Goal: Task Accomplishment & Management: Manage account settings

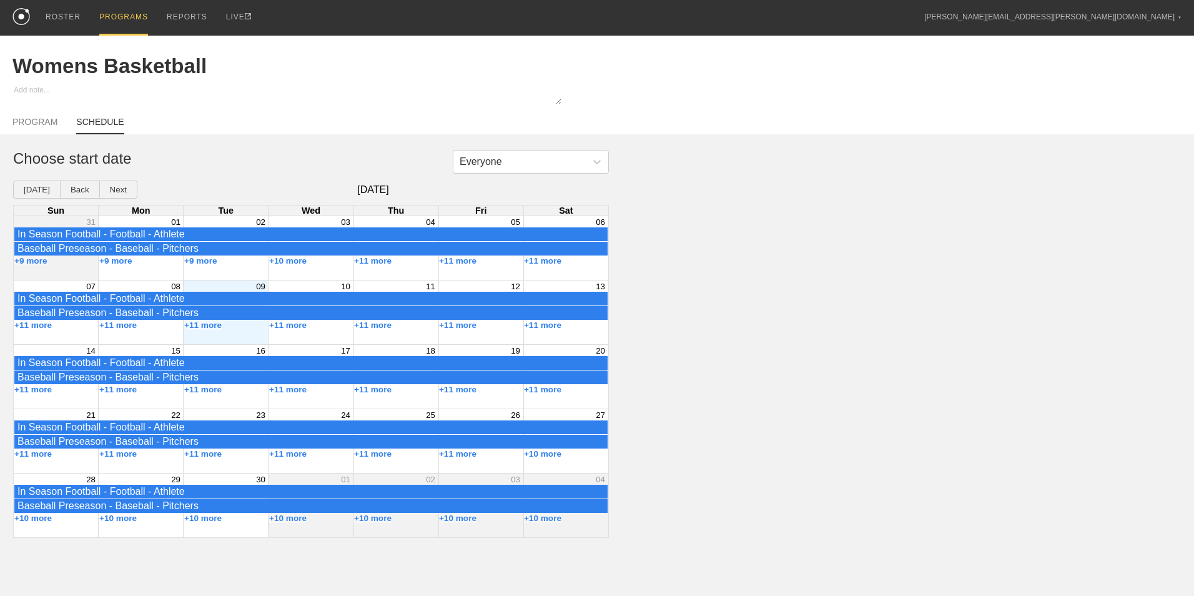
click at [117, 21] on div "PROGRAMS" at bounding box center [123, 18] width 49 height 36
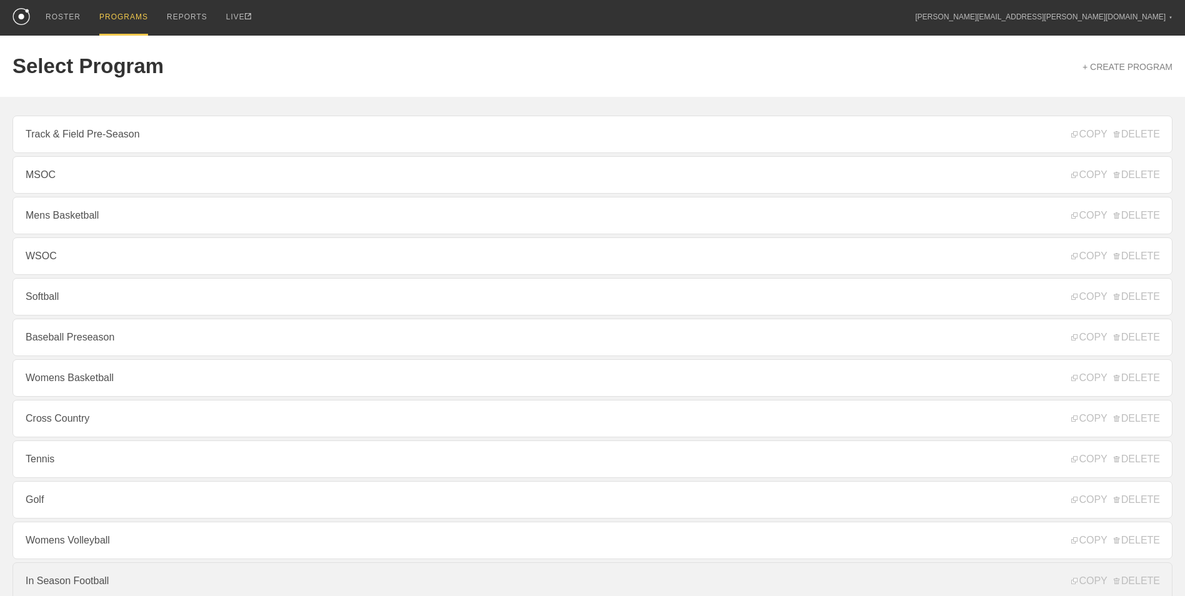
scroll to position [62, 0]
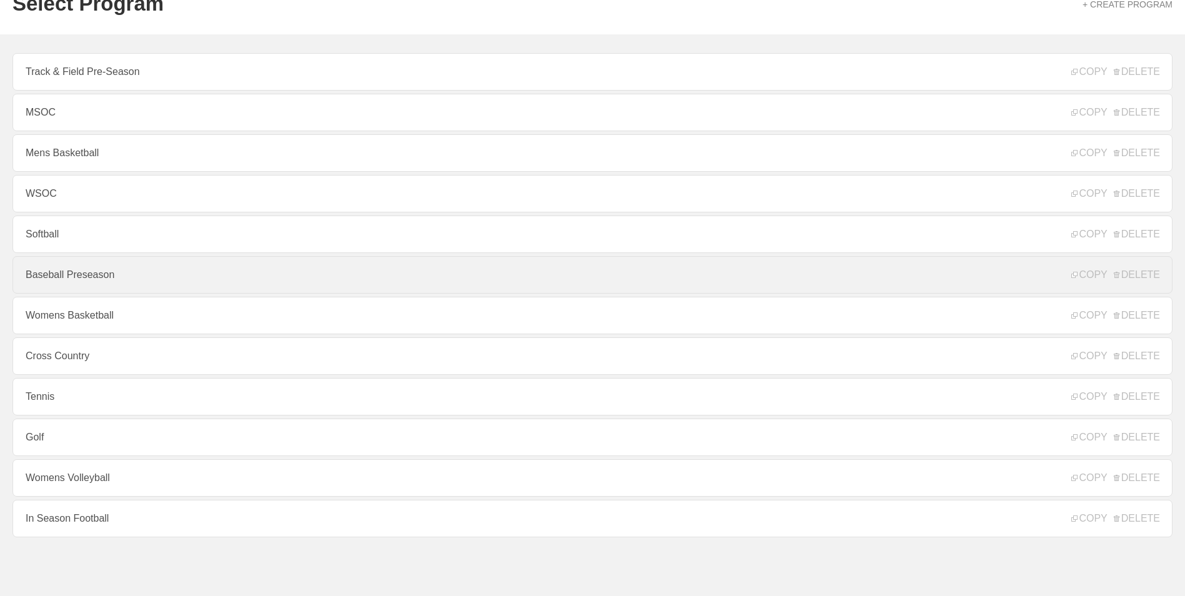
click at [67, 277] on link "Baseball Preseason" at bounding box center [592, 274] width 1160 height 37
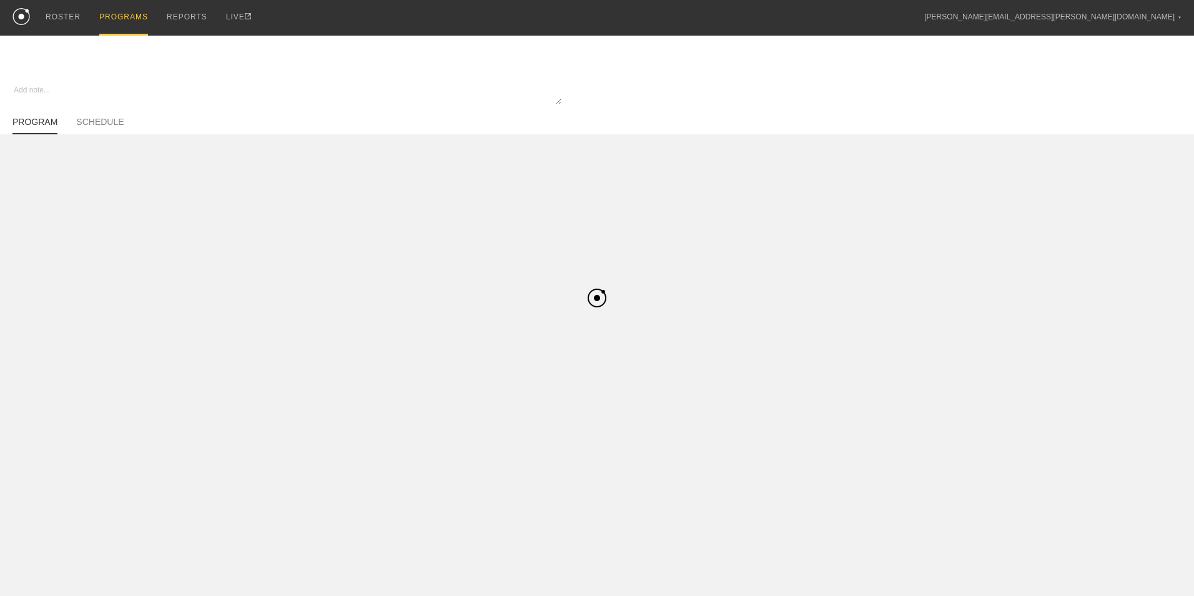
type textarea "x"
type input "Baseball Preseason"
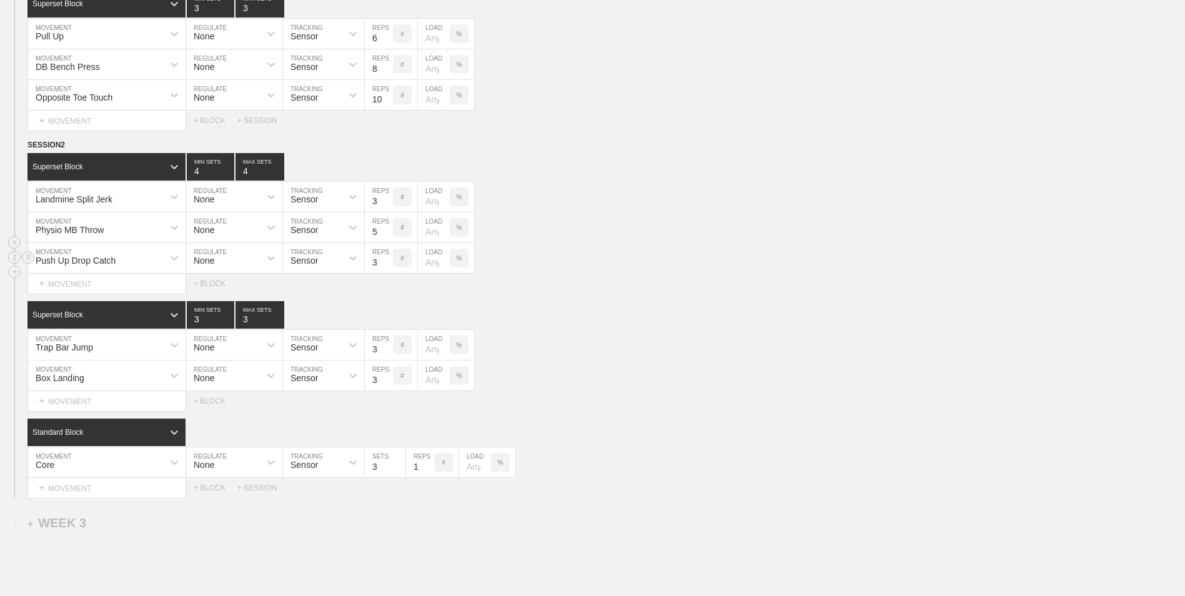
scroll to position [1409, 0]
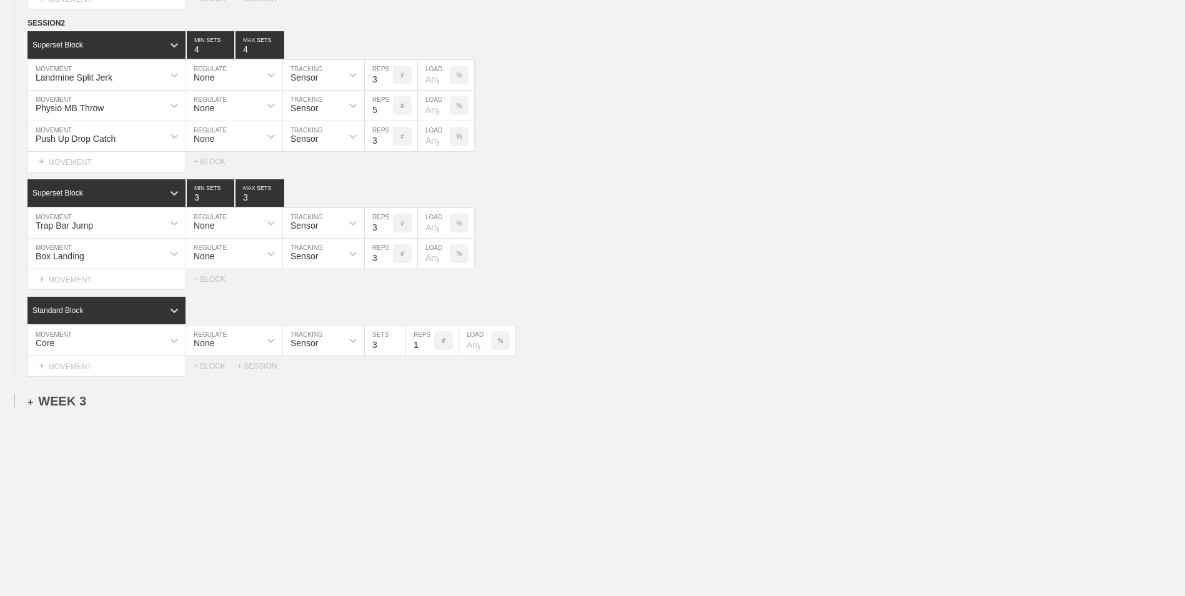
click at [74, 405] on div "+ WEEK 3" at bounding box center [56, 401] width 59 height 14
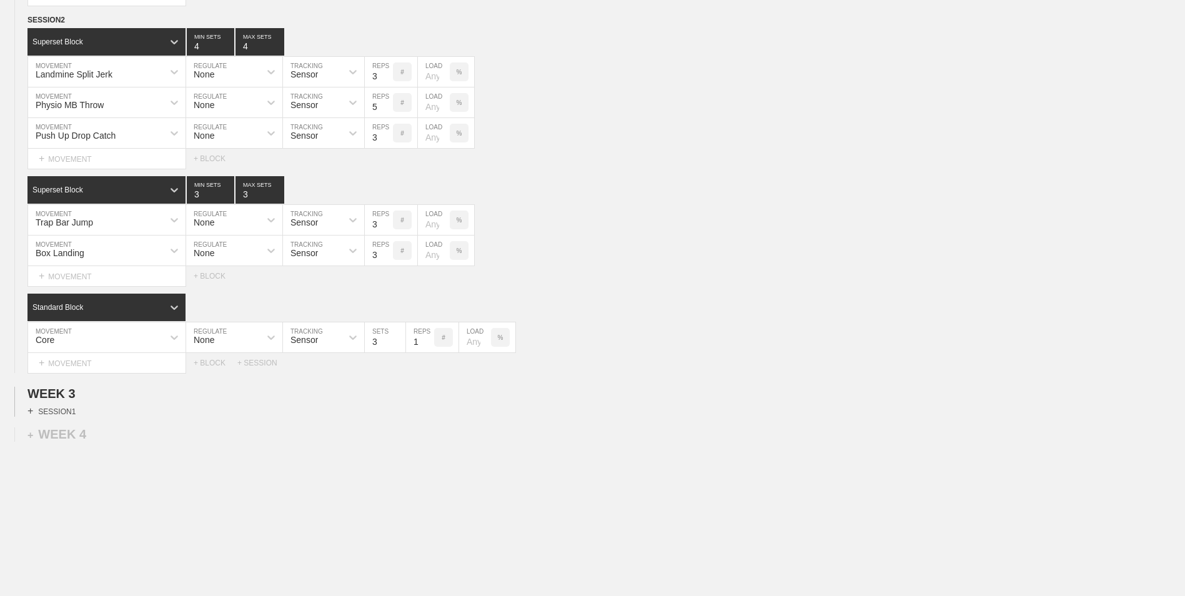
click at [62, 413] on div "+ SESSION 1" at bounding box center [51, 410] width 48 height 11
click at [92, 438] on div "+ BLOCK" at bounding box center [105, 433] width 157 height 20
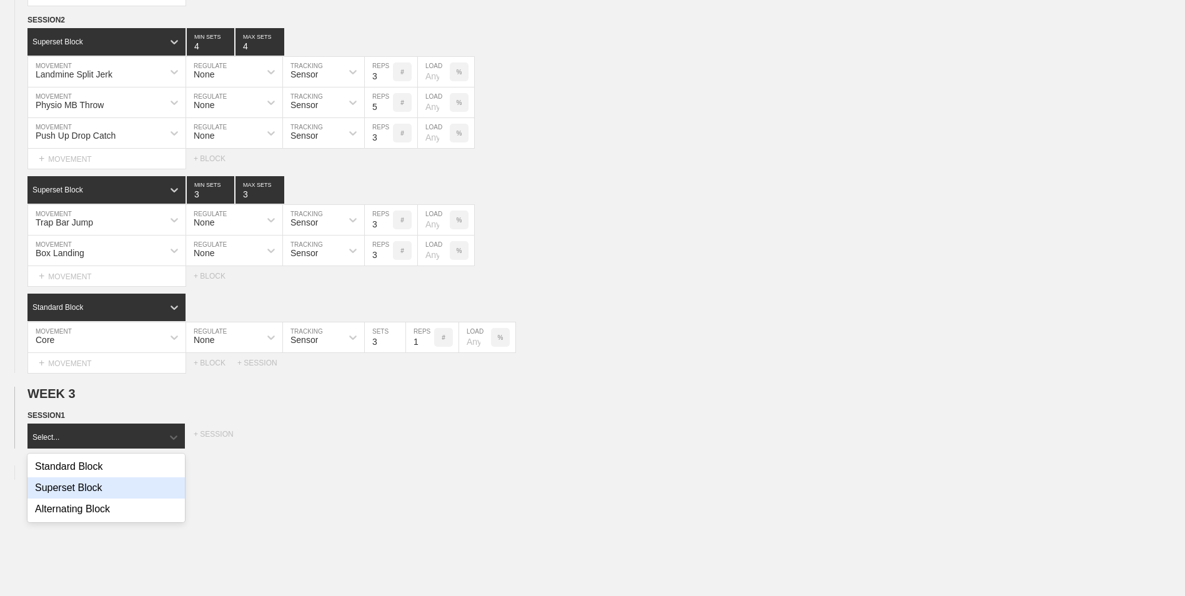
click at [99, 487] on div "Superset Block" at bounding box center [105, 487] width 157 height 21
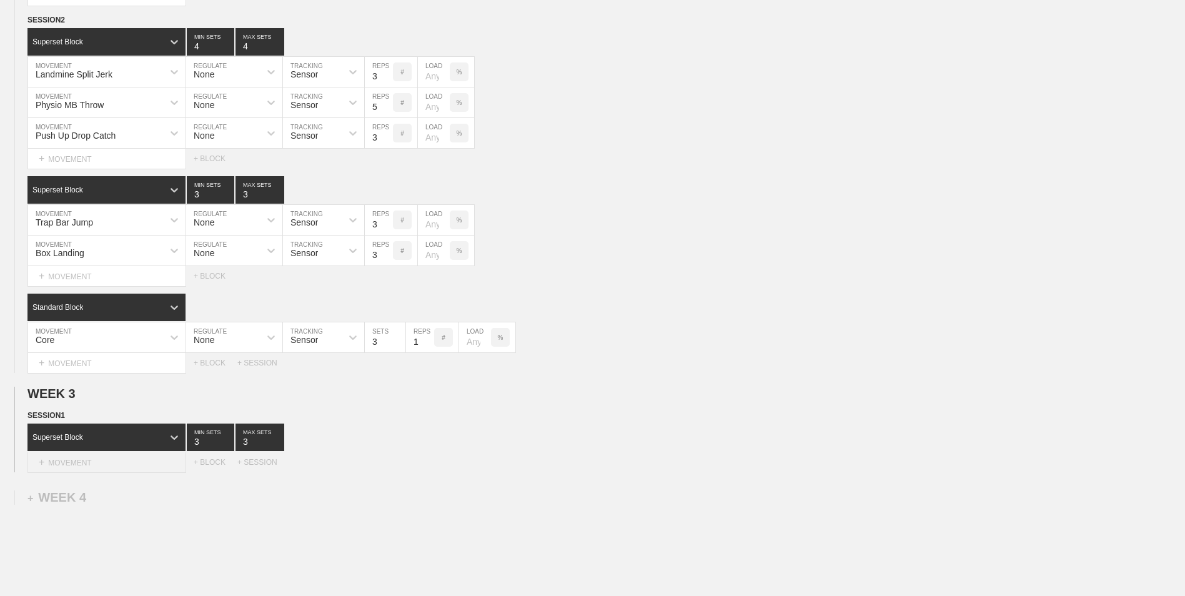
click at [93, 464] on div "+ MOVEMENT" at bounding box center [106, 462] width 159 height 21
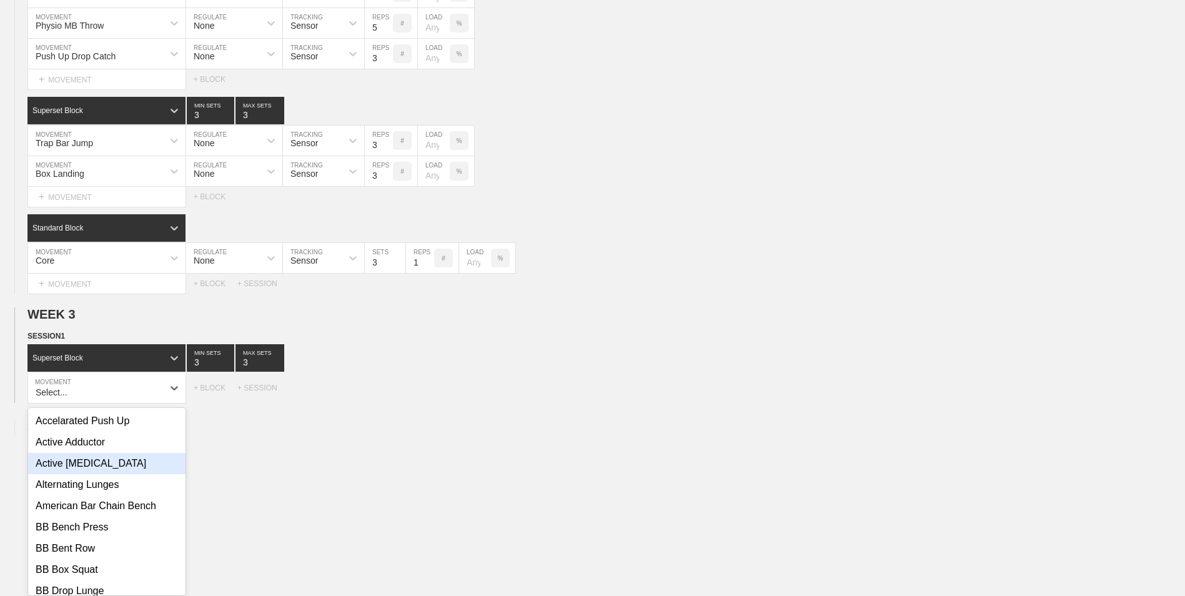
scroll to position [1495, 0]
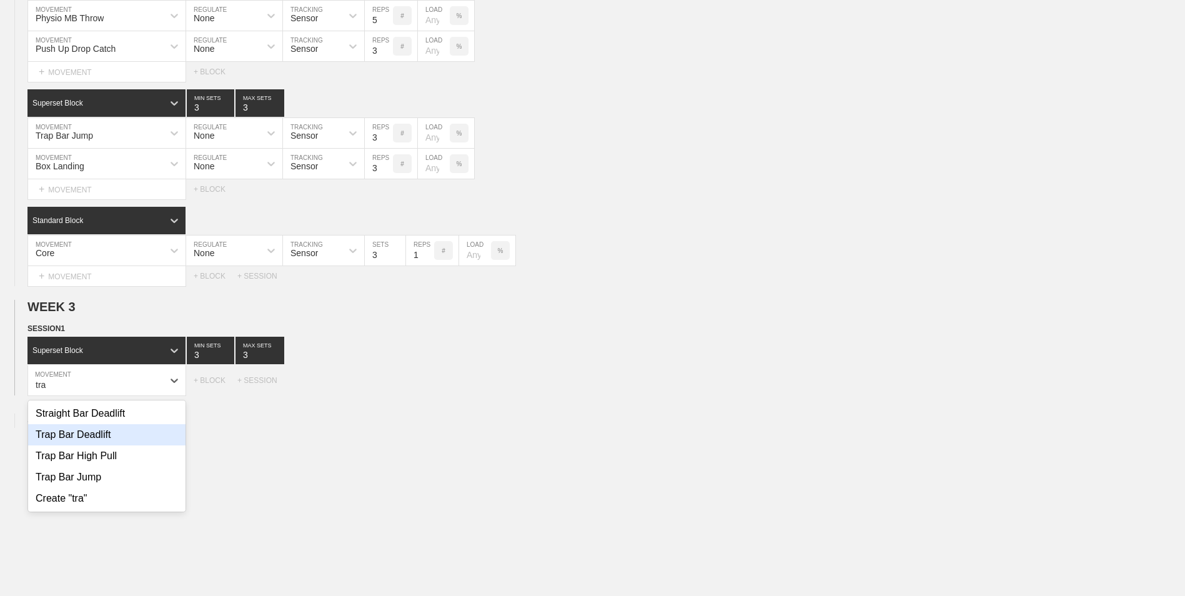
click at [93, 441] on div "Trap Bar Deadlift" at bounding box center [106, 434] width 157 height 21
type input "tra"
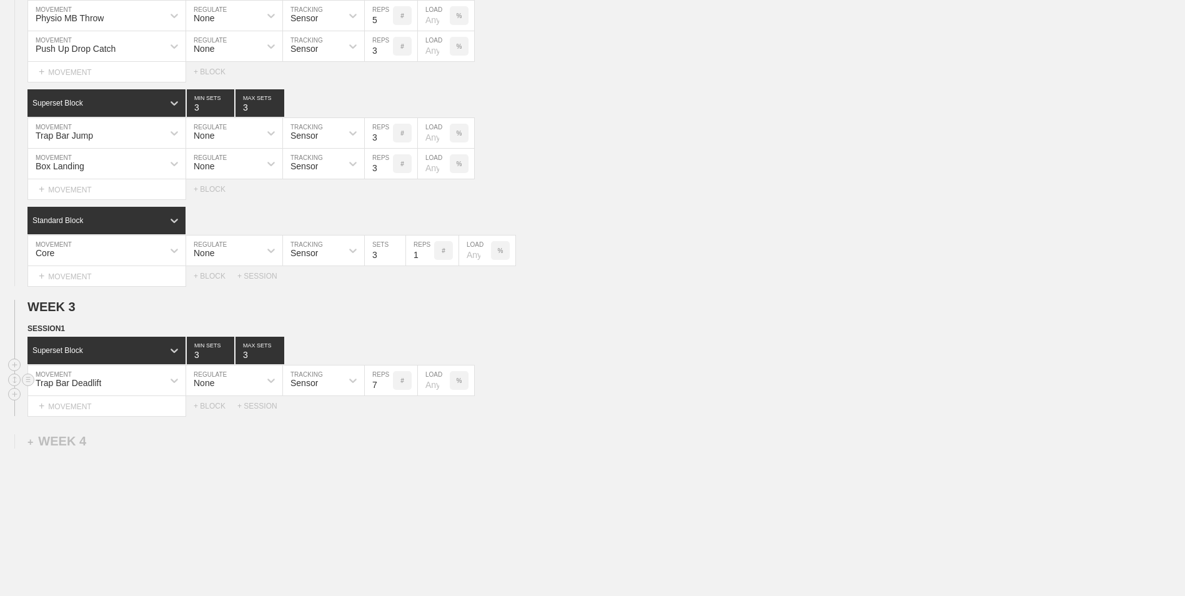
click at [385, 390] on input "7" at bounding box center [379, 380] width 28 height 30
click at [385, 390] on input "6" at bounding box center [379, 380] width 28 height 30
click at [385, 390] on input "5" at bounding box center [379, 380] width 28 height 30
click at [385, 390] on input "4" at bounding box center [379, 380] width 28 height 30
type input "5"
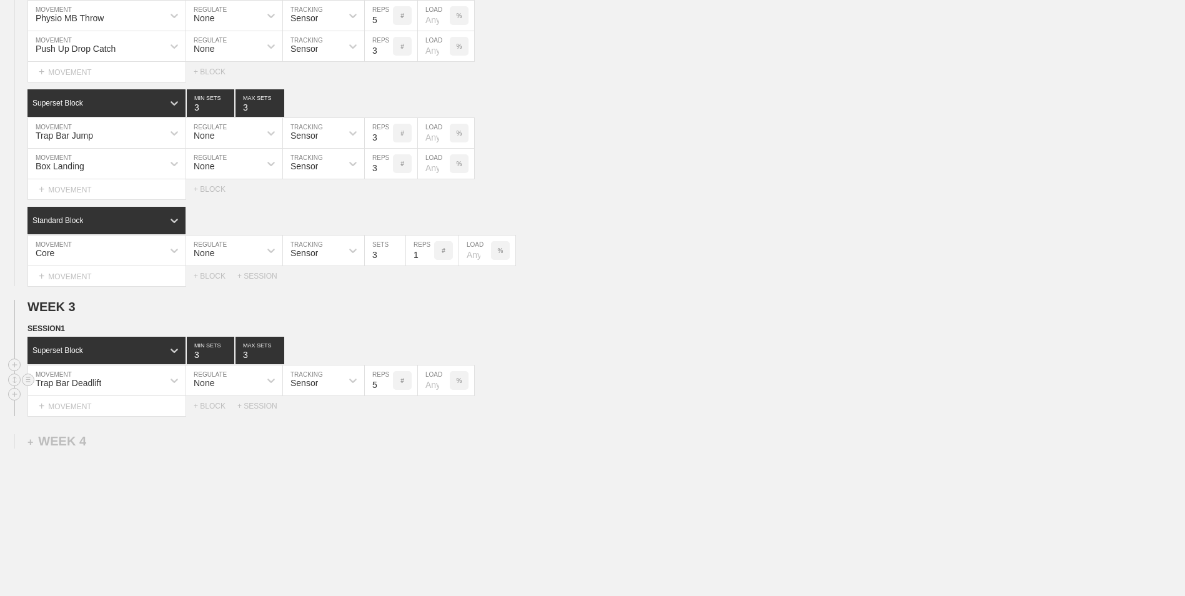
click at [387, 385] on input "5" at bounding box center [379, 380] width 28 height 30
click at [114, 411] on div "+ MOVEMENT" at bounding box center [106, 406] width 159 height 21
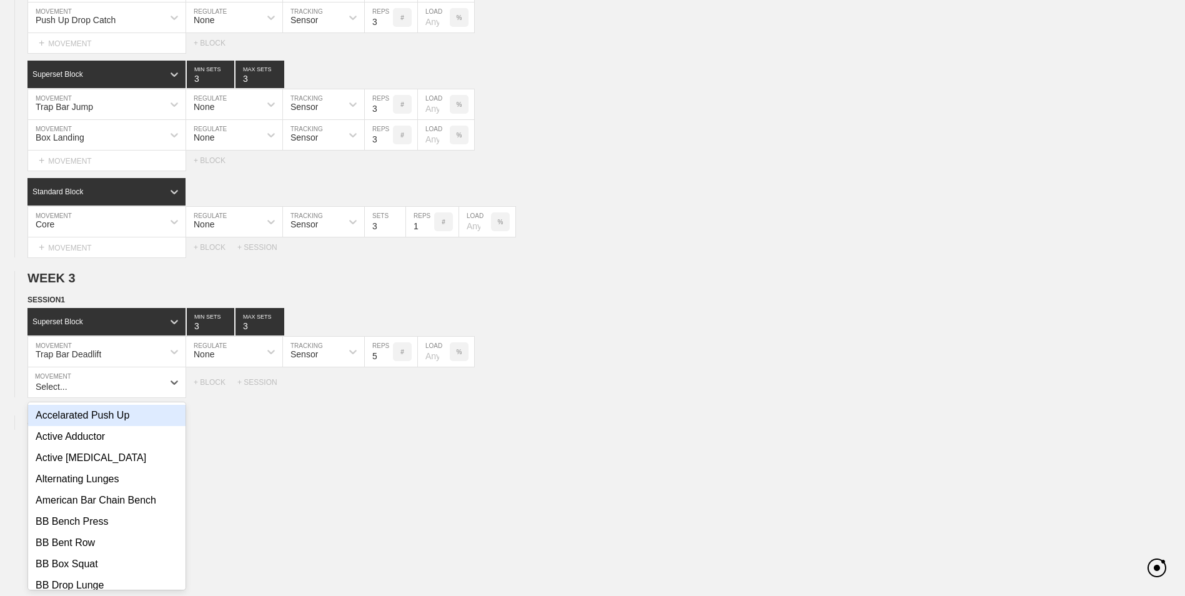
scroll to position [1526, 0]
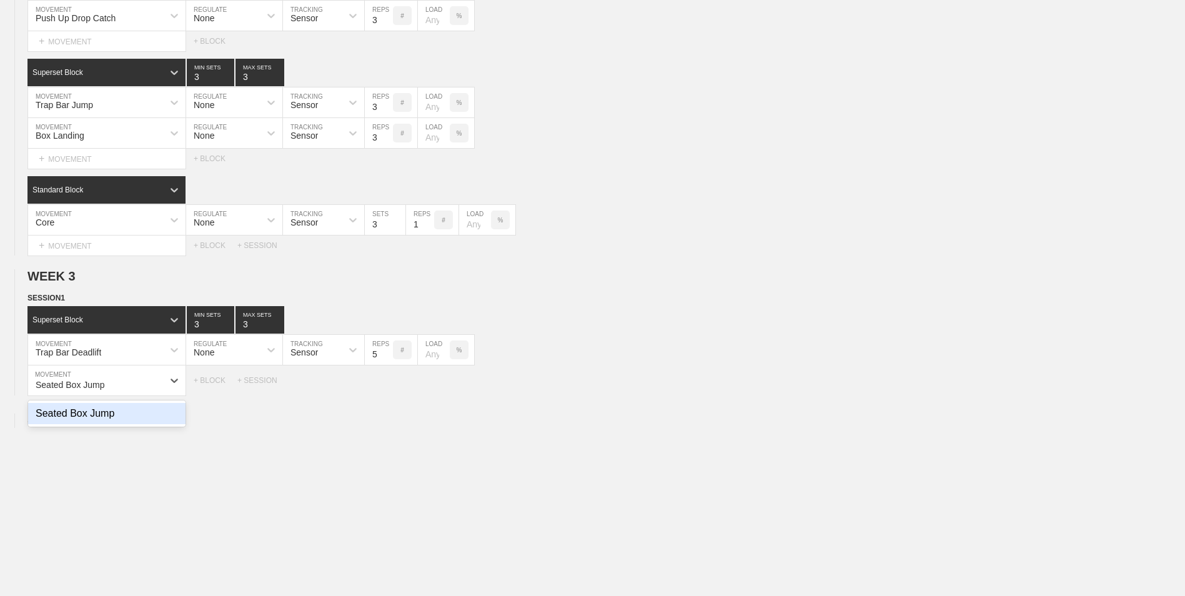
click at [114, 411] on div "Seated Box Jump" at bounding box center [106, 413] width 157 height 21
type input "Seated Box Jump"
click at [389, 388] on input "7" at bounding box center [379, 380] width 28 height 30
click at [389, 388] on input "6" at bounding box center [379, 380] width 28 height 30
click at [389, 388] on input "5" at bounding box center [379, 380] width 28 height 30
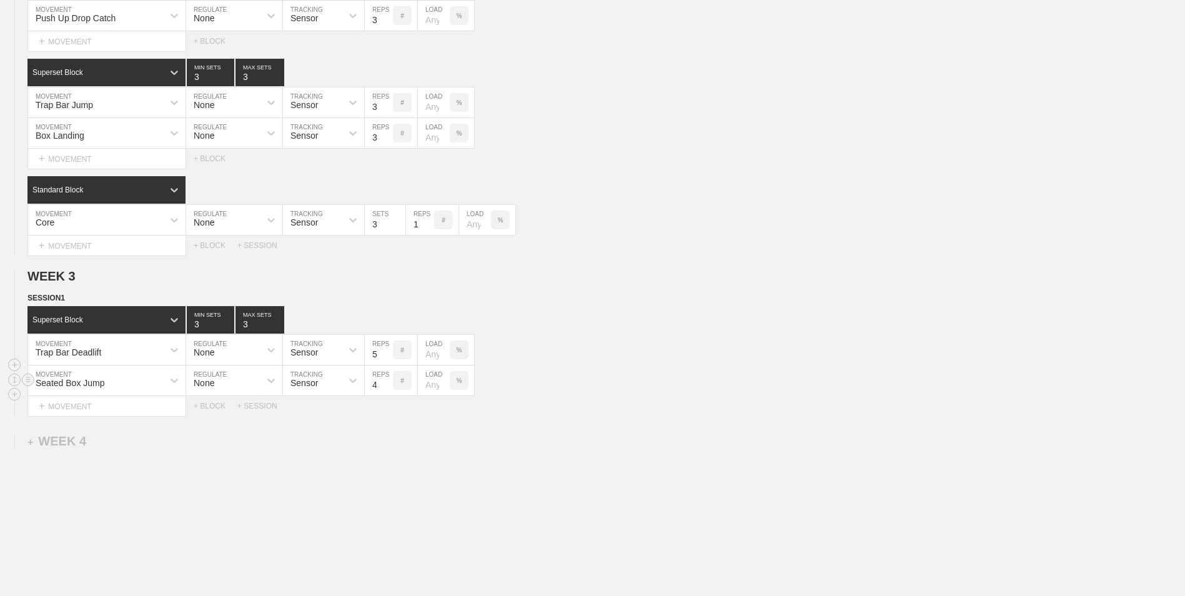
click at [383, 388] on input "4" at bounding box center [379, 380] width 28 height 30
type input "3"
click at [383, 388] on input "3" at bounding box center [379, 380] width 28 height 30
click at [85, 416] on div "+ MOVEMENT" at bounding box center [106, 406] width 159 height 21
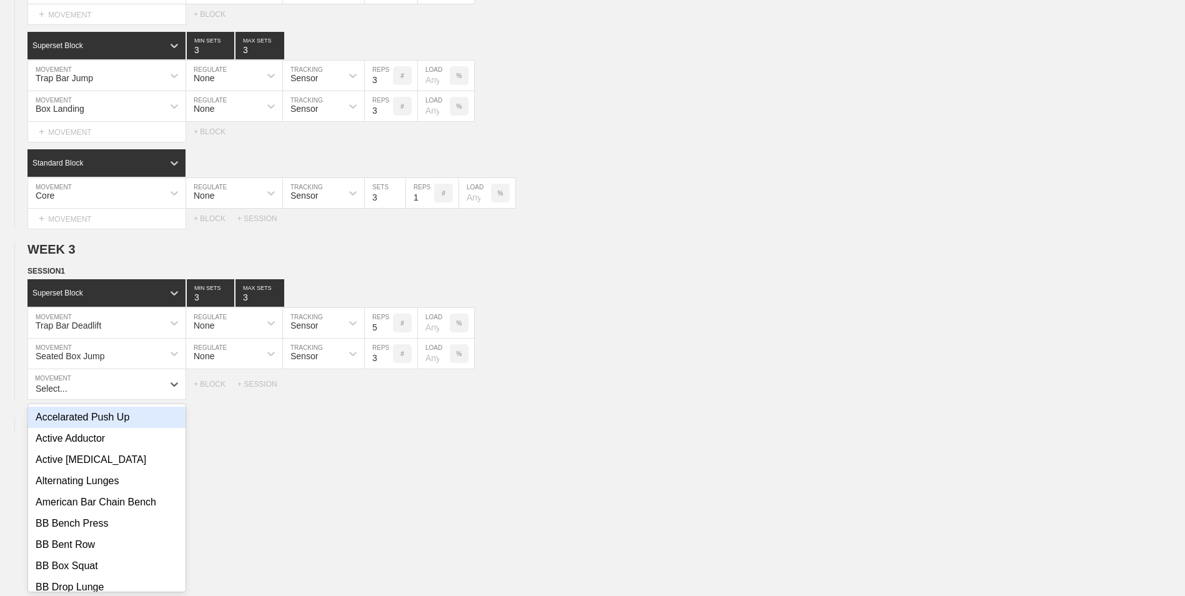
scroll to position [1557, 0]
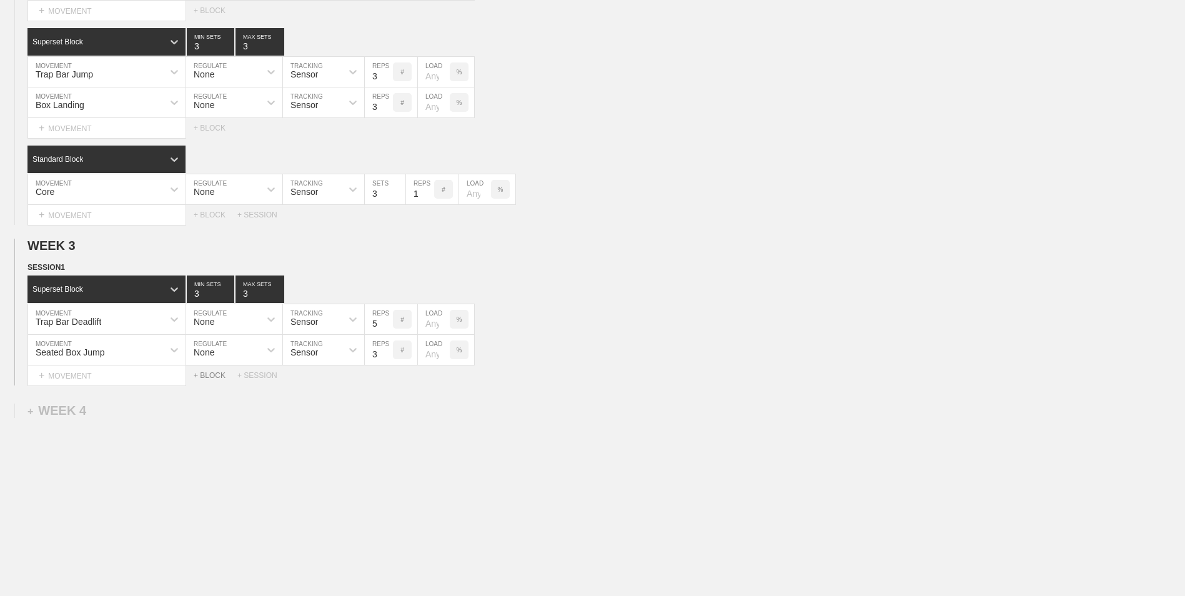
click at [215, 378] on div "+ BLOCK" at bounding box center [216, 375] width 44 height 9
click at [122, 438] on div "+ MOVEMENT" at bounding box center [106, 431] width 159 height 21
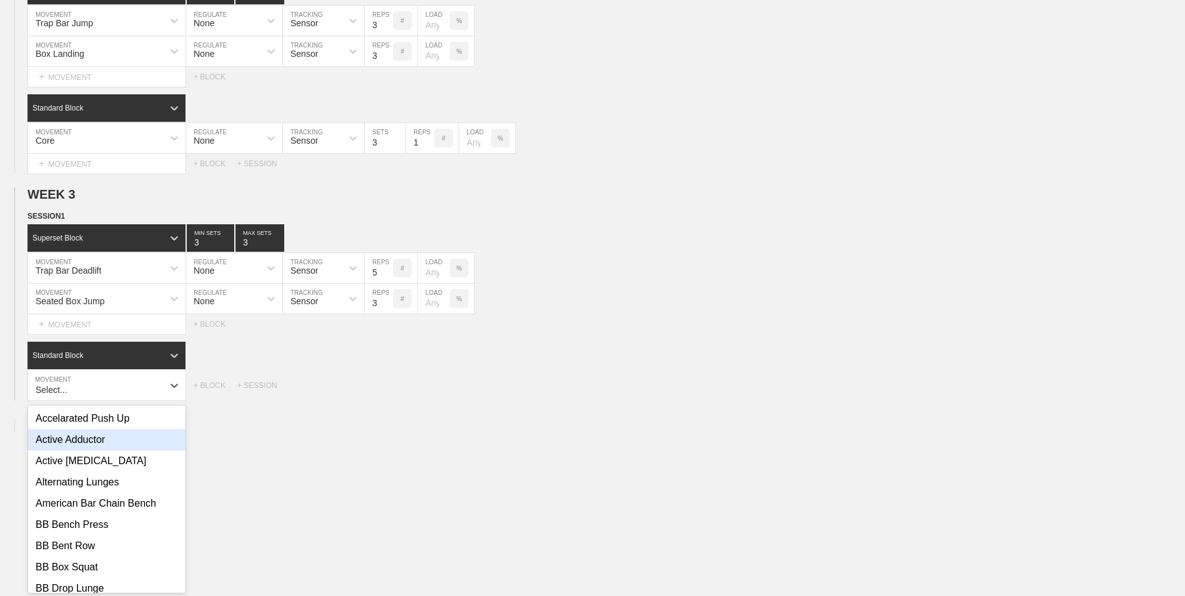
scroll to position [1613, 0]
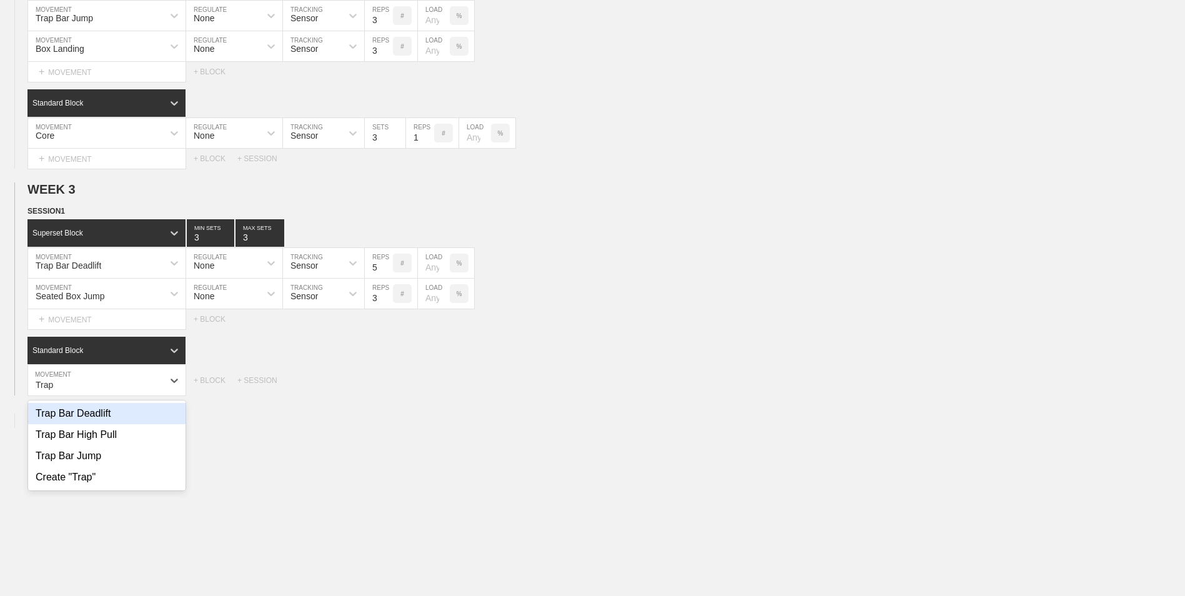
click at [127, 418] on div "Trap Bar Deadlift" at bounding box center [106, 413] width 157 height 21
type input "Trap"
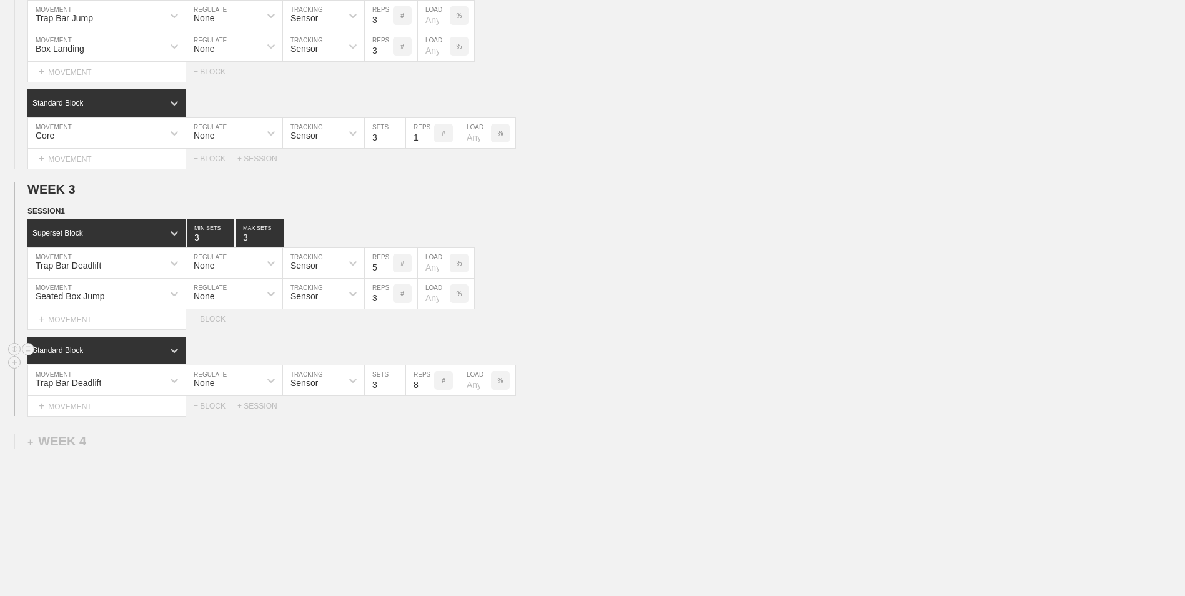
click at [145, 359] on div "Standard Block" at bounding box center [106, 350] width 158 height 27
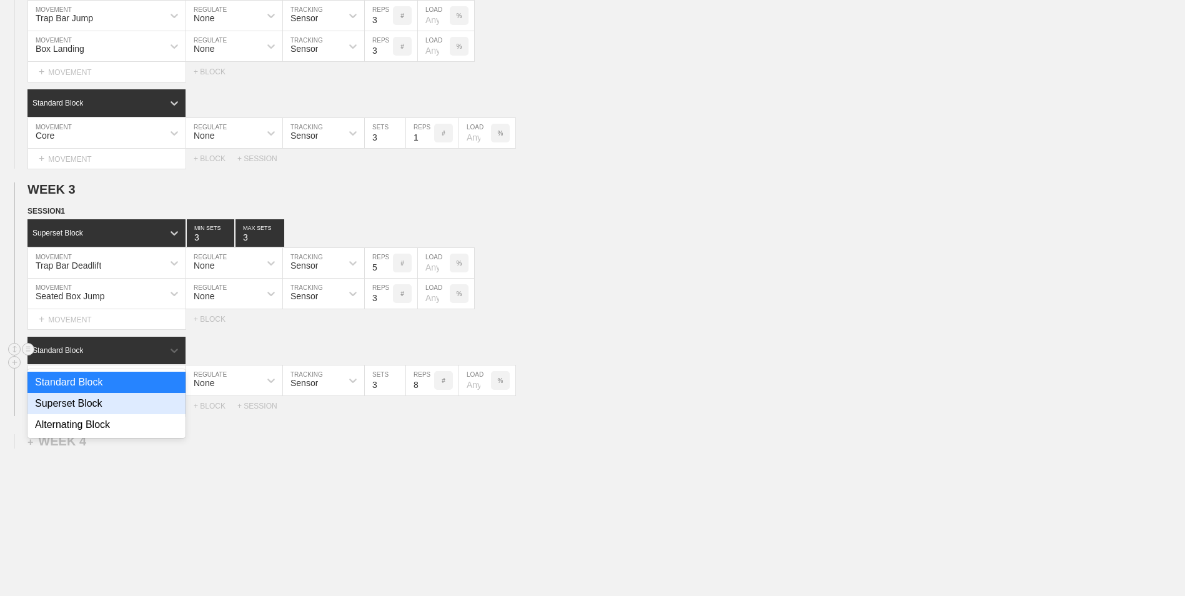
click at [127, 420] on div "Alternating Block" at bounding box center [106, 424] width 158 height 21
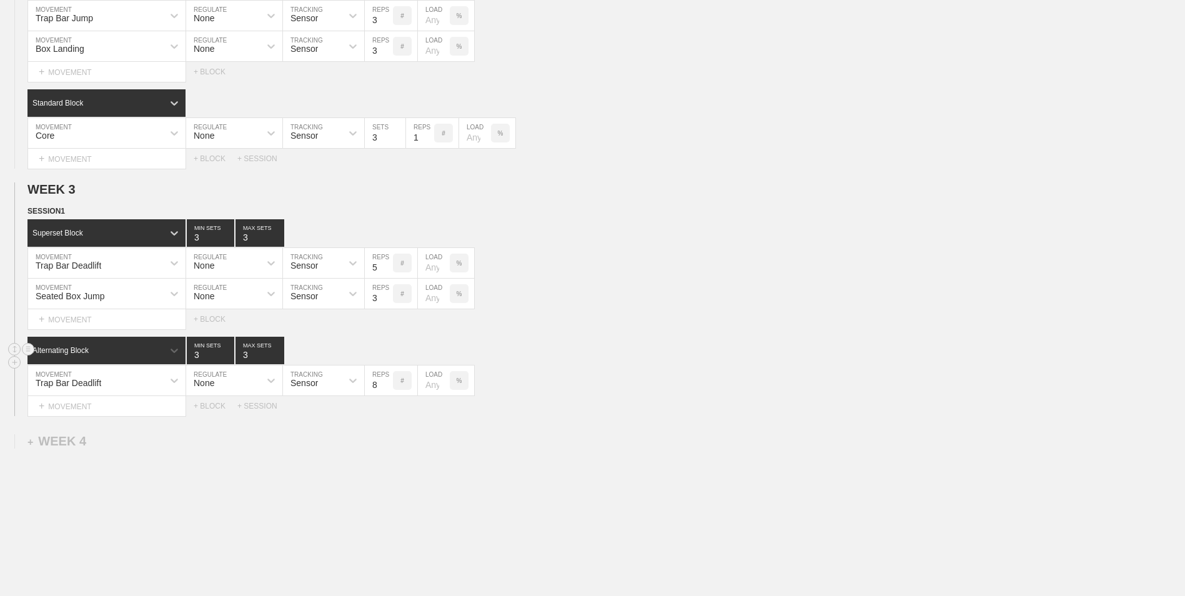
click at [118, 356] on div "Alternating Block" at bounding box center [95, 350] width 136 height 11
click at [119, 412] on div "Superset Block" at bounding box center [106, 403] width 158 height 21
click at [388, 390] on input "7" at bounding box center [379, 380] width 28 height 30
click at [388, 390] on input "6" at bounding box center [379, 380] width 28 height 30
click at [388, 390] on input "5" at bounding box center [379, 380] width 28 height 30
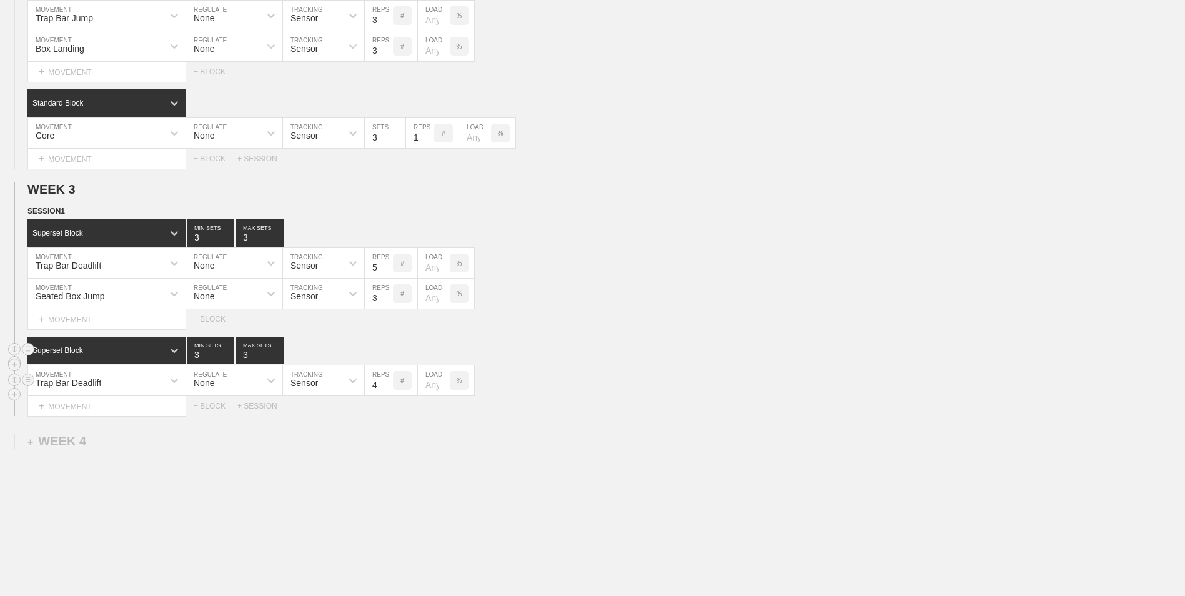
click at [387, 390] on input "4" at bounding box center [379, 380] width 28 height 30
type input "5"
click at [386, 383] on input "5" at bounding box center [379, 380] width 28 height 30
click at [109, 405] on div "+ MOVEMENT" at bounding box center [106, 406] width 159 height 21
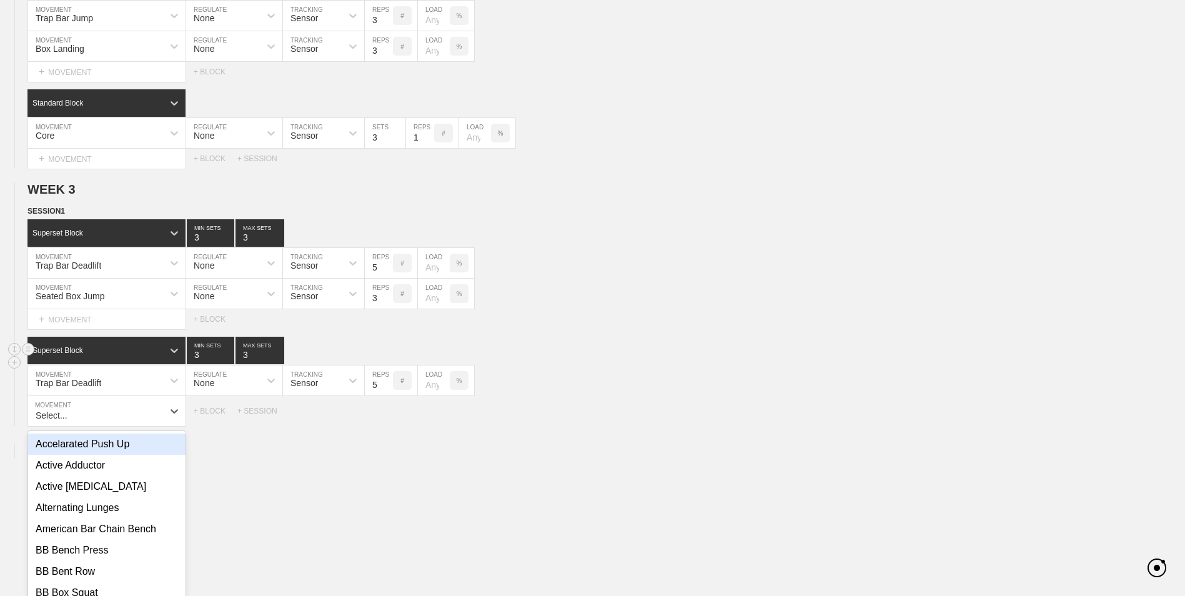
scroll to position [1643, 0]
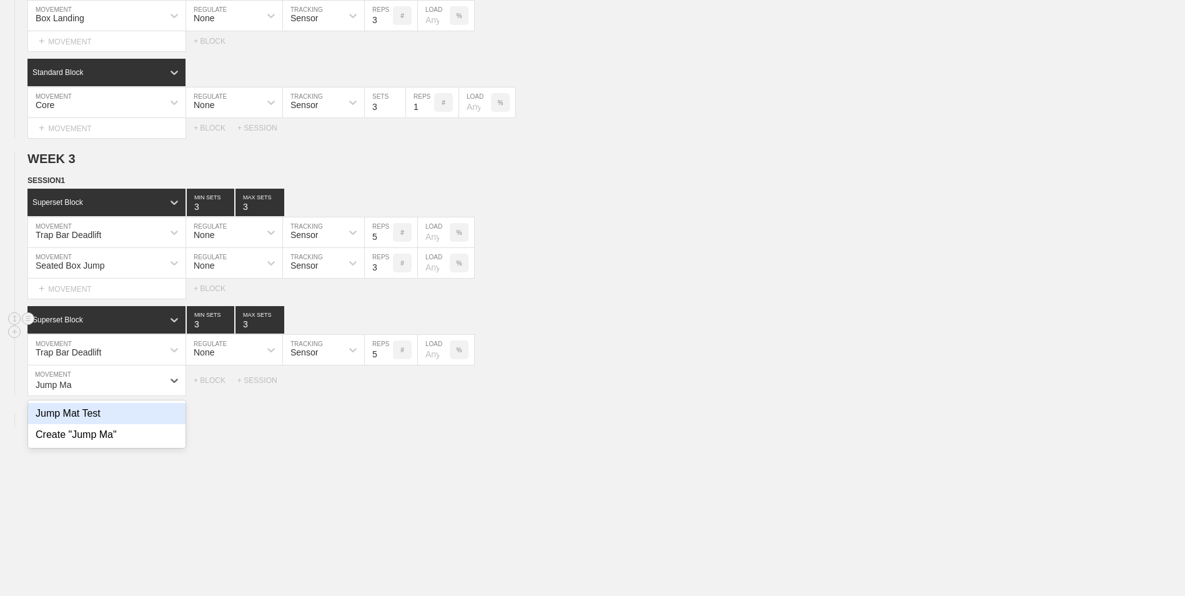
click at [146, 421] on div "Jump Mat Test" at bounding box center [106, 413] width 157 height 21
type input "Jump Ma"
click at [387, 392] on input "7" at bounding box center [379, 380] width 28 height 30
click at [387, 392] on input "6" at bounding box center [379, 380] width 28 height 30
click at [387, 392] on input "5" at bounding box center [379, 380] width 28 height 30
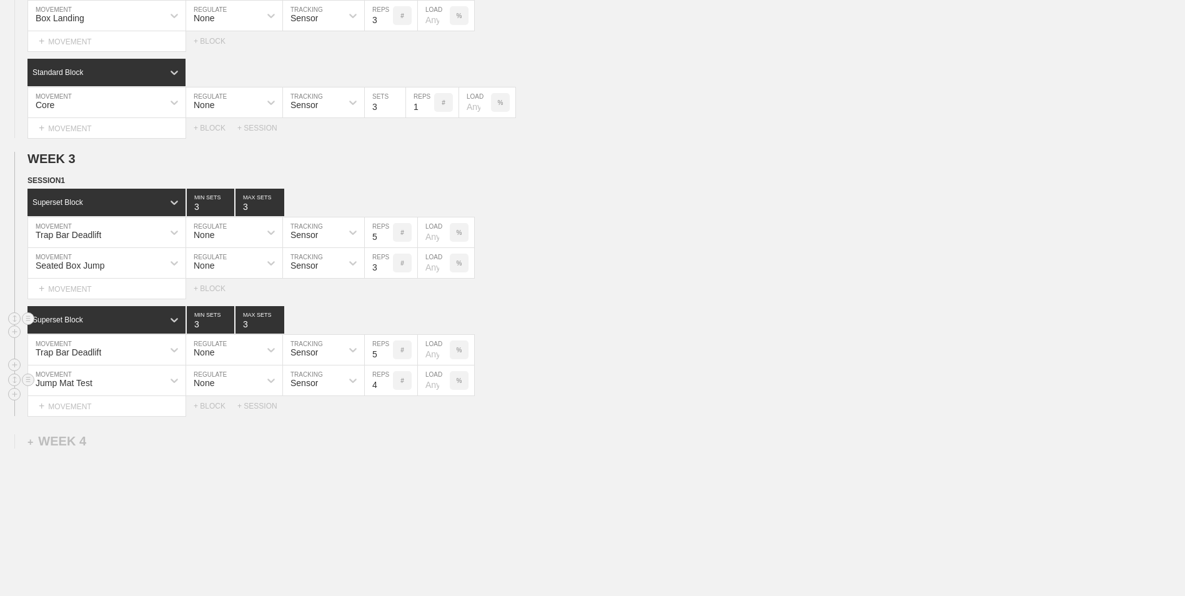
click at [387, 392] on input "4" at bounding box center [379, 380] width 28 height 30
click at [387, 392] on input "3" at bounding box center [379, 380] width 28 height 30
click at [387, 392] on input "2" at bounding box center [379, 380] width 28 height 30
type input "1"
click at [387, 392] on input "1" at bounding box center [379, 380] width 28 height 30
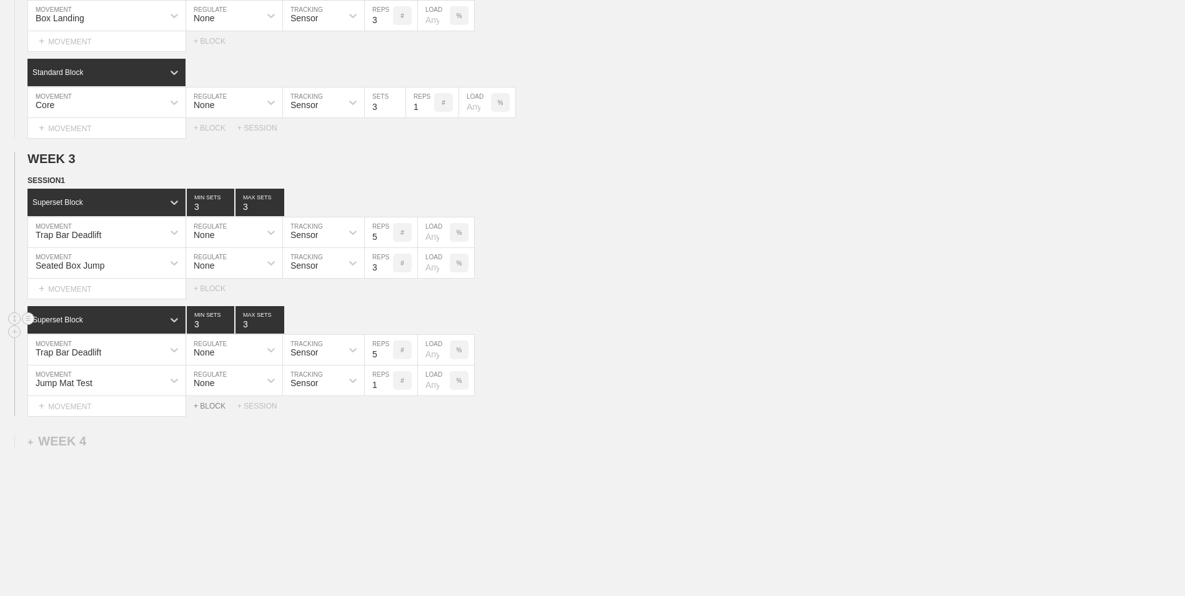
click at [213, 410] on div "+ BLOCK" at bounding box center [216, 406] width 44 height 9
click at [107, 435] on div "Standard Block" at bounding box center [95, 436] width 136 height 11
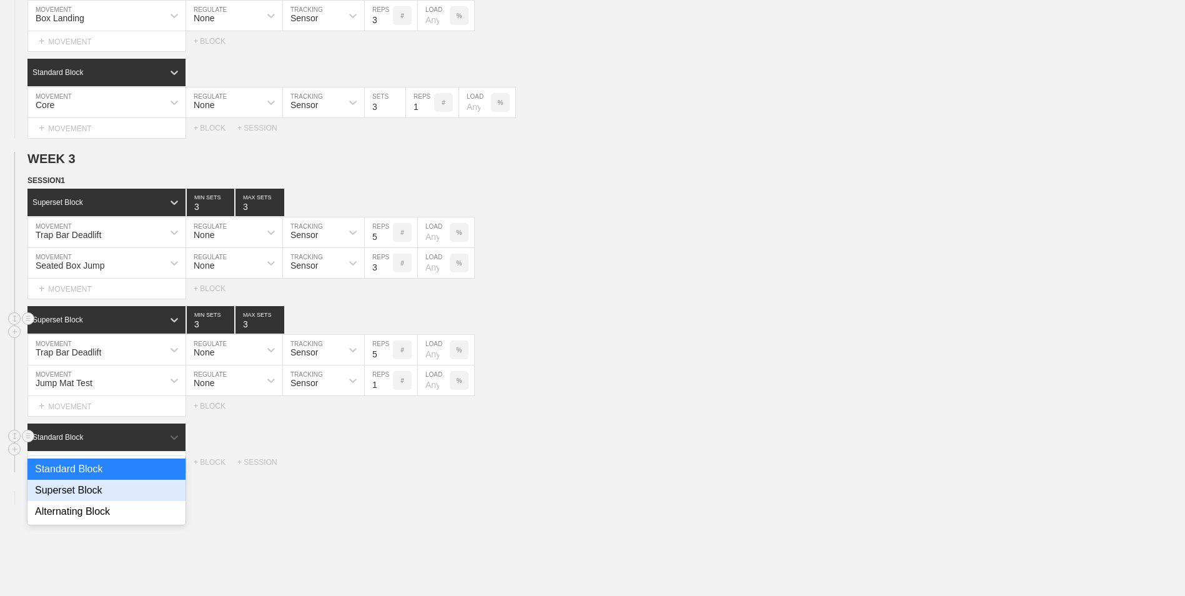
click at [108, 493] on div "Superset Block" at bounding box center [106, 490] width 158 height 21
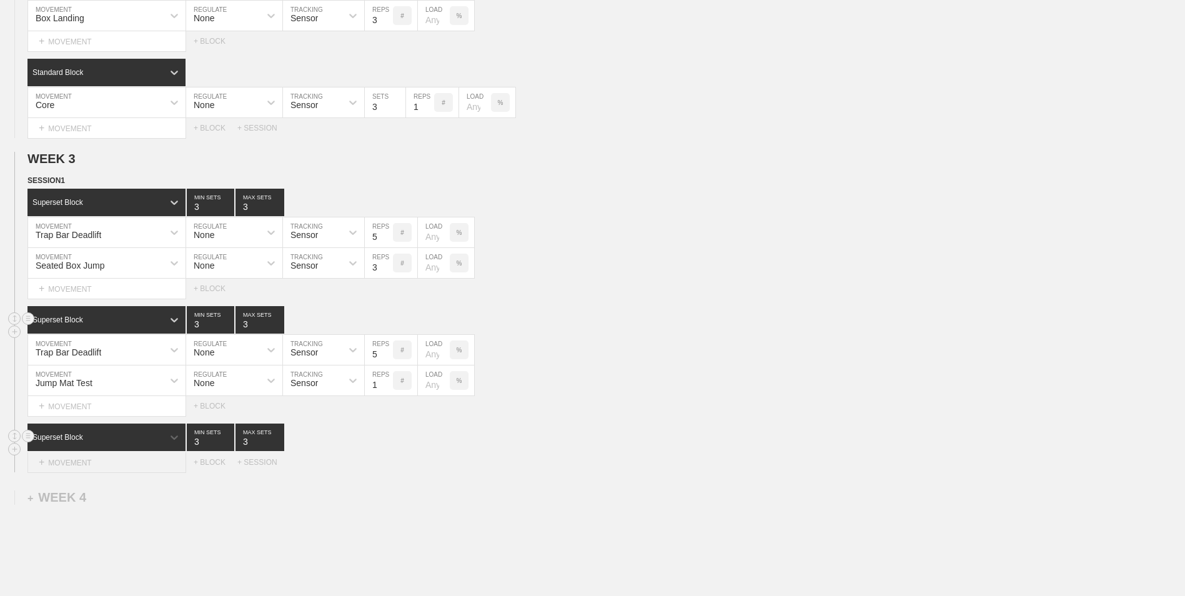
click at [99, 464] on div "+ MOVEMENT" at bounding box center [106, 462] width 159 height 21
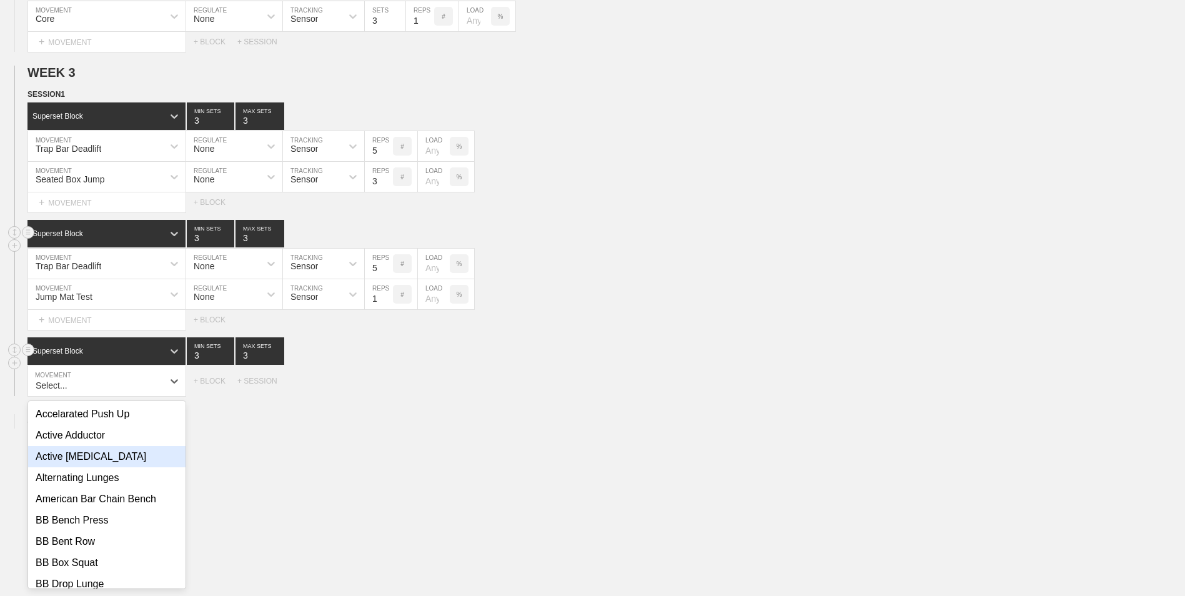
scroll to position [1730, 0]
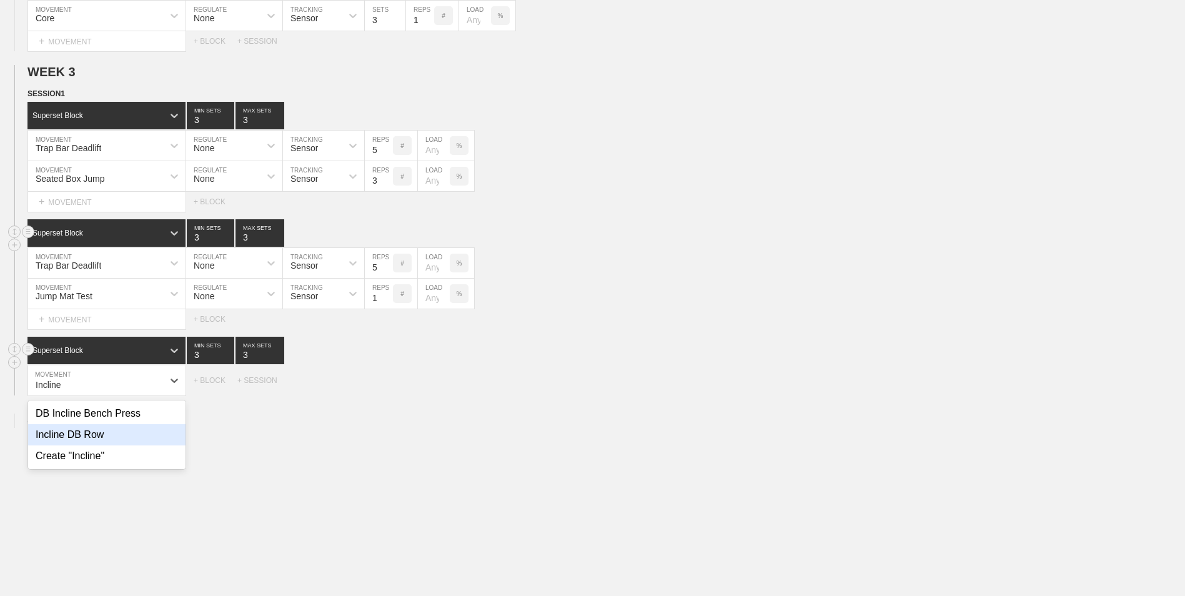
click at [99, 439] on div "Incline DB Row" at bounding box center [106, 434] width 157 height 21
type input "Incline"
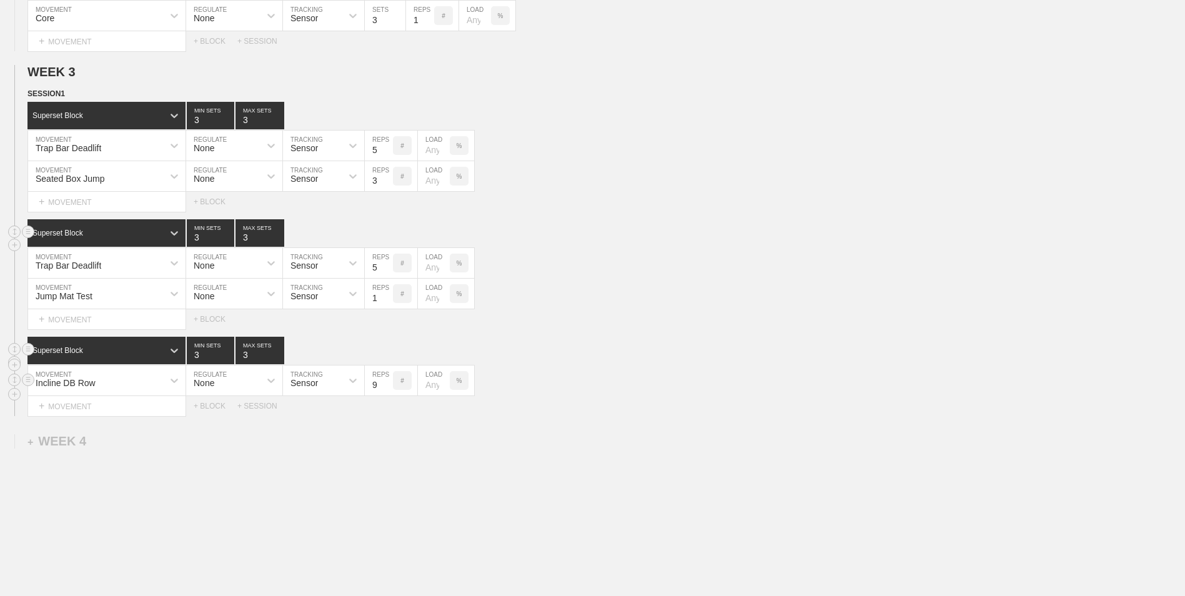
click at [387, 384] on input "9" at bounding box center [379, 380] width 28 height 30
click at [387, 384] on input "10" at bounding box center [379, 380] width 28 height 30
click at [387, 384] on input "11" at bounding box center [379, 380] width 28 height 30
type input "12"
click at [387, 384] on input "12" at bounding box center [379, 380] width 28 height 30
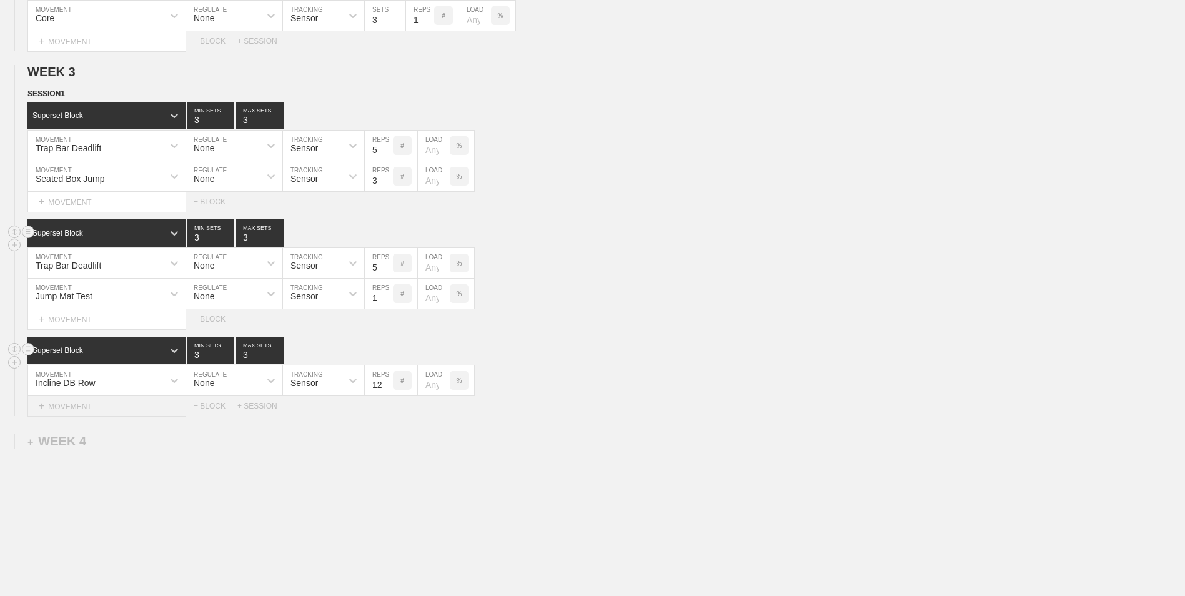
click at [102, 410] on div "+ MOVEMENT" at bounding box center [106, 406] width 159 height 21
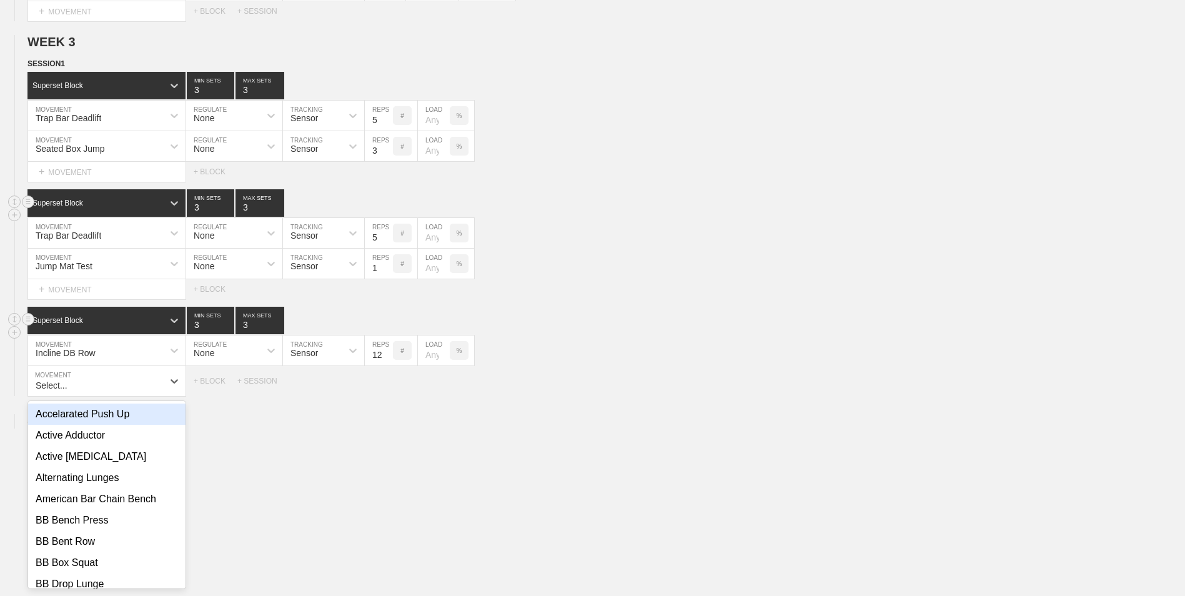
scroll to position [1761, 0]
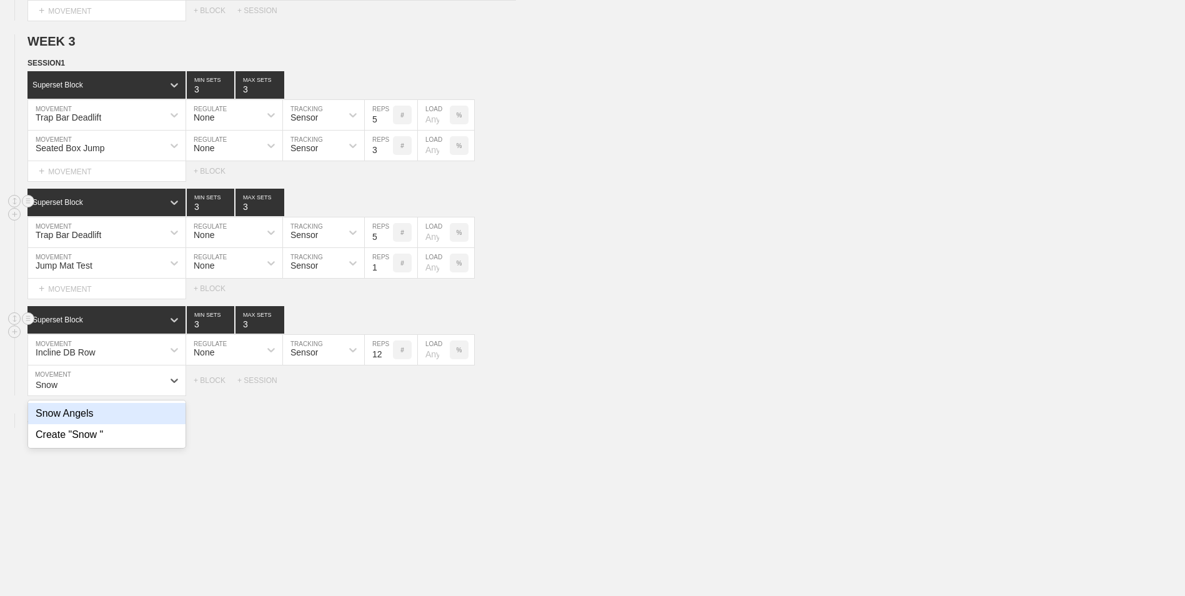
click at [102, 410] on div "Snow Angels" at bounding box center [106, 413] width 157 height 21
type input "Snow"
click at [387, 383] on input "9" at bounding box center [379, 380] width 28 height 30
type input "10"
click at [387, 383] on input "10" at bounding box center [379, 380] width 28 height 30
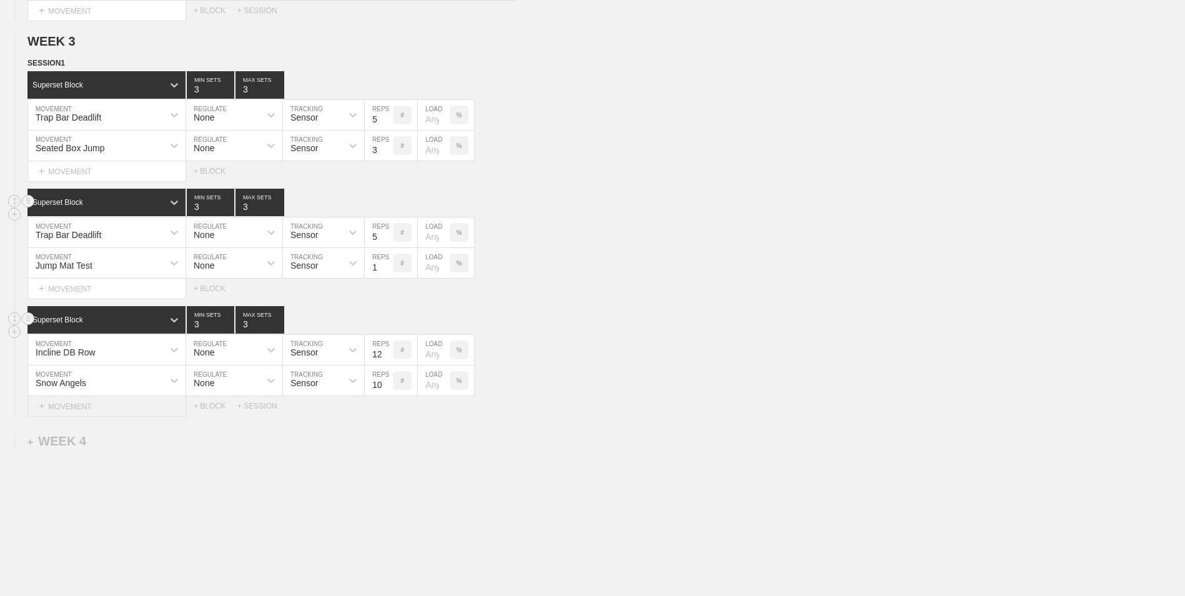
click at [152, 415] on div "+ MOVEMENT" at bounding box center [106, 406] width 159 height 21
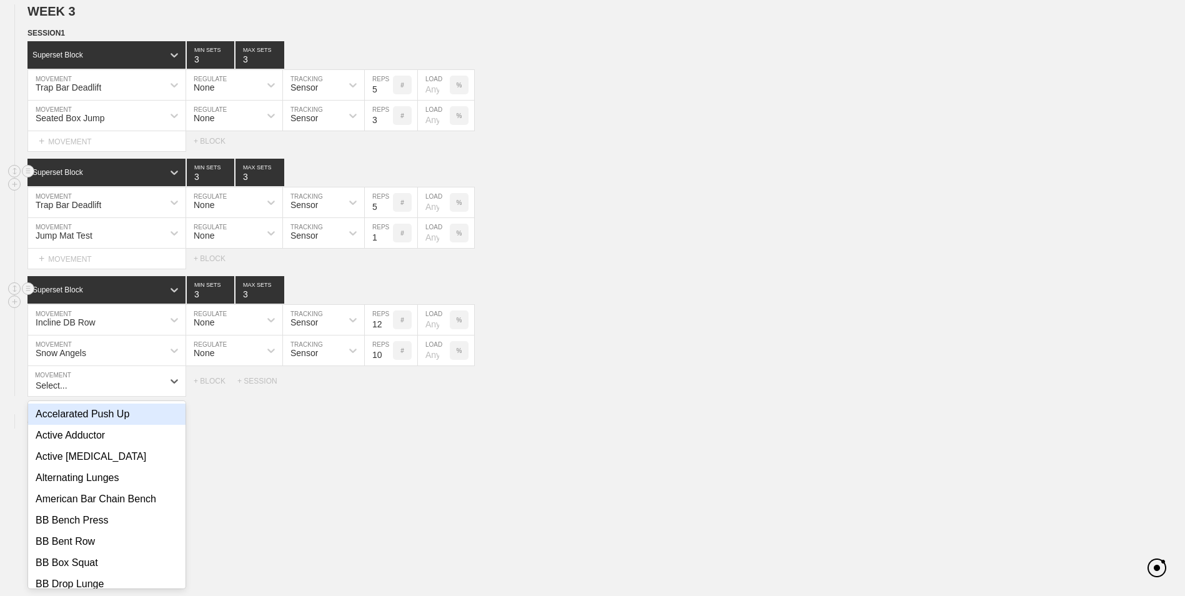
scroll to position [1791, 0]
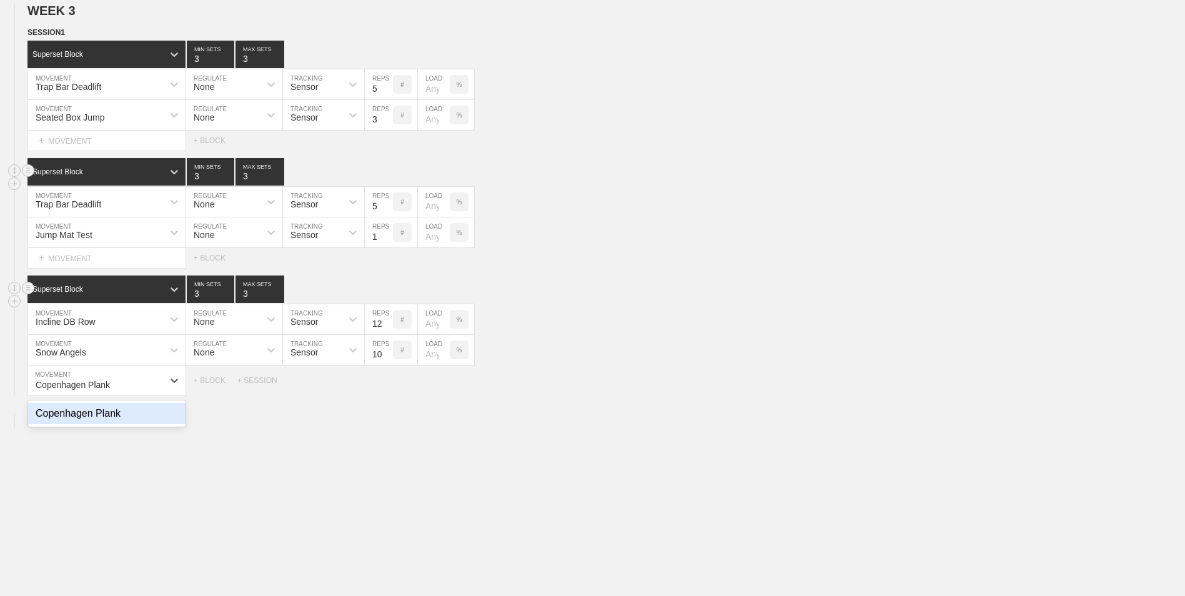
click at [141, 424] on div "Copenhagen Plank" at bounding box center [106, 413] width 157 height 21
type input "Copenhagen Plank"
click at [385, 383] on input "9" at bounding box center [379, 380] width 28 height 30
type input "10"
click at [385, 383] on input "10" at bounding box center [379, 380] width 28 height 30
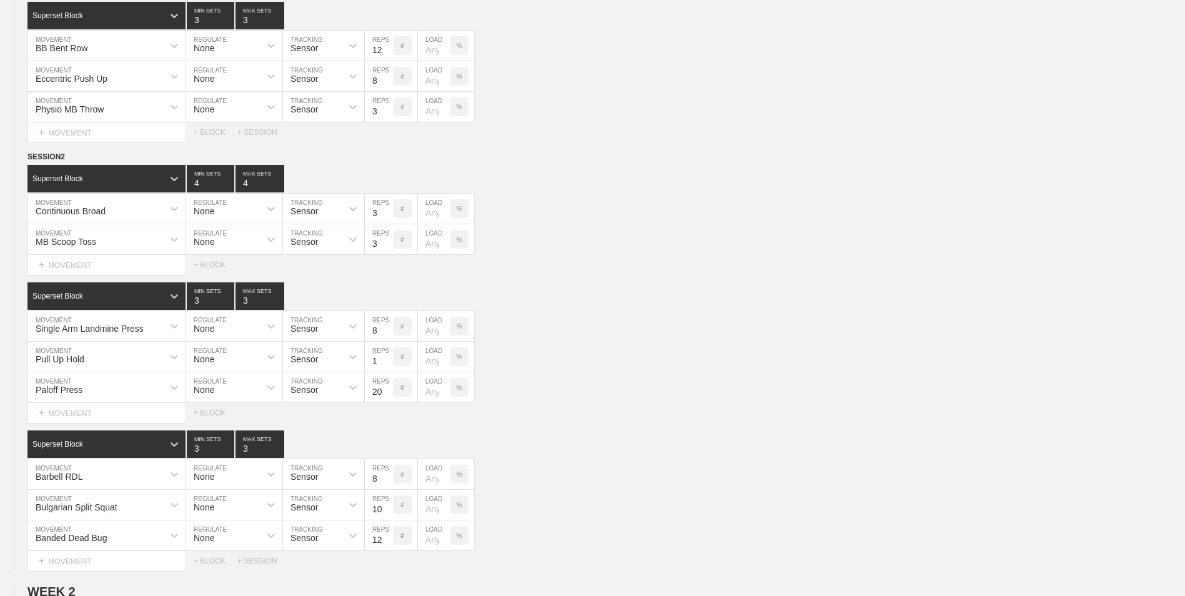
scroll to position [0, 0]
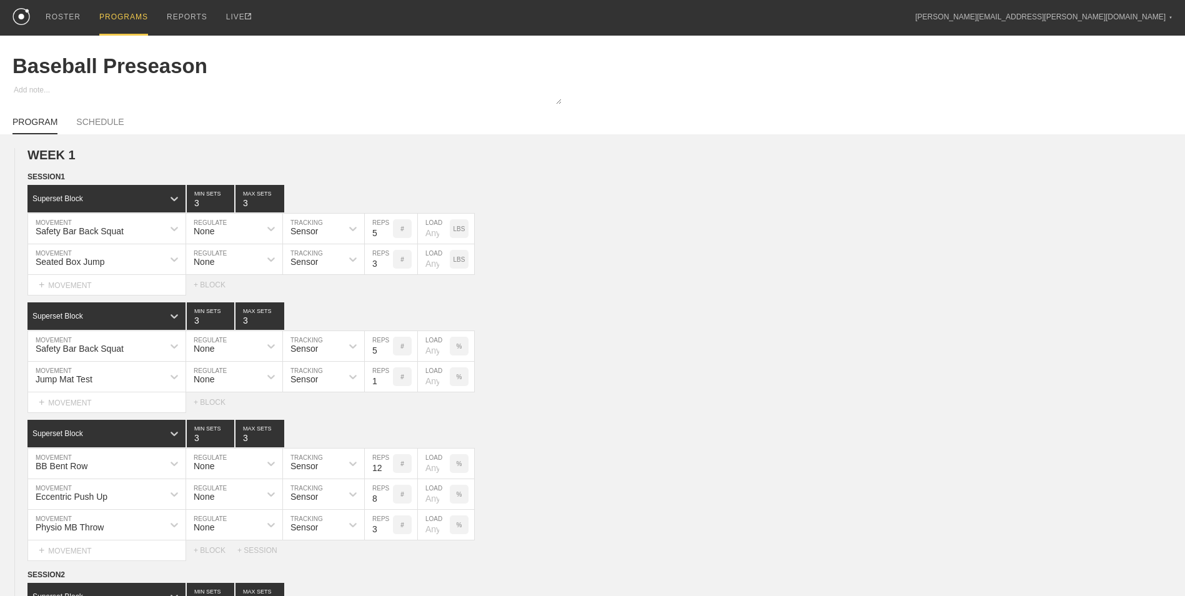
click at [121, 10] on div "PROGRAMS" at bounding box center [123, 18] width 49 height 36
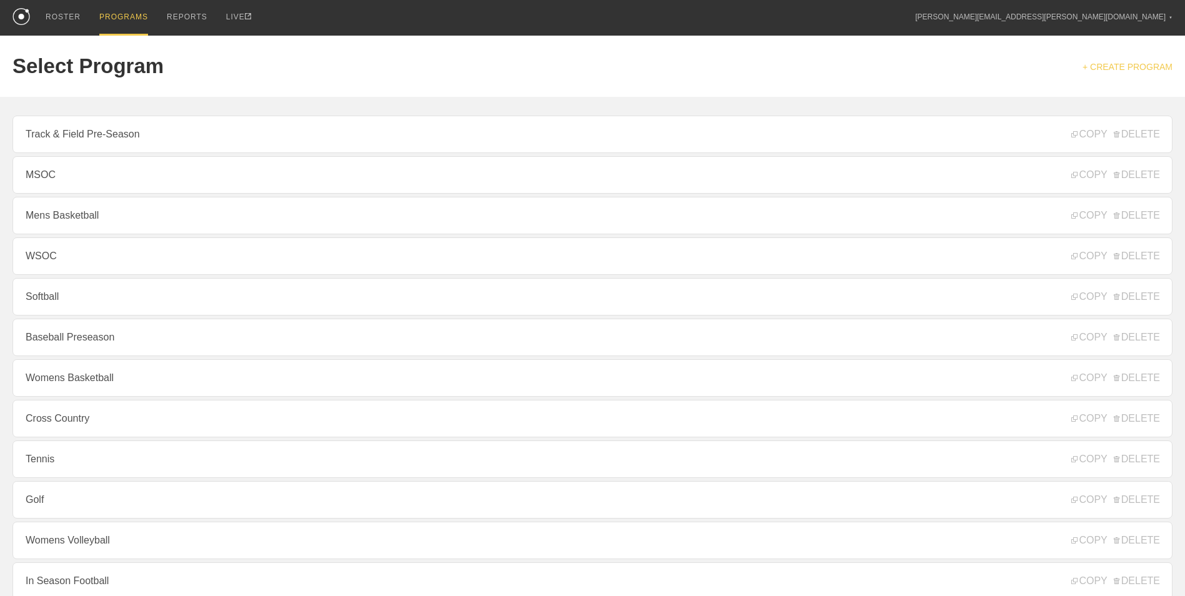
click at [1129, 65] on link "+ CREATE PROGRAM" at bounding box center [1127, 67] width 90 height 10
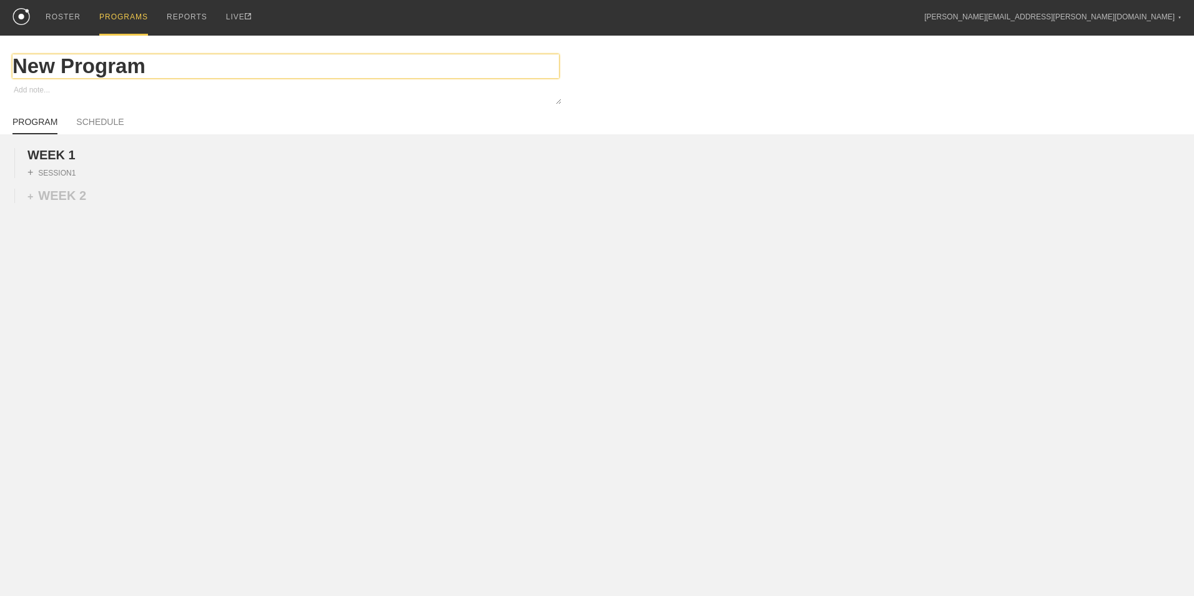
click at [197, 60] on input "New Program" at bounding box center [285, 66] width 546 height 24
type textarea "x"
type input "M"
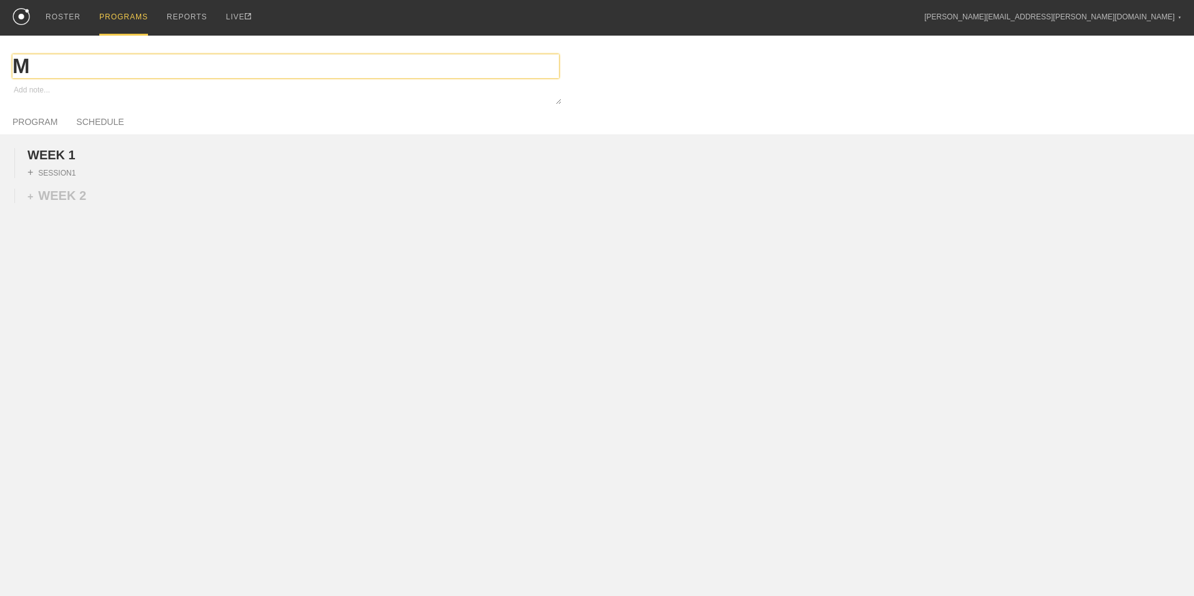
type textarea "x"
type input "Me"
type textarea "x"
type input "Men"
type textarea "x"
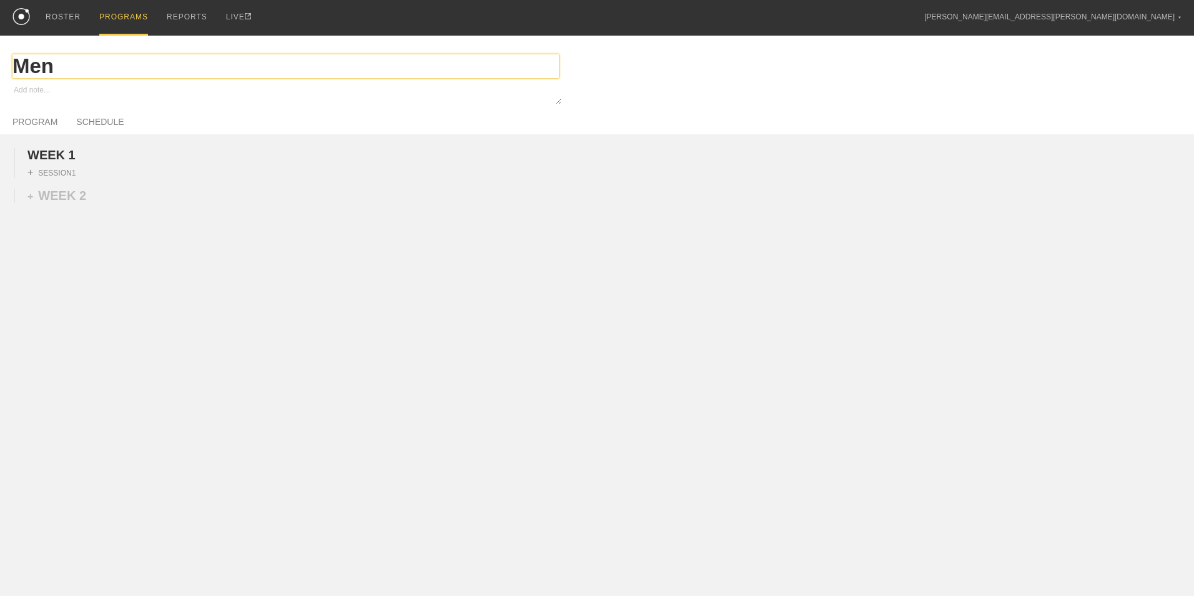
type input "Mens"
type textarea "x"
type input "Mens"
type textarea "x"
type input "Mens V"
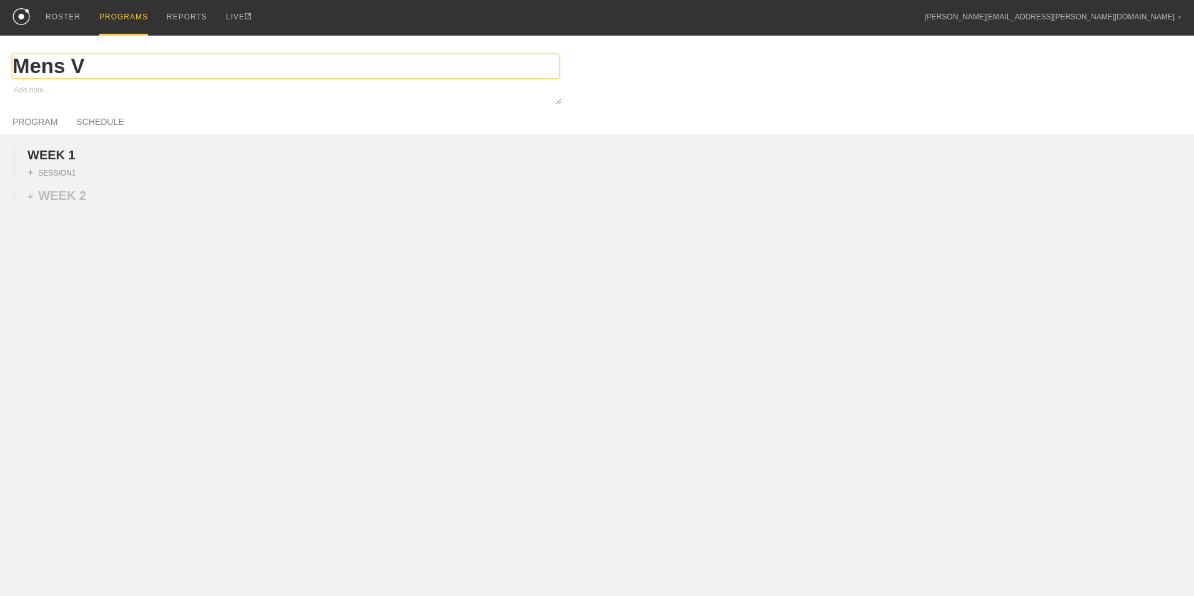
type textarea "x"
type input "Mens Vo"
type textarea "x"
type input "Mens Vol"
type textarea "x"
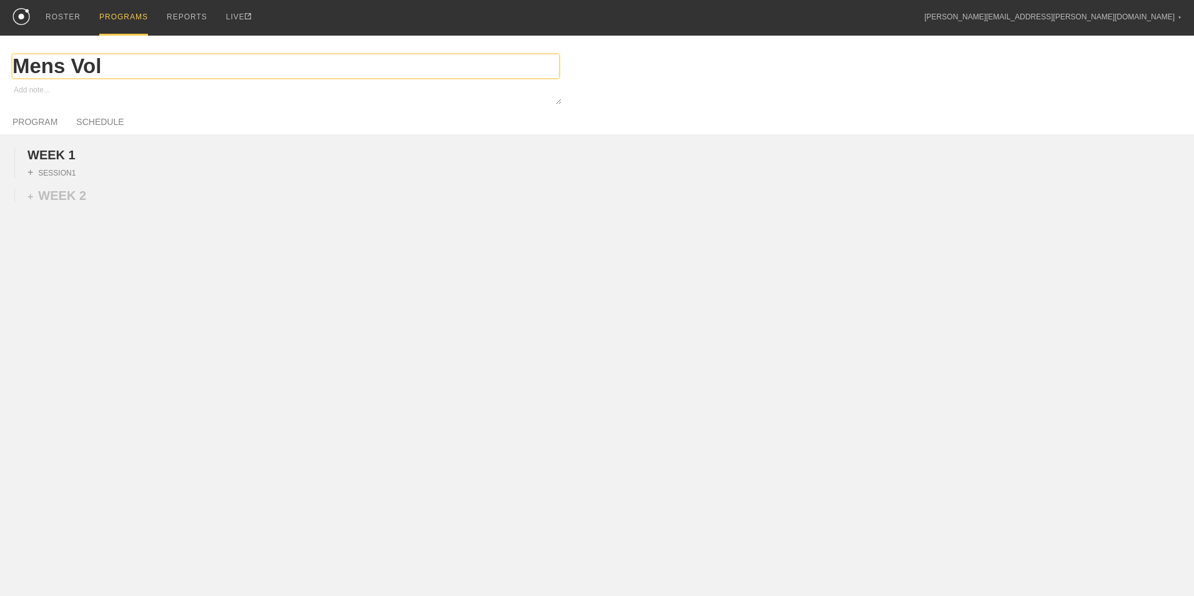
type input "Mens [PERSON_NAME]"
type textarea "x"
type input "Mens Volle"
type textarea "x"
type input "Mens Volley"
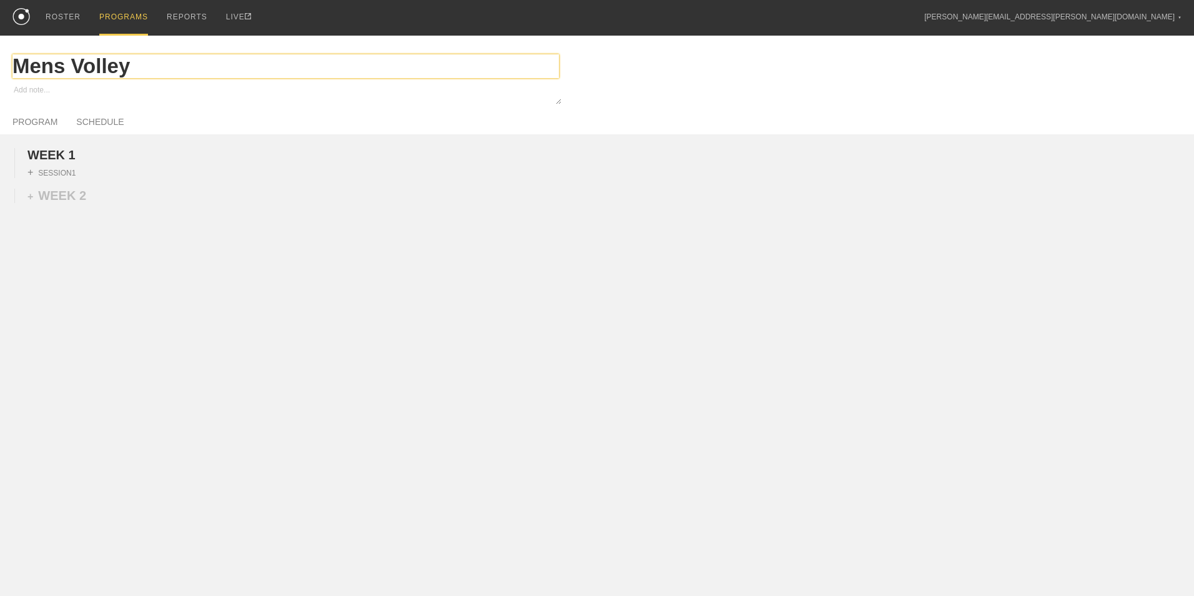
type textarea "x"
type input "Mens Volleyb"
type textarea "x"
type input "Mens Volleyba"
type textarea "x"
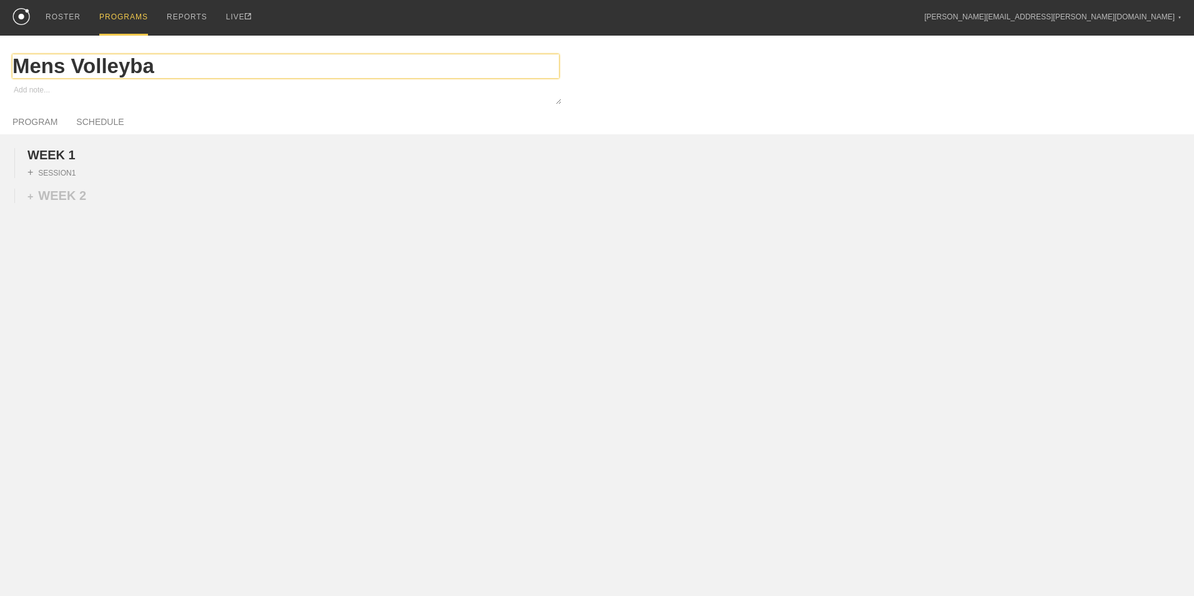
type input "Mens Volleybal"
type textarea "x"
type input "Mens Volleyball"
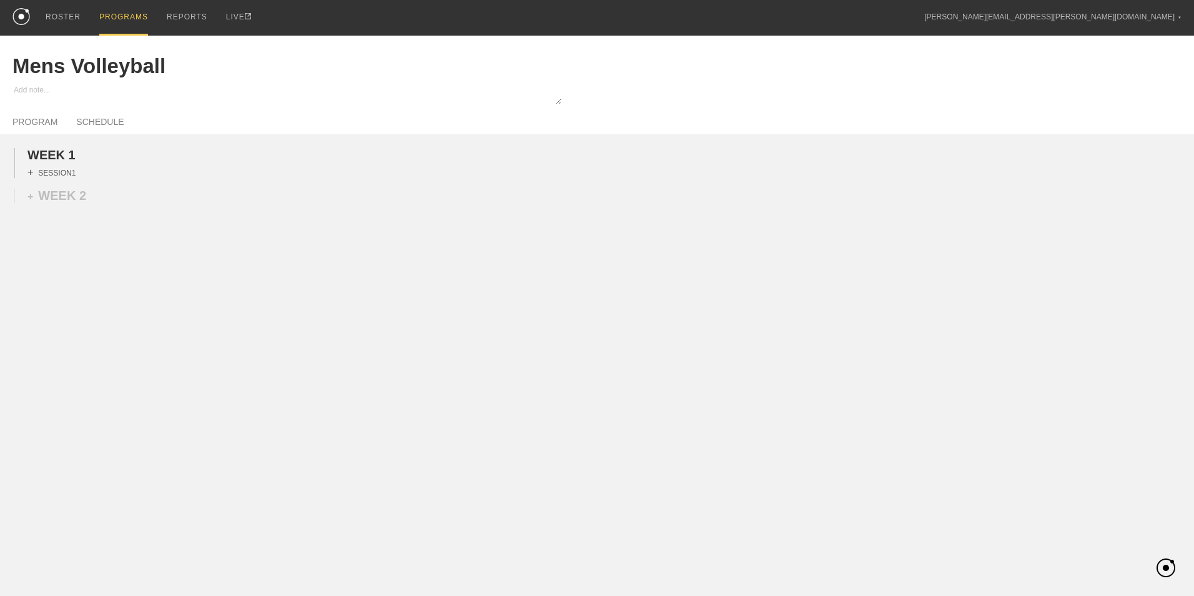
click at [66, 175] on div "+ SESSION 1" at bounding box center [51, 172] width 48 height 11
click at [117, 196] on div "+ BLOCK" at bounding box center [105, 195] width 157 height 20
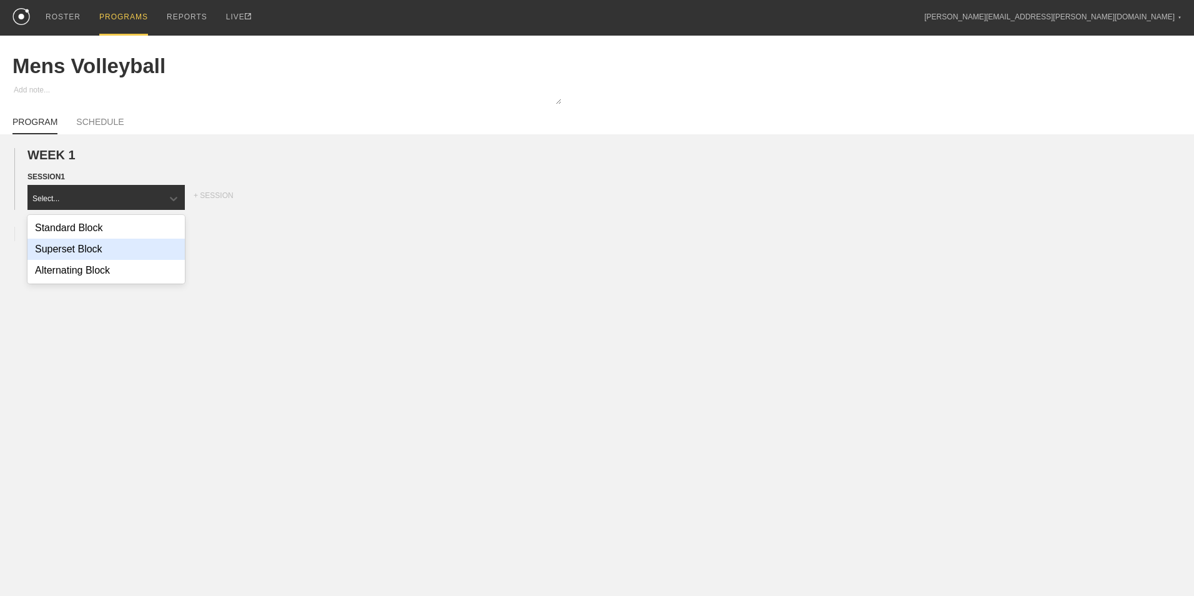
click at [111, 254] on div "Superset Block" at bounding box center [105, 249] width 157 height 21
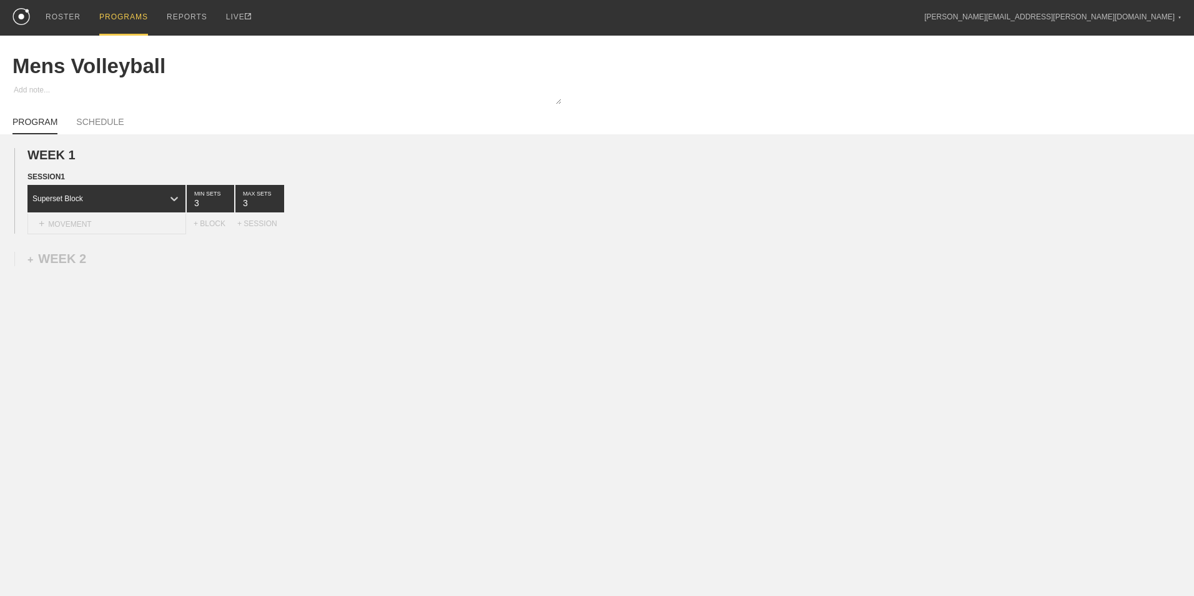
click at [86, 227] on div "+ MOVEMENT" at bounding box center [106, 224] width 159 height 21
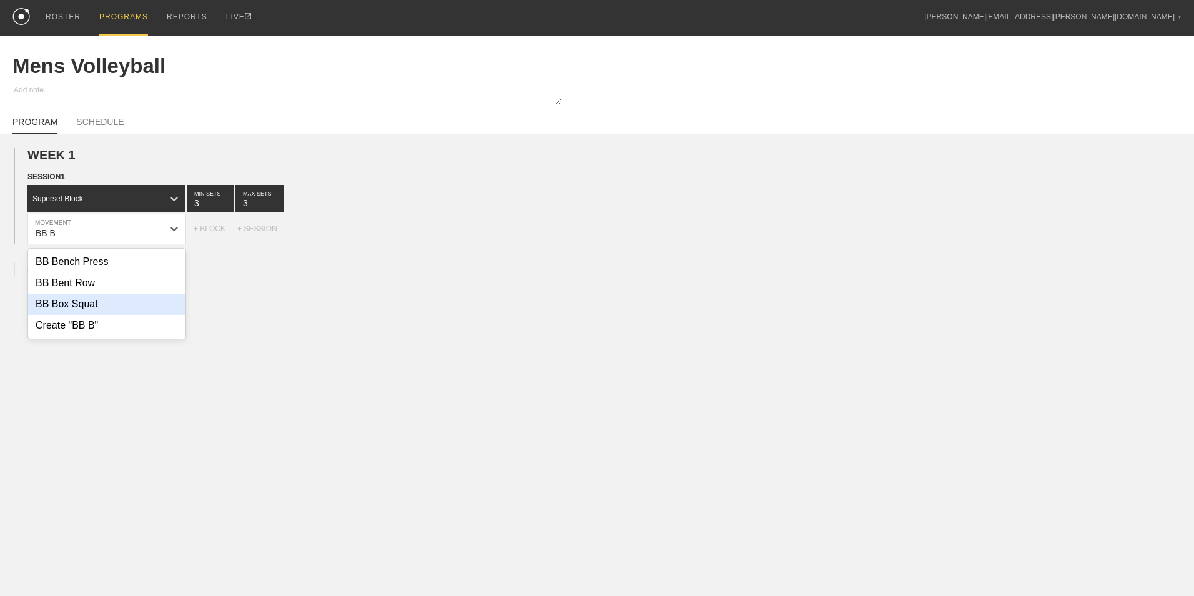
click at [105, 312] on div "BB Box Squat" at bounding box center [106, 303] width 157 height 21
type input "BB B"
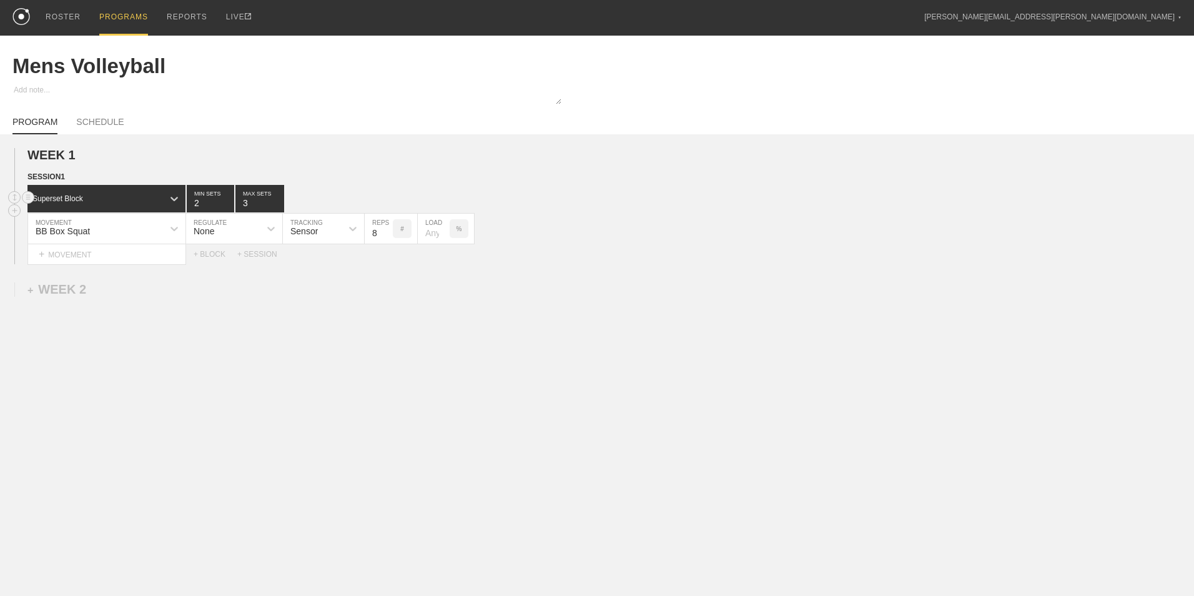
type input "2"
click at [227, 205] on input "2" at bounding box center [210, 198] width 47 height 27
type input "2"
click at [278, 205] on input "2" at bounding box center [259, 198] width 49 height 27
click at [385, 235] on input "7" at bounding box center [379, 229] width 28 height 30
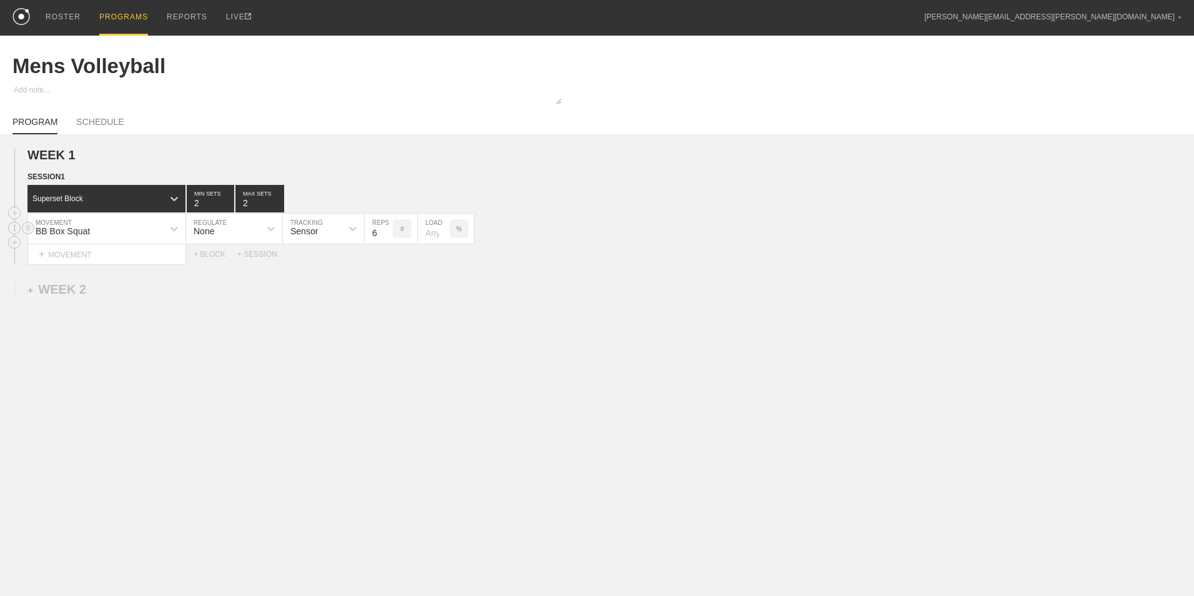
click at [385, 235] on input "6" at bounding box center [379, 229] width 28 height 30
type input "5"
click at [385, 235] on input "5" at bounding box center [379, 229] width 28 height 30
click at [144, 254] on div "+ MOVEMENT" at bounding box center [106, 254] width 159 height 21
click at [131, 297] on div "Couch Stretch" at bounding box center [106, 292] width 157 height 21
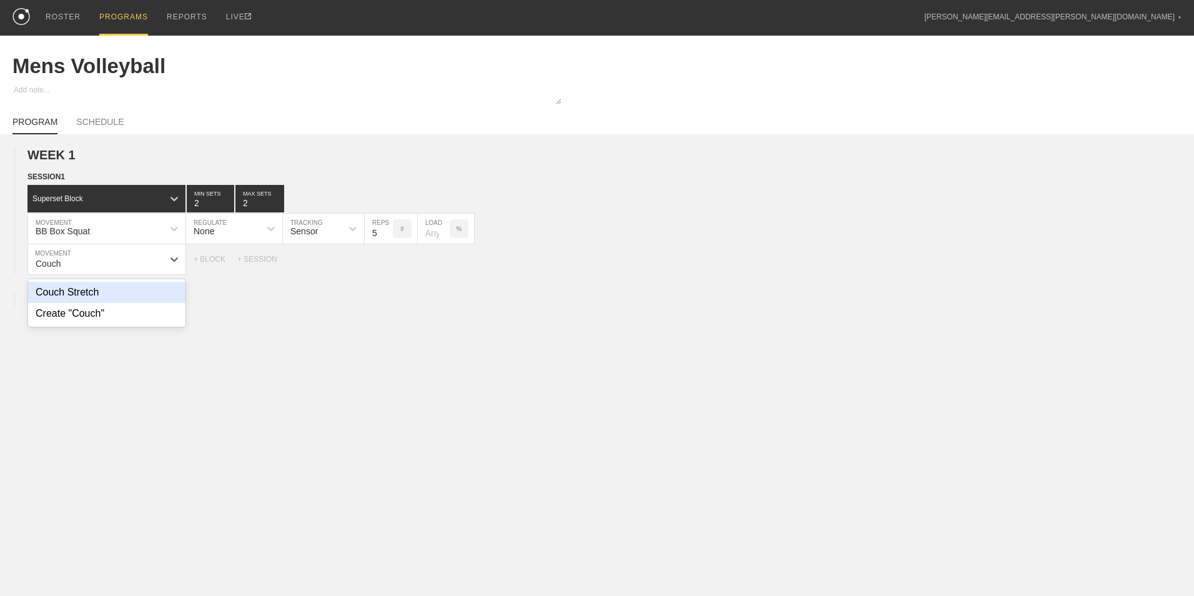
type input "Couch"
click at [388, 260] on input "9" at bounding box center [379, 259] width 28 height 30
click at [388, 260] on input "10" at bounding box center [379, 259] width 28 height 30
click at [388, 260] on input "11" at bounding box center [379, 259] width 28 height 30
click at [388, 260] on input "12" at bounding box center [379, 259] width 28 height 30
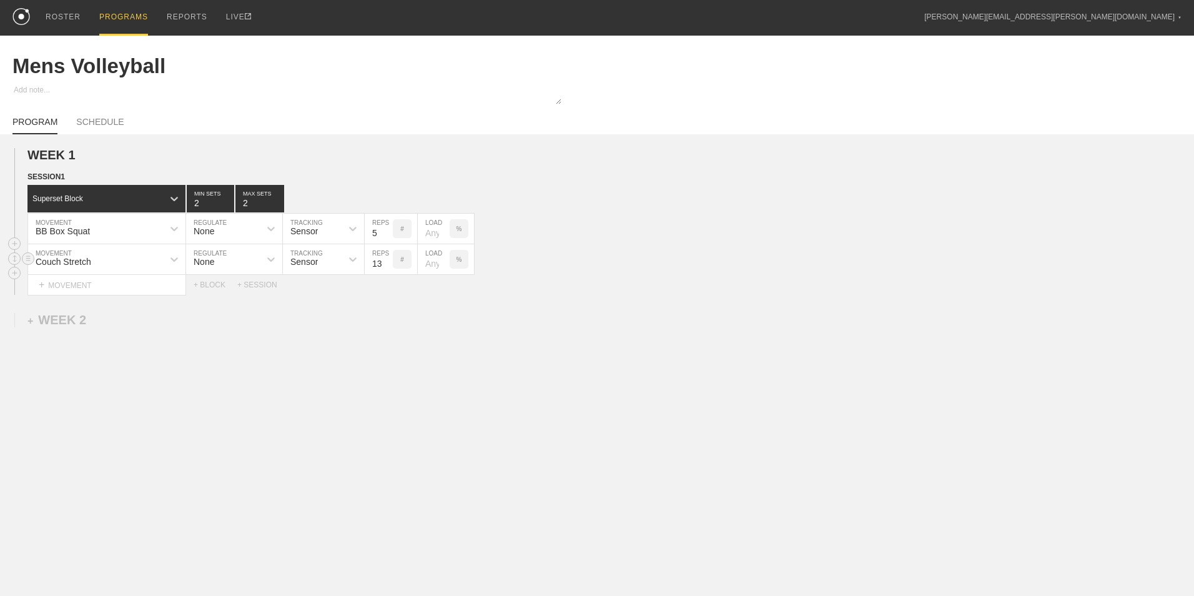
click at [388, 260] on input "13" at bounding box center [379, 259] width 28 height 30
click at [388, 260] on input "14" at bounding box center [379, 259] width 28 height 30
click at [388, 260] on input "15" at bounding box center [379, 259] width 28 height 30
click at [388, 260] on input "16" at bounding box center [379, 259] width 28 height 30
click at [388, 260] on input "17" at bounding box center [379, 259] width 28 height 30
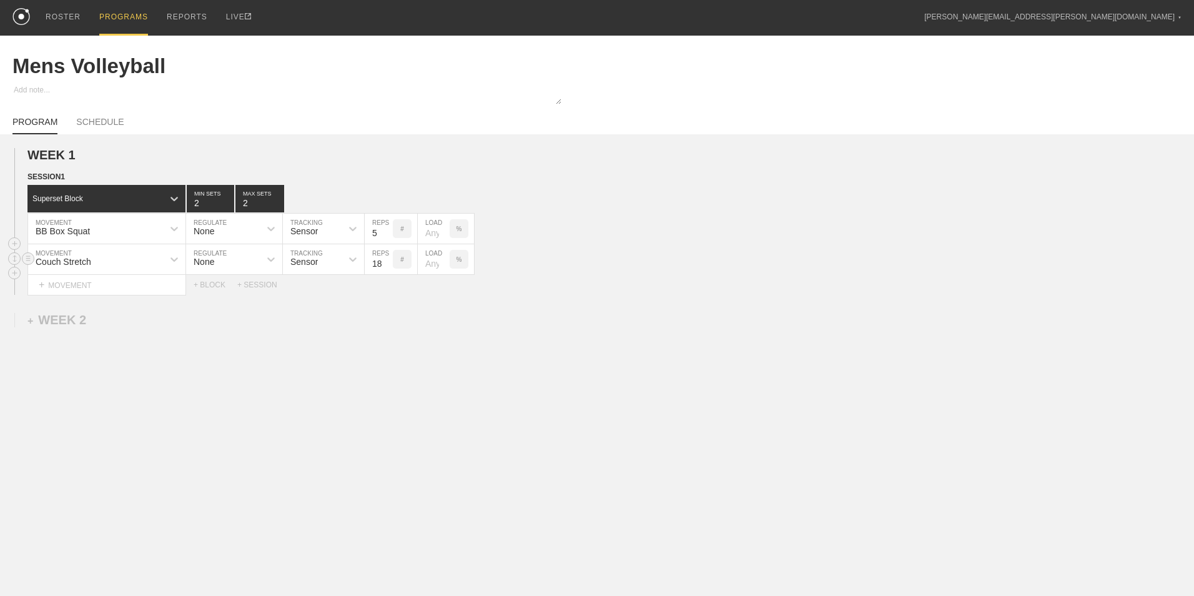
click at [388, 260] on input "18" at bounding box center [379, 259] width 28 height 30
click at [388, 260] on input "19" at bounding box center [379, 259] width 28 height 30
type input "20"
click at [388, 260] on input "20" at bounding box center [379, 259] width 28 height 30
click at [203, 285] on div "+ BLOCK" at bounding box center [216, 284] width 44 height 9
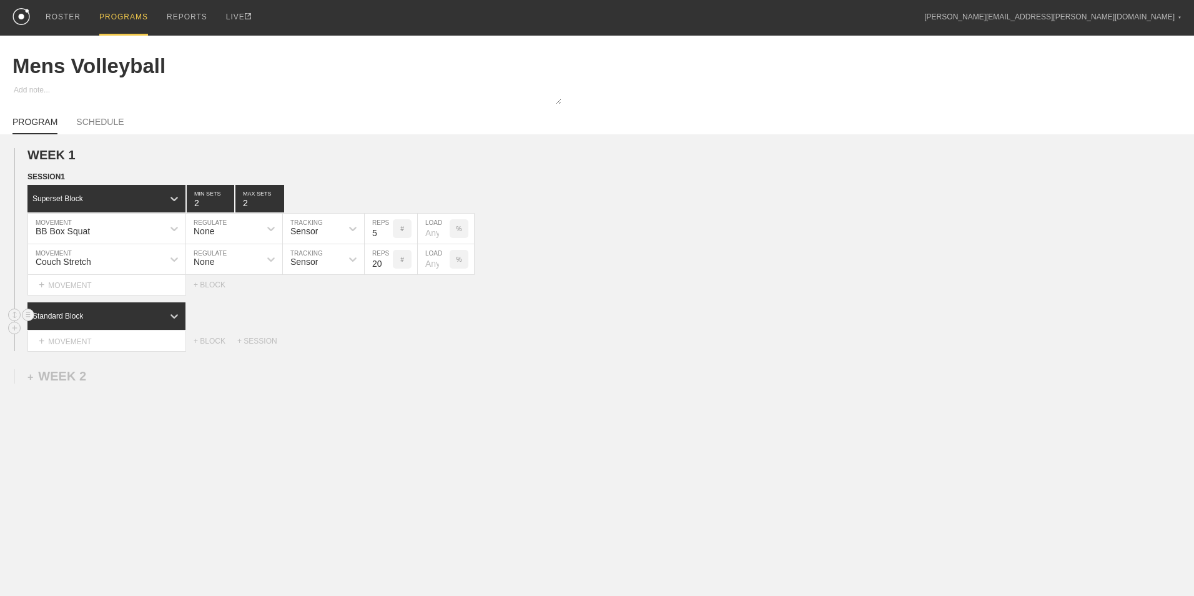
click at [119, 315] on div "Standard Block" at bounding box center [95, 315] width 136 height 11
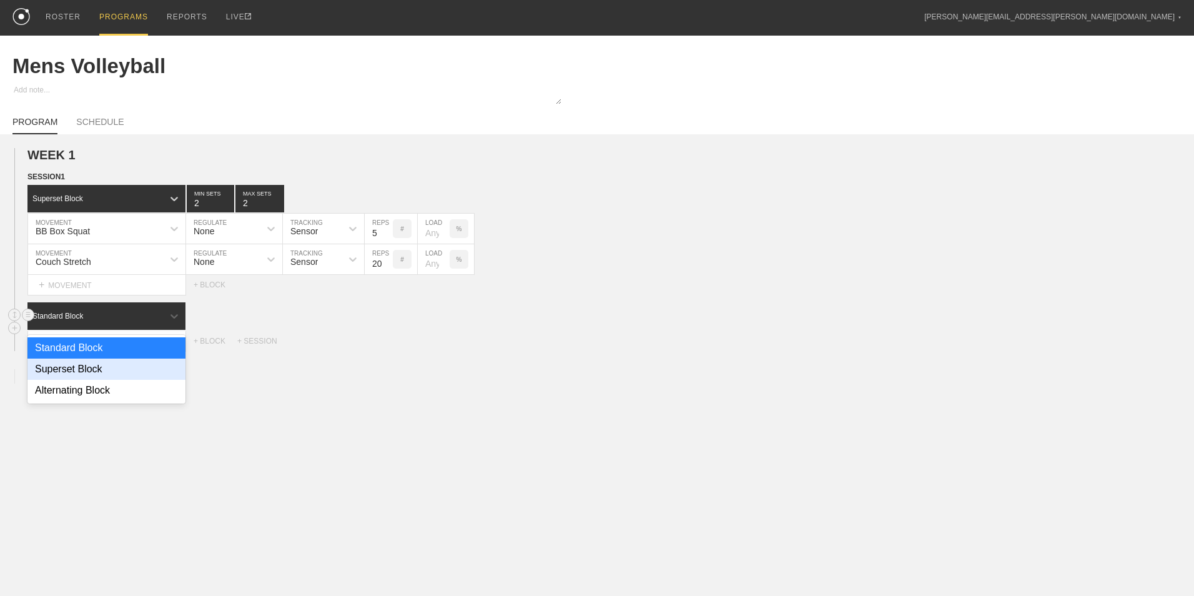
click at [94, 363] on div "Superset Block" at bounding box center [106, 368] width 158 height 21
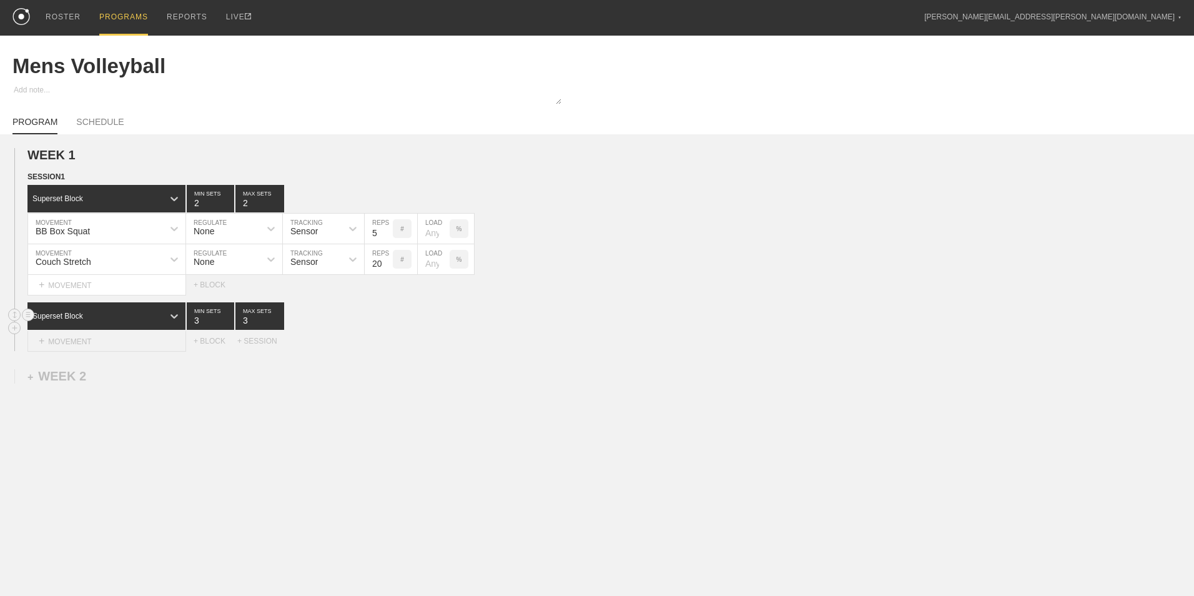
click at [92, 347] on div "+ MOVEMENT" at bounding box center [106, 341] width 159 height 21
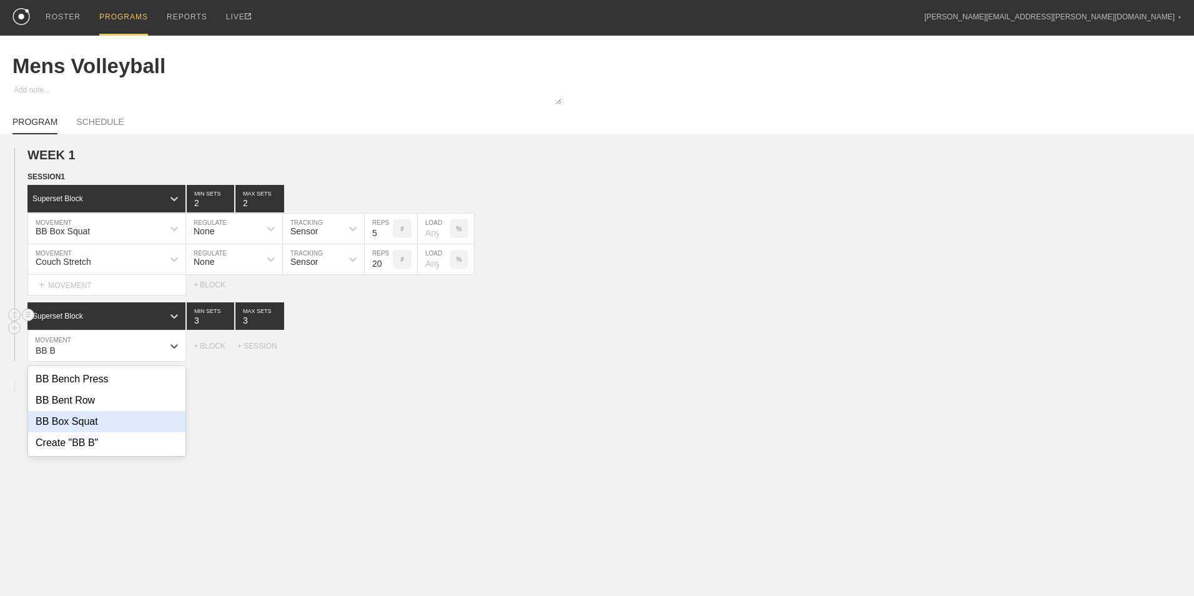
click at [104, 431] on div "BB Box Squat" at bounding box center [106, 421] width 157 height 21
type input "BB B"
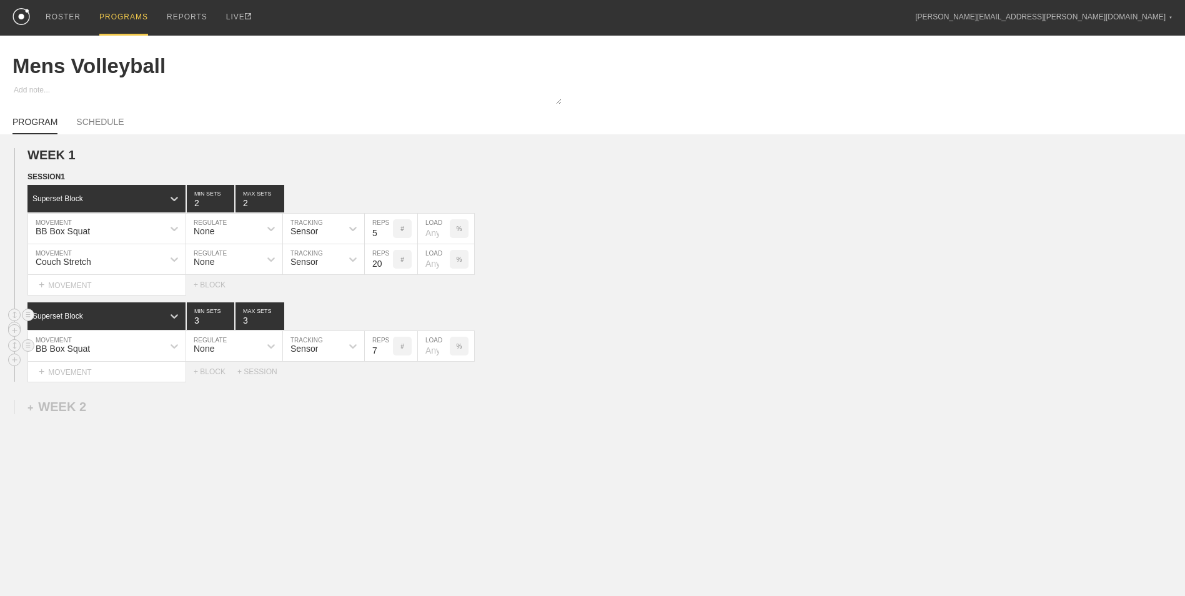
click at [388, 353] on input "7" at bounding box center [379, 346] width 28 height 30
click at [388, 353] on input "6" at bounding box center [379, 346] width 28 height 30
type input "5"
click at [388, 353] on input "5" at bounding box center [379, 346] width 28 height 30
click at [227, 322] on input "4" at bounding box center [210, 315] width 47 height 27
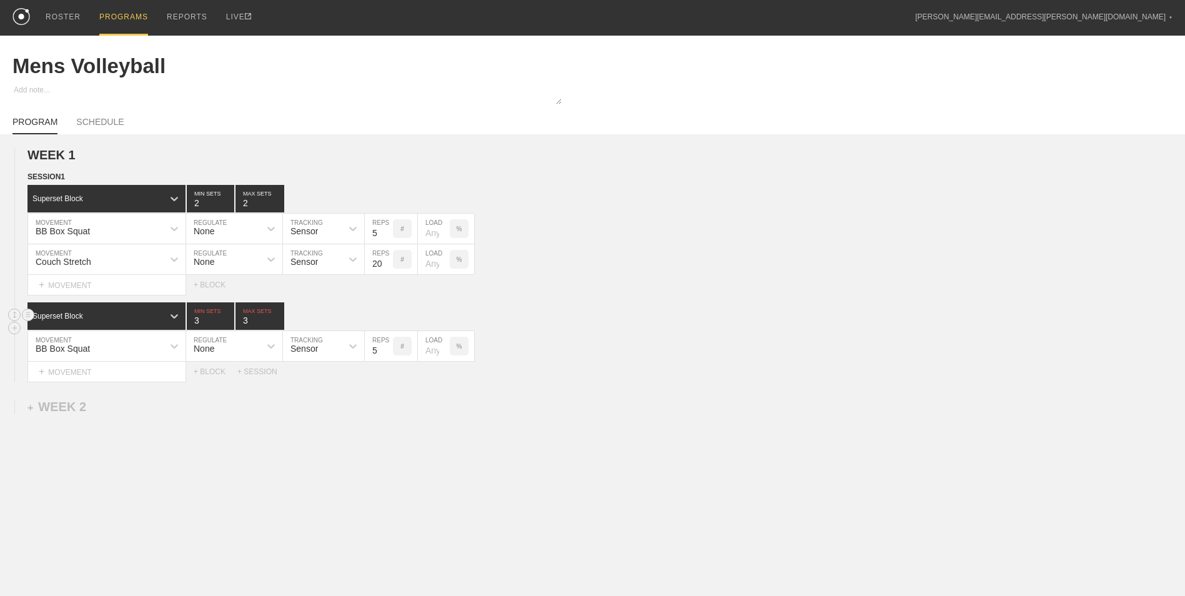
click at [228, 326] on input "3" at bounding box center [210, 315] width 47 height 27
type input "2"
click at [228, 326] on input "2" at bounding box center [210, 315] width 47 height 27
click at [282, 318] on input "4" at bounding box center [259, 315] width 49 height 27
type input "5"
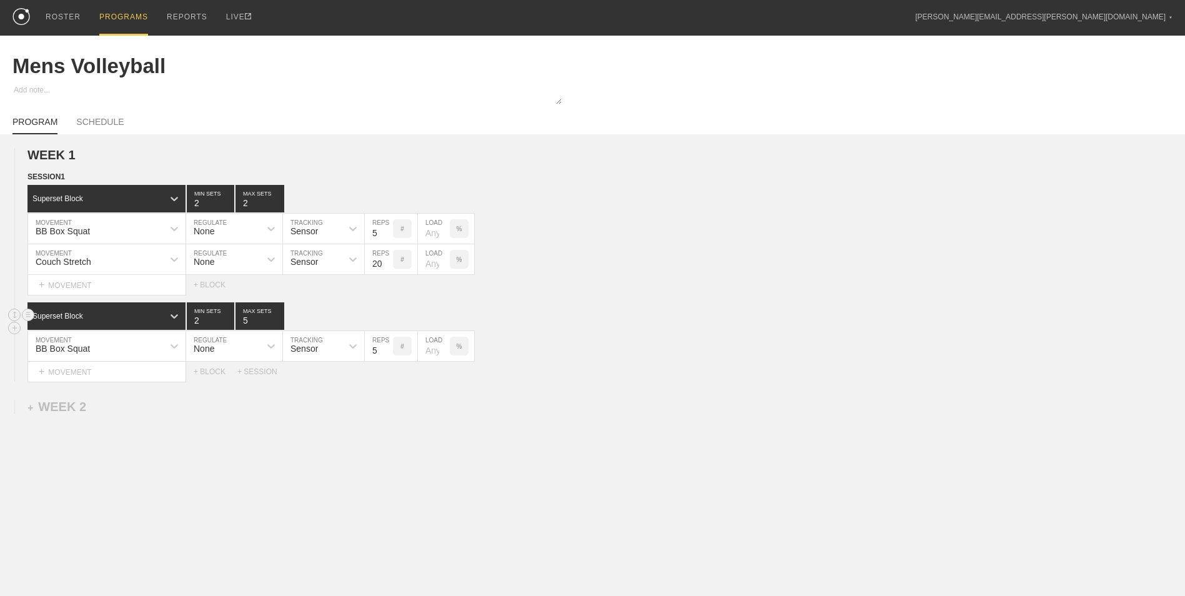
click at [282, 318] on input "5" at bounding box center [259, 315] width 49 height 27
click at [138, 375] on div "+ MOVEMENT" at bounding box center [106, 372] width 159 height 21
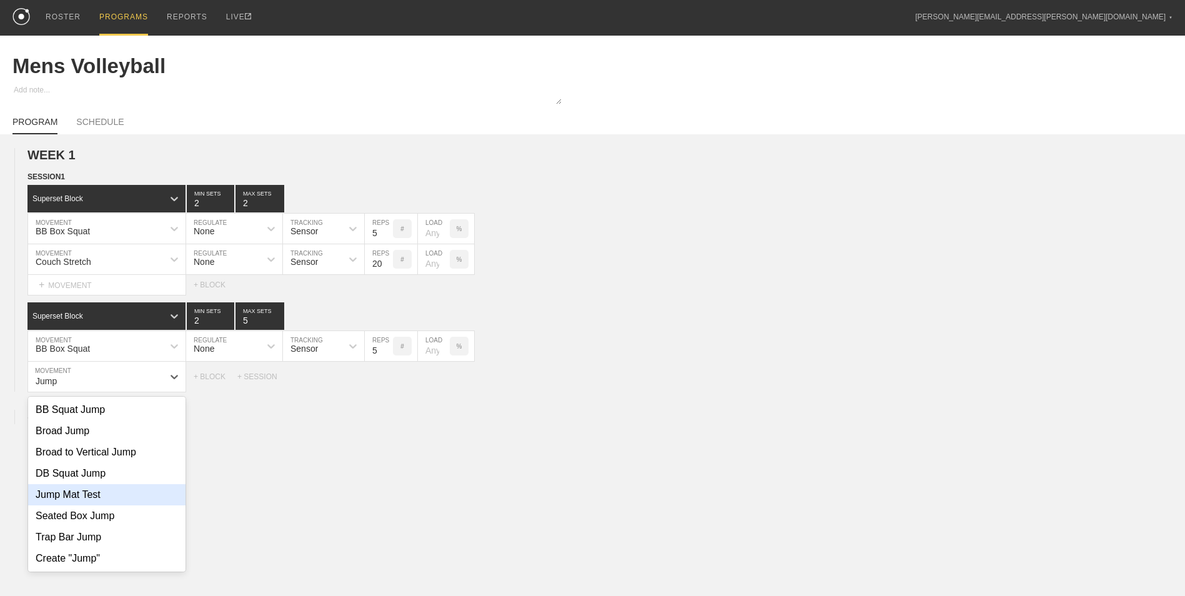
click at [109, 492] on div "Jump Mat Test" at bounding box center [106, 494] width 157 height 21
type input "Jump"
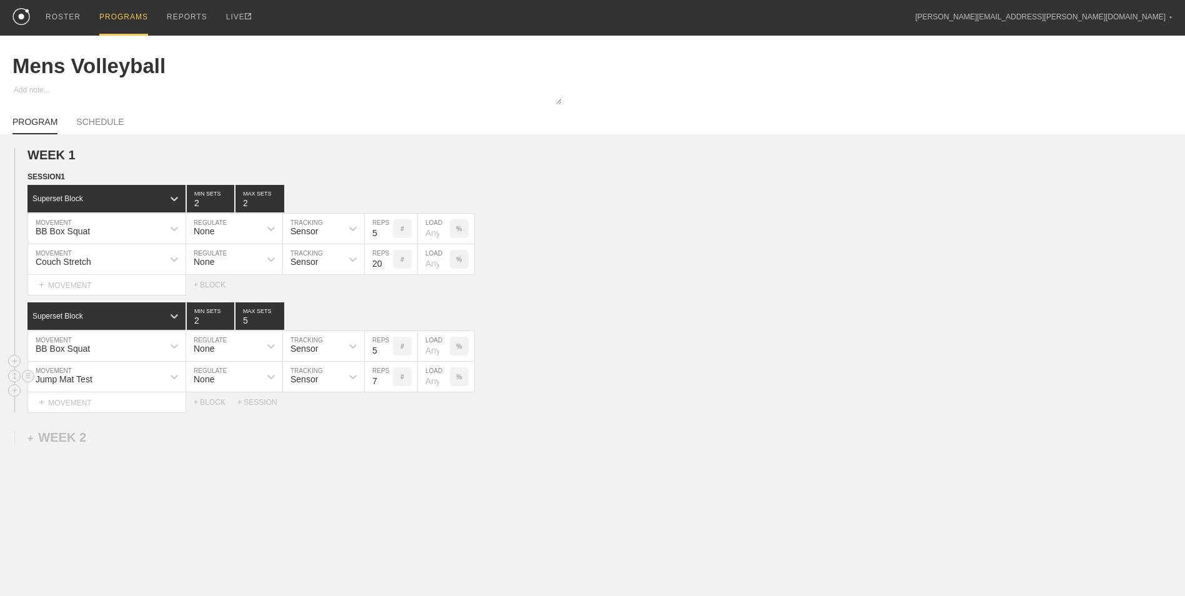
click at [388, 387] on input "7" at bounding box center [379, 377] width 28 height 30
click at [388, 387] on input "6" at bounding box center [379, 377] width 28 height 30
click at [388, 387] on input "5" at bounding box center [379, 377] width 28 height 30
click at [388, 387] on input "4" at bounding box center [379, 377] width 28 height 30
click at [388, 387] on input "3" at bounding box center [379, 377] width 28 height 30
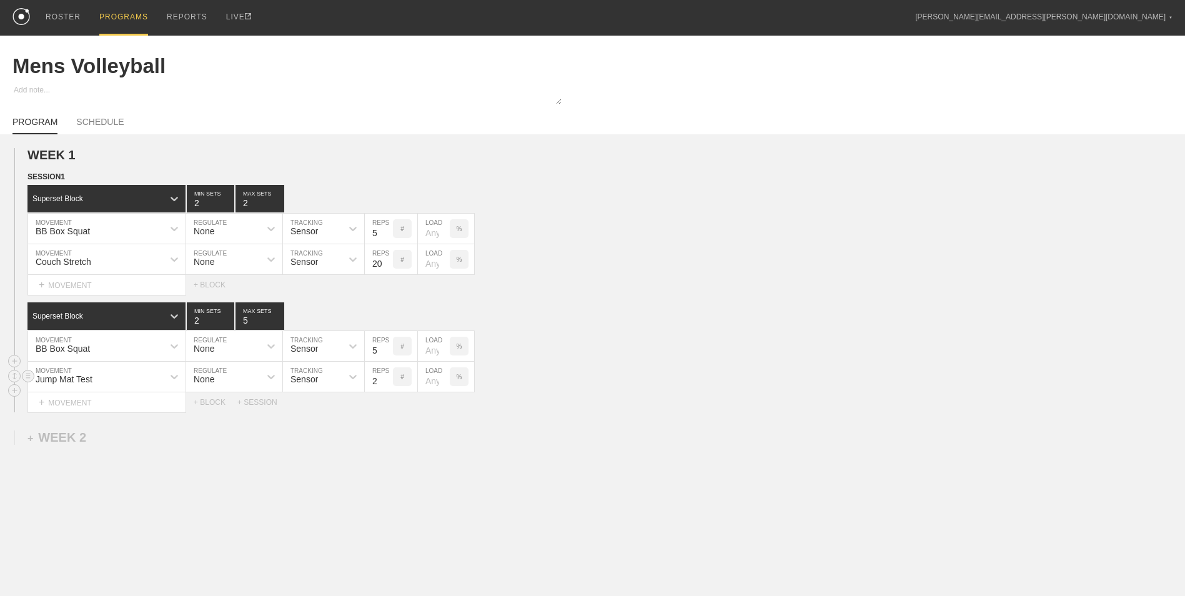
click at [388, 387] on input "2" at bounding box center [379, 377] width 28 height 30
type input "1"
click at [388, 387] on input "1" at bounding box center [379, 377] width 28 height 30
click at [214, 400] on div "+ BLOCK" at bounding box center [216, 402] width 44 height 9
click at [115, 432] on div "Standard Block" at bounding box center [95, 433] width 136 height 11
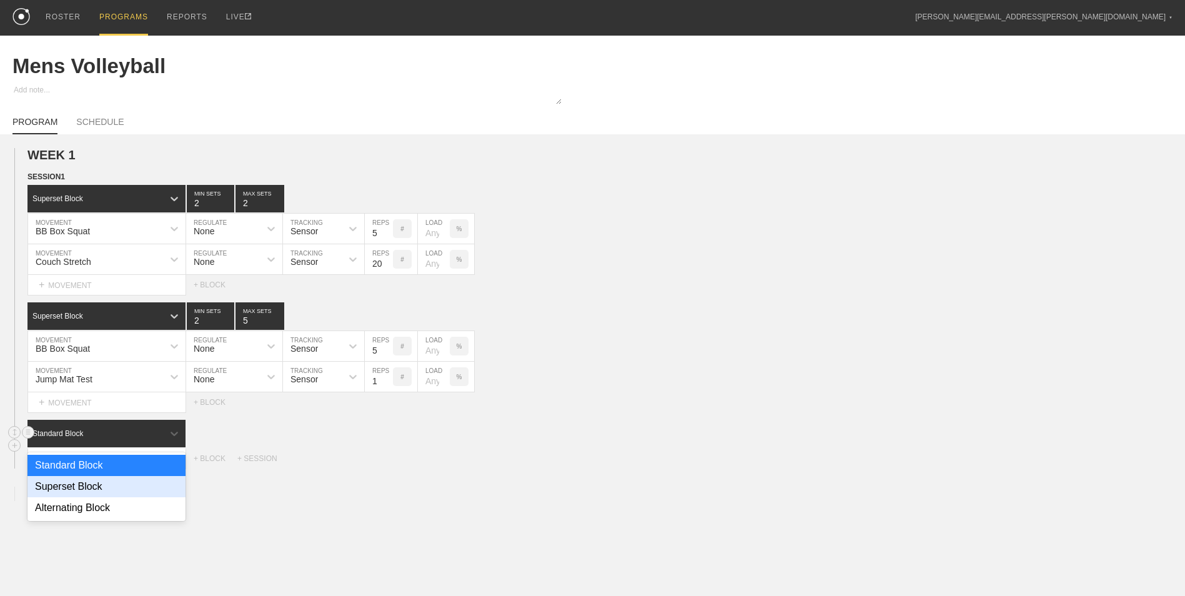
click at [102, 485] on div "Superset Block" at bounding box center [106, 486] width 158 height 21
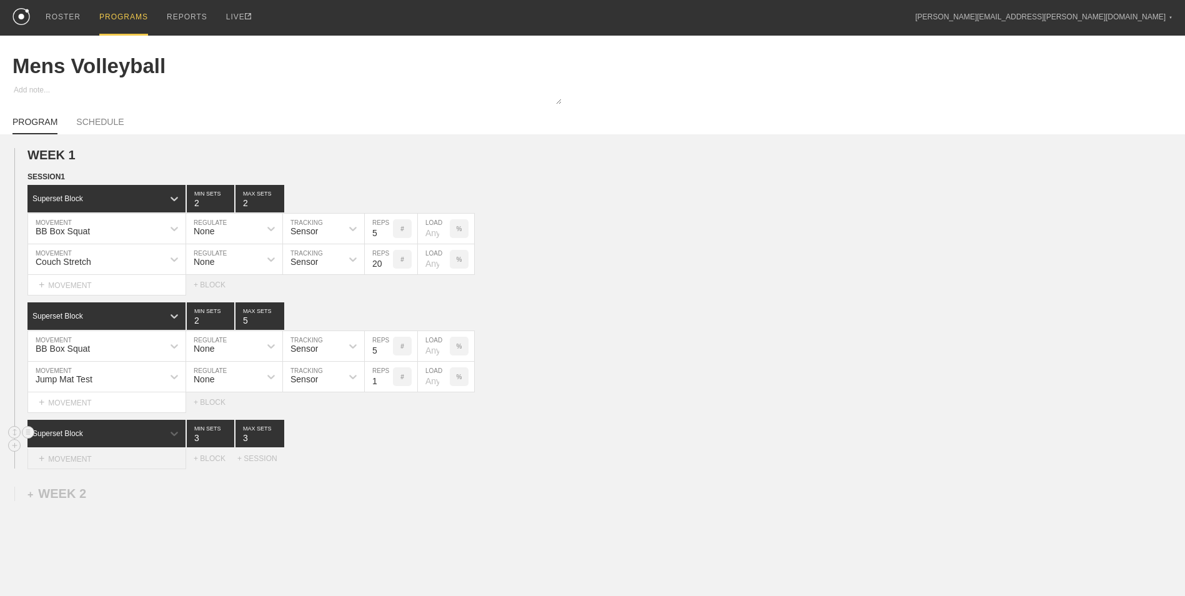
click at [97, 451] on div "+ MOVEMENT" at bounding box center [106, 458] width 159 height 21
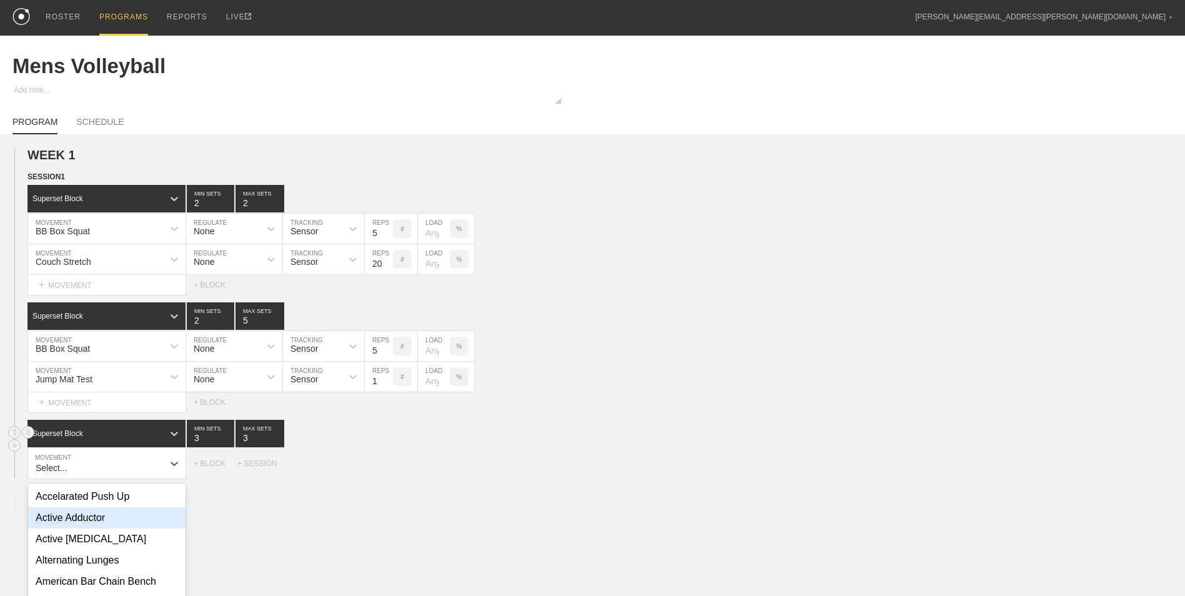
scroll to position [82, 0]
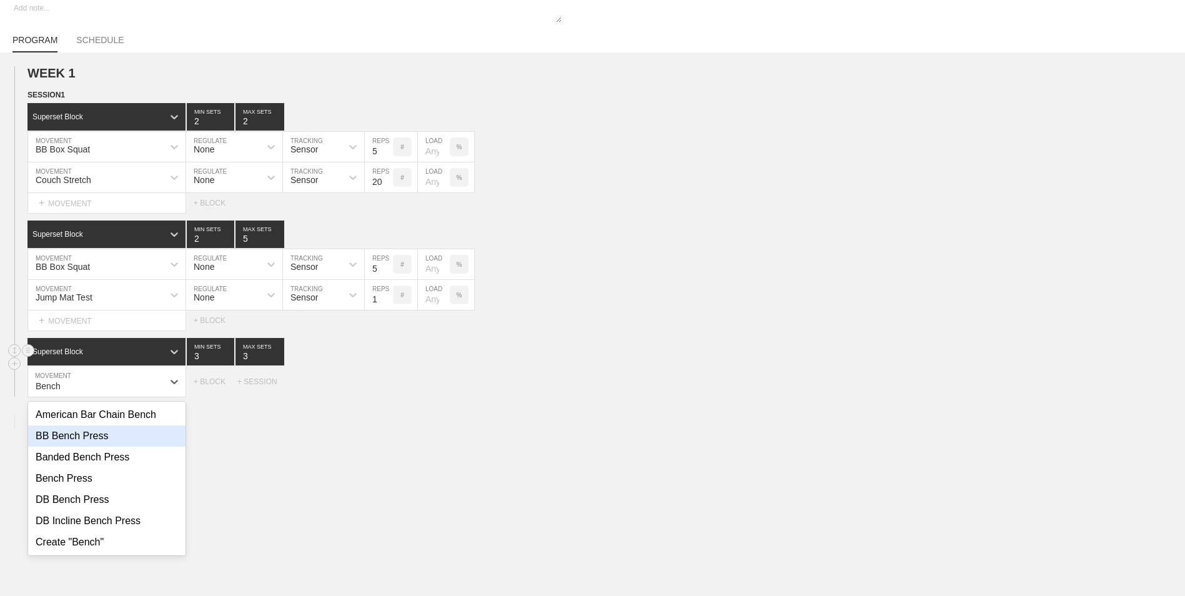
click at [77, 435] on div "BB Bench Press" at bounding box center [106, 435] width 157 height 21
type input "Bench"
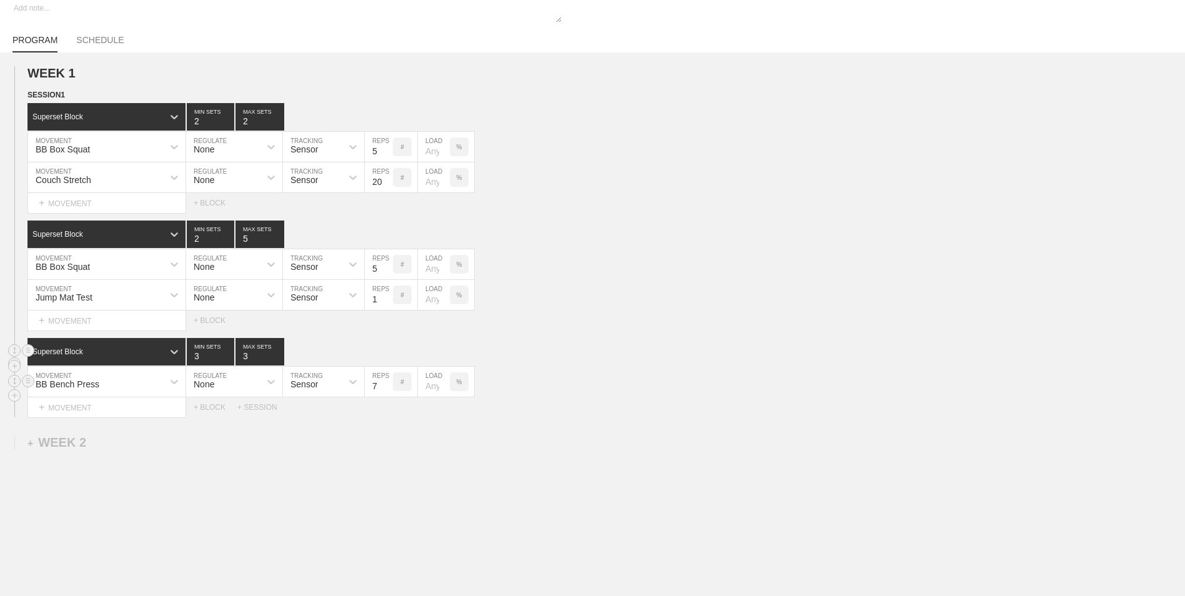
click at [384, 391] on input "7" at bounding box center [379, 382] width 28 height 30
click at [384, 391] on input "6" at bounding box center [379, 382] width 28 height 30
click at [384, 391] on input "5" at bounding box center [379, 382] width 28 height 30
click at [384, 391] on input "4" at bounding box center [379, 382] width 28 height 30
type input "5"
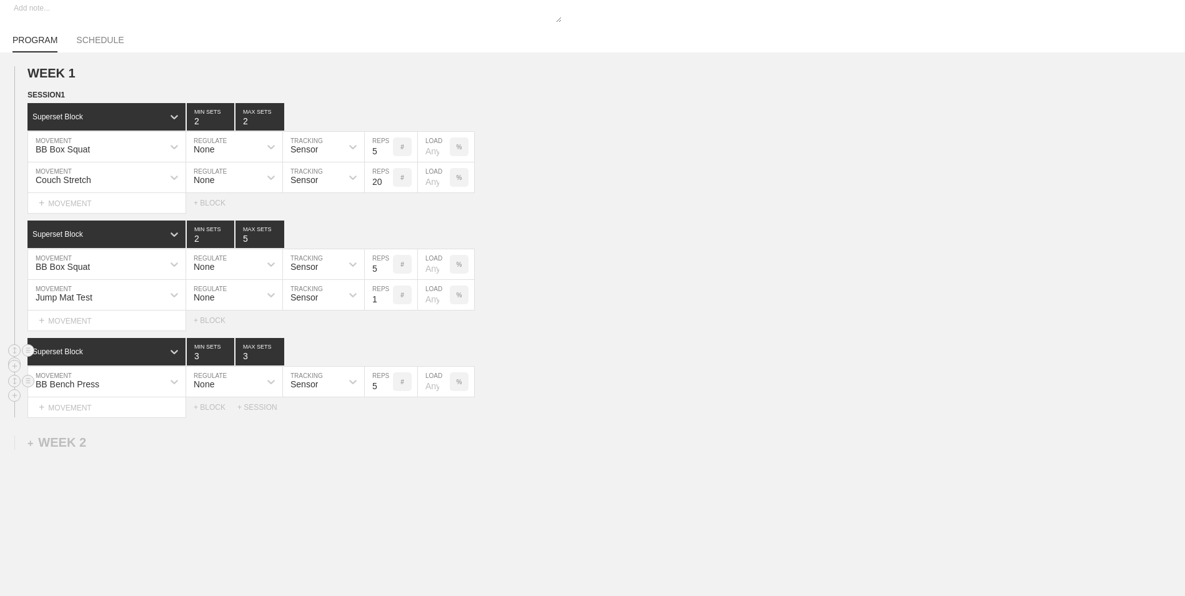
click at [384, 382] on input "5" at bounding box center [379, 382] width 28 height 30
click at [141, 415] on div "+ MOVEMENT" at bounding box center [106, 407] width 159 height 21
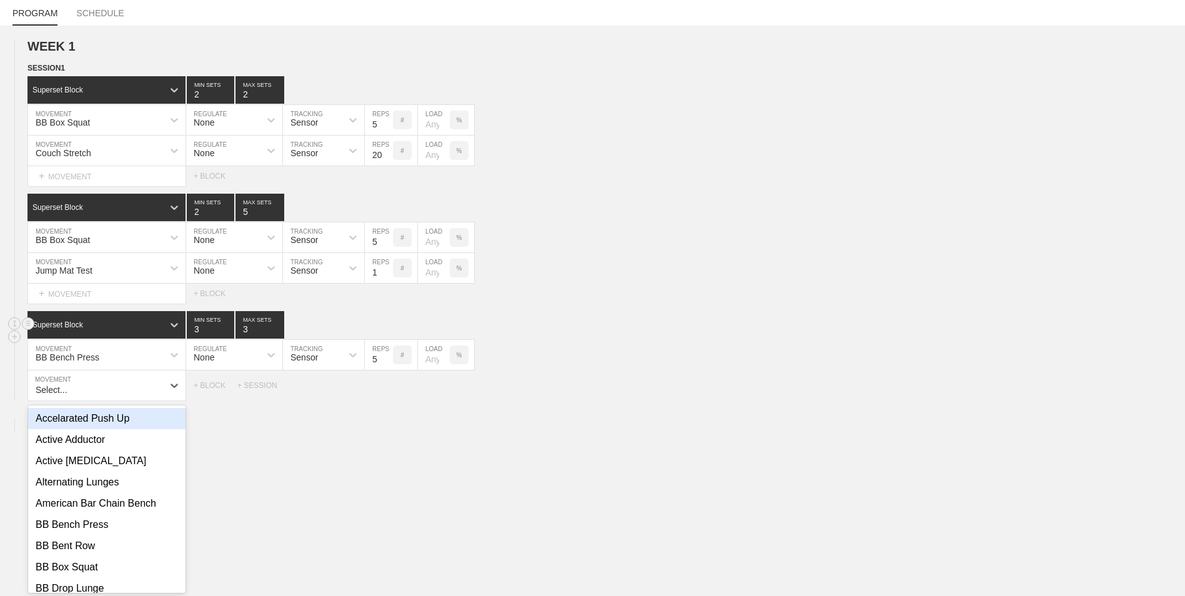
scroll to position [112, 0]
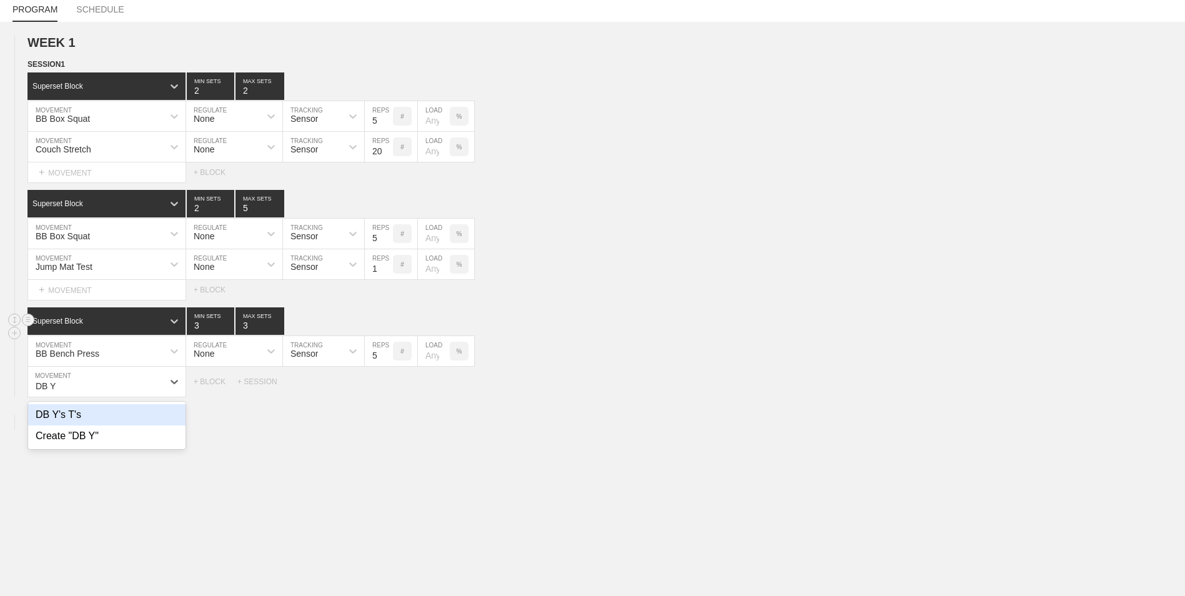
click at [147, 413] on div "DB Y's T's" at bounding box center [106, 414] width 157 height 21
type input "DB Y"
click at [387, 385] on input "9" at bounding box center [379, 382] width 28 height 30
type input "10"
click at [387, 385] on input "10" at bounding box center [379, 382] width 28 height 30
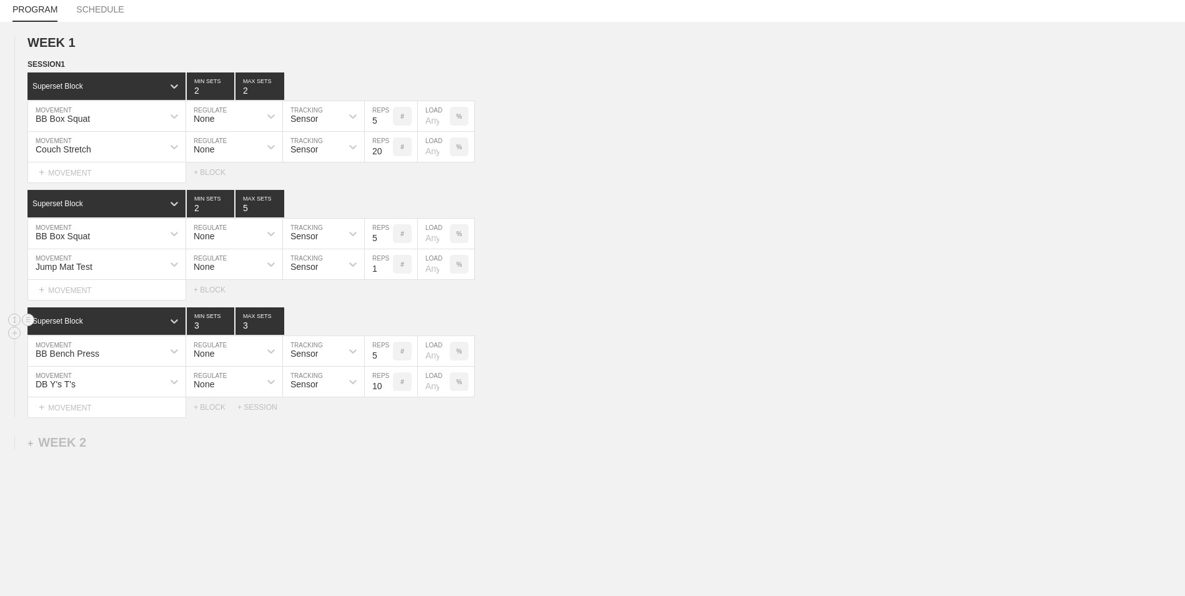
click at [382, 432] on div "WEEK 1 DUPLICATE DELETE SESSION 1 Superset Block 2 MIN SETS 2 MAX SETS DUPLICAT…" at bounding box center [592, 329] width 1185 height 615
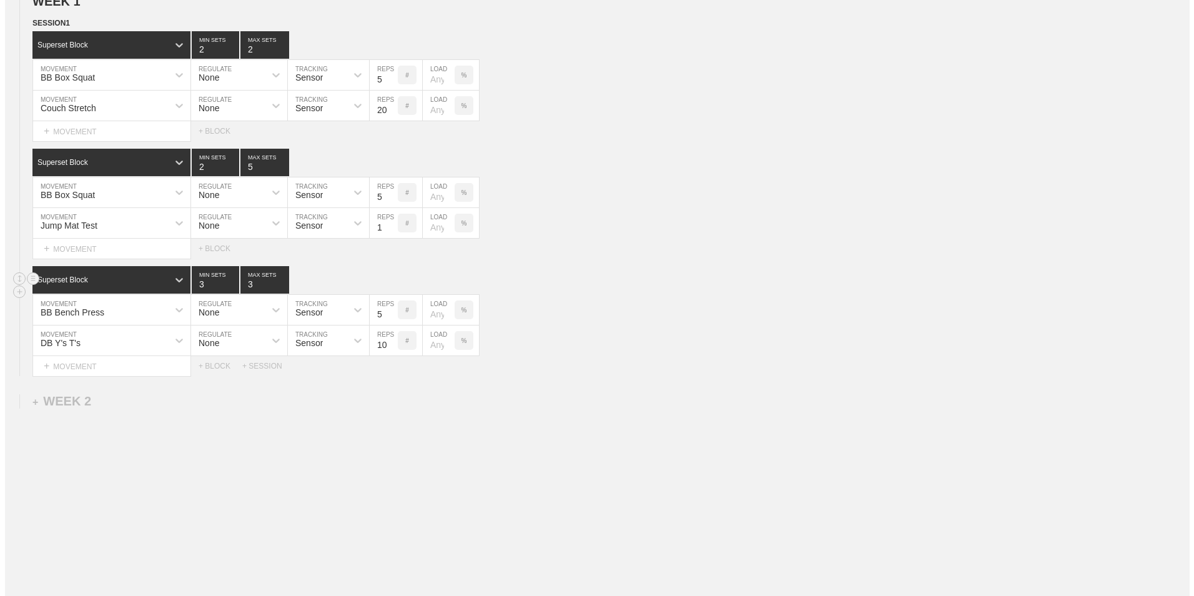
scroll to position [0, 0]
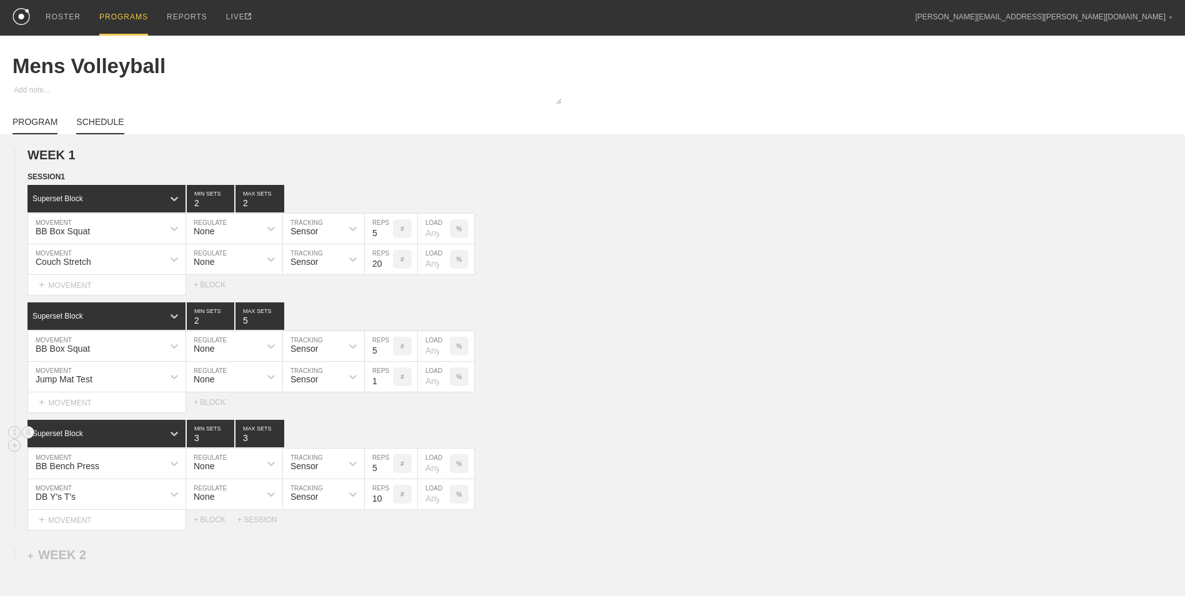
click at [105, 118] on link "SCHEDULE" at bounding box center [99, 125] width 47 height 17
type textarea "x"
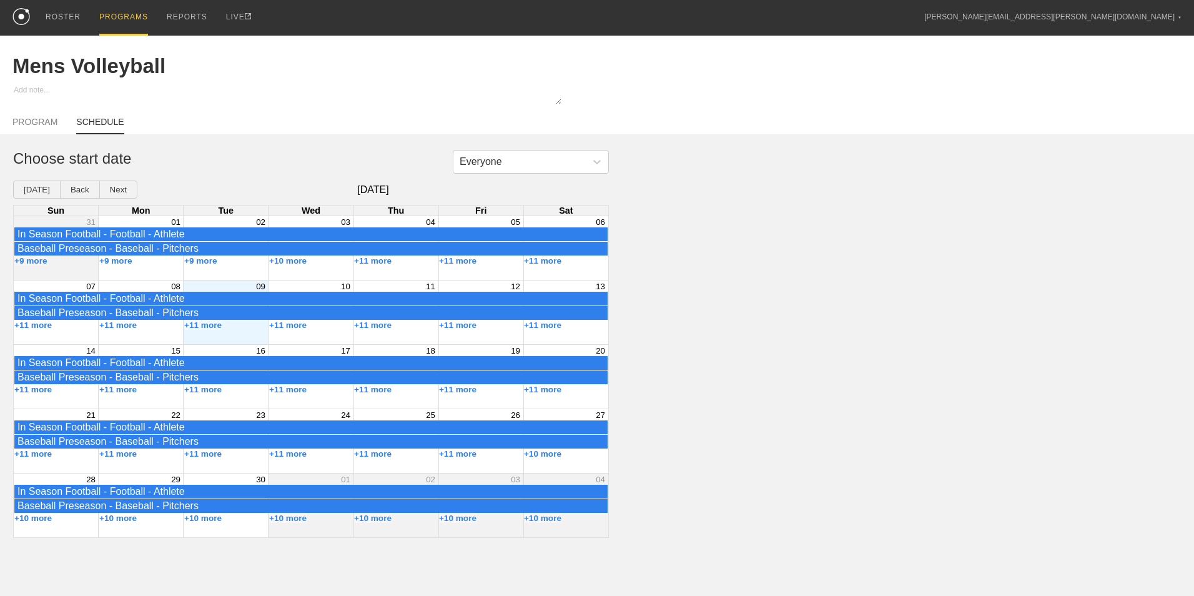
click at [232, 344] on div "Month View" at bounding box center [225, 312] width 85 height 64
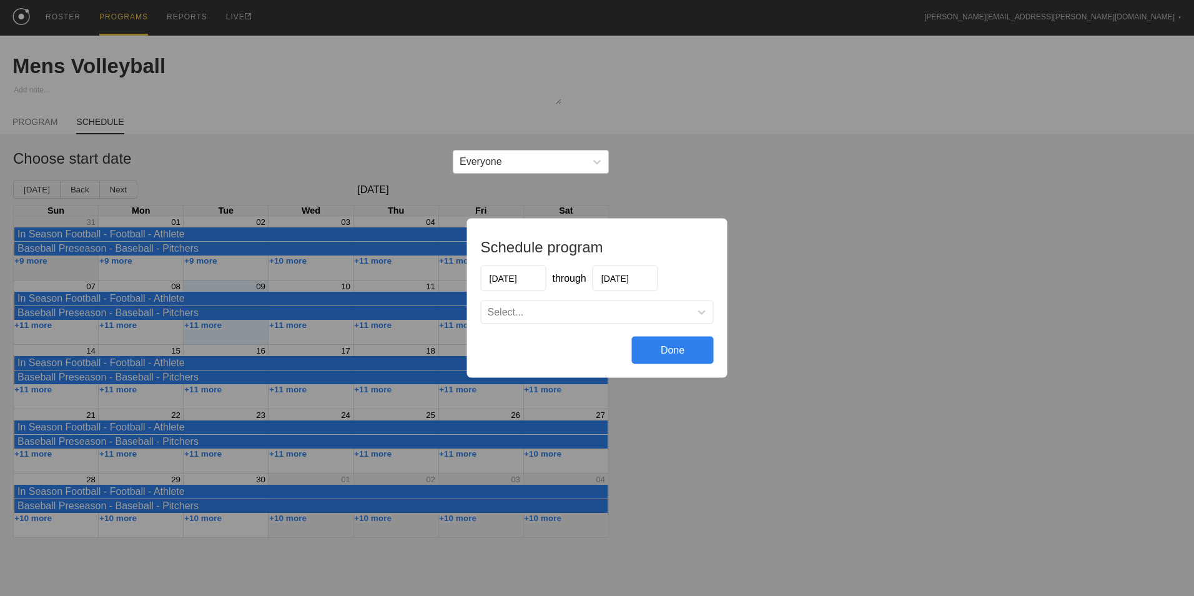
click at [616, 284] on input "[DATE]" at bounding box center [626, 278] width 66 height 26
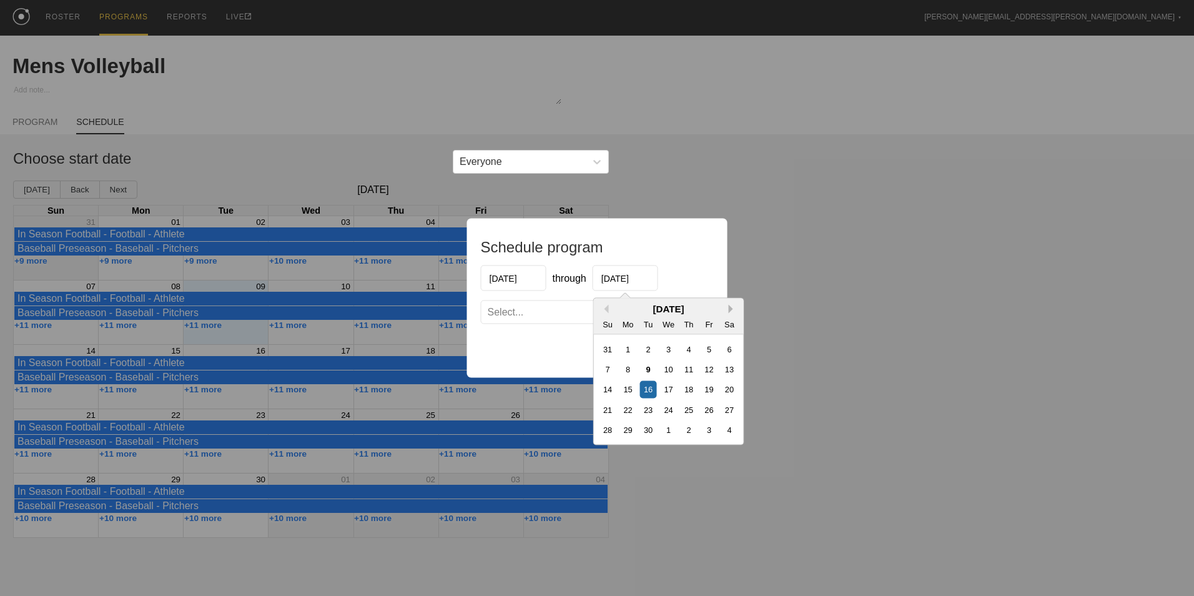
click at [731, 309] on button "Next Month" at bounding box center [733, 309] width 9 height 9
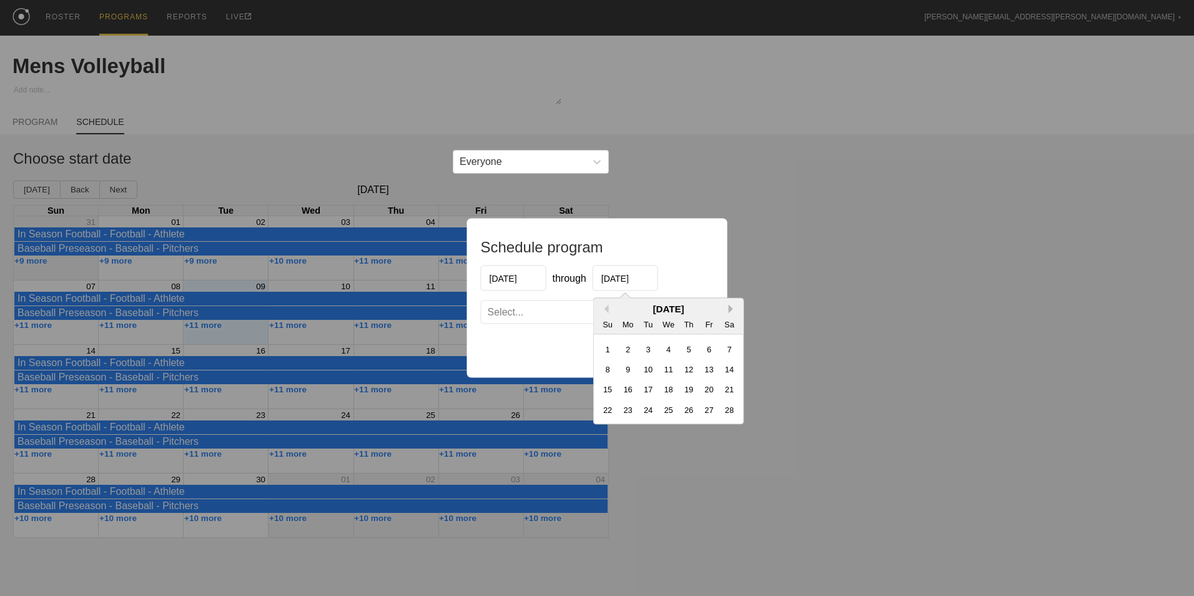
click at [731, 308] on button "Next Month" at bounding box center [733, 309] width 9 height 9
click at [706, 410] on div "27" at bounding box center [709, 409] width 17 height 17
type input "[DATE]"
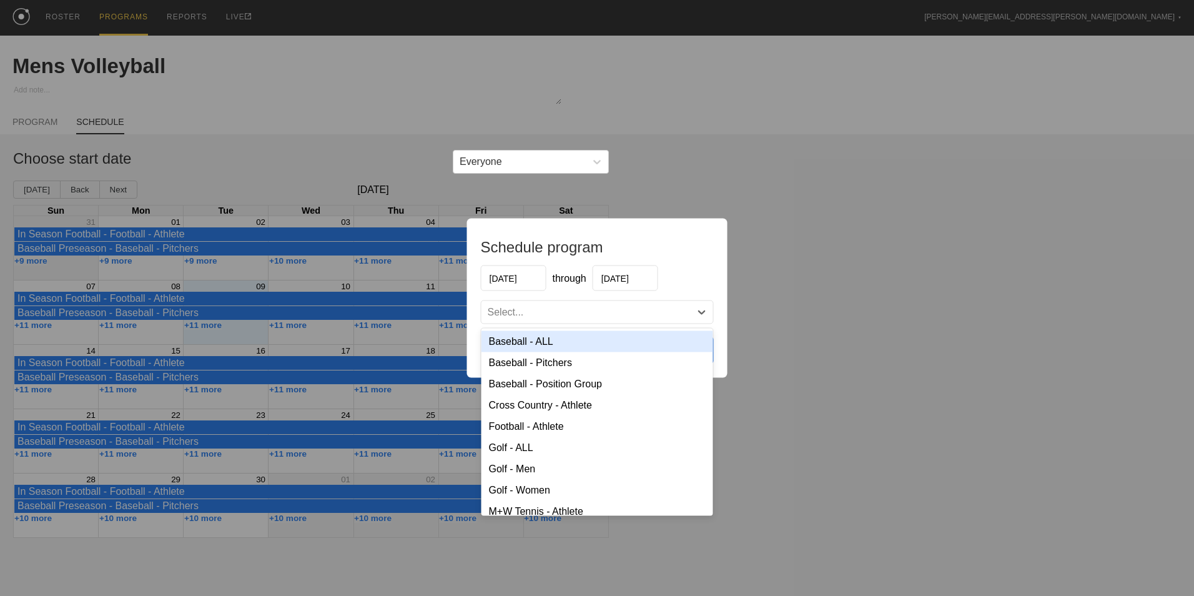
click at [659, 317] on div "Select..." at bounding box center [585, 312] width 209 height 12
click at [806, 357] on div "Schedule program [DATE] through [DATE] option Baseball - Pitchers focused, 2 of…" at bounding box center [597, 298] width 1194 height 596
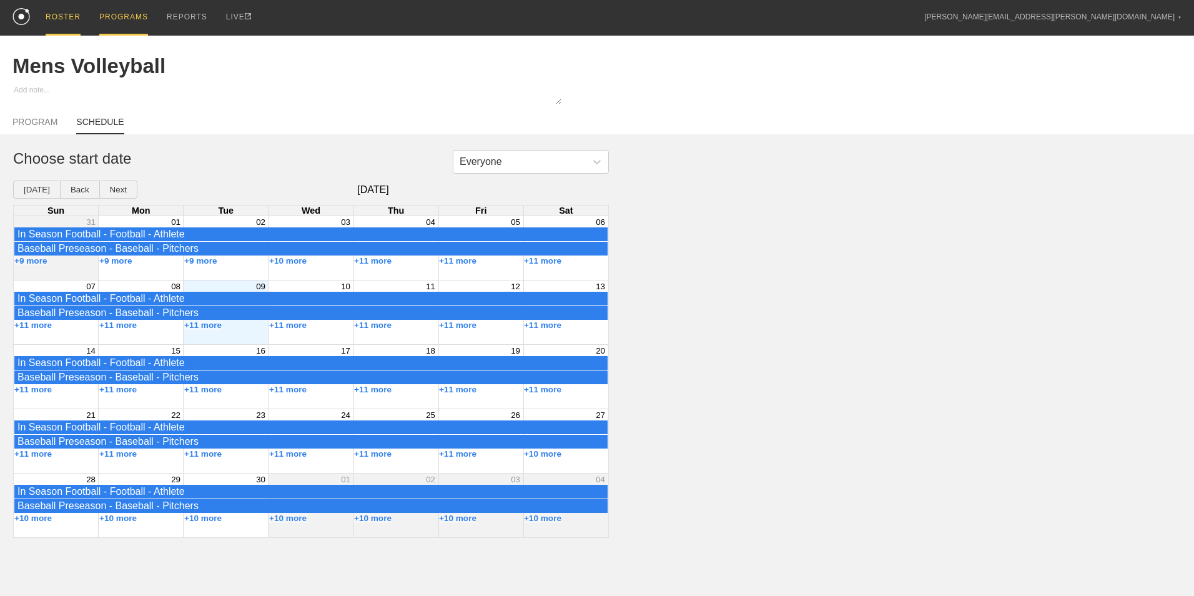
click at [59, 24] on div "ROSTER" at bounding box center [63, 18] width 35 height 36
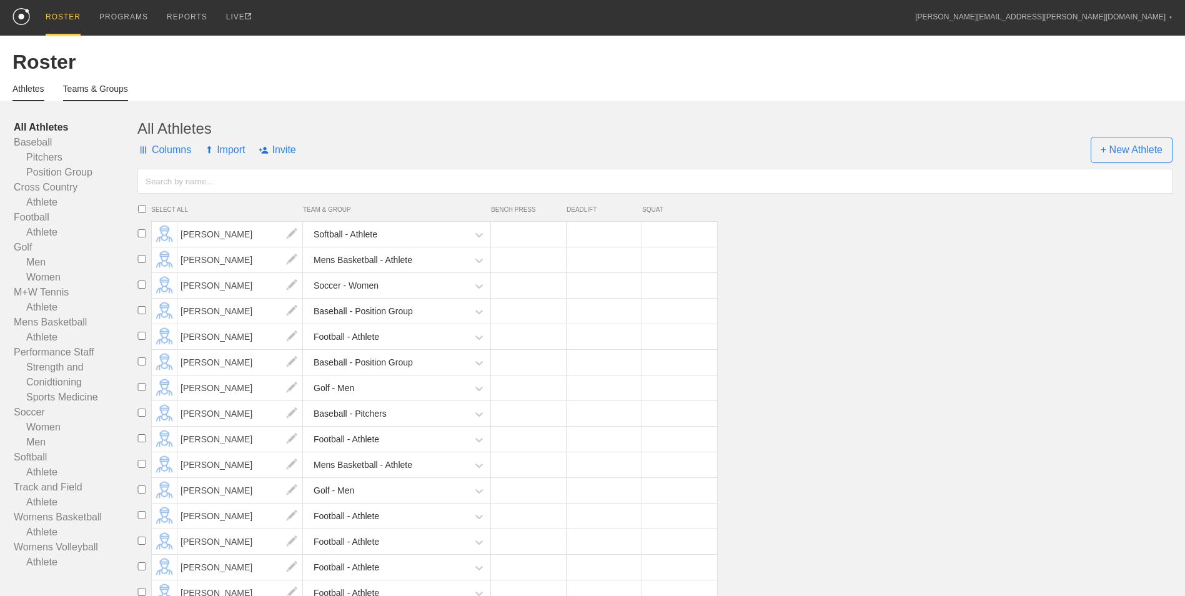
click at [88, 86] on link "Teams & Groups" at bounding box center [95, 92] width 65 height 17
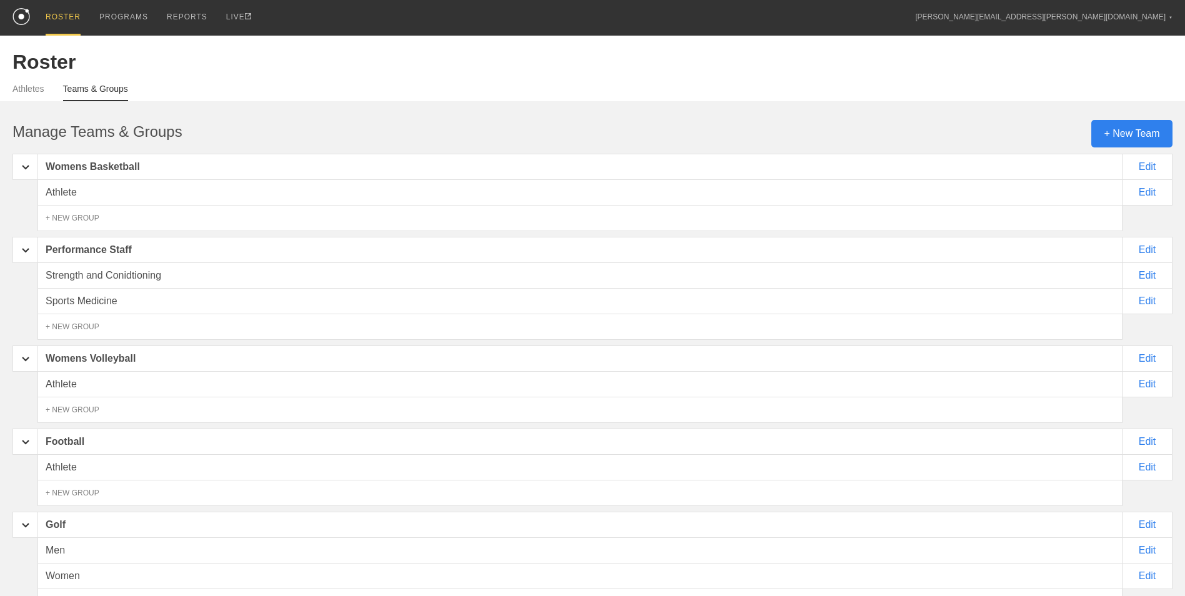
click at [1139, 136] on div "+ New Team" at bounding box center [1131, 133] width 81 height 27
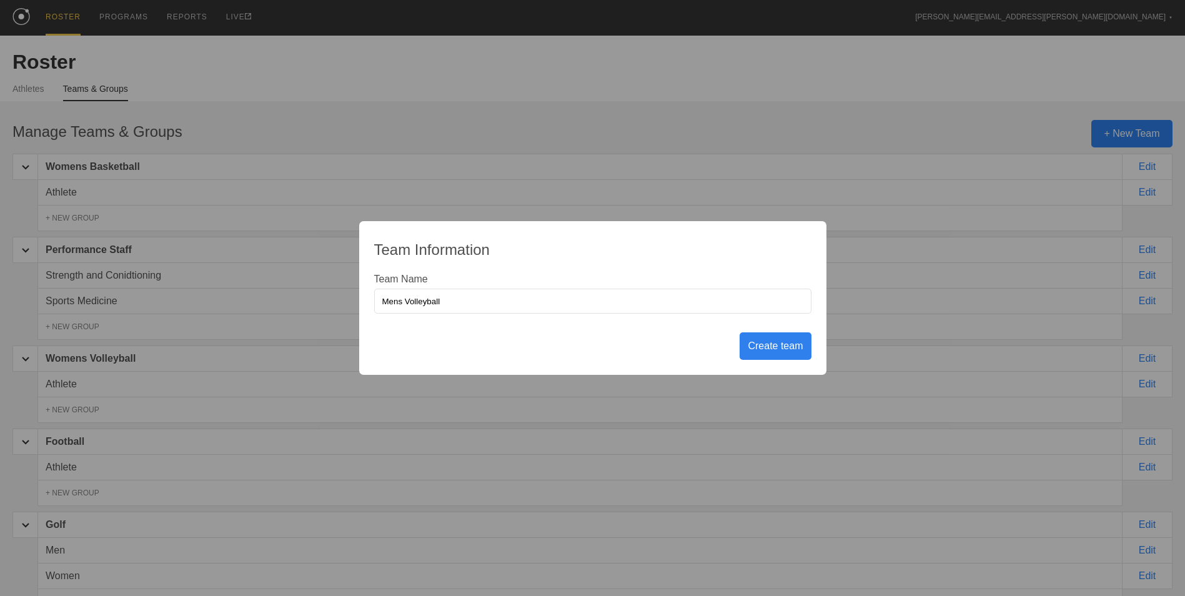
type input "Mens Volleyball"
click at [766, 348] on div "Create team" at bounding box center [774, 345] width 71 height 27
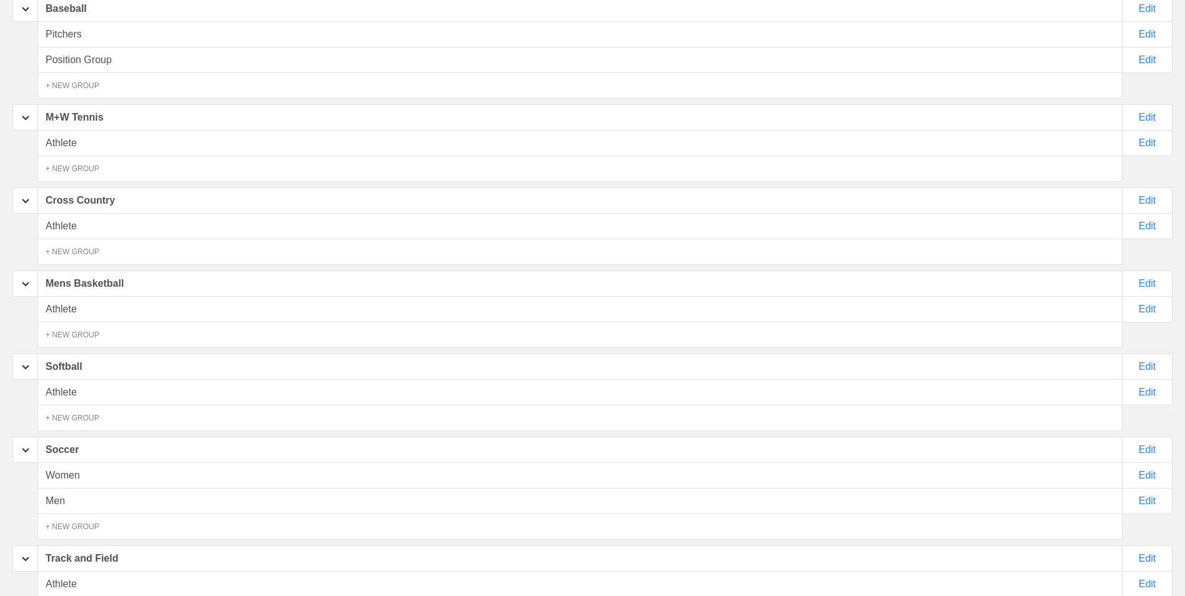
scroll to position [779, 0]
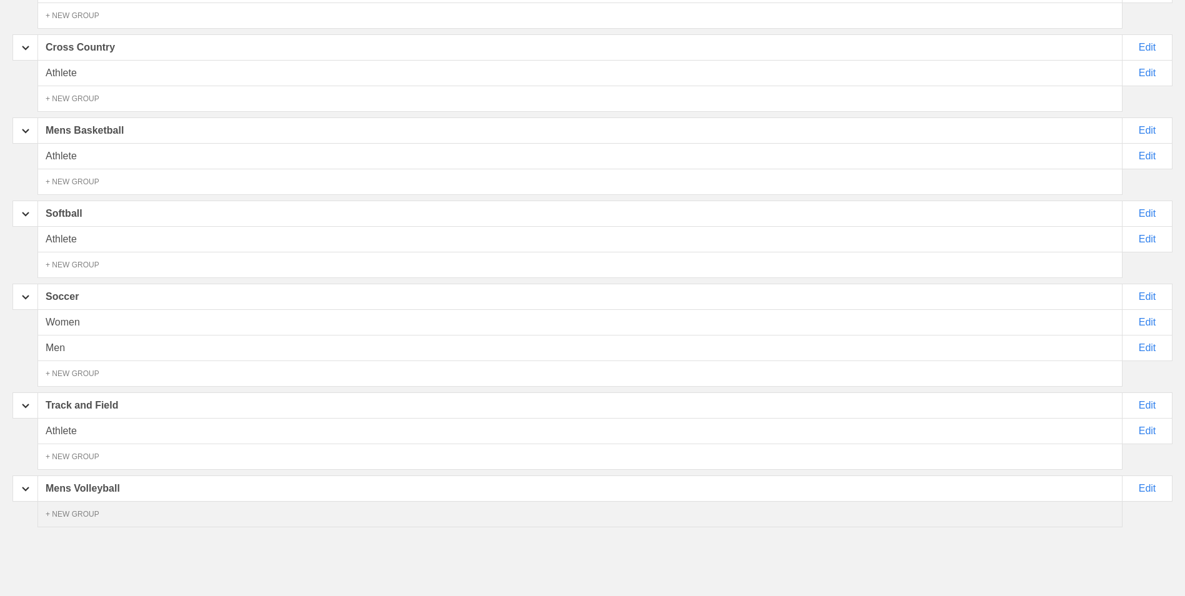
click at [103, 515] on div "+ NEW GROUP" at bounding box center [579, 514] width 1085 height 26
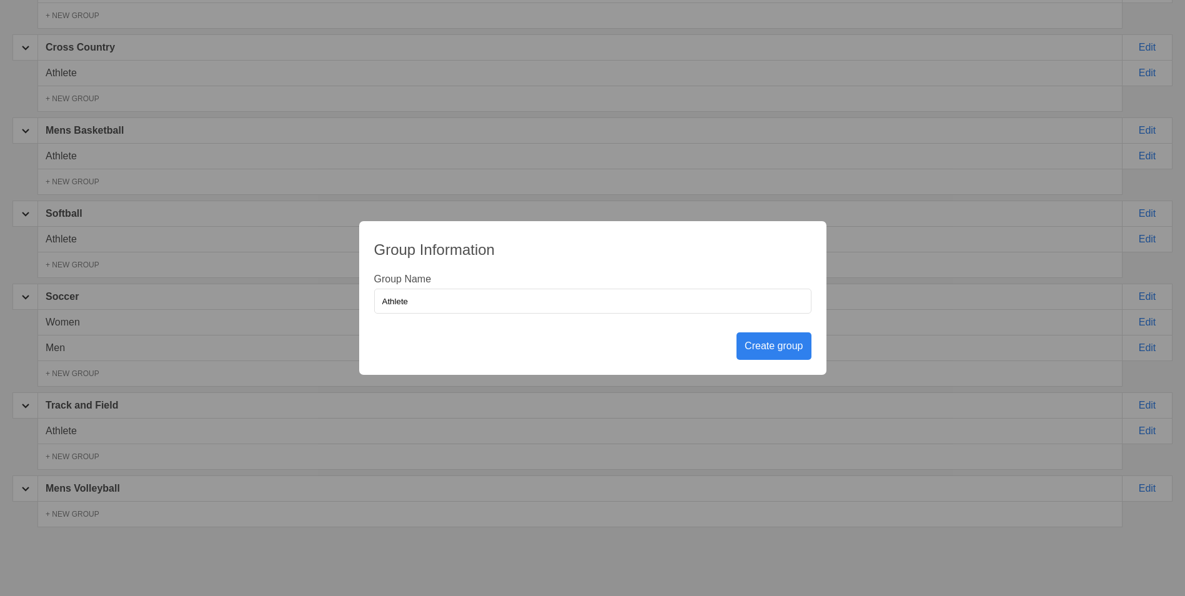
type input "Athlete"
click at [778, 347] on div "Create group" at bounding box center [773, 345] width 74 height 27
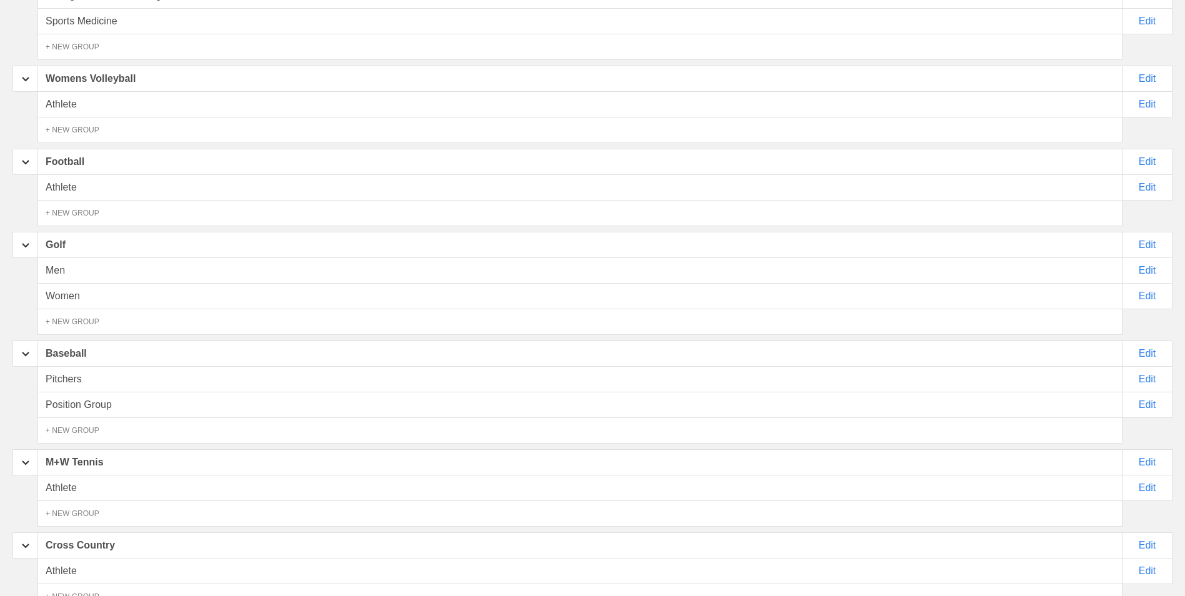
scroll to position [0, 0]
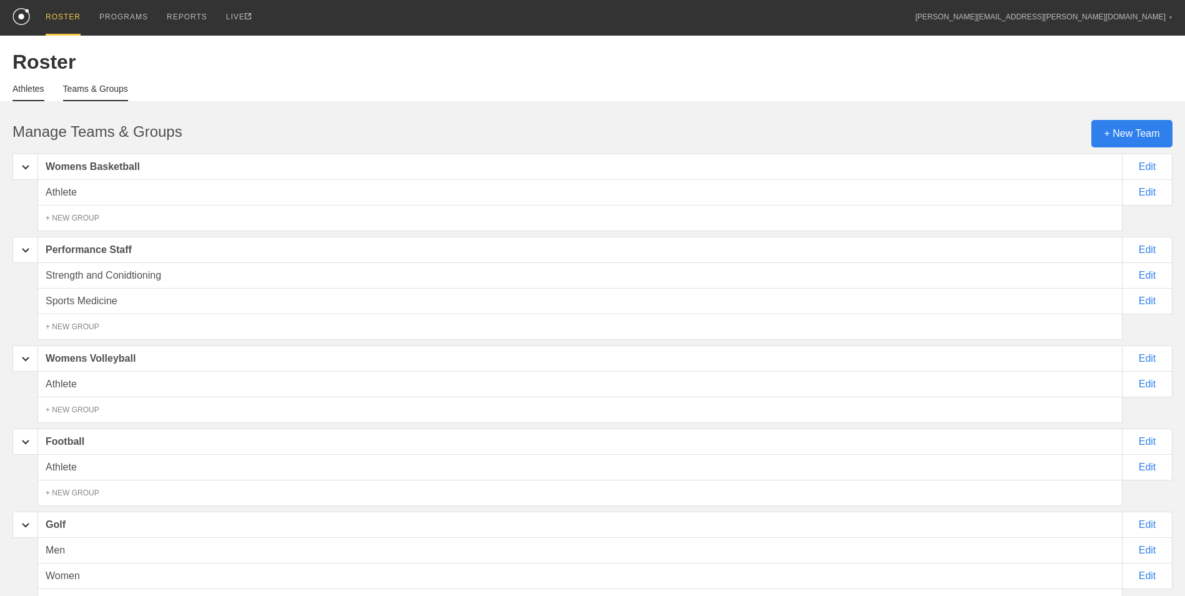
click at [23, 93] on link "Athletes" at bounding box center [28, 92] width 32 height 17
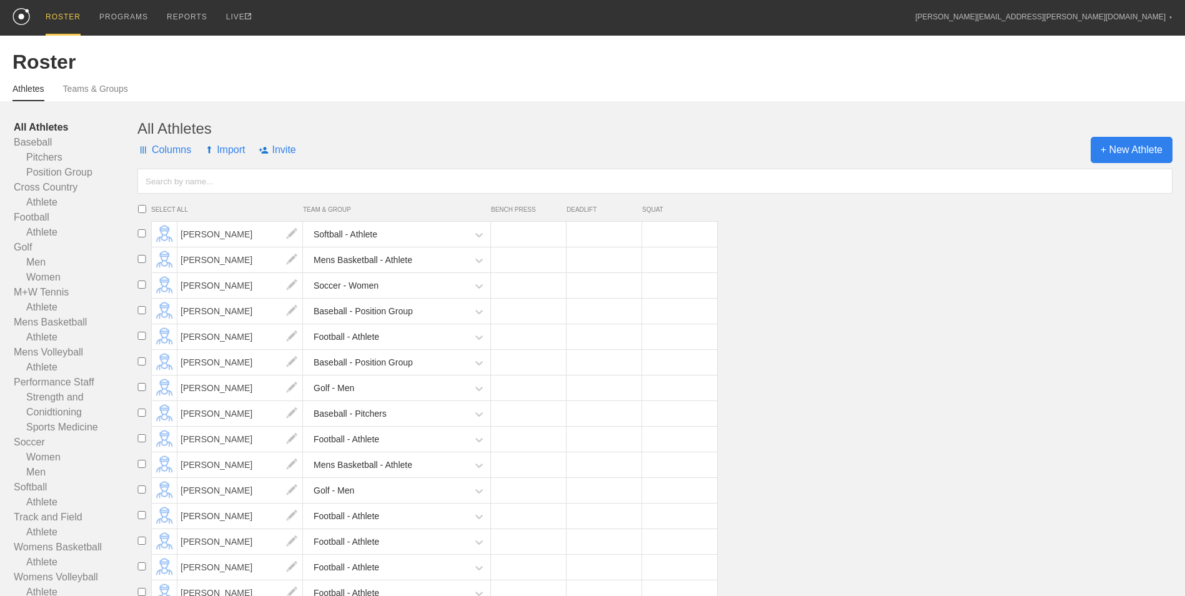
click at [1122, 161] on span "+ New Athlete" at bounding box center [1131, 150] width 82 height 26
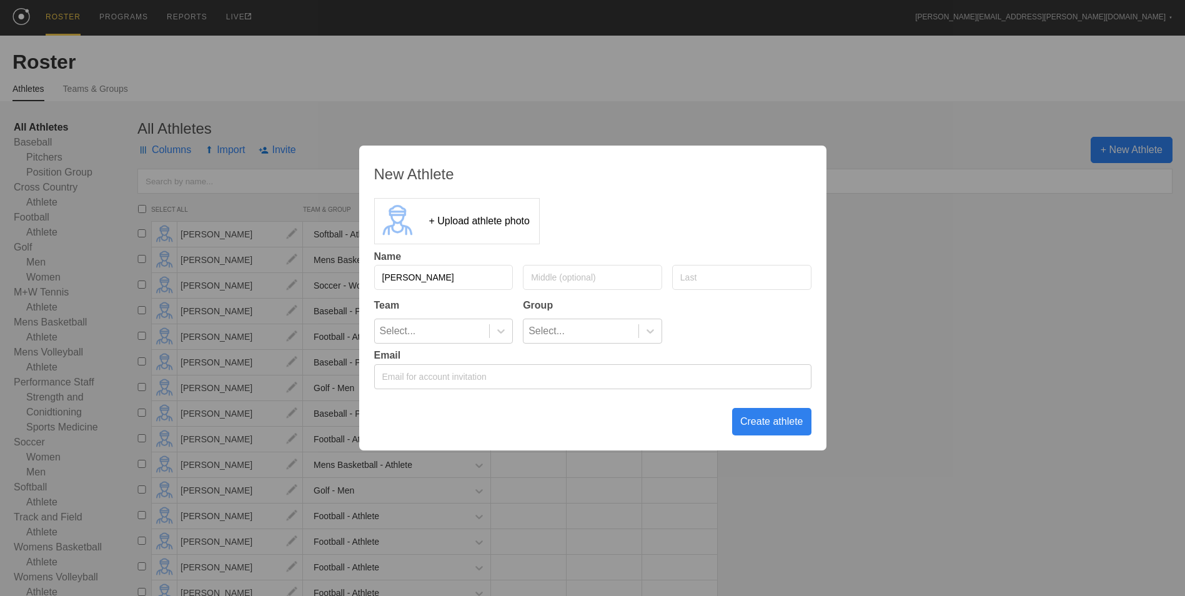
type input "[PERSON_NAME]"
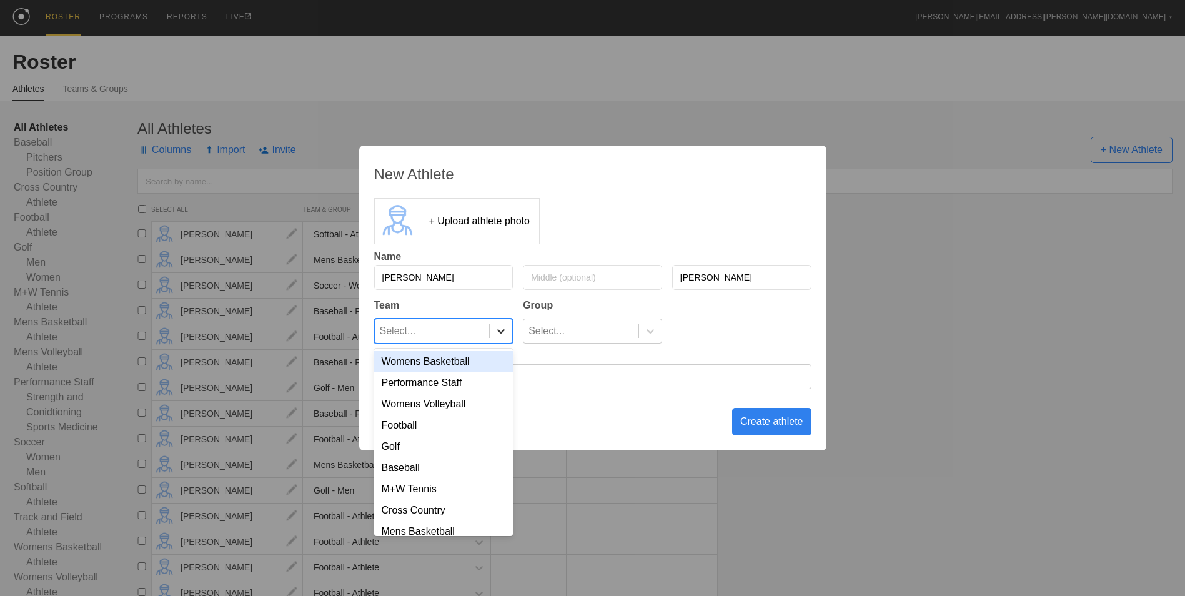
click at [496, 332] on icon at bounding box center [501, 331] width 12 height 12
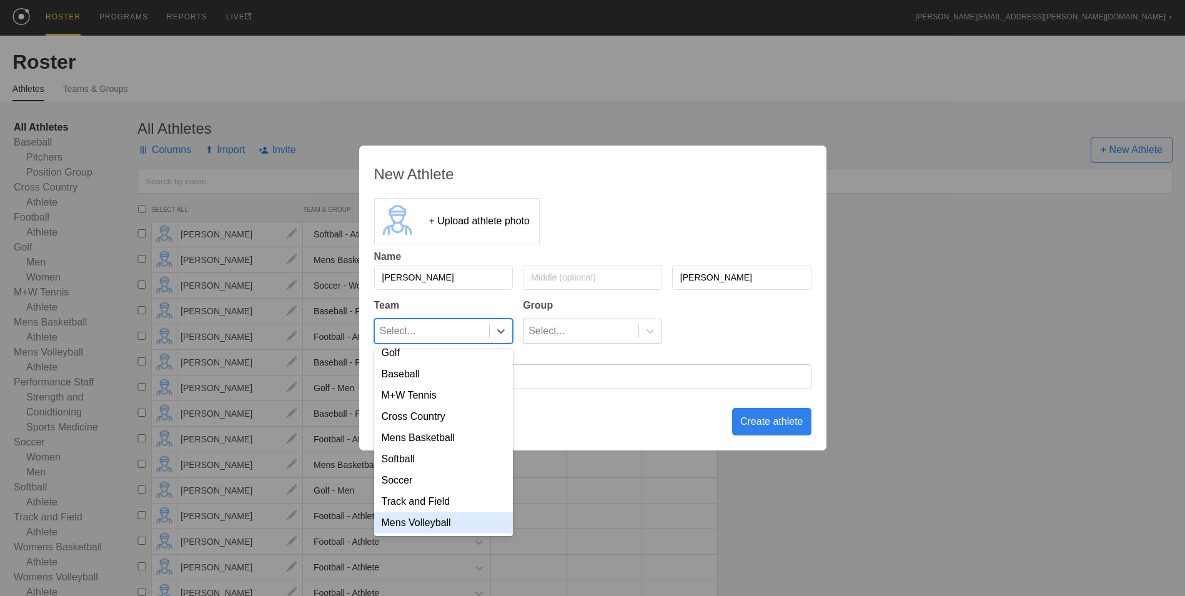
click at [458, 526] on div "Mens Volleyball" at bounding box center [443, 522] width 139 height 21
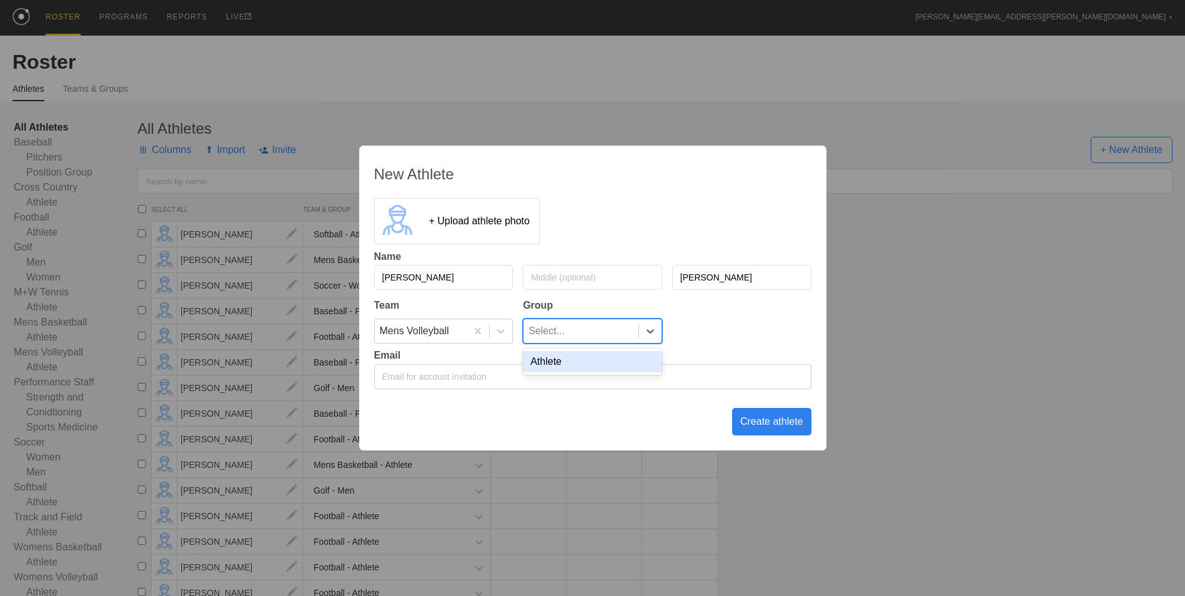
click at [569, 334] on div "Select..." at bounding box center [580, 331] width 115 height 24
click at [569, 356] on div "Athlete" at bounding box center [592, 361] width 139 height 21
click at [756, 426] on div "Create athlete" at bounding box center [771, 421] width 79 height 27
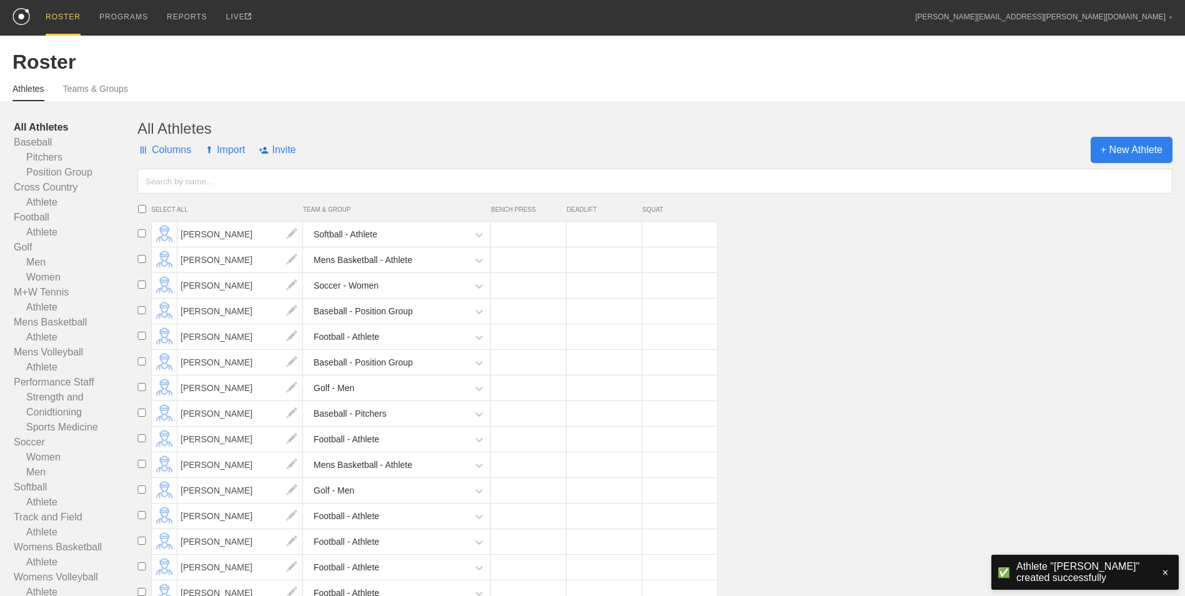
click at [1124, 145] on span "+ New Athlete" at bounding box center [1131, 150] width 82 height 26
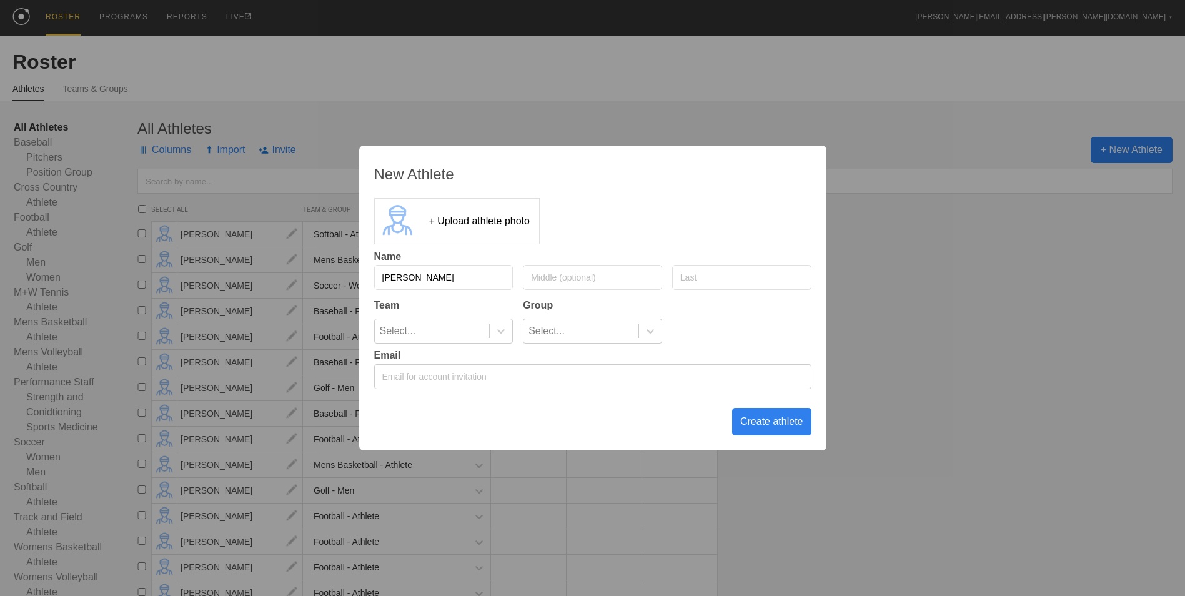
type input "[PERSON_NAME]"
type input "Brown"
click at [506, 333] on icon at bounding box center [501, 331] width 12 height 12
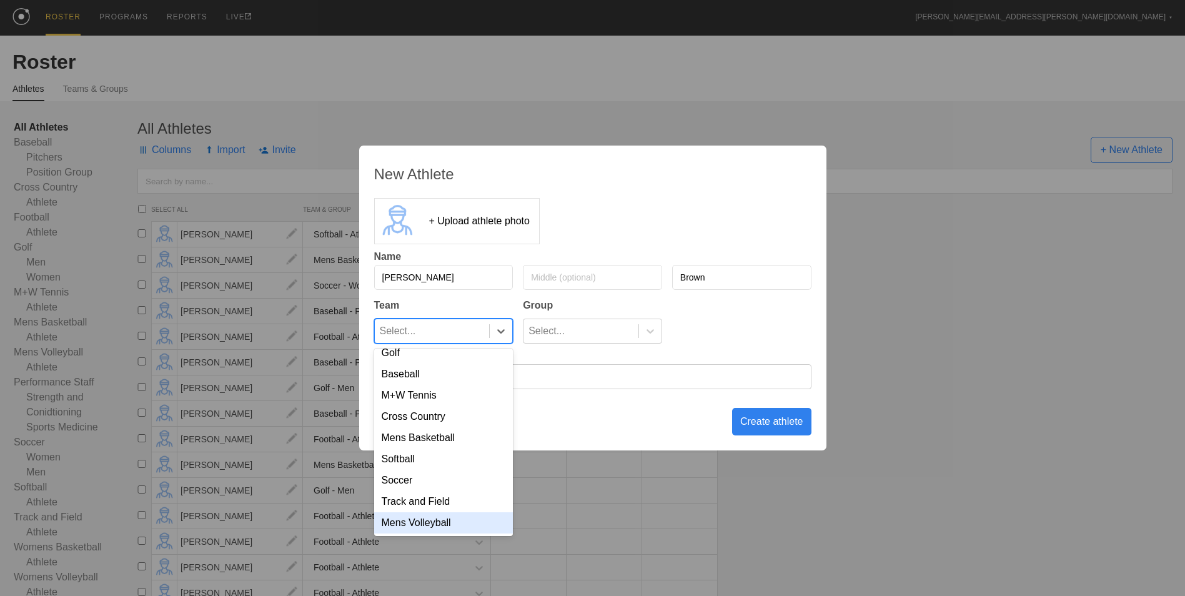
click at [463, 520] on div "Mens Volleyball" at bounding box center [443, 522] width 139 height 21
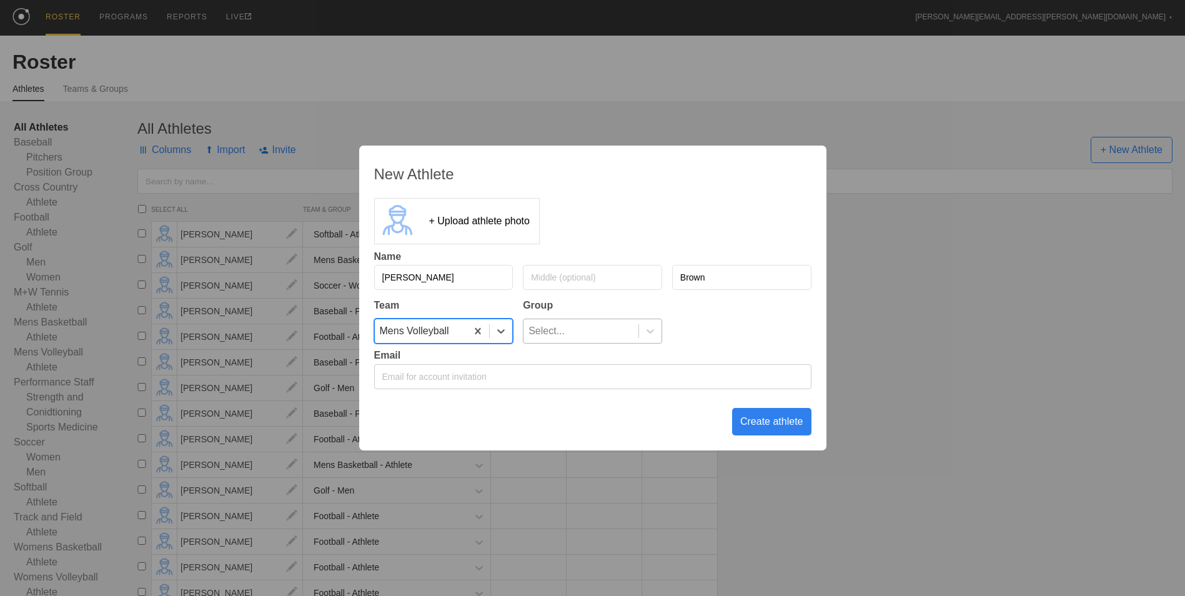
click at [559, 336] on div "Select..." at bounding box center [546, 331] width 36 height 24
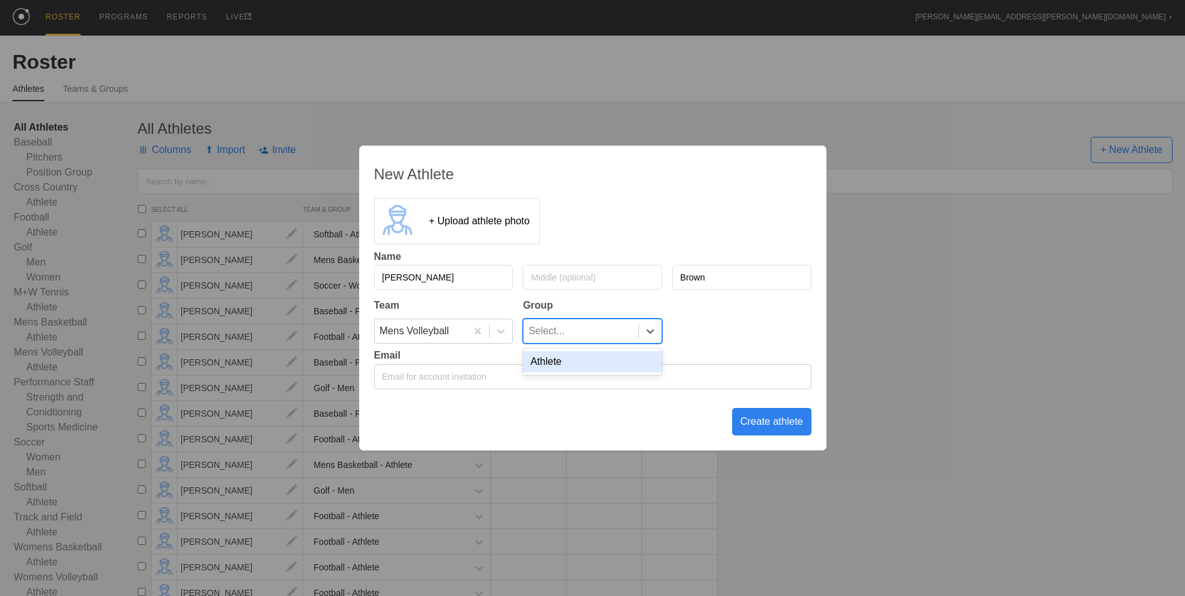
click at [556, 361] on div "Athlete" at bounding box center [592, 361] width 139 height 21
click at [757, 428] on div "Create athlete" at bounding box center [771, 421] width 79 height 27
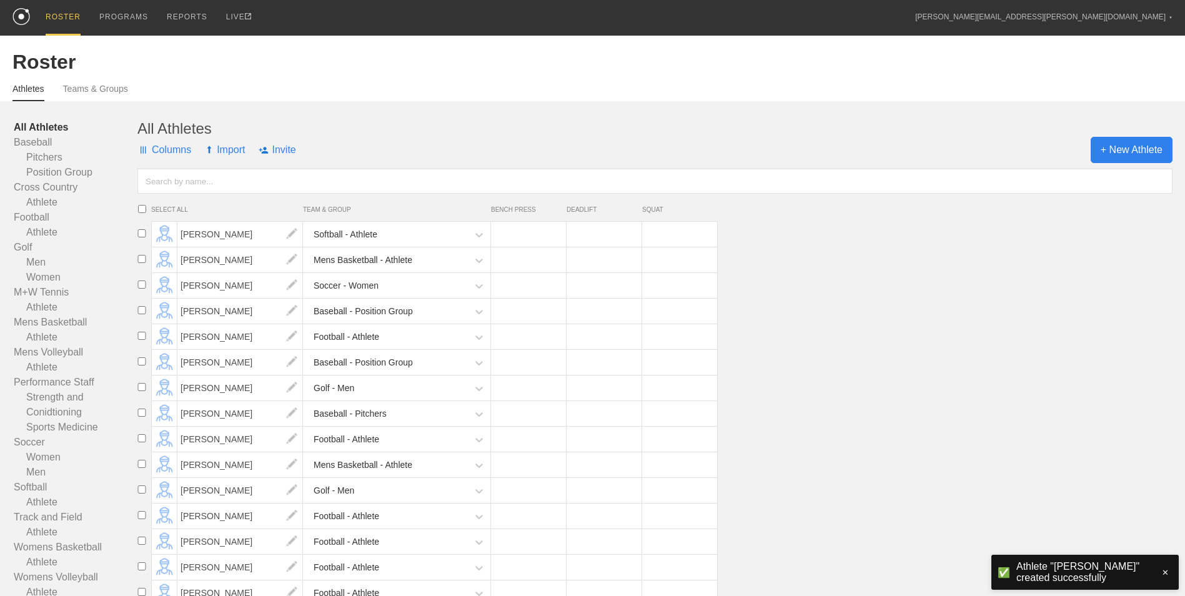
click at [1116, 145] on span "+ New Athlete" at bounding box center [1131, 150] width 82 height 26
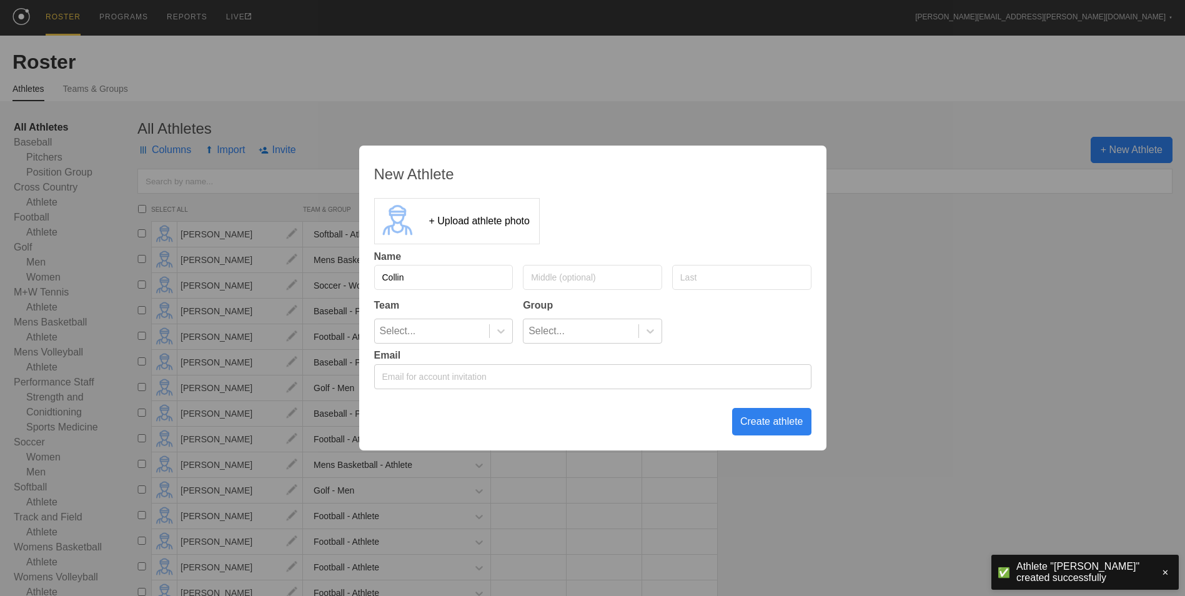
type input "Collin"
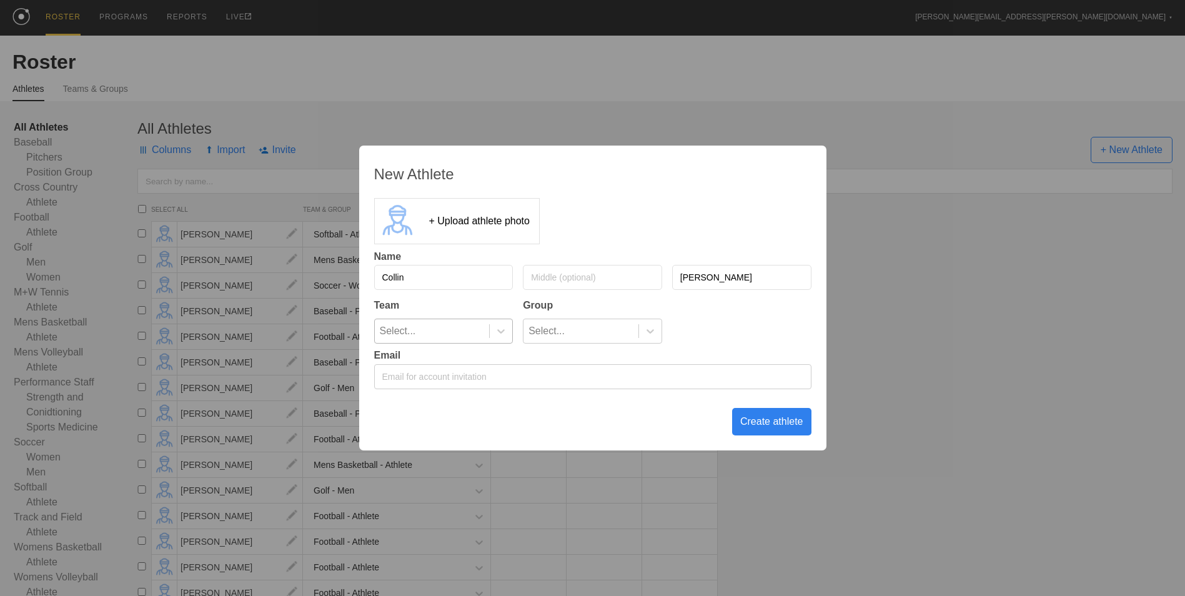
type input "[PERSON_NAME]"
click at [486, 338] on div "Select..." at bounding box center [432, 331] width 115 height 24
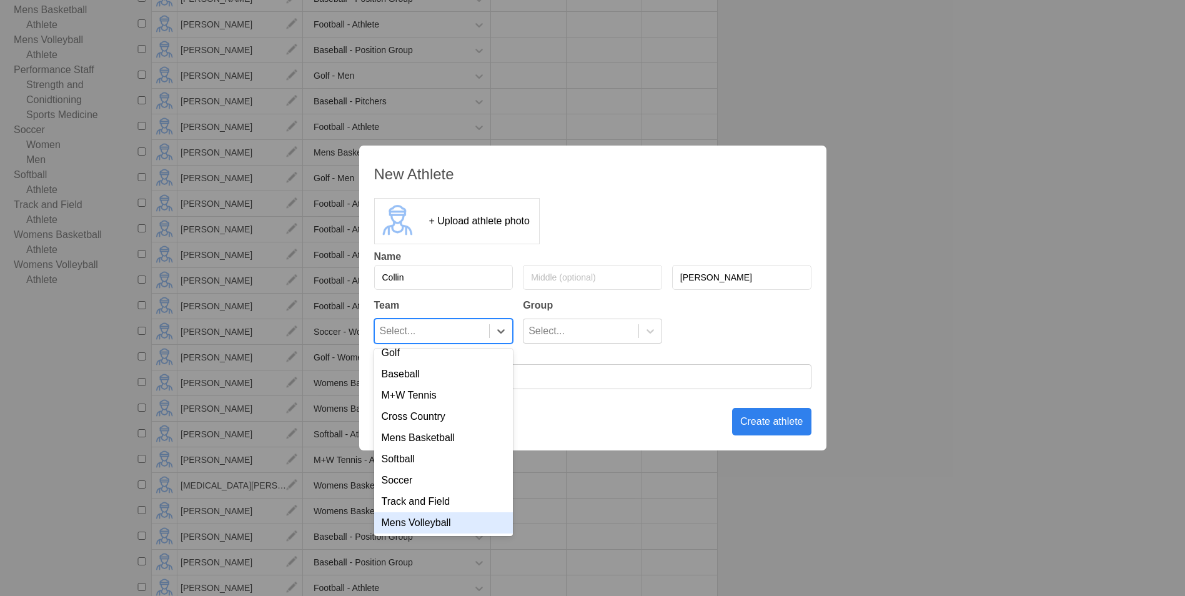
click at [466, 533] on div "Mens Volleyball" at bounding box center [443, 522] width 139 height 21
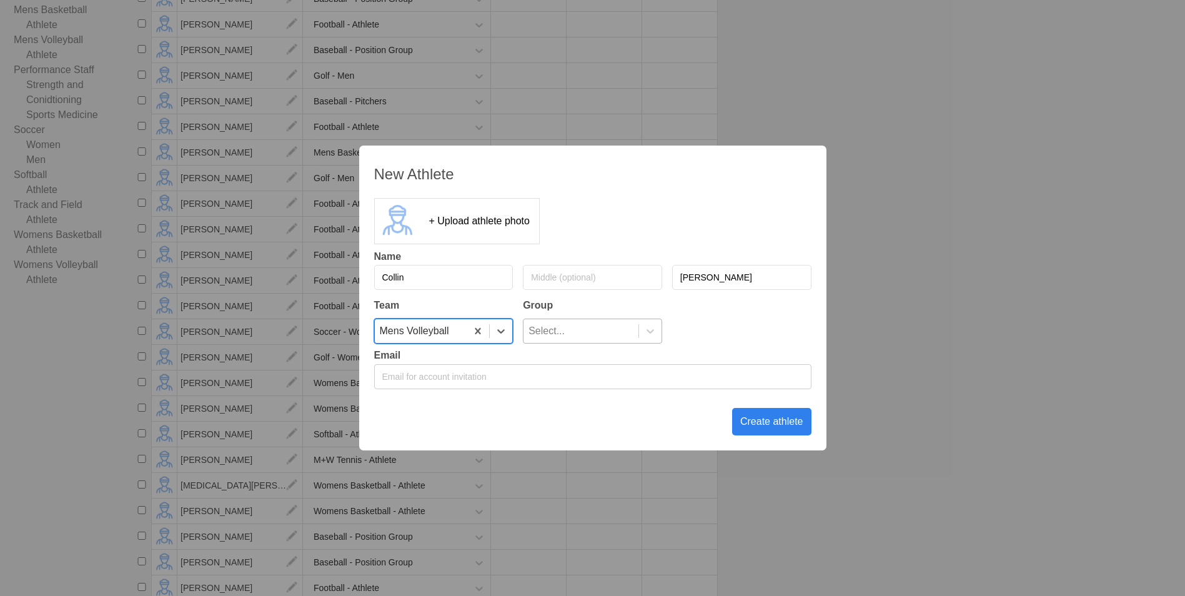
click at [588, 320] on div "Select..." at bounding box center [580, 331] width 115 height 24
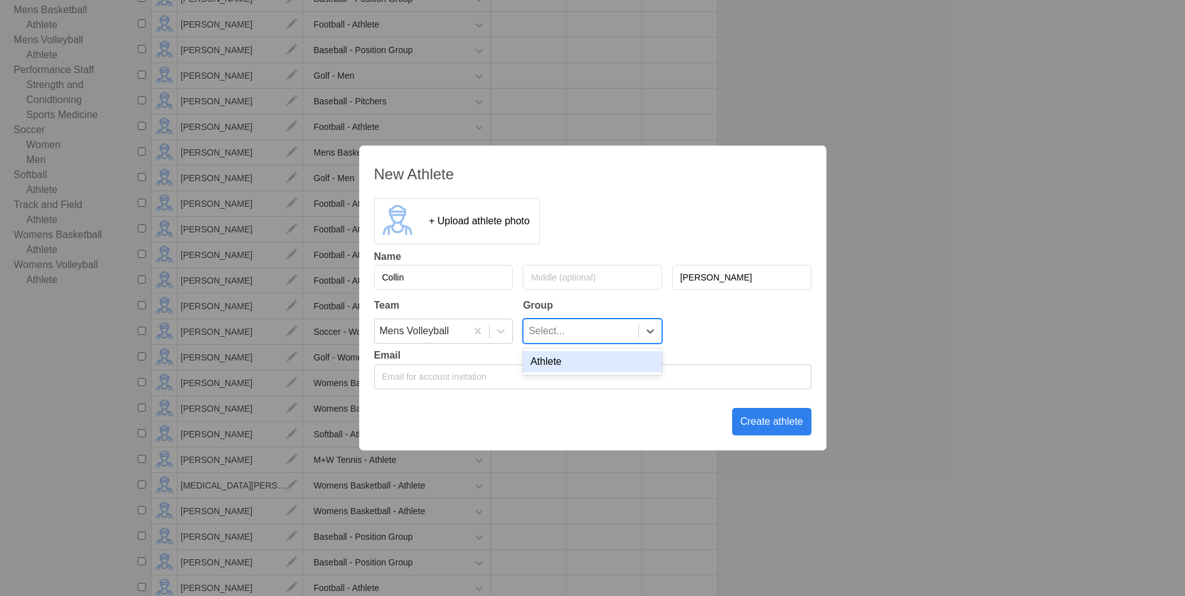
click at [590, 370] on div "Athlete" at bounding box center [592, 361] width 139 height 21
click at [787, 418] on div "Create athlete" at bounding box center [771, 421] width 79 height 27
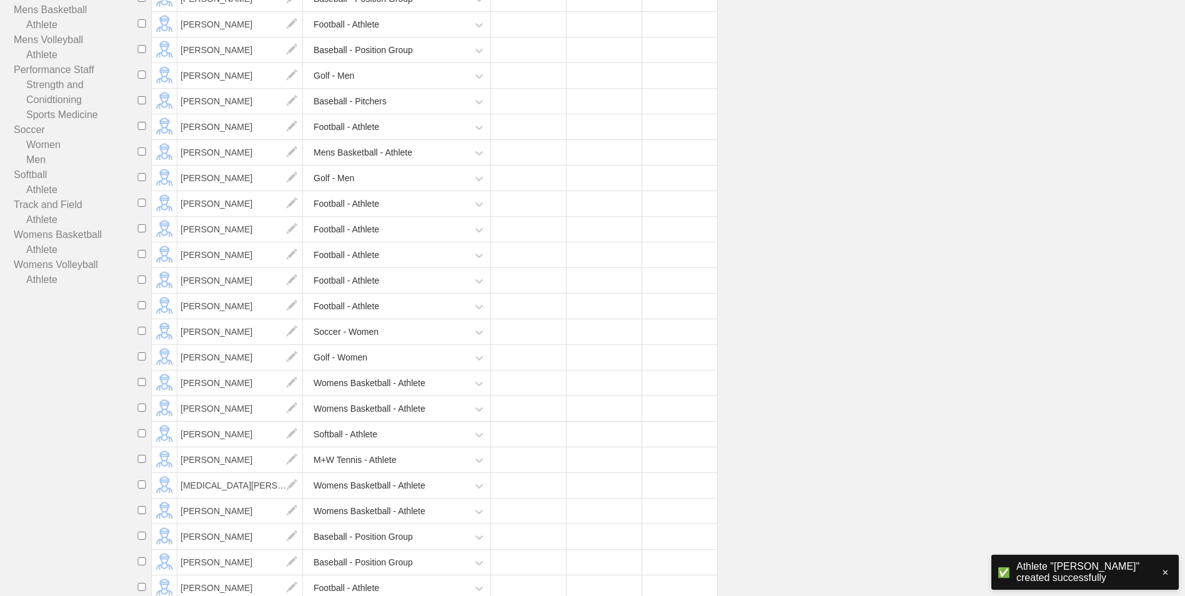
scroll to position [0, 0]
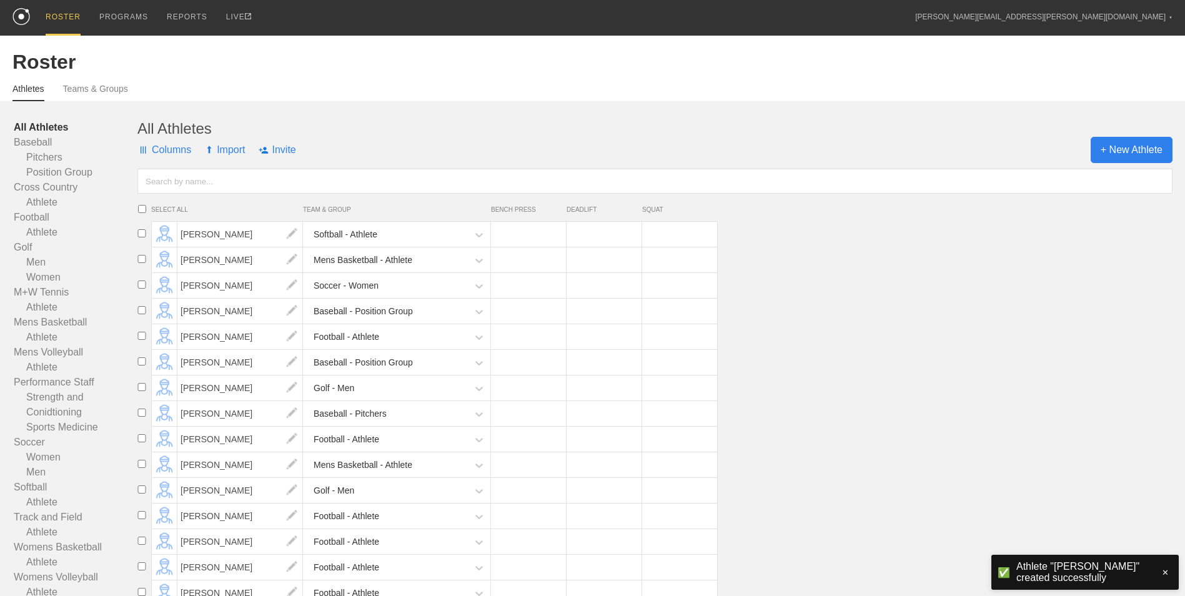
click at [1113, 155] on span "+ New Athlete" at bounding box center [1131, 150] width 82 height 26
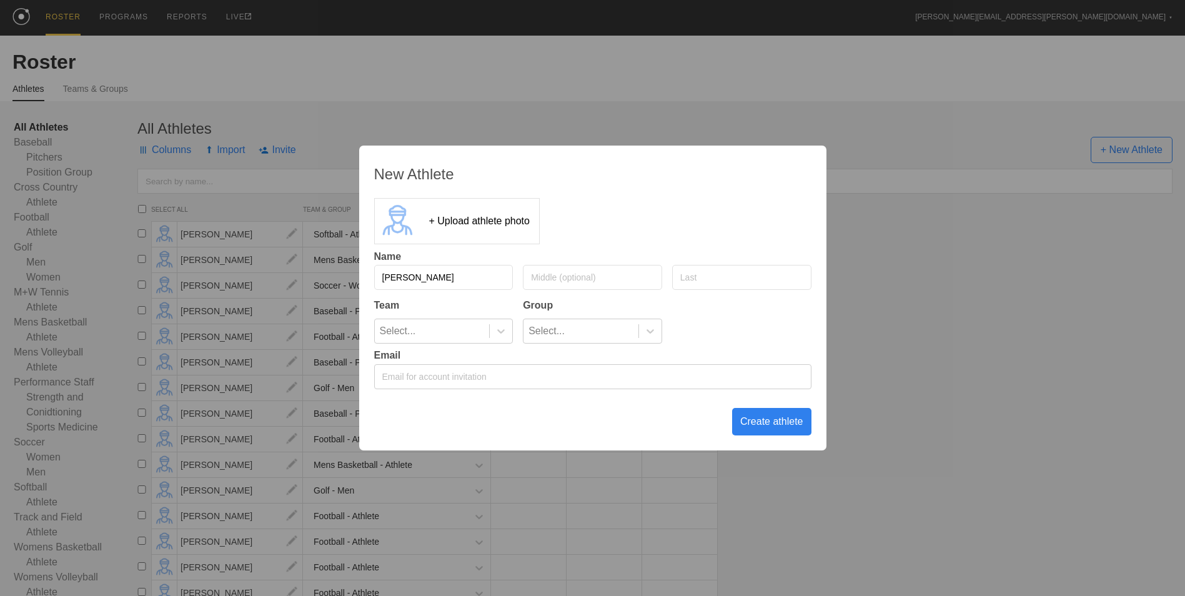
type input "[PERSON_NAME]"
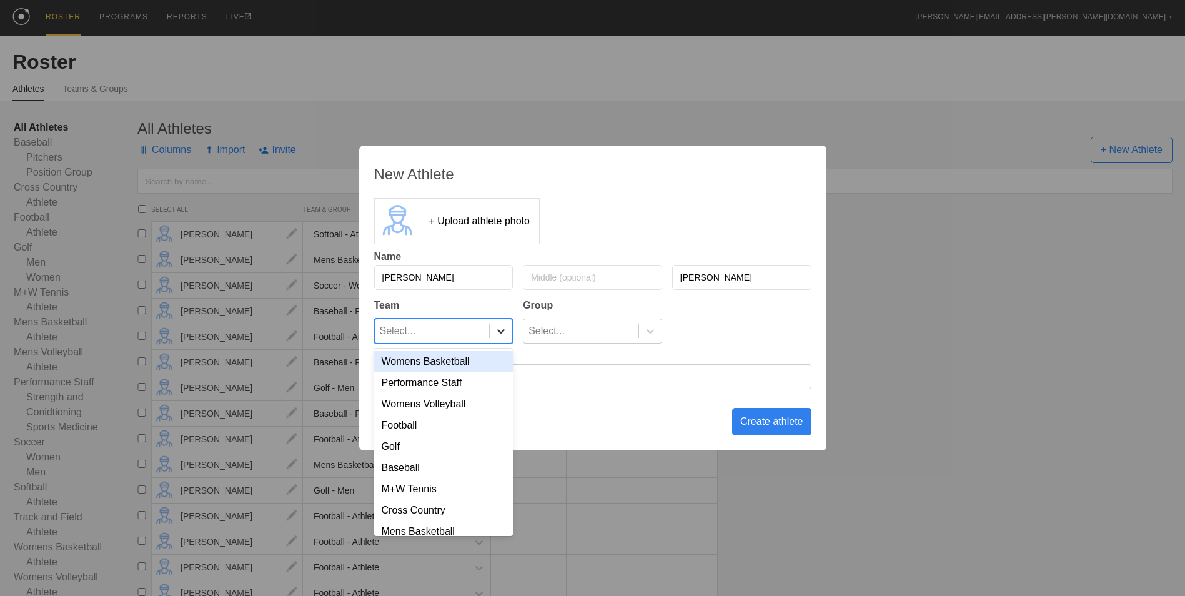
click at [498, 329] on icon at bounding box center [501, 331] width 12 height 12
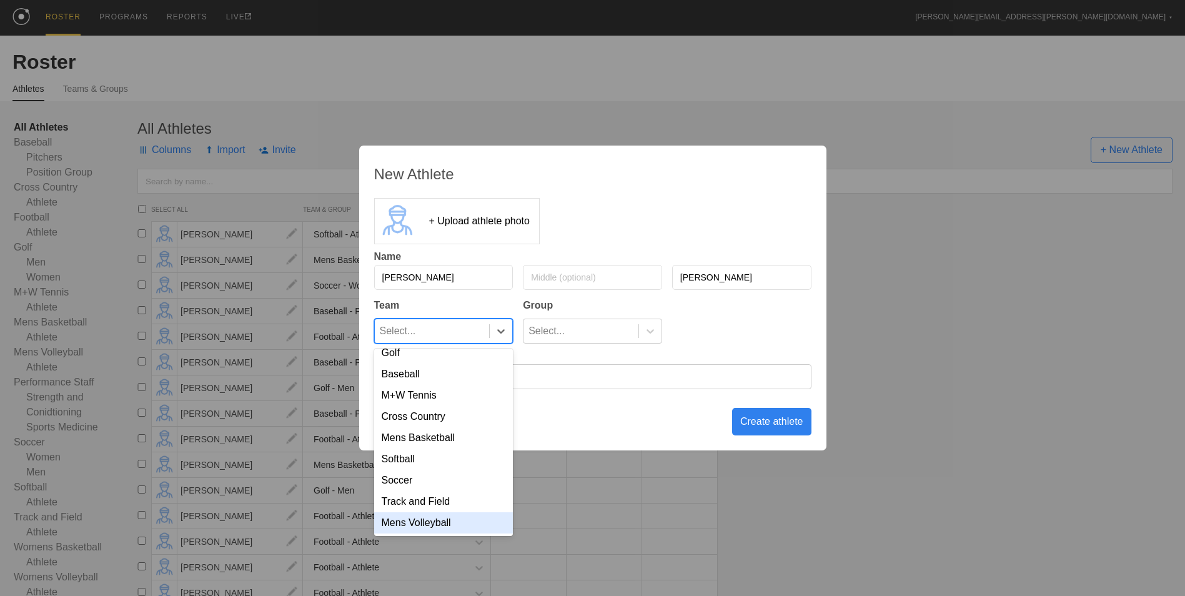
click at [445, 526] on div "Mens Volleyball" at bounding box center [443, 522] width 139 height 21
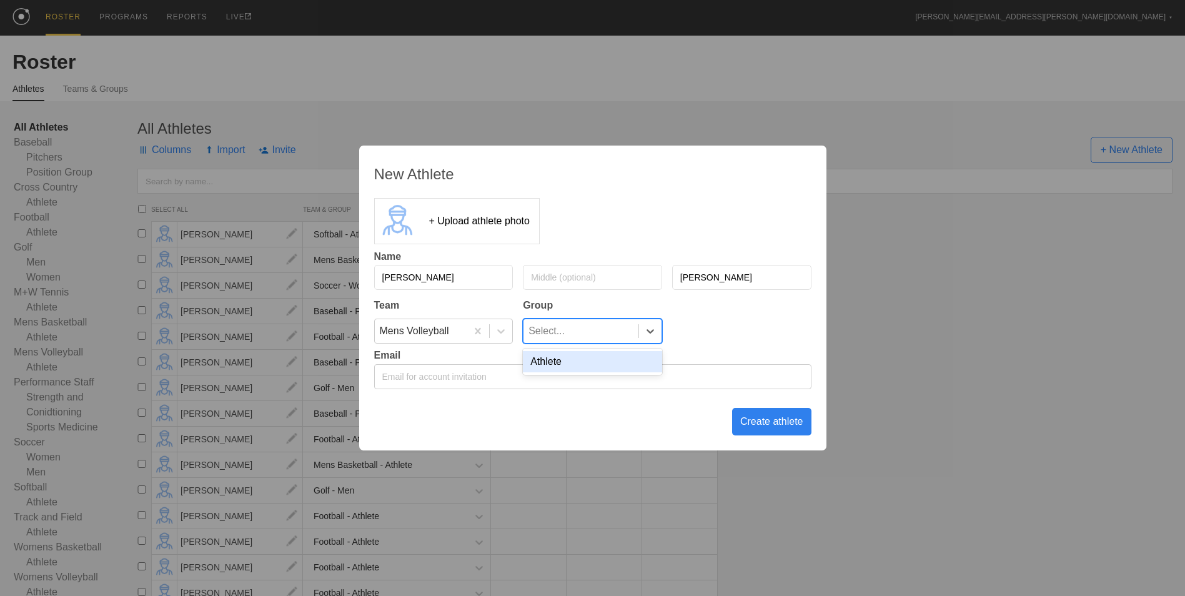
click at [599, 333] on div "Select..." at bounding box center [580, 331] width 115 height 24
click at [593, 360] on div "Athlete" at bounding box center [592, 361] width 139 height 21
click at [752, 426] on div "Create athlete" at bounding box center [771, 421] width 79 height 27
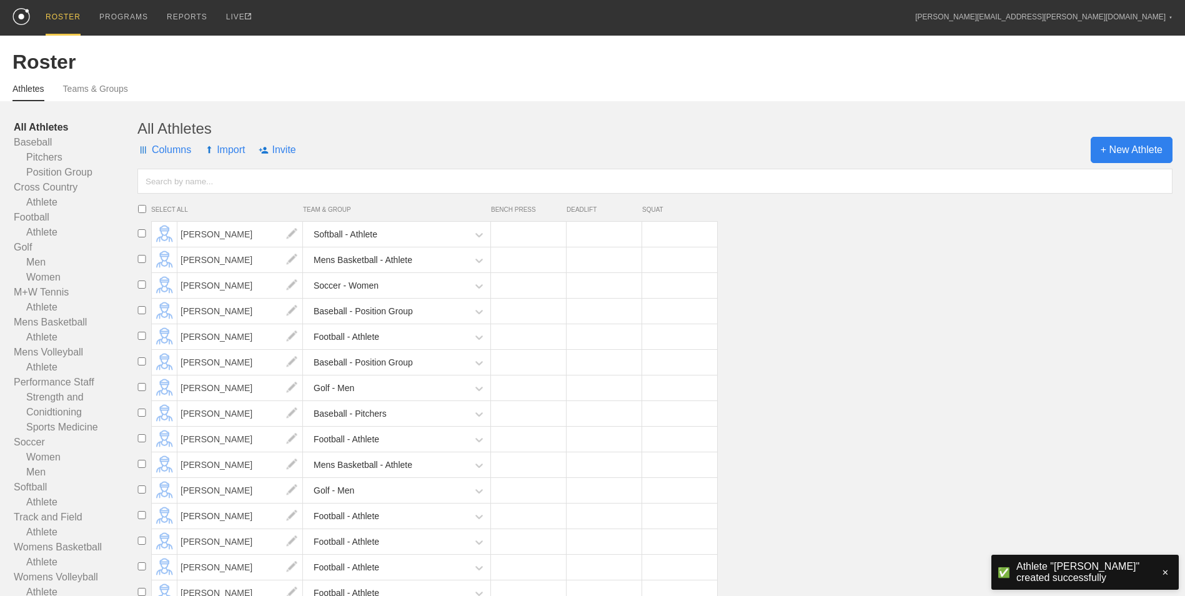
click at [1134, 153] on span "+ New Athlete" at bounding box center [1131, 150] width 82 height 26
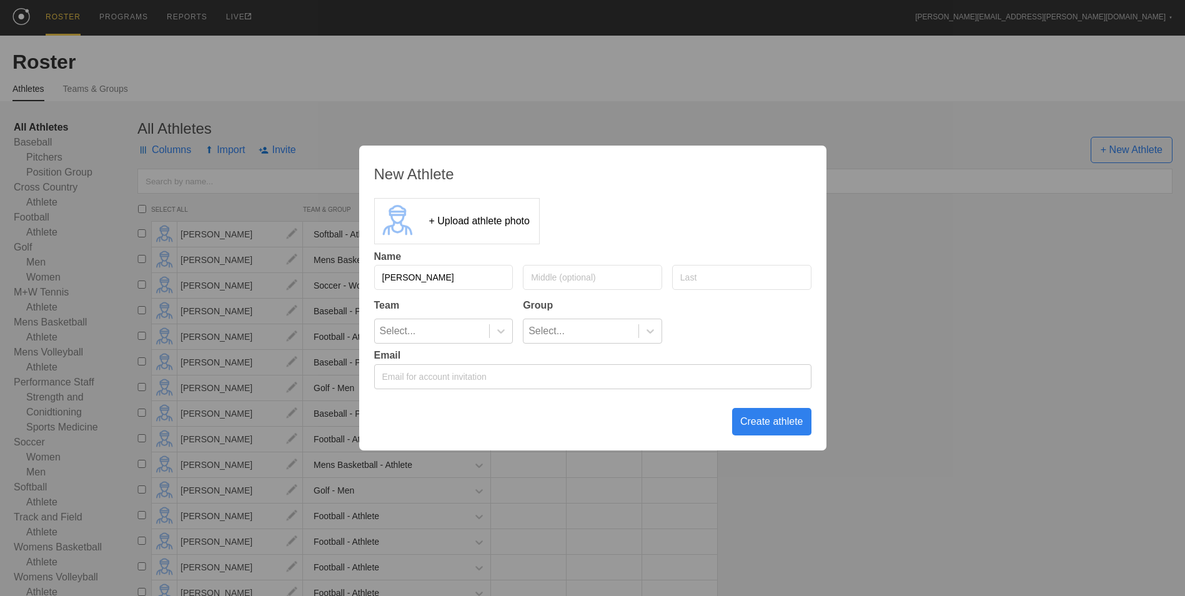
type input "[PERSON_NAME]"
click at [476, 325] on div "Select..." at bounding box center [432, 331] width 115 height 24
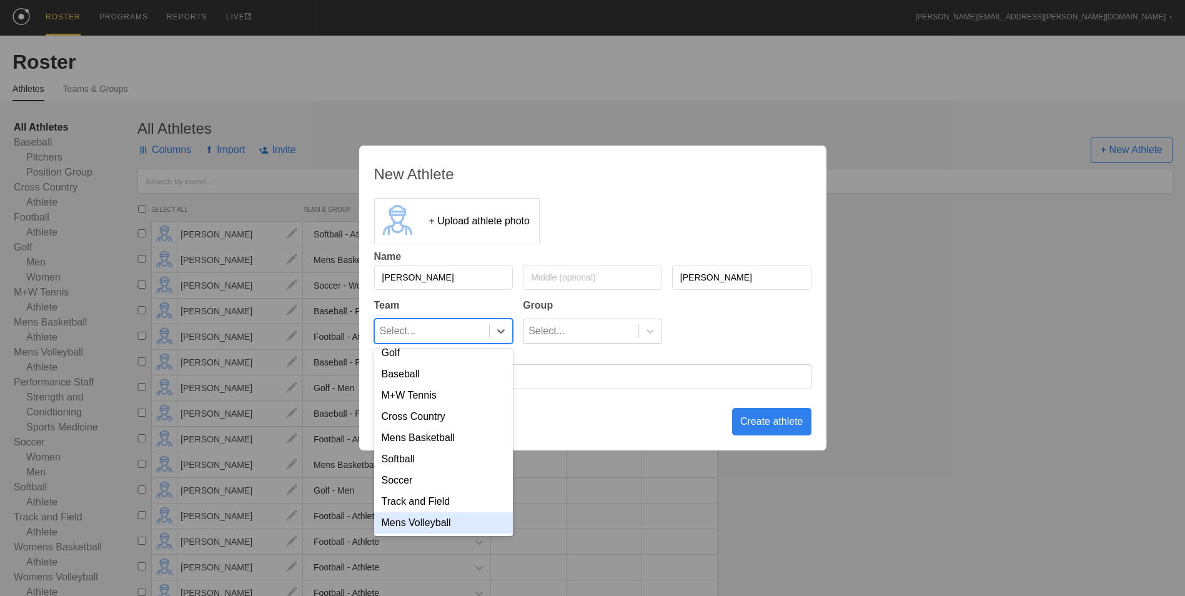
click at [445, 526] on div "Mens Volleyball" at bounding box center [443, 522] width 139 height 21
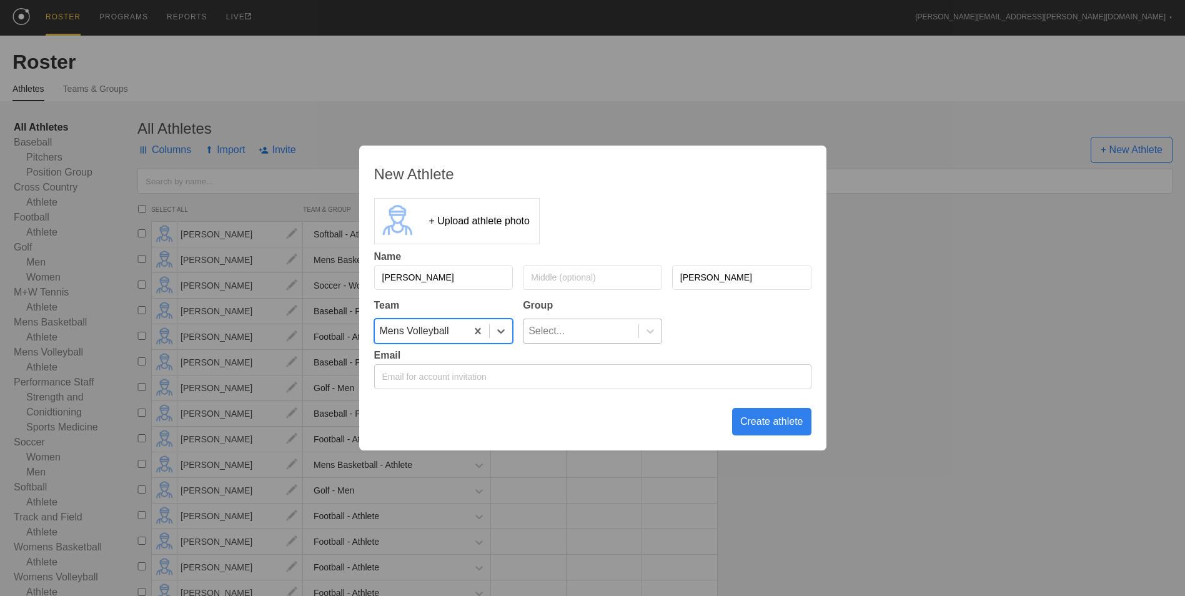
click at [631, 325] on div "Select..." at bounding box center [580, 331] width 115 height 24
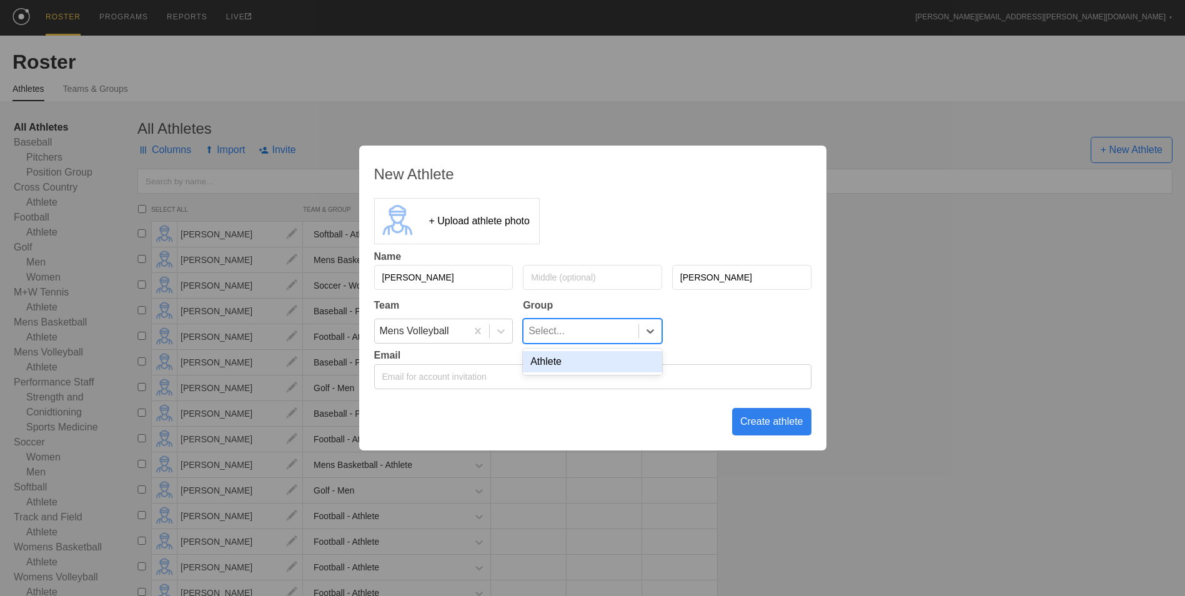
click at [599, 363] on div "Athlete" at bounding box center [592, 361] width 139 height 21
click at [778, 418] on div "Create athlete" at bounding box center [771, 421] width 79 height 27
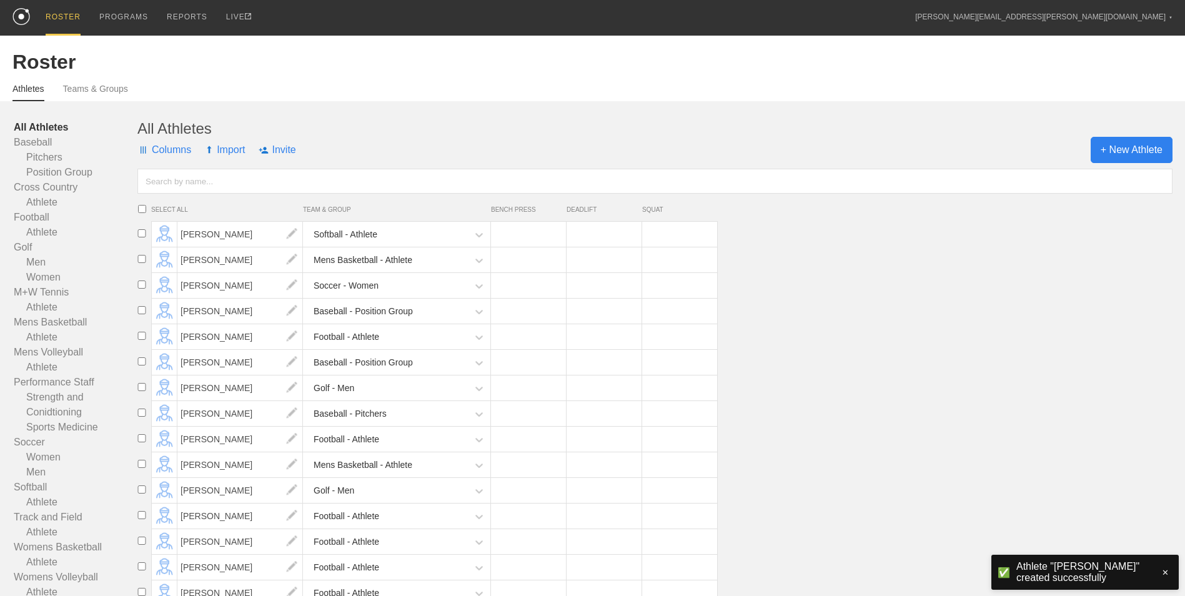
click at [1114, 152] on span "+ New Athlete" at bounding box center [1131, 150] width 82 height 26
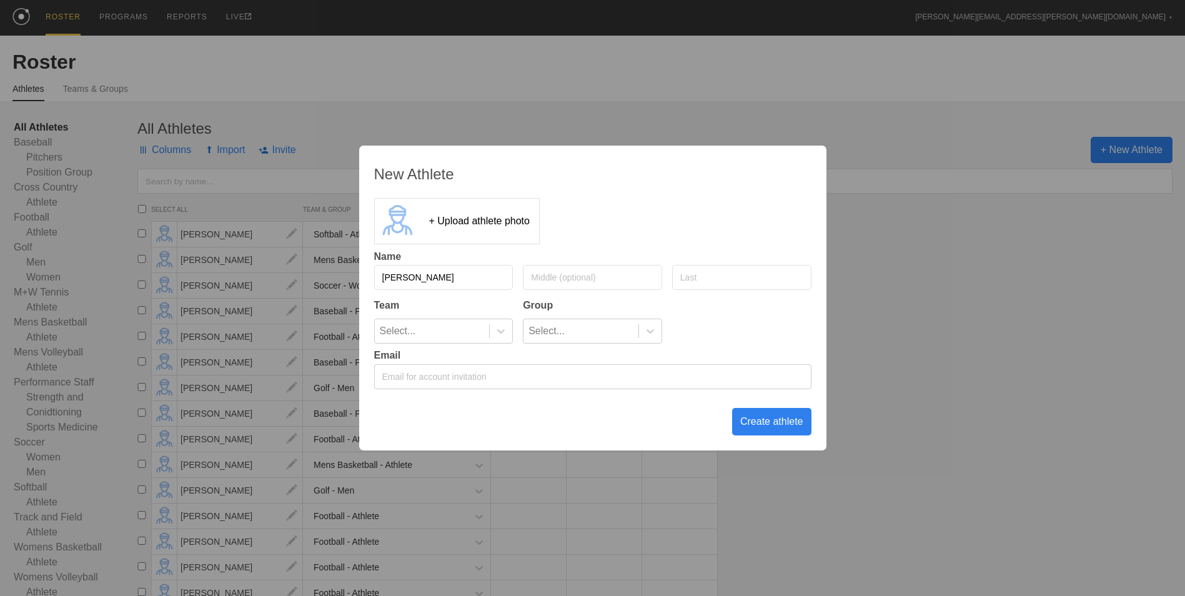
type input "[PERSON_NAME]"
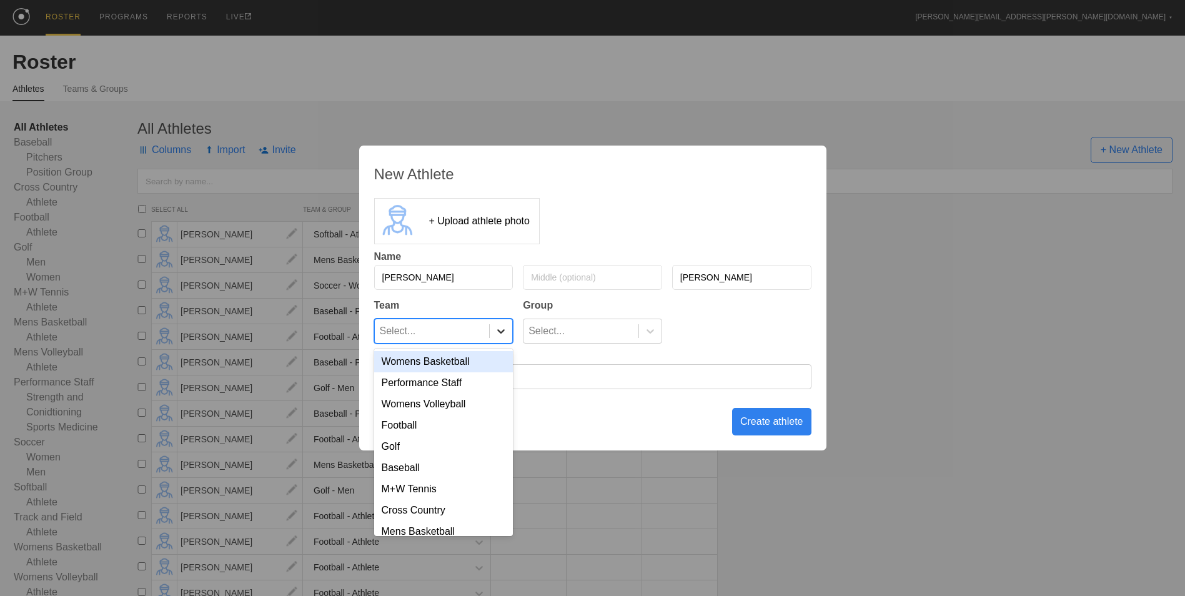
click at [495, 328] on icon at bounding box center [501, 331] width 12 height 12
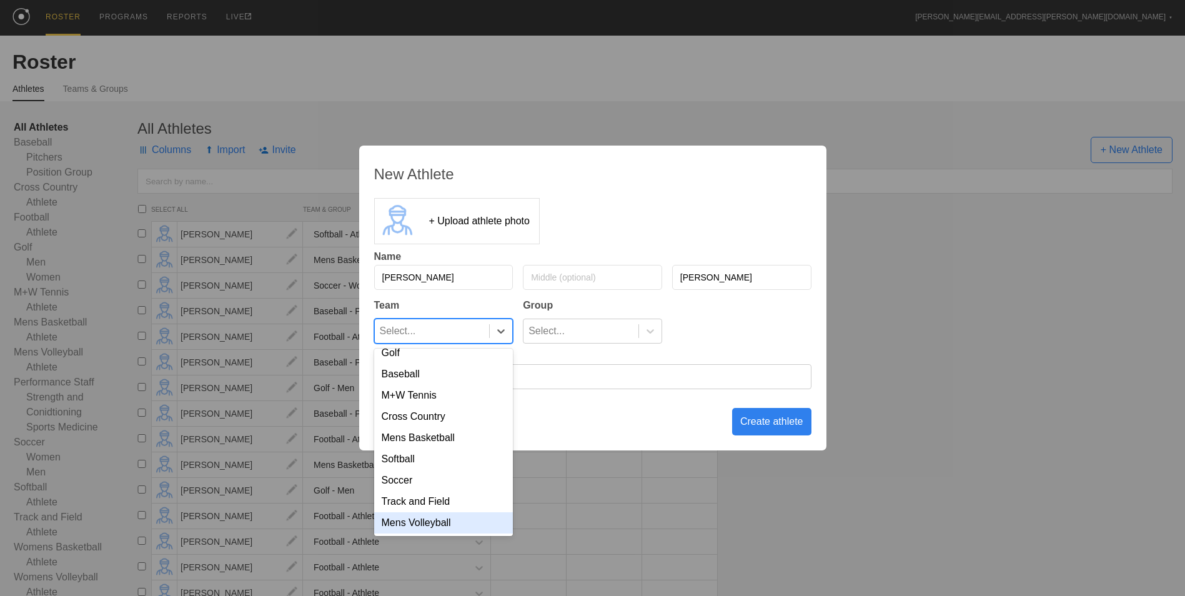
click at [447, 530] on div "Mens Volleyball" at bounding box center [443, 522] width 139 height 21
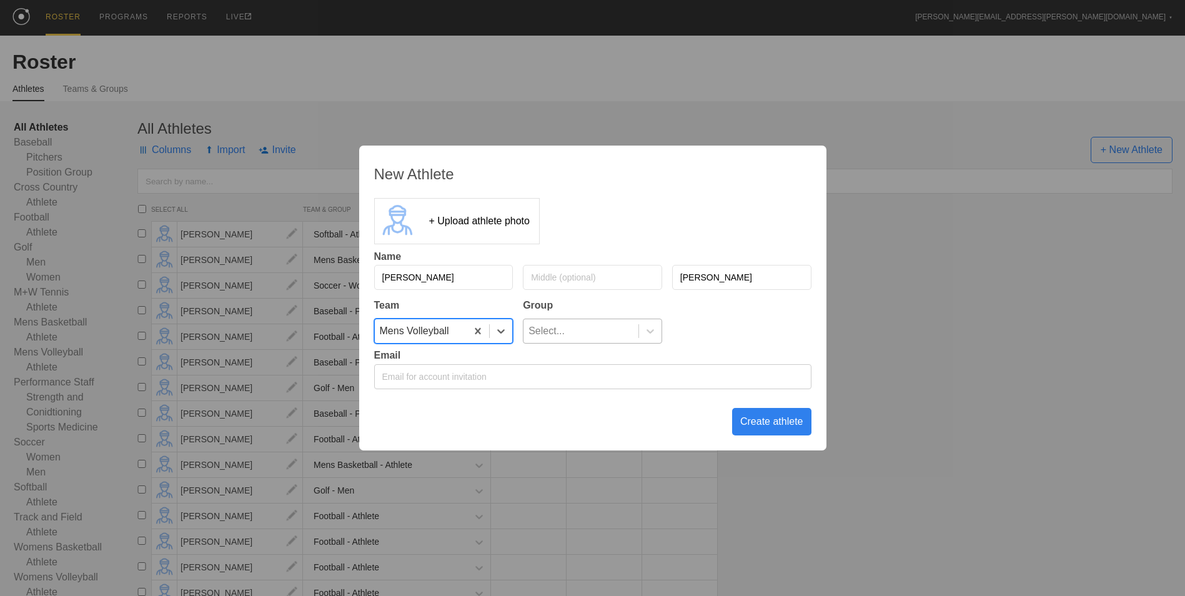
click at [582, 332] on div "Select..." at bounding box center [580, 331] width 115 height 24
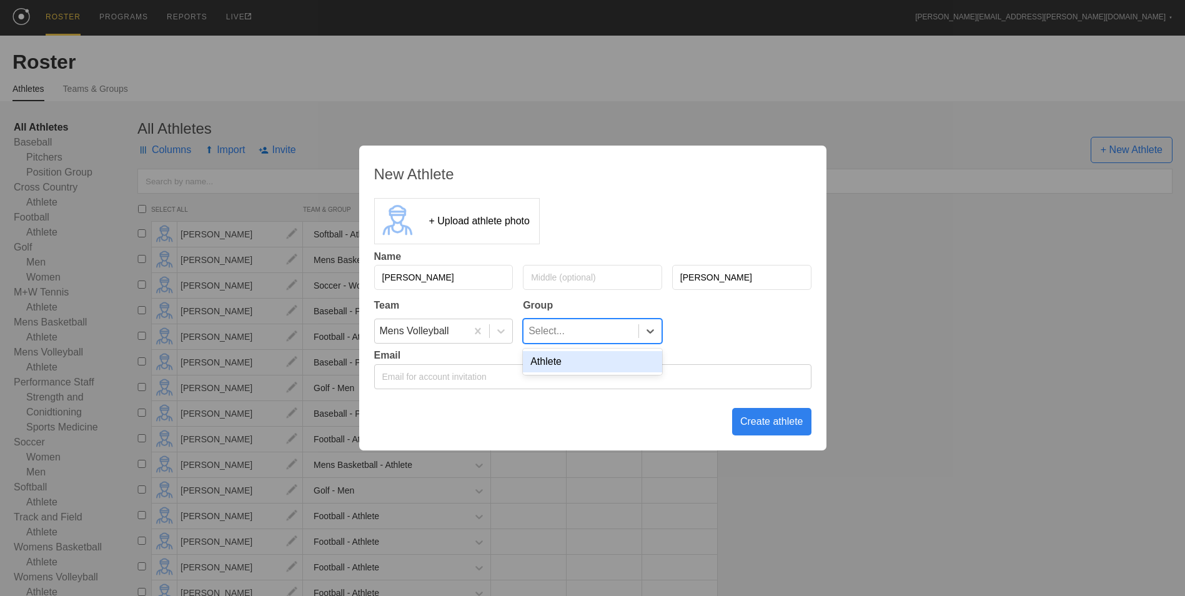
click at [575, 360] on div "Athlete" at bounding box center [592, 361] width 139 height 21
click at [765, 423] on div "Create athlete" at bounding box center [771, 421] width 79 height 27
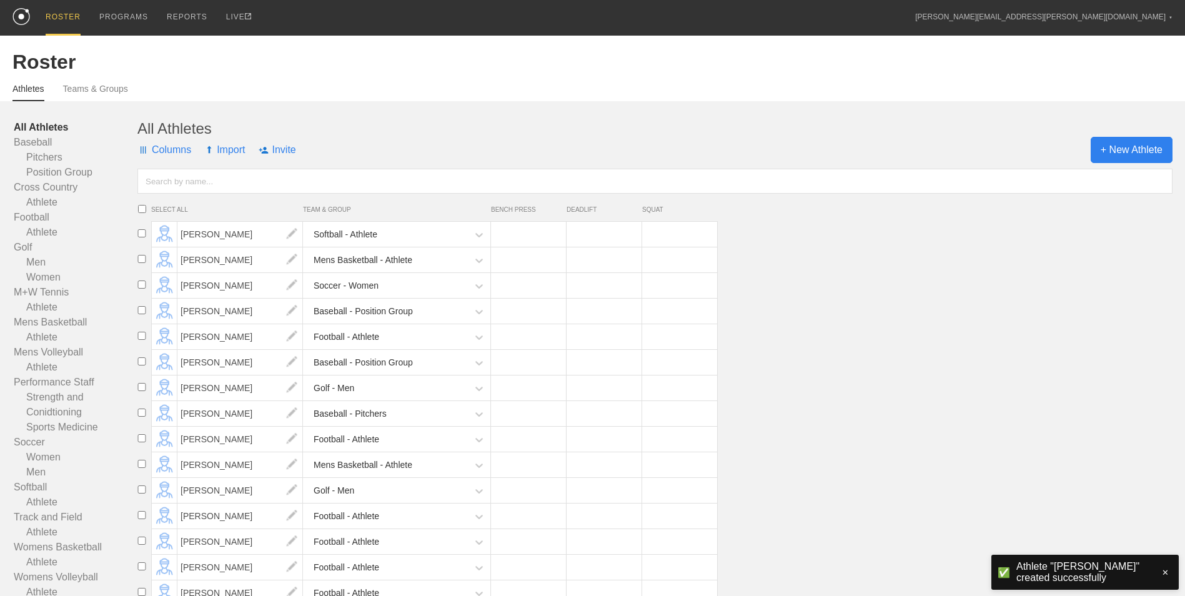
click at [1150, 153] on span "+ New Athlete" at bounding box center [1131, 150] width 82 height 26
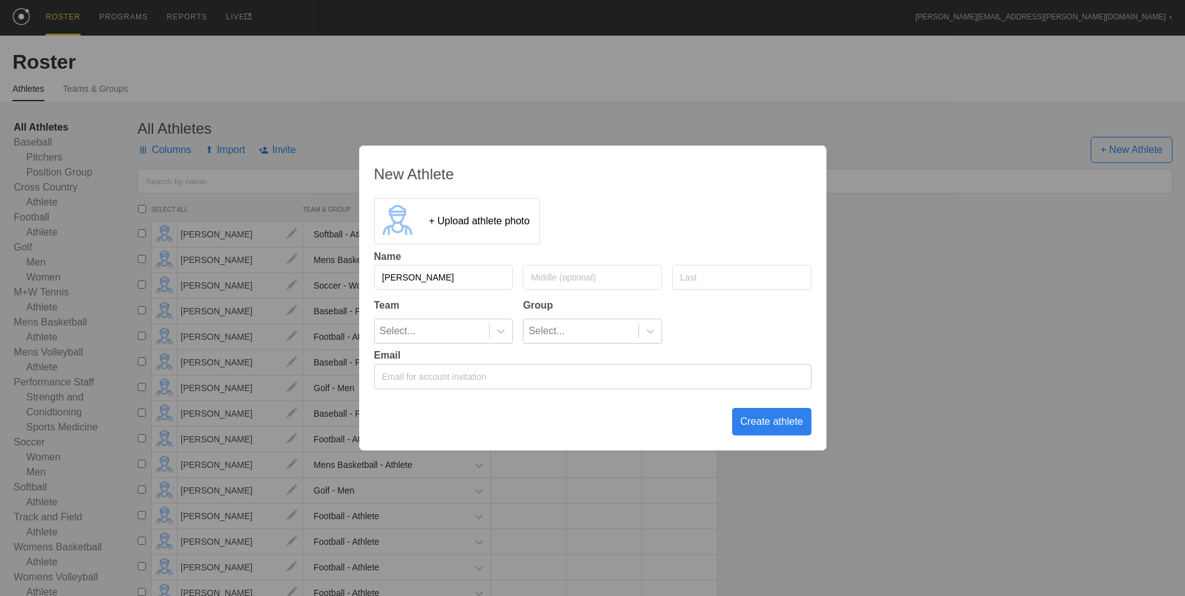
type input "[PERSON_NAME]"
click at [493, 329] on div at bounding box center [501, 331] width 22 height 12
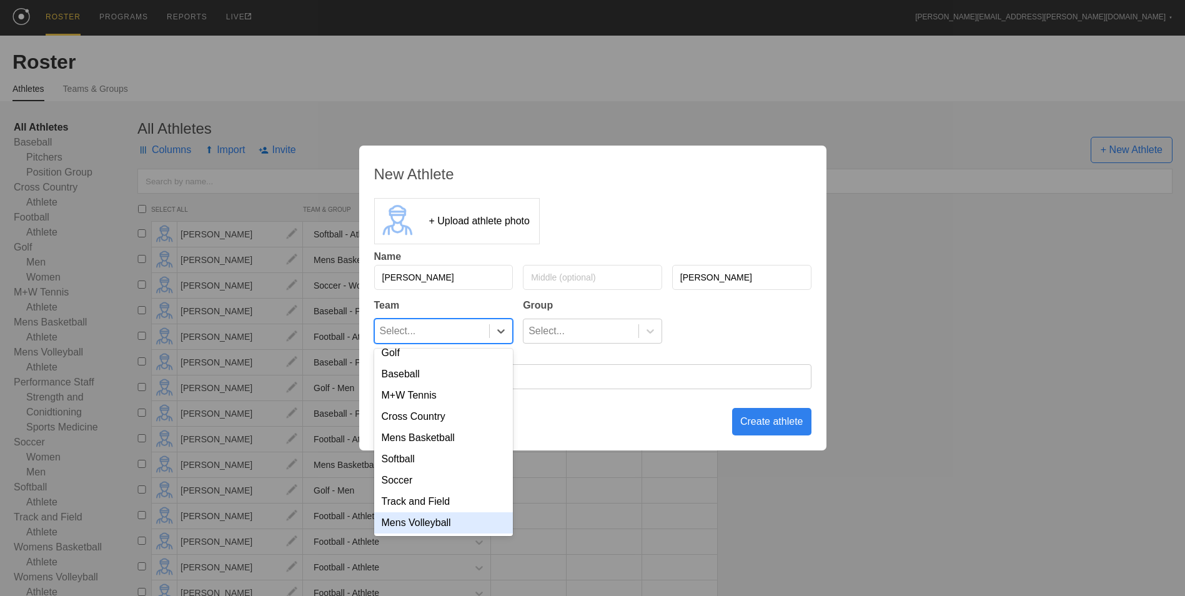
click at [455, 530] on div "Mens Volleyball" at bounding box center [443, 522] width 139 height 21
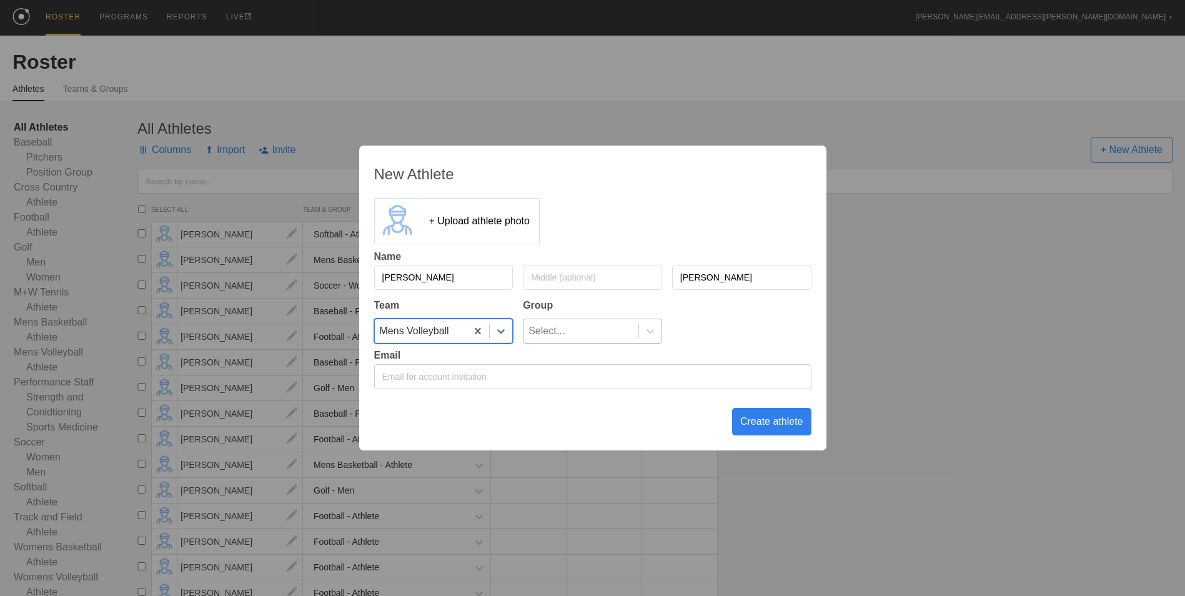
click at [599, 324] on div "Select..." at bounding box center [580, 331] width 115 height 24
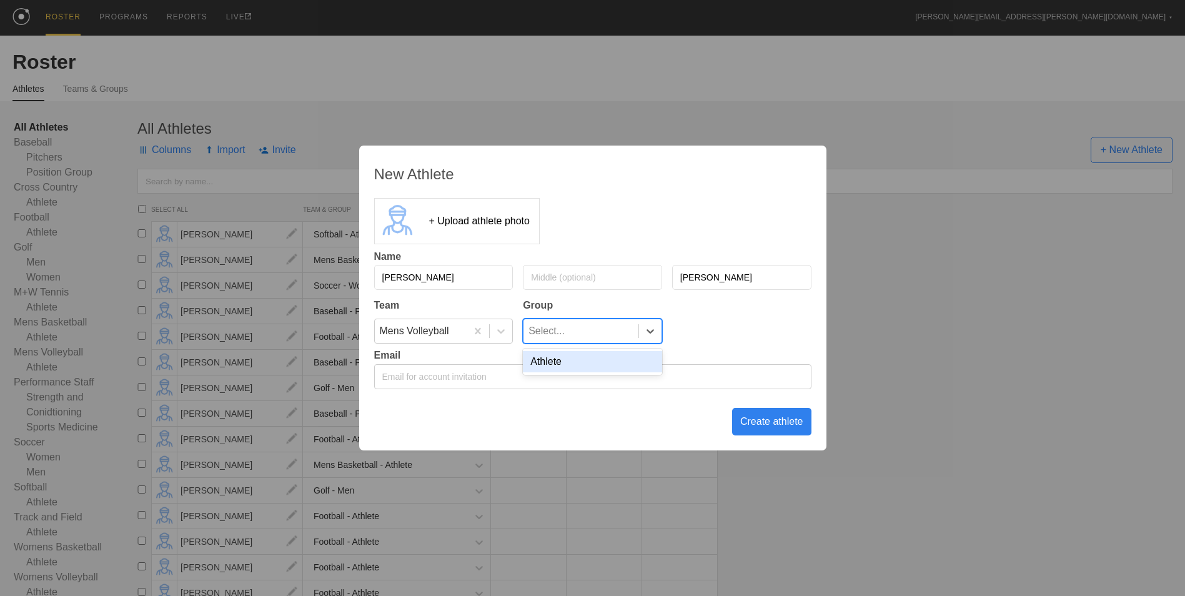
click at [580, 367] on div "Athlete" at bounding box center [592, 361] width 139 height 21
click at [774, 422] on div "Create athlete" at bounding box center [771, 421] width 79 height 27
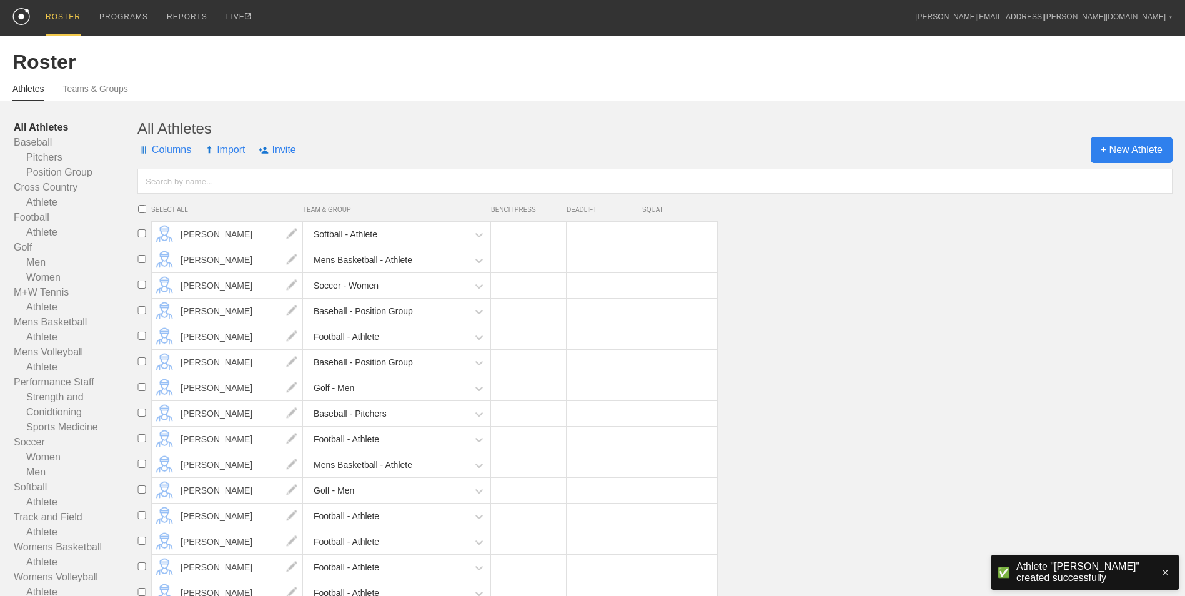
click at [1135, 152] on span "+ New Athlete" at bounding box center [1131, 150] width 82 height 26
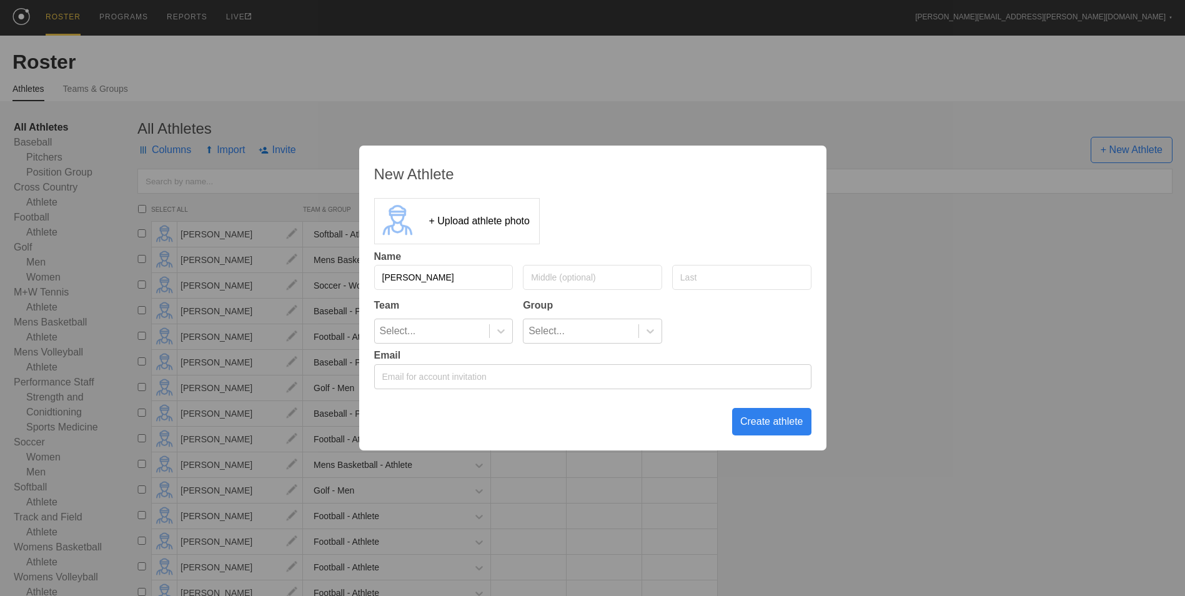
type input "[PERSON_NAME]"
type input "Nase"
click at [500, 330] on icon at bounding box center [501, 331] width 12 height 12
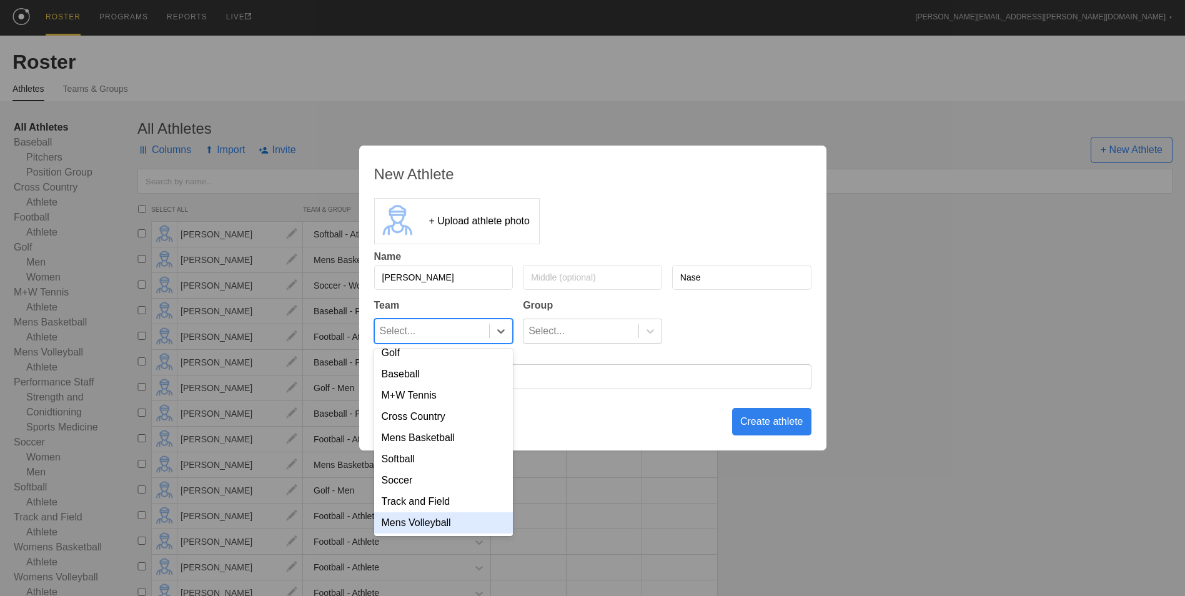
click at [454, 524] on div "Mens Volleyball" at bounding box center [443, 522] width 139 height 21
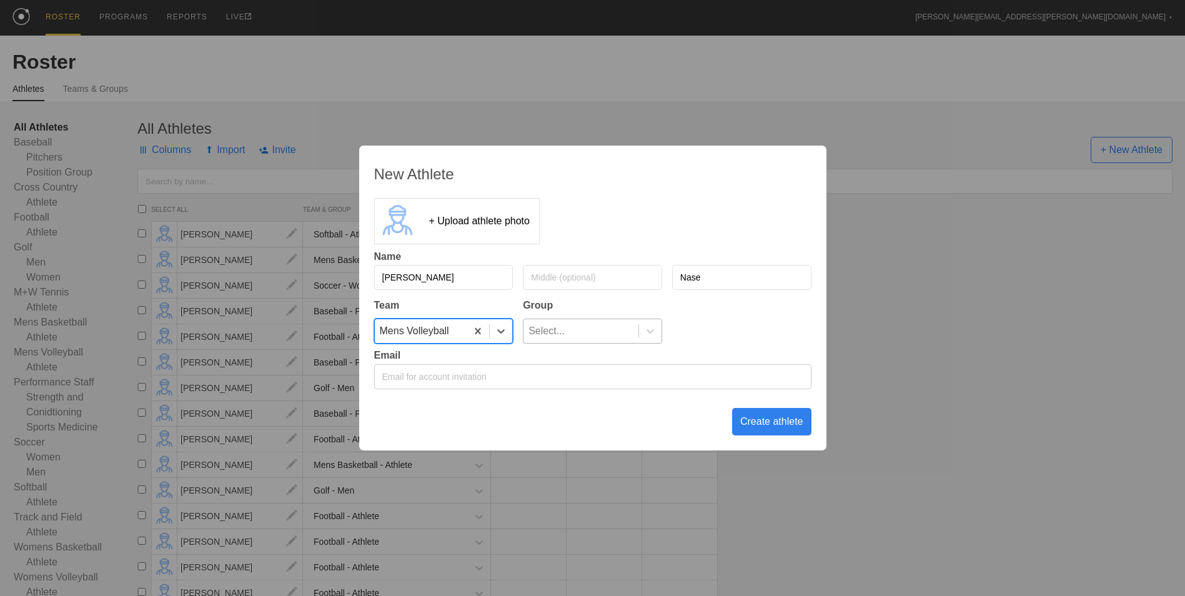
click at [608, 330] on div "Select..." at bounding box center [580, 331] width 115 height 24
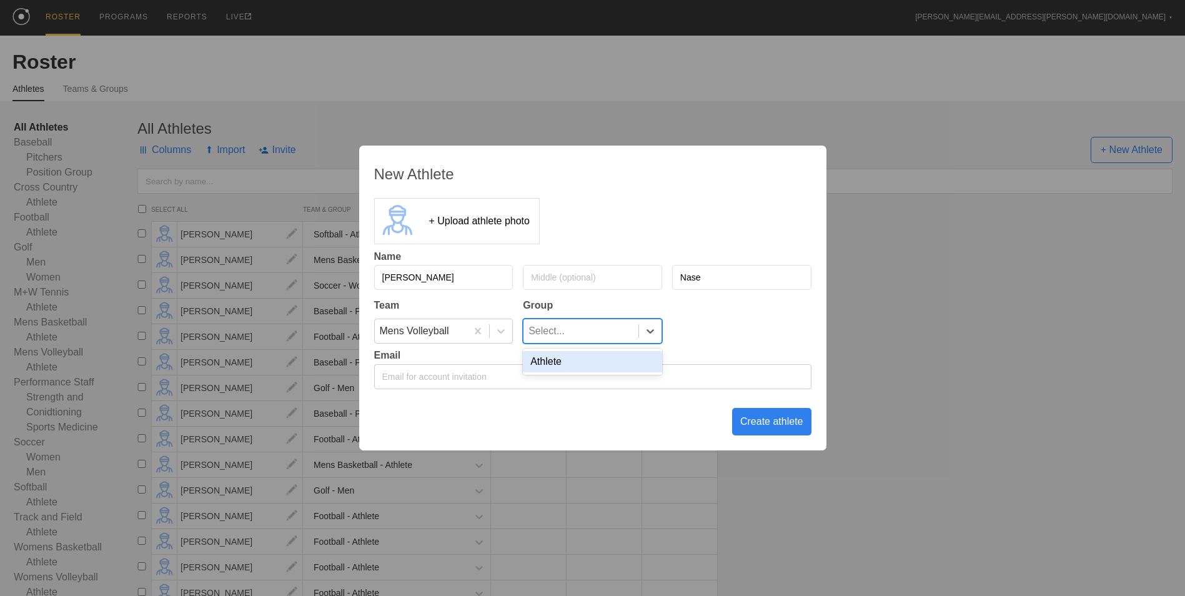
click at [596, 367] on div "Athlete" at bounding box center [592, 361] width 139 height 21
click at [772, 425] on div "Create athlete" at bounding box center [771, 421] width 79 height 27
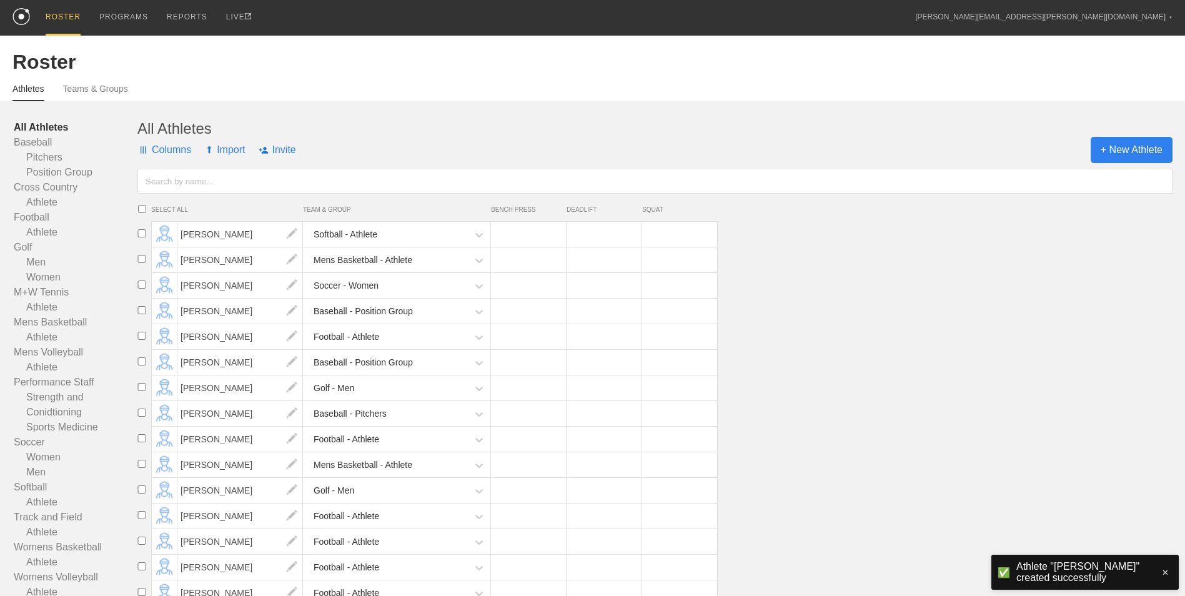
click at [1138, 144] on span "+ New Athlete" at bounding box center [1131, 150] width 82 height 26
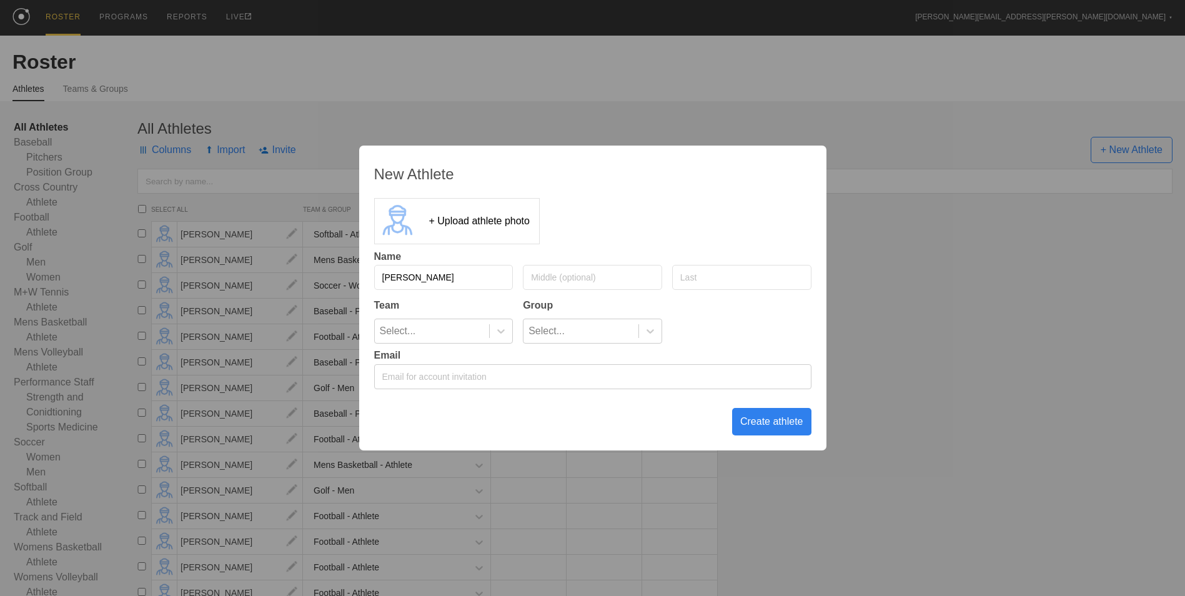
type input "[PERSON_NAME]"
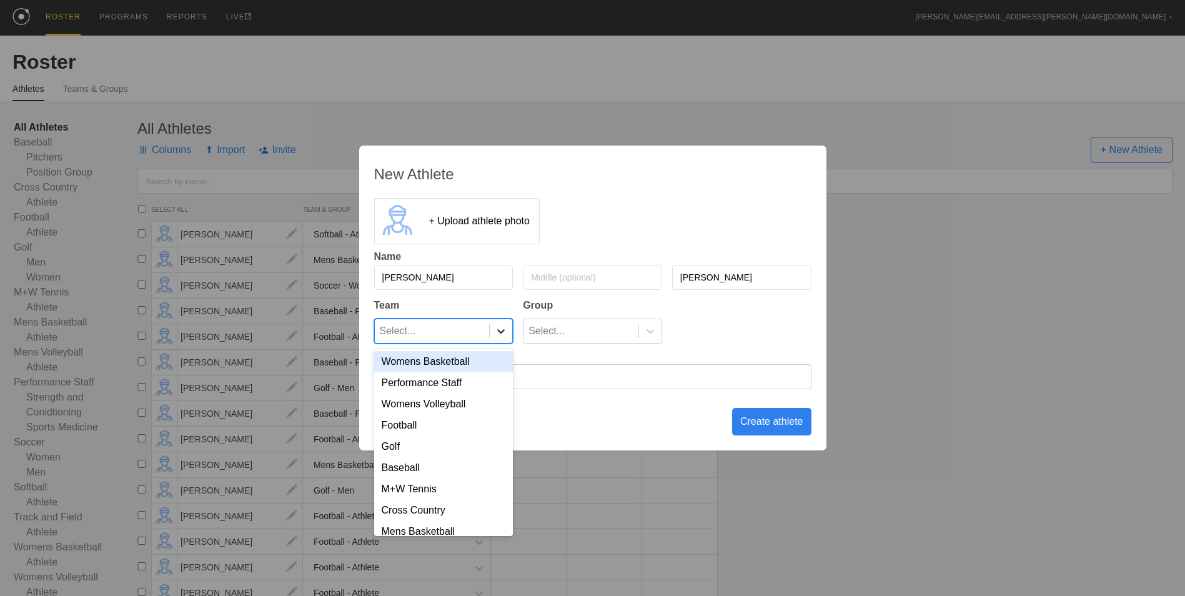
click at [493, 330] on div at bounding box center [501, 331] width 22 height 12
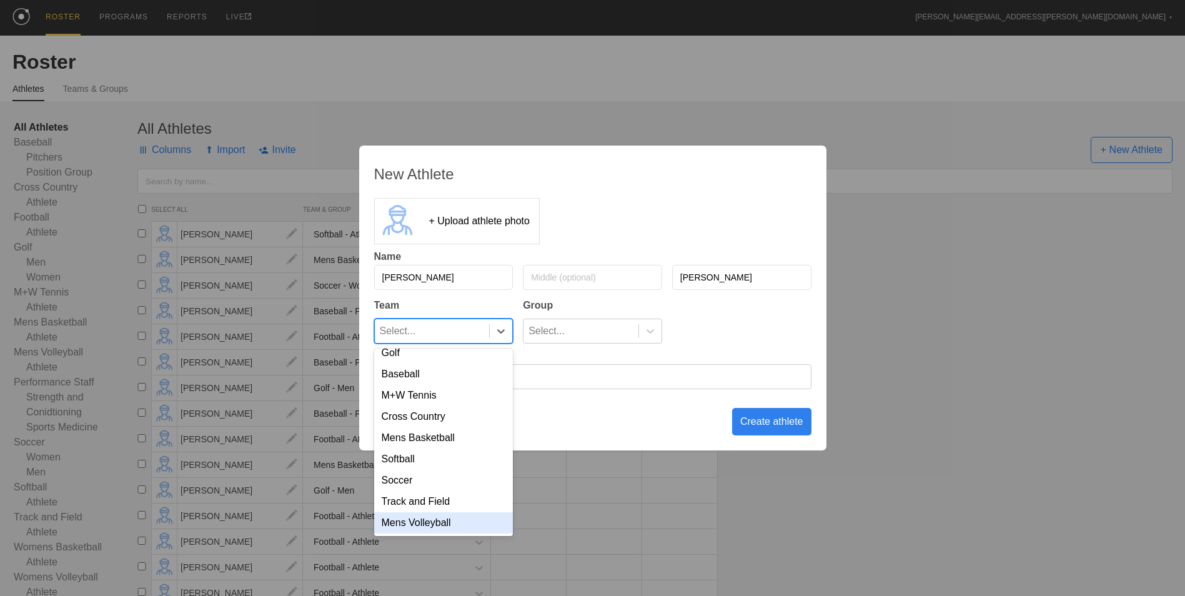
click at [468, 520] on div "Mens Volleyball" at bounding box center [443, 522] width 139 height 21
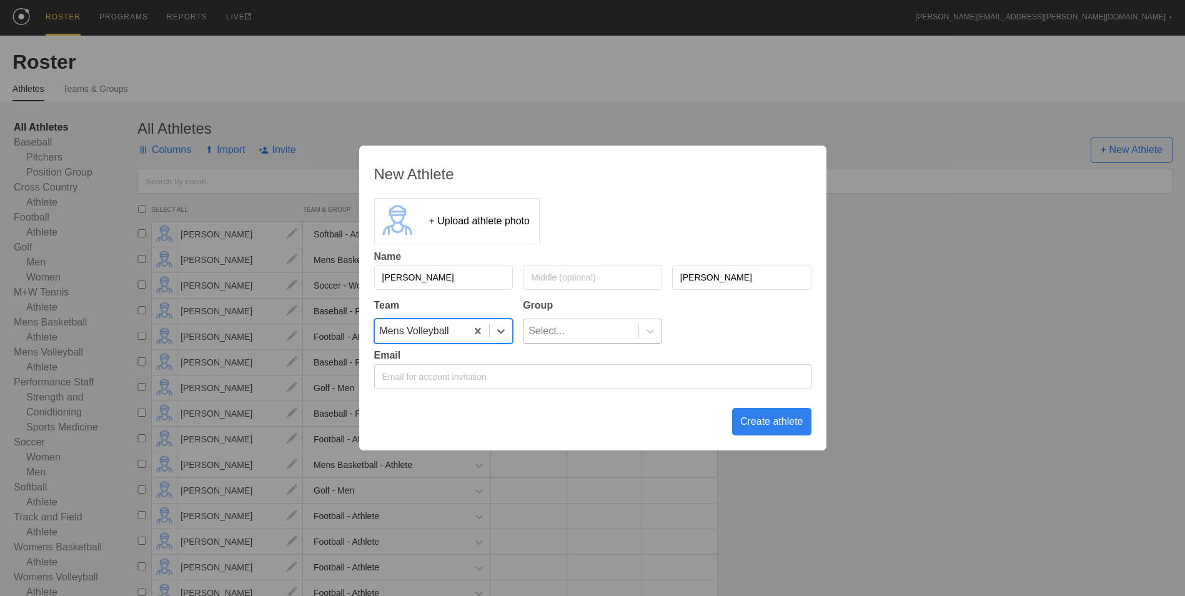
click at [623, 328] on div "Select..." at bounding box center [580, 331] width 115 height 24
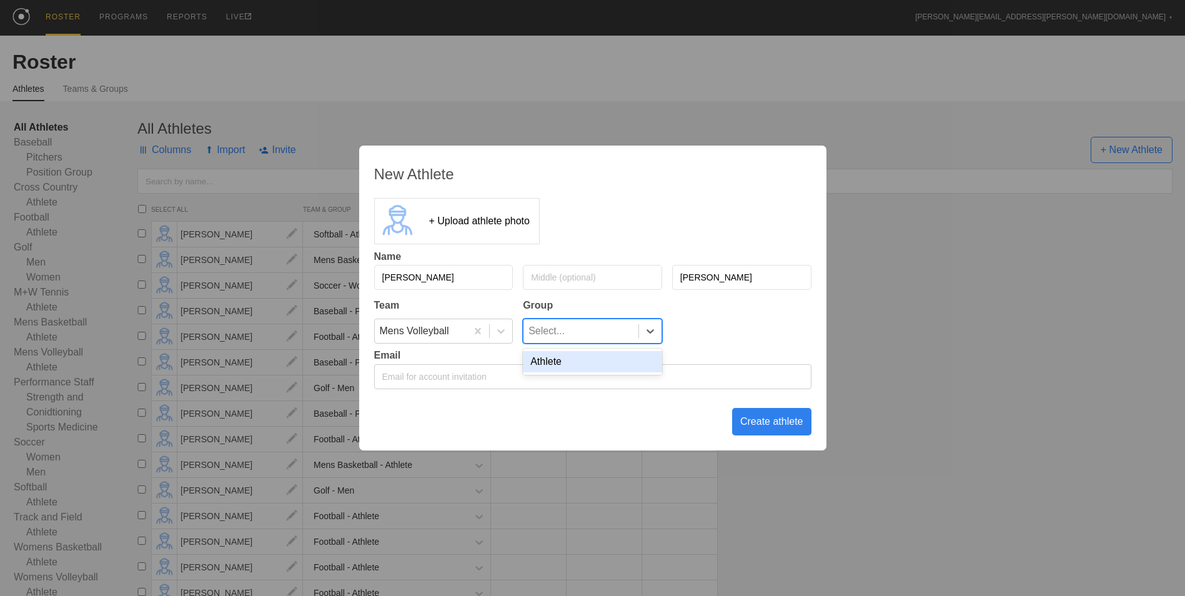
click at [590, 365] on div "Athlete" at bounding box center [592, 361] width 139 height 21
click at [773, 426] on div "Create athlete" at bounding box center [771, 421] width 79 height 27
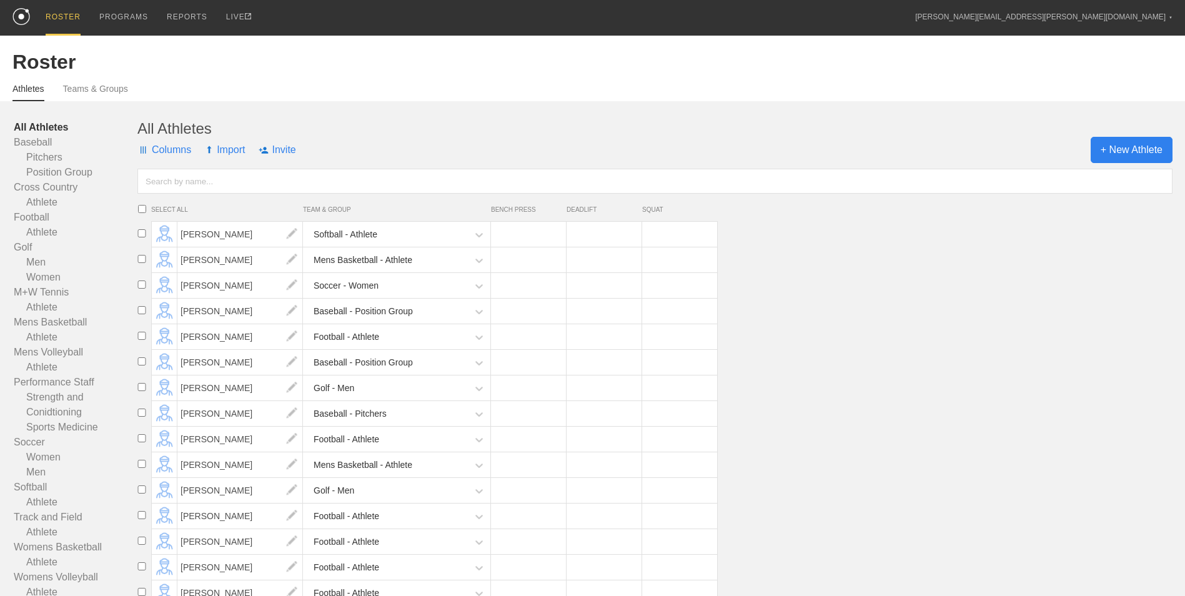
click at [1118, 156] on span "+ New Athlete" at bounding box center [1131, 150] width 82 height 26
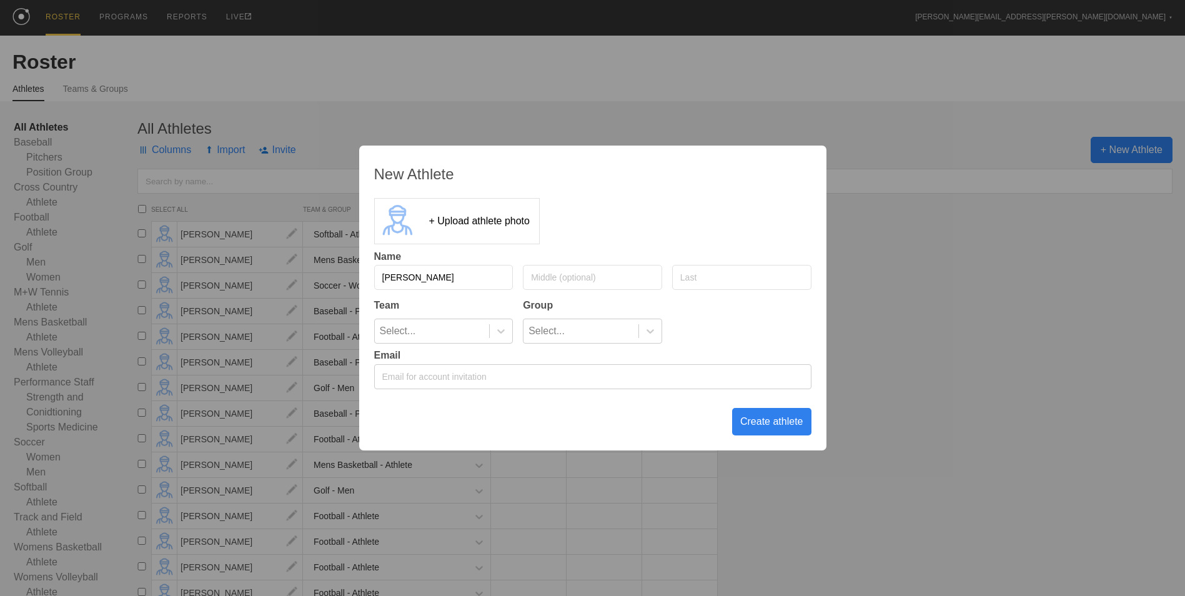
type input "[PERSON_NAME]"
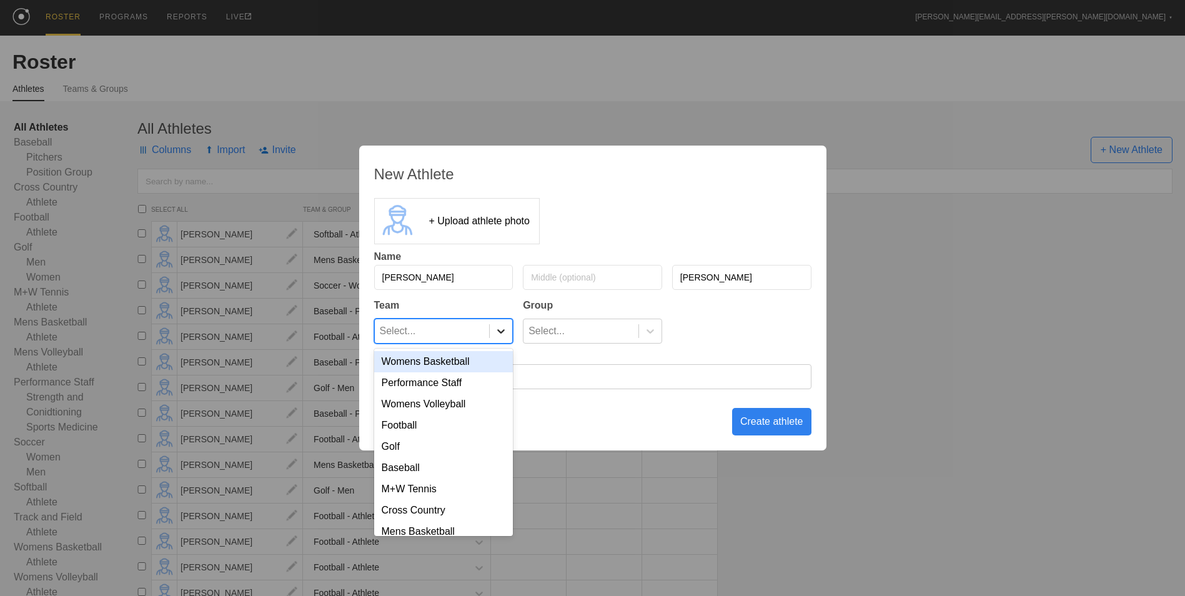
click at [496, 336] on icon at bounding box center [501, 331] width 12 height 12
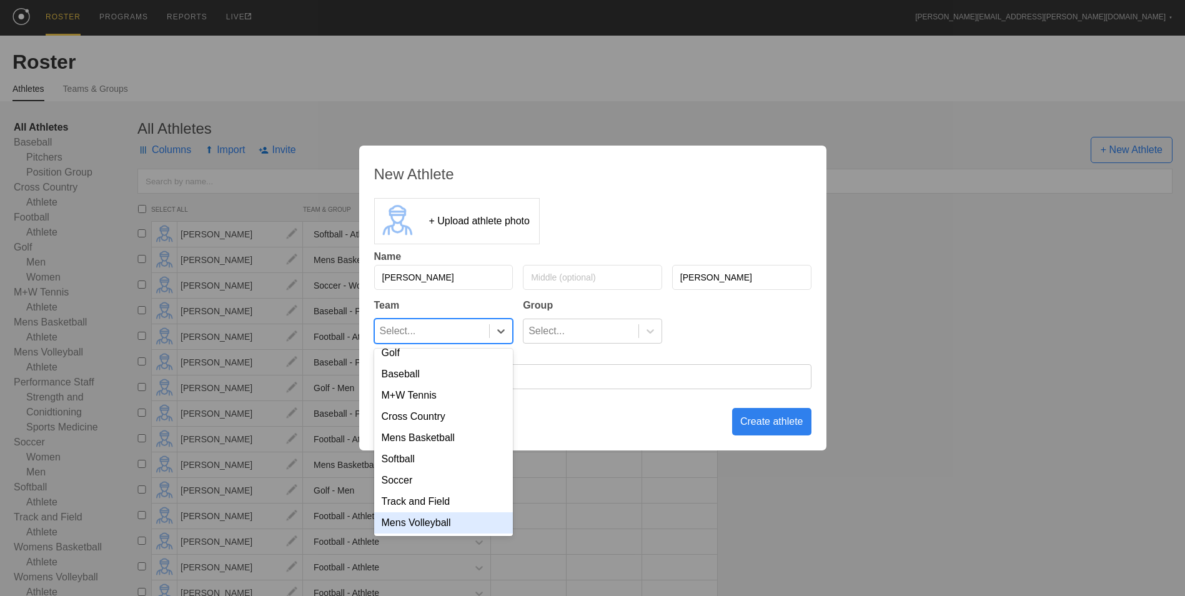
click at [444, 525] on div "Mens Volleyball" at bounding box center [443, 522] width 139 height 21
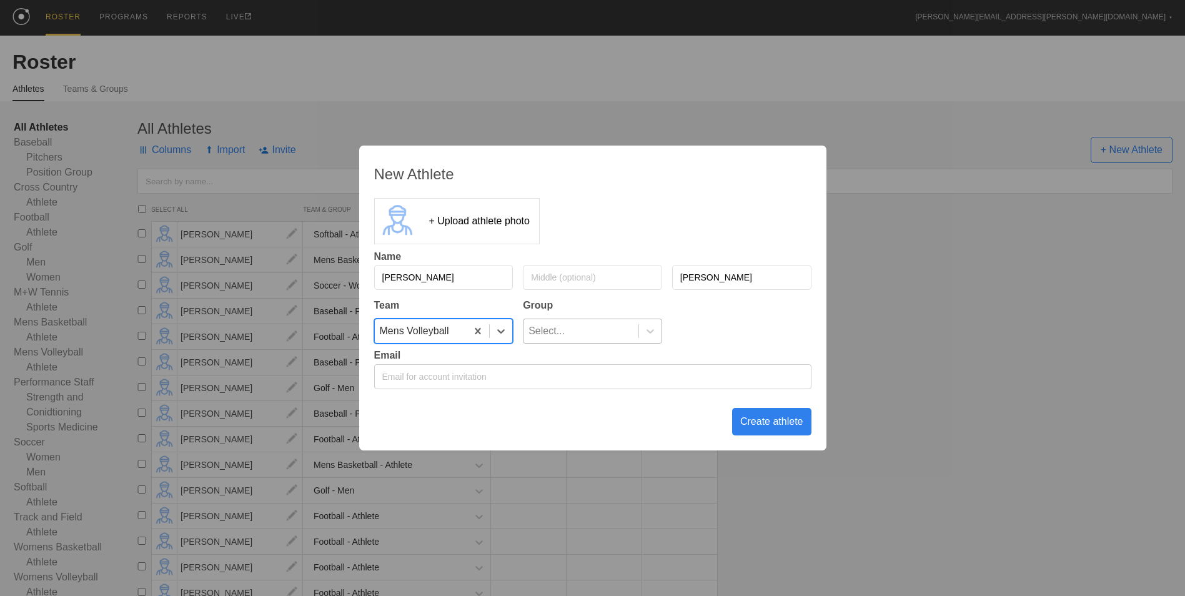
click at [603, 325] on div "Select..." at bounding box center [580, 331] width 115 height 24
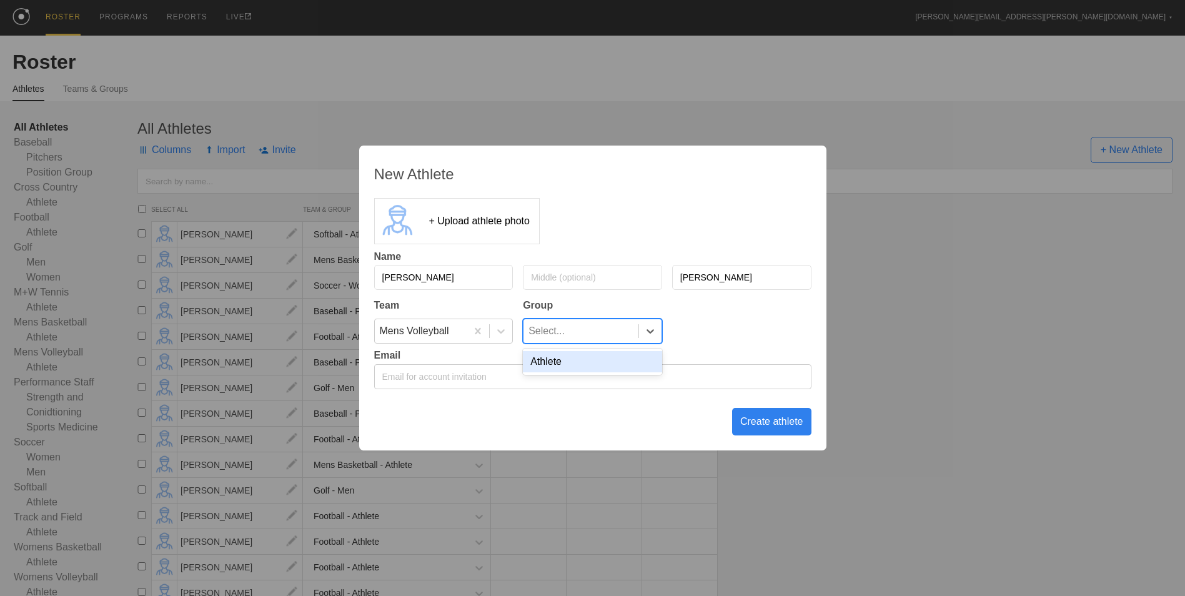
click at [600, 354] on div "Athlete" at bounding box center [592, 361] width 139 height 21
click at [766, 423] on div "Create athlete" at bounding box center [771, 421] width 79 height 27
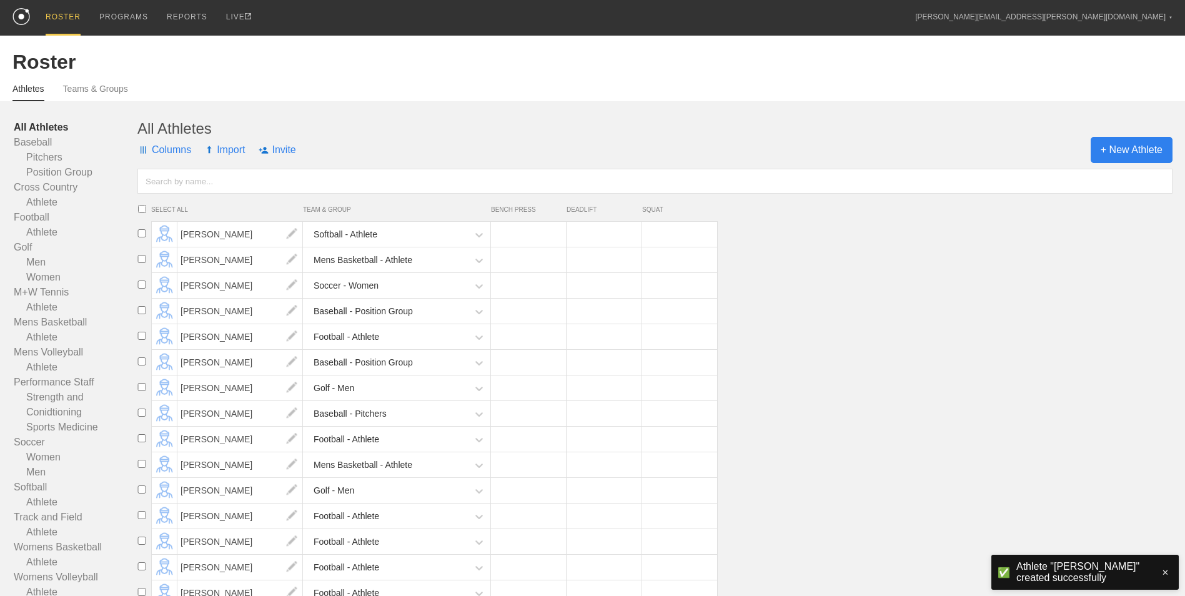
click at [1121, 149] on span "+ New Athlete" at bounding box center [1131, 150] width 82 height 26
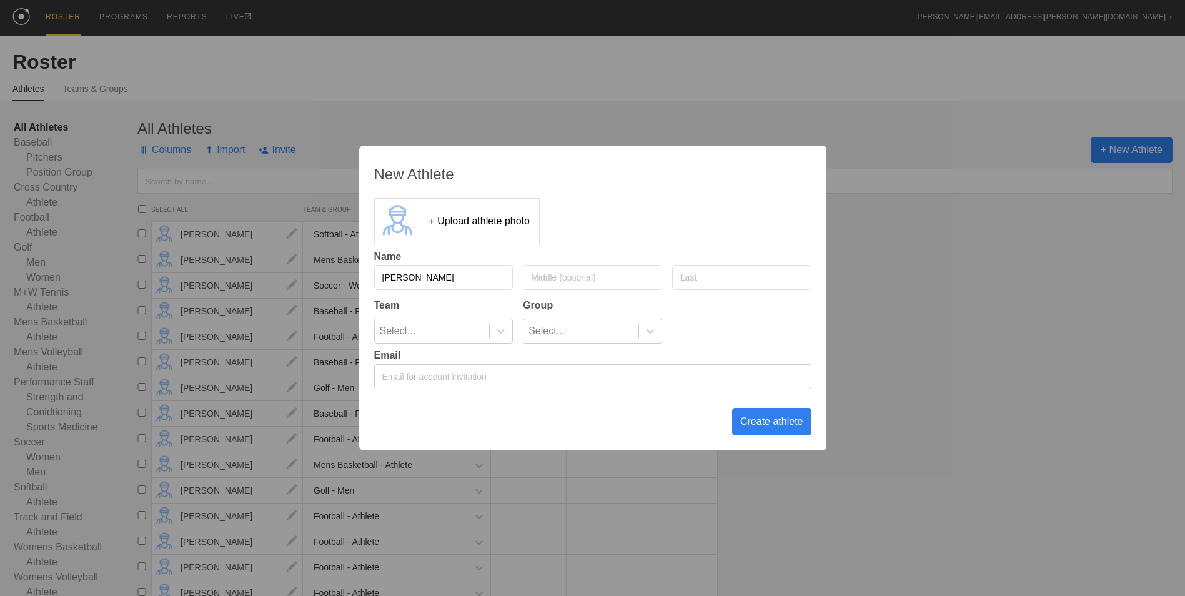
type input "[PERSON_NAME]"
click at [490, 335] on div at bounding box center [501, 331] width 22 height 12
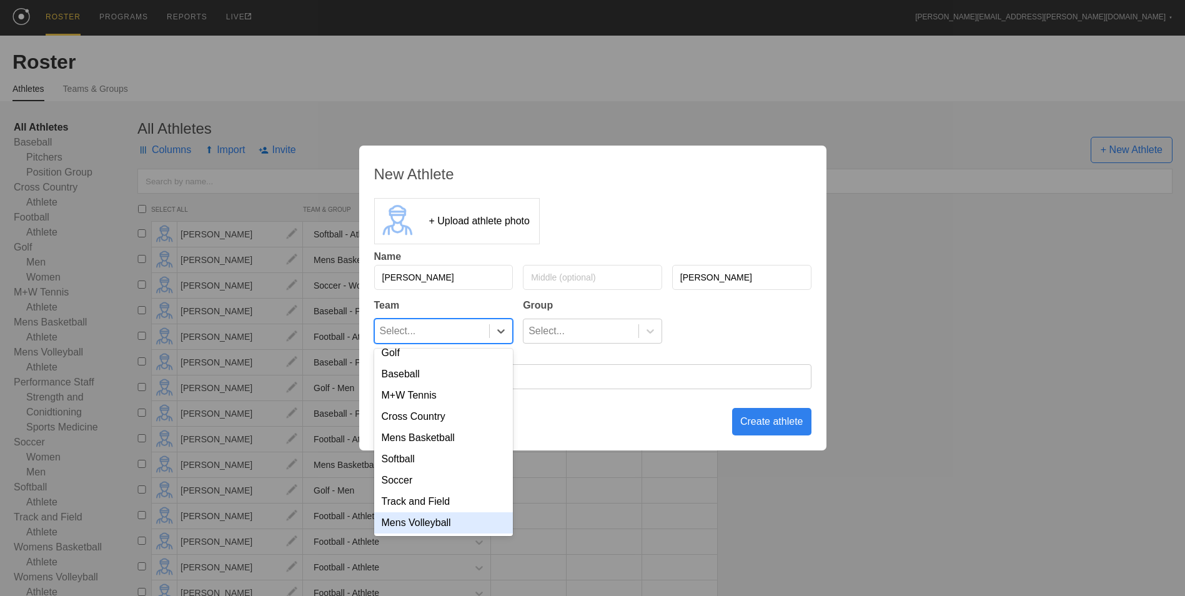
click at [456, 520] on div "Mens Volleyball" at bounding box center [443, 522] width 139 height 21
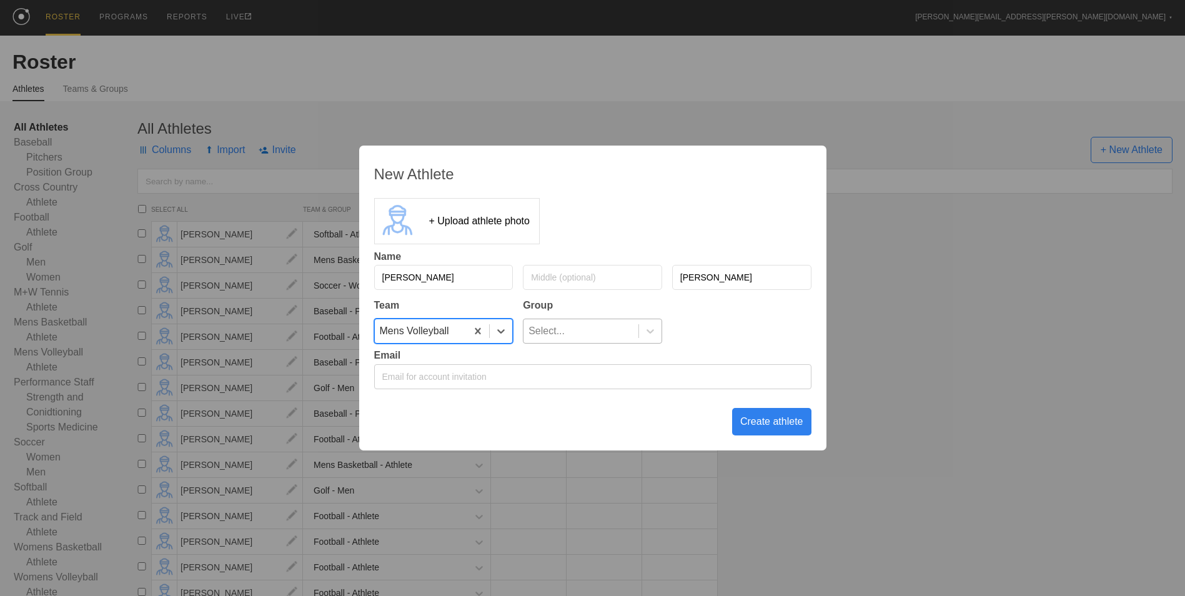
click at [633, 324] on div "Select..." at bounding box center [580, 331] width 115 height 24
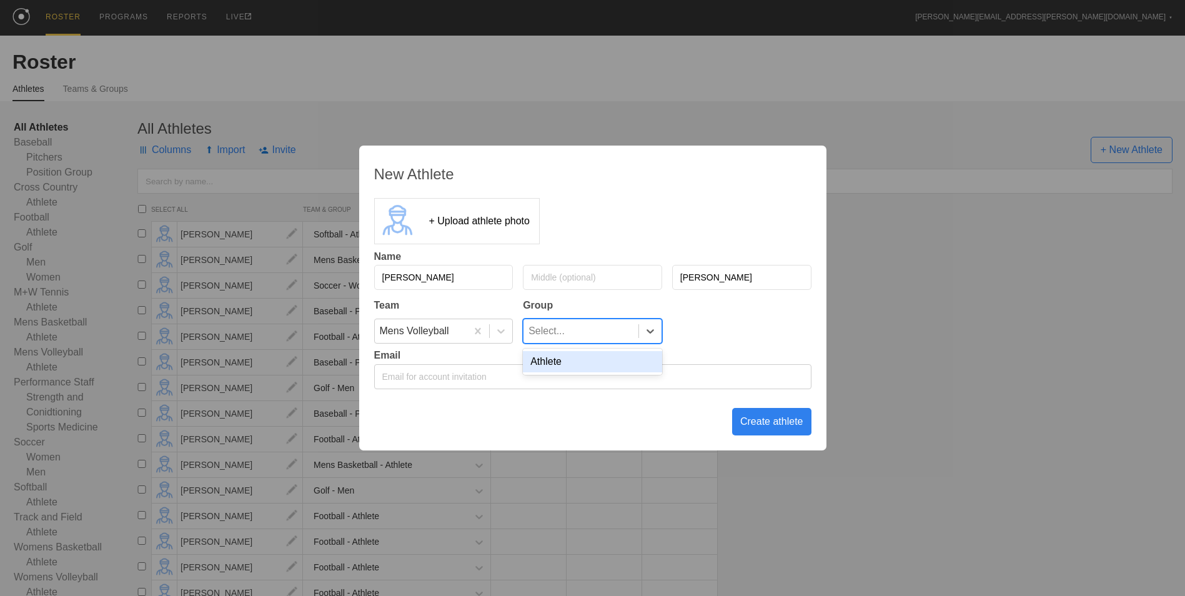
click at [584, 365] on div "Athlete" at bounding box center [592, 361] width 139 height 21
click at [755, 420] on div "Create athlete" at bounding box center [771, 421] width 79 height 27
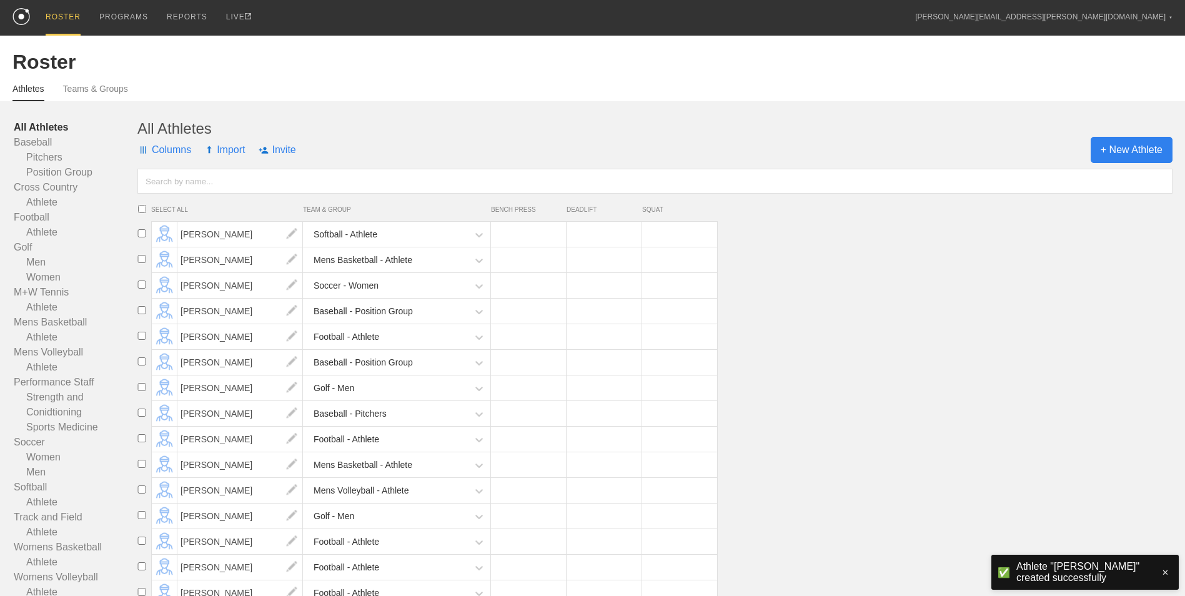
click at [1106, 150] on span "+ New Athlete" at bounding box center [1131, 150] width 82 height 26
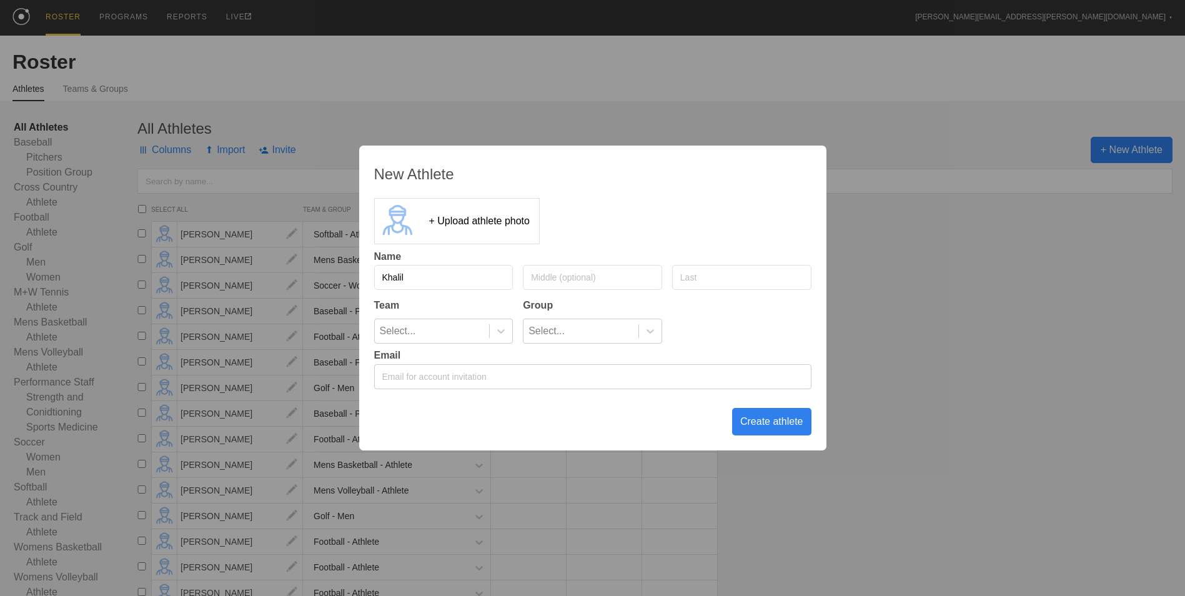
type input "Khalil"
type input "[PERSON_NAME]"
click at [506, 332] on icon at bounding box center [501, 331] width 12 height 12
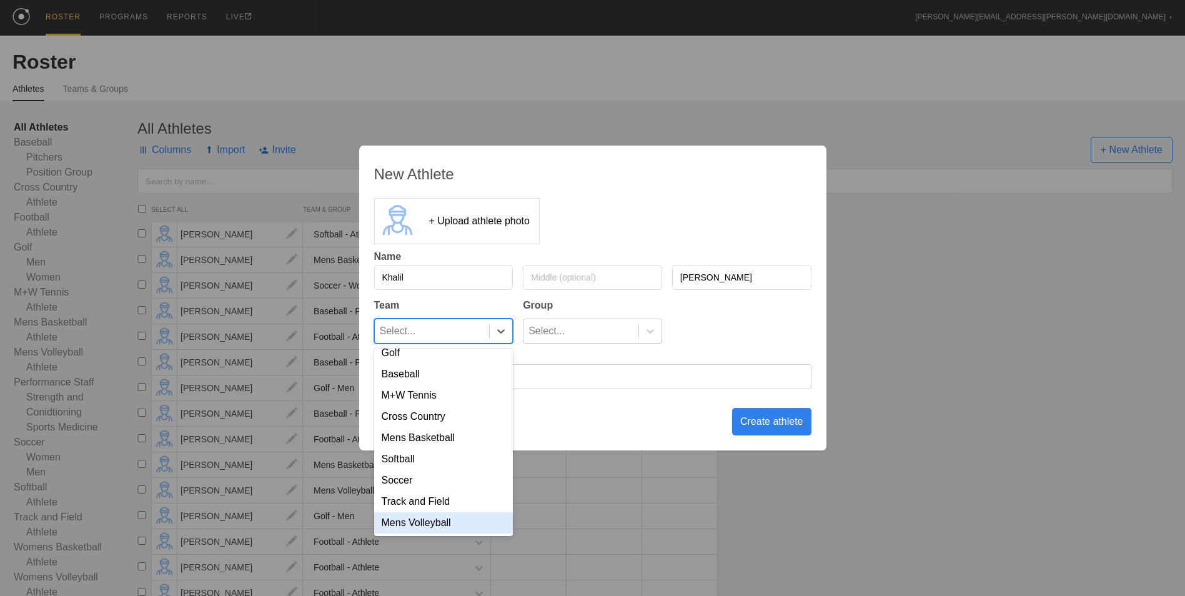
click at [438, 527] on div "Mens Volleyball" at bounding box center [443, 522] width 139 height 21
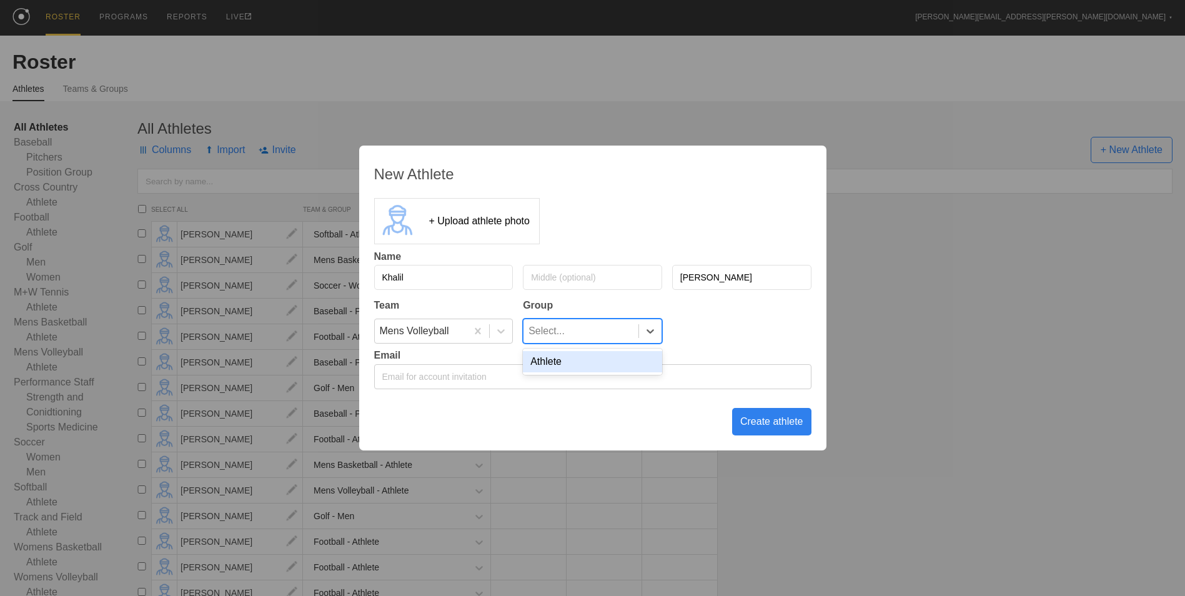
click at [550, 331] on div "Select..." at bounding box center [546, 331] width 36 height 24
click at [554, 366] on div "Athlete" at bounding box center [592, 361] width 139 height 21
click at [772, 424] on div "Create athlete" at bounding box center [771, 421] width 79 height 27
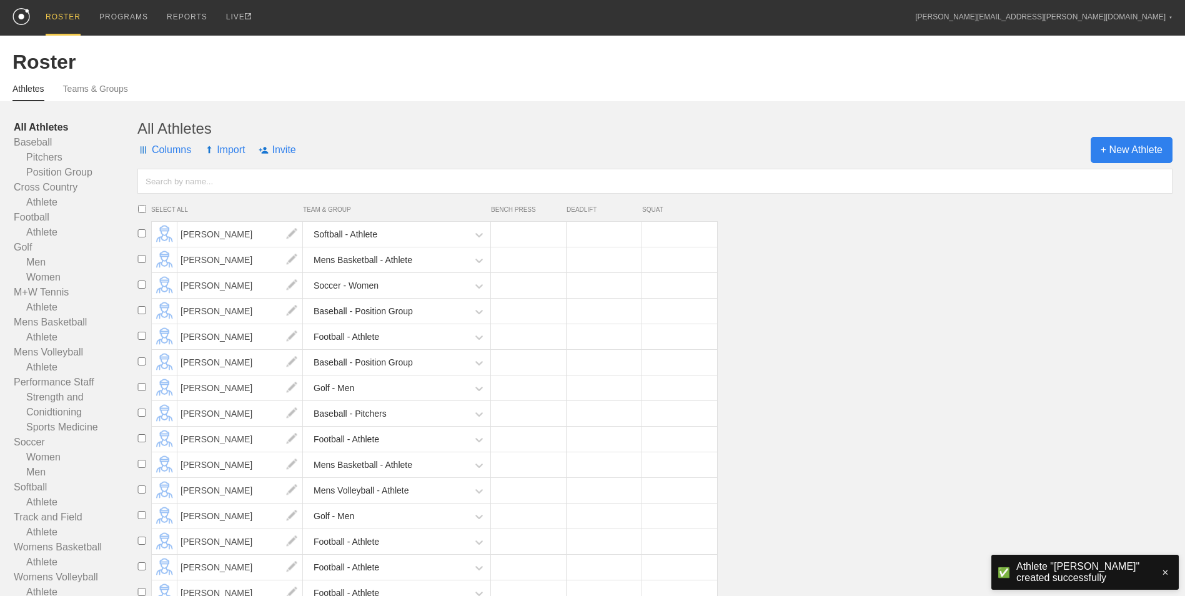
click at [1121, 159] on span "+ New Athlete" at bounding box center [1131, 150] width 82 height 26
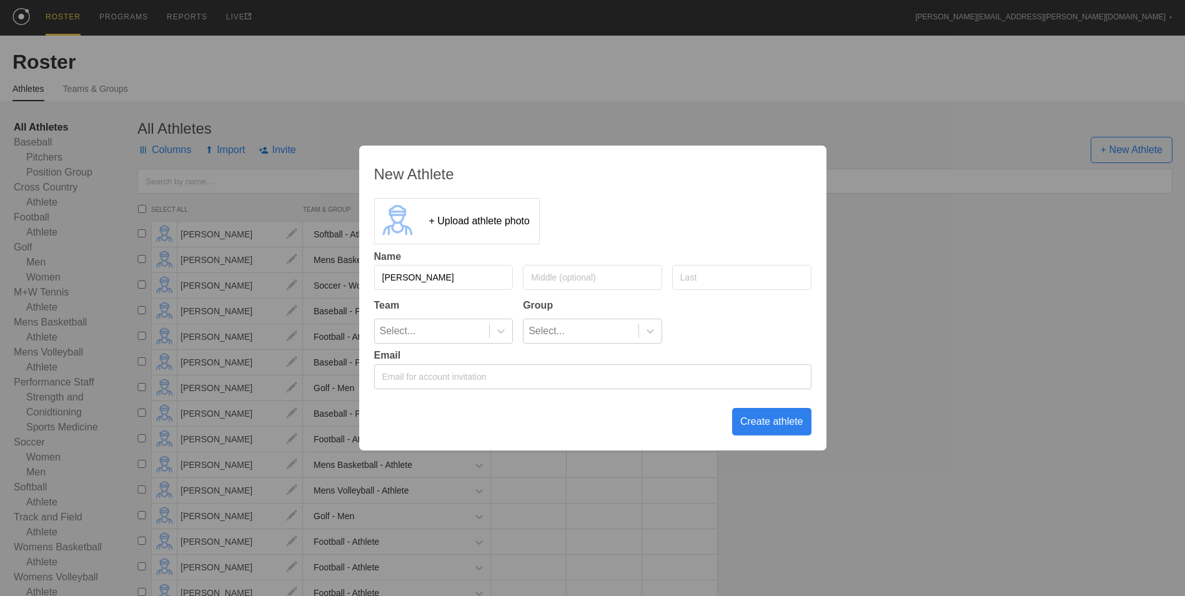
type input "[PERSON_NAME]"
type input "Pico"
click at [495, 332] on icon at bounding box center [501, 331] width 12 height 12
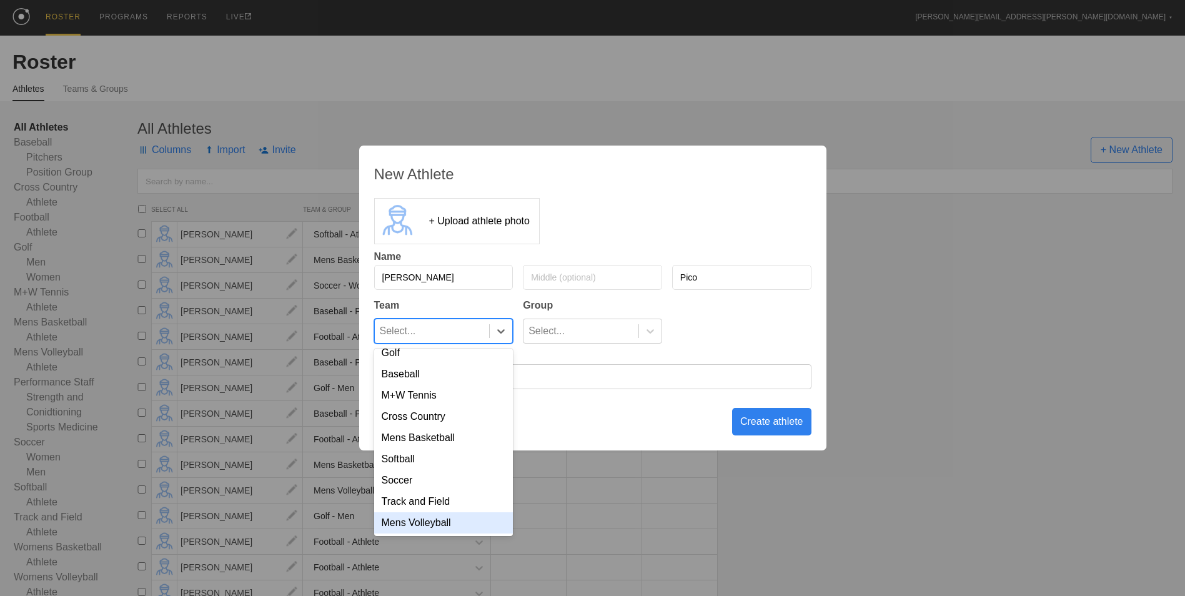
scroll to position [62, 0]
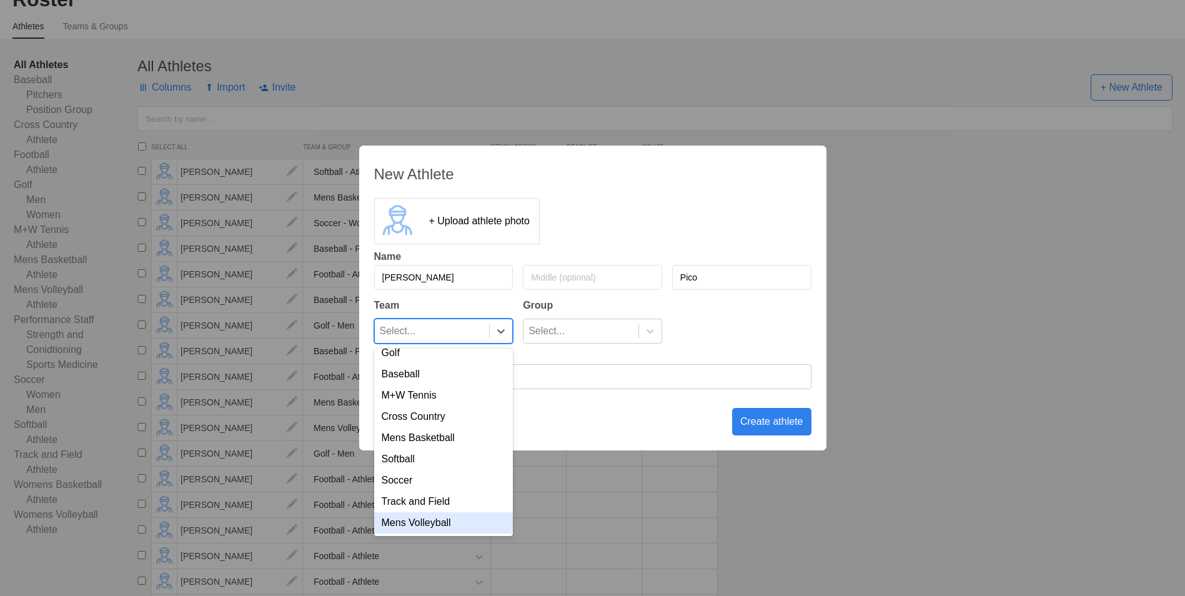
click at [445, 518] on div "Mens Volleyball" at bounding box center [443, 522] width 139 height 21
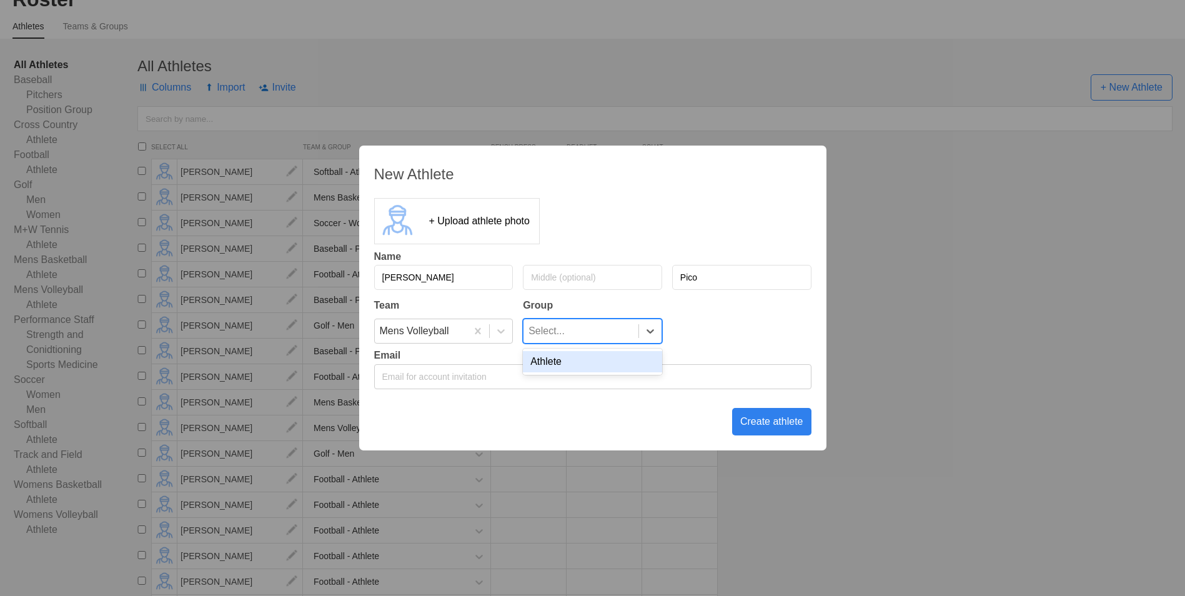
click at [576, 330] on div "Select..." at bounding box center [580, 331] width 115 height 24
click at [579, 370] on div "Athlete" at bounding box center [592, 361] width 139 height 21
click at [757, 425] on div "Create athlete" at bounding box center [771, 421] width 79 height 27
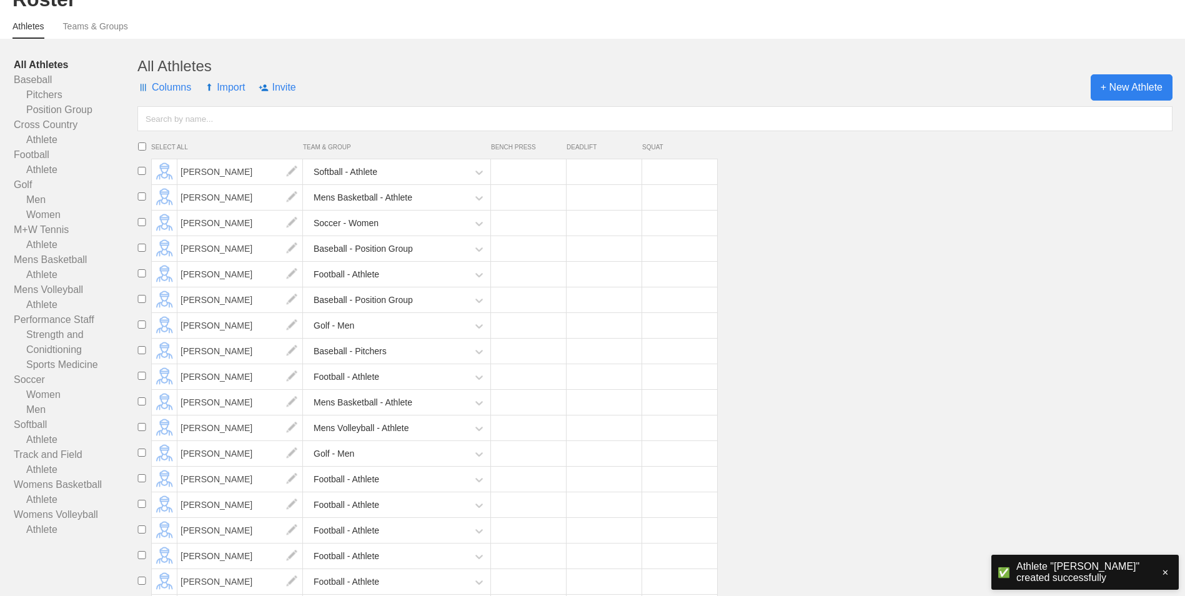
click at [1118, 89] on span "+ New Athlete" at bounding box center [1131, 87] width 82 height 26
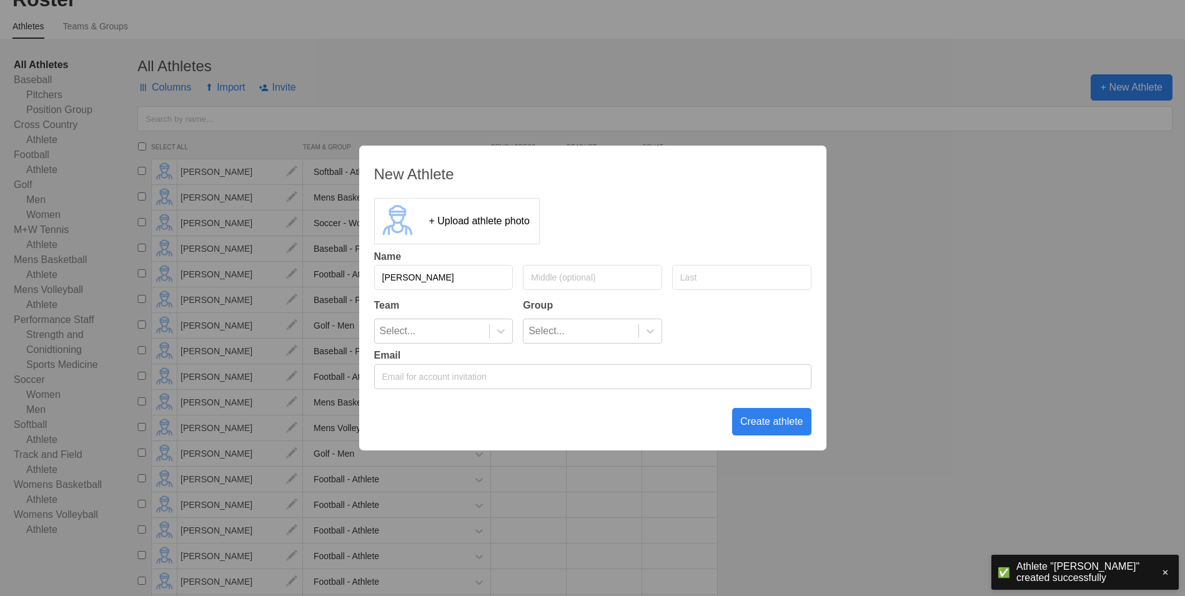
type input "[PERSON_NAME]"
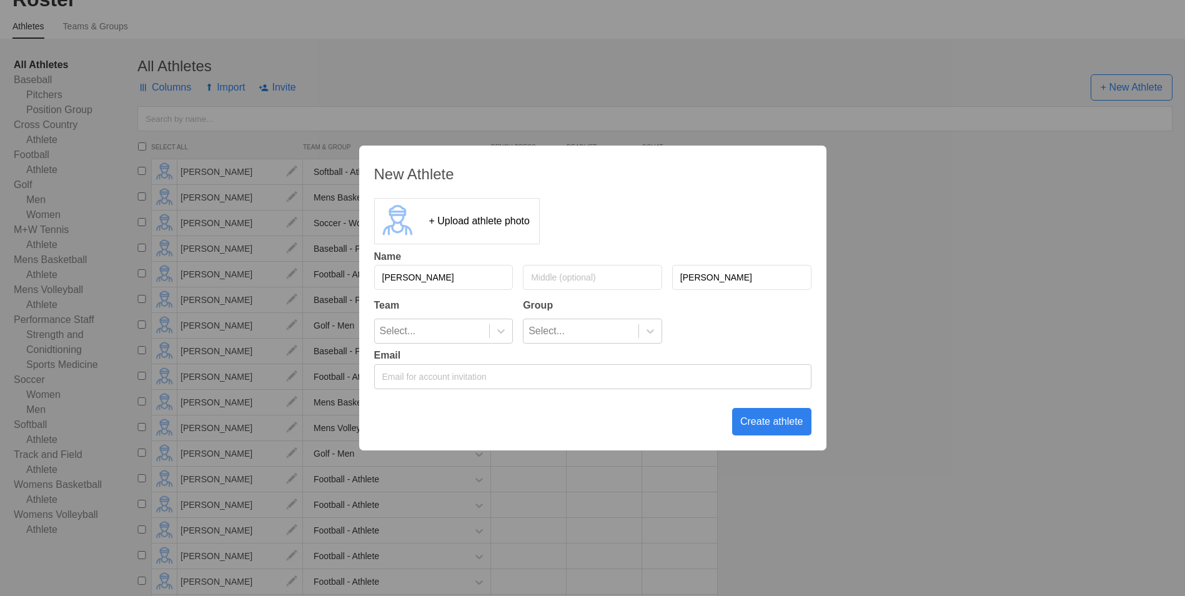
type input "[PERSON_NAME]"
click at [418, 308] on div "Team" at bounding box center [443, 305] width 139 height 11
click at [415, 334] on div "Select..." at bounding box center [432, 331] width 115 height 24
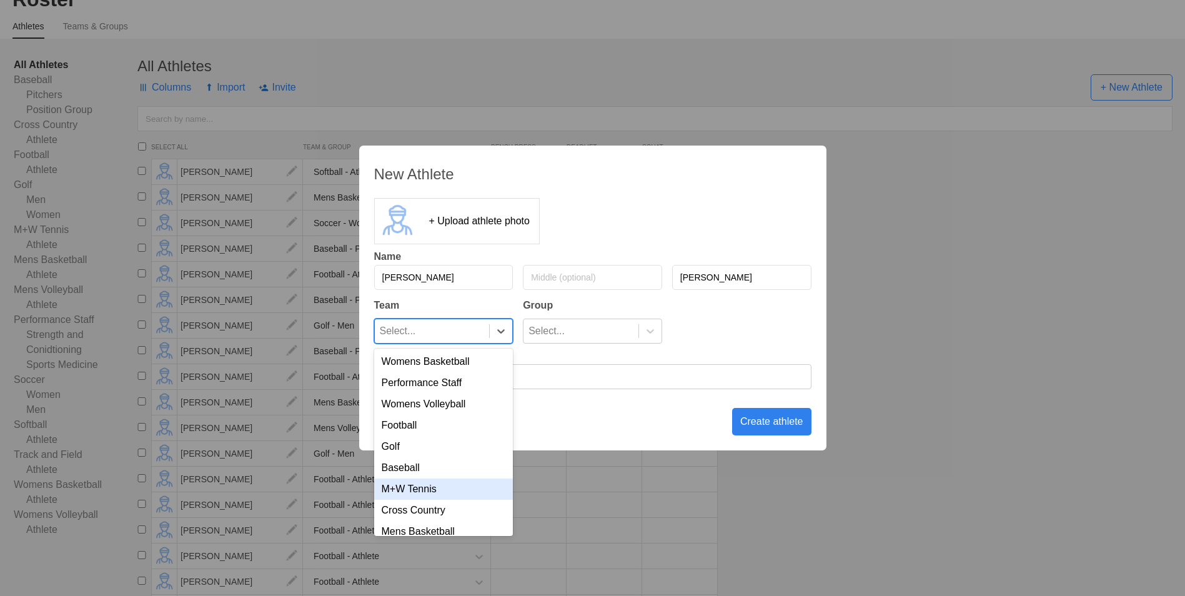
scroll to position [102, 0]
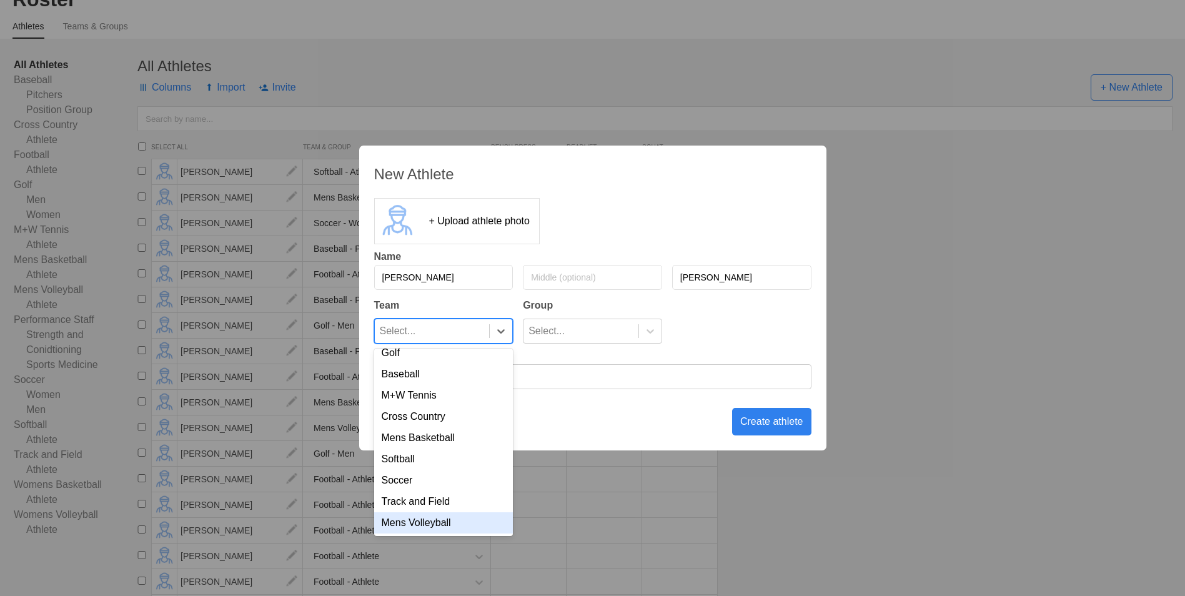
click at [445, 526] on div "Mens Volleyball" at bounding box center [443, 522] width 139 height 21
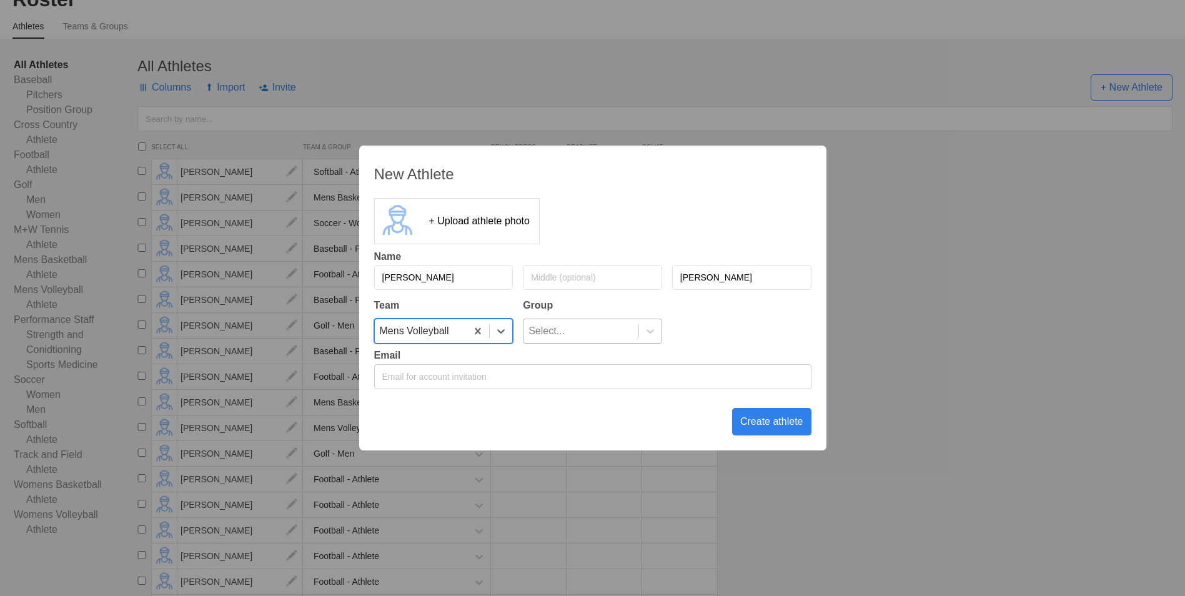
click at [579, 332] on div "Select..." at bounding box center [580, 331] width 115 height 24
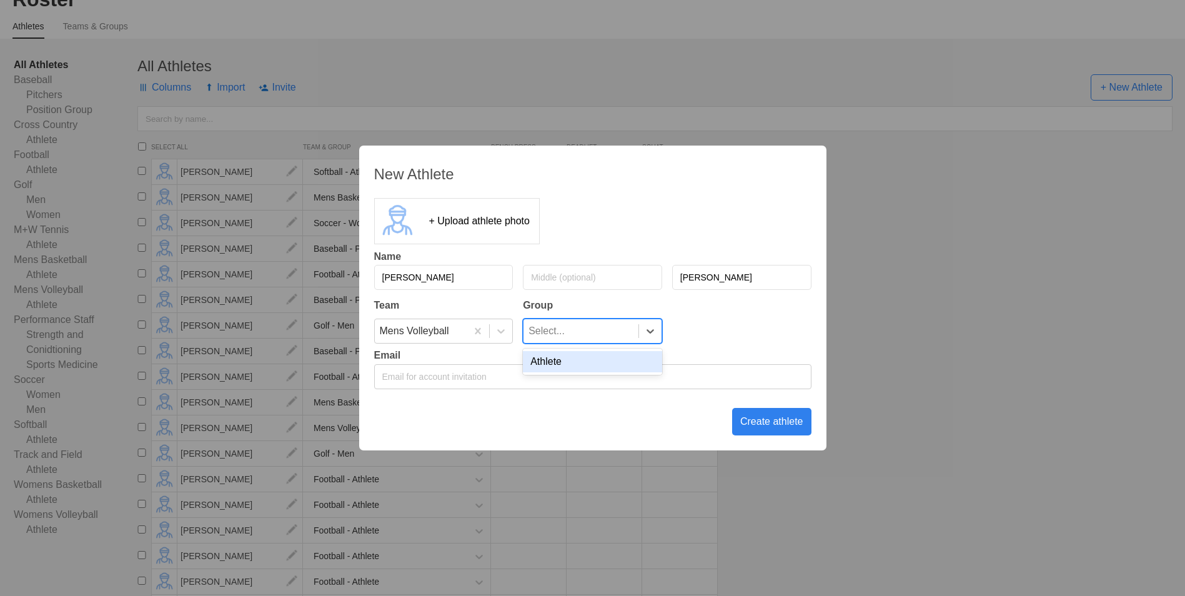
scroll to position [187, 0]
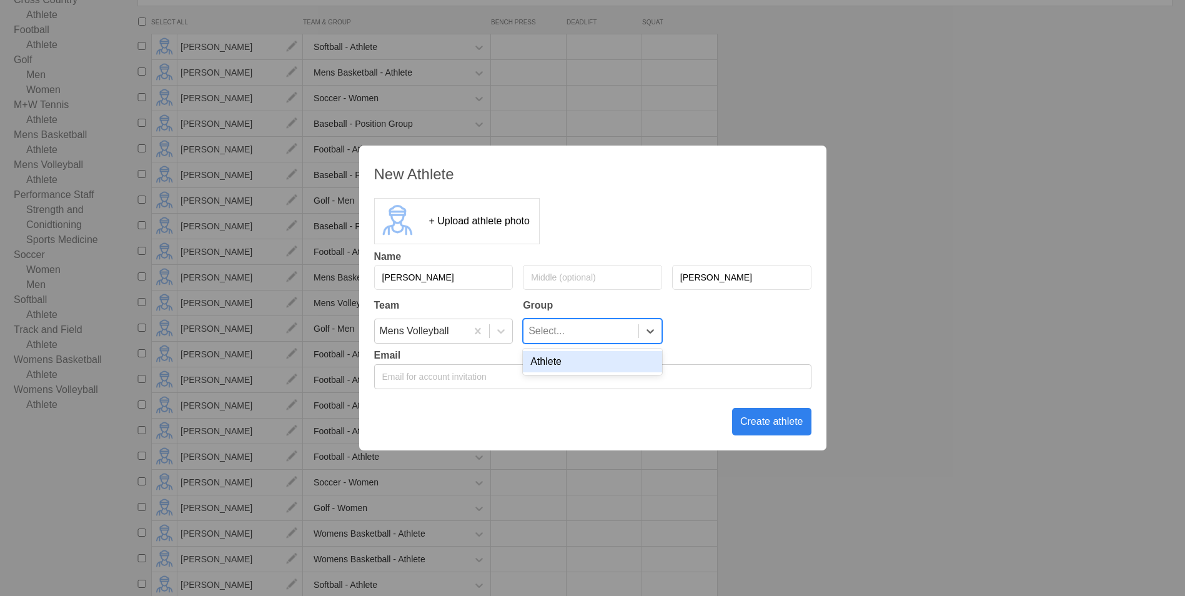
click at [575, 365] on div "Athlete" at bounding box center [592, 361] width 139 height 21
click at [772, 423] on div "Create athlete" at bounding box center [771, 421] width 79 height 27
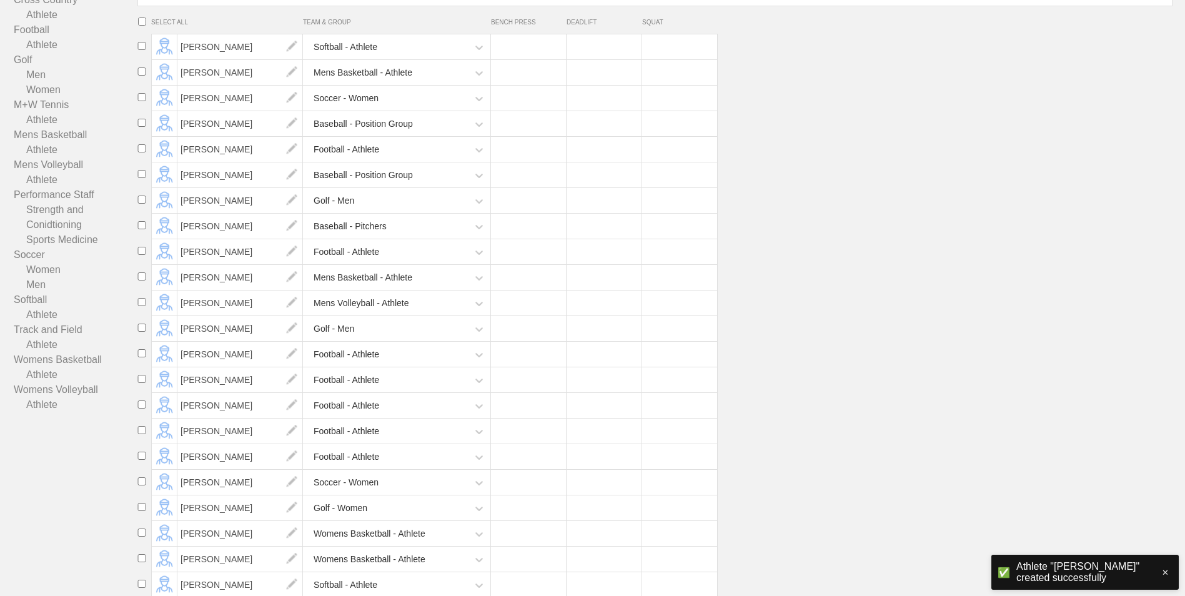
scroll to position [0, 0]
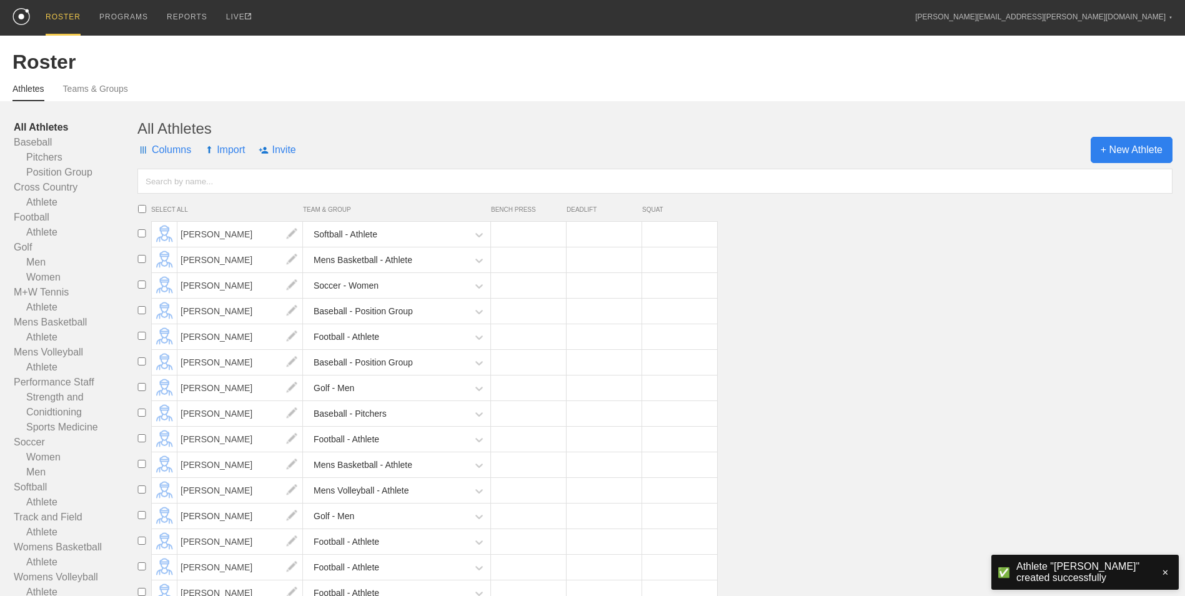
click at [1125, 155] on span "+ New Athlete" at bounding box center [1131, 150] width 82 height 26
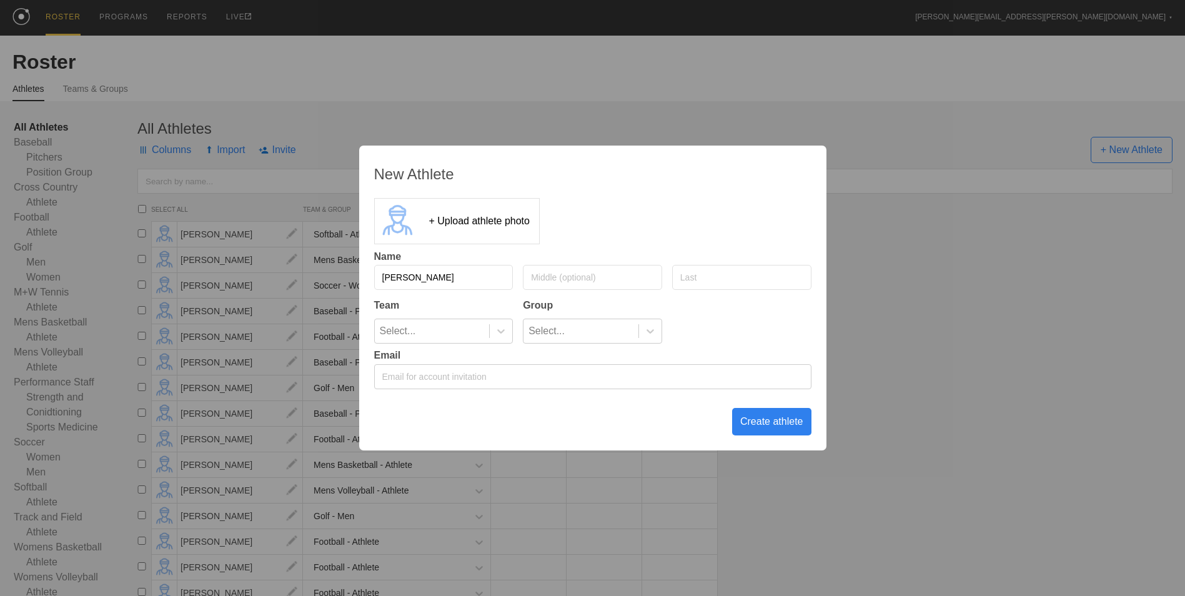
type input "[PERSON_NAME]"
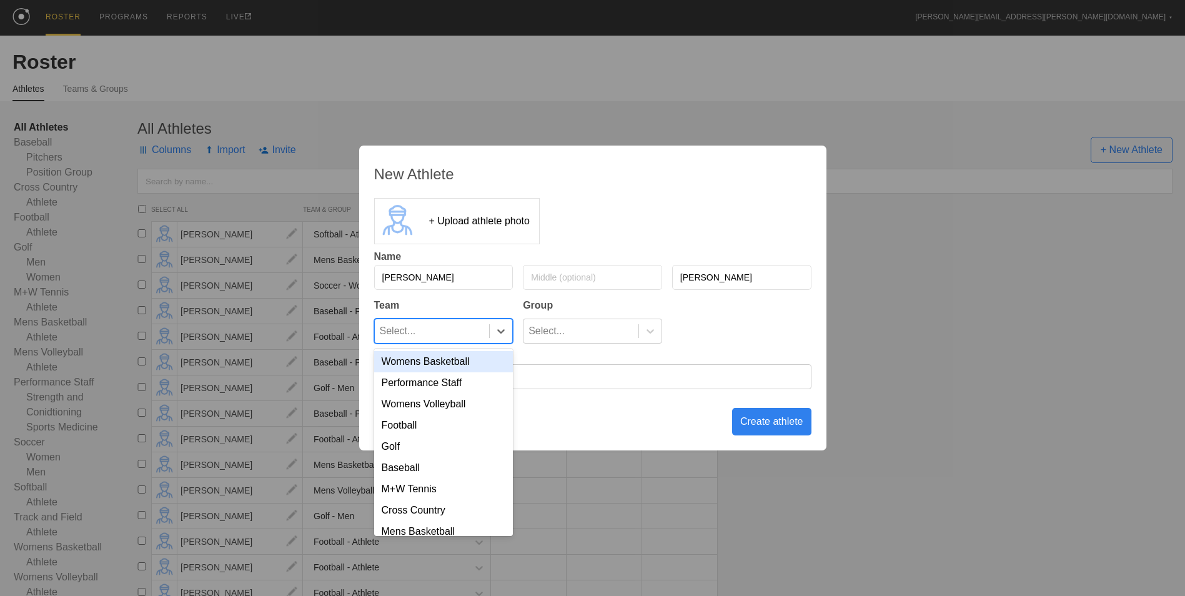
click at [495, 338] on div at bounding box center [500, 331] width 23 height 24
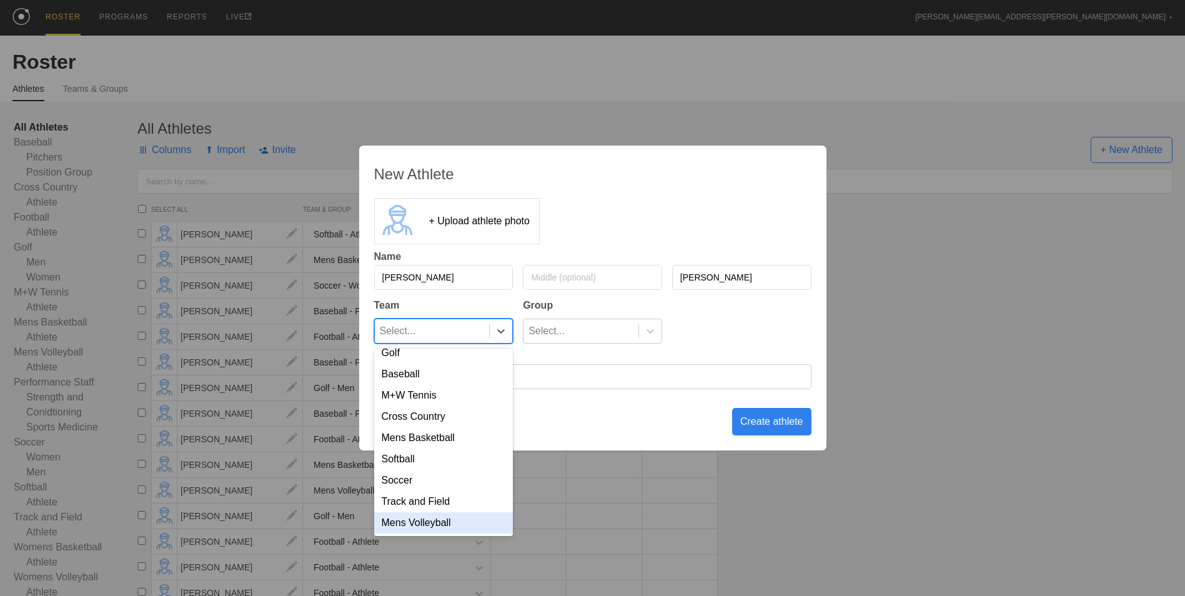
click at [449, 528] on div "Mens Volleyball" at bounding box center [443, 522] width 139 height 21
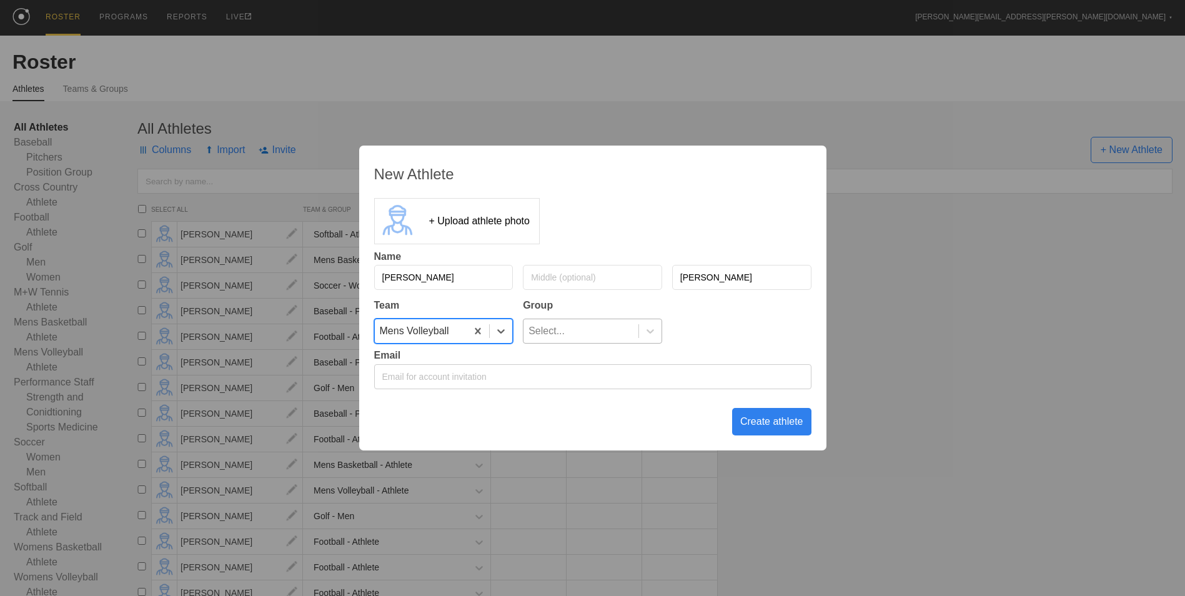
click at [593, 333] on div "Select..." at bounding box center [580, 331] width 115 height 24
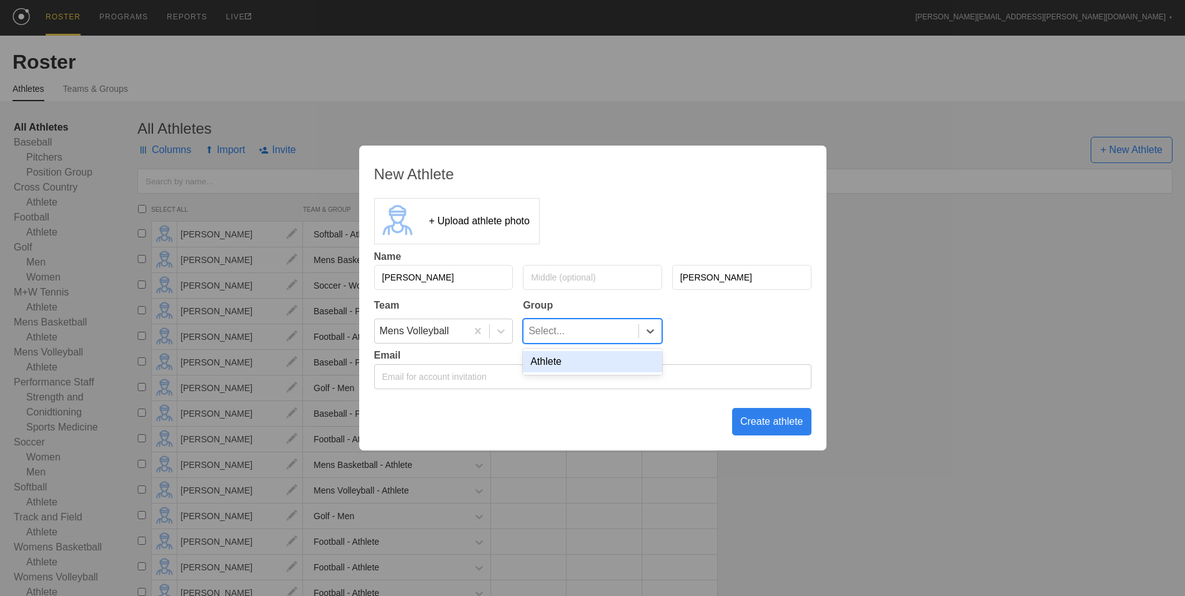
click at [589, 356] on div "Athlete" at bounding box center [592, 361] width 139 height 21
click at [757, 418] on div "Create athlete" at bounding box center [771, 421] width 79 height 27
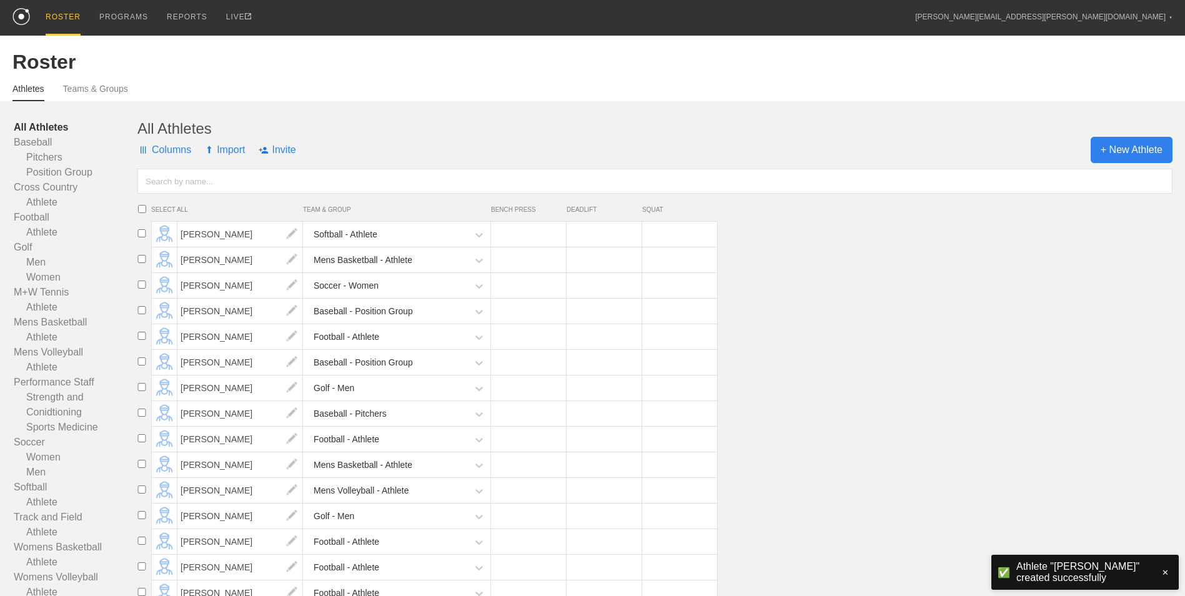
click at [1111, 156] on span "+ New Athlete" at bounding box center [1131, 150] width 82 height 26
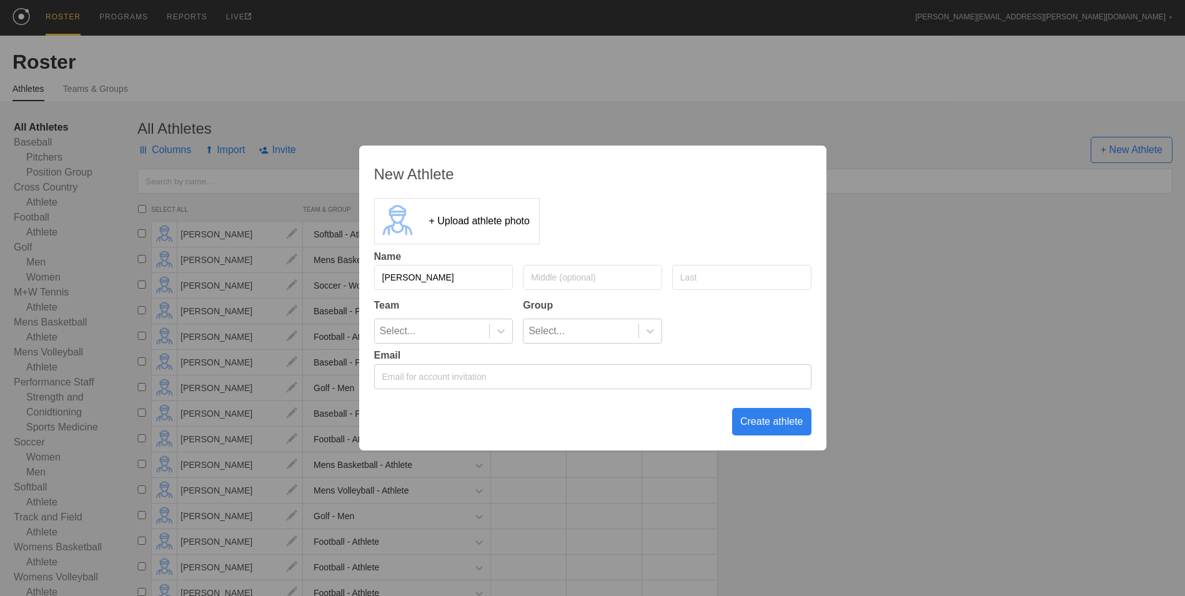
type input "[PERSON_NAME]"
type input "Rosh"
click at [498, 333] on icon at bounding box center [501, 331] width 12 height 12
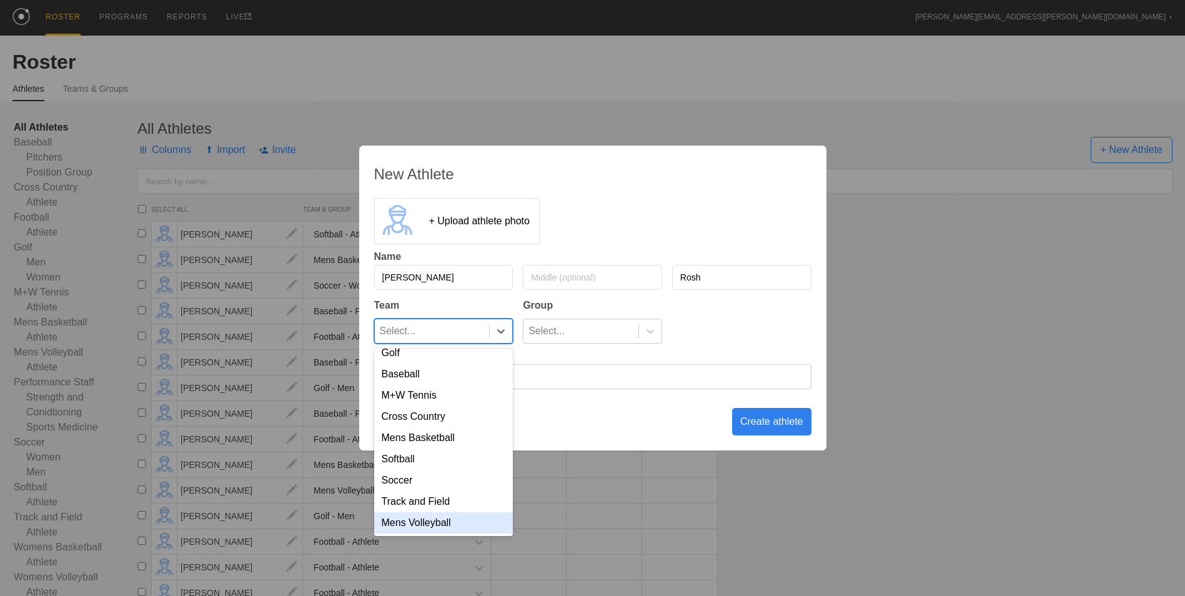
click at [464, 526] on div "Mens Volleyball" at bounding box center [443, 522] width 139 height 21
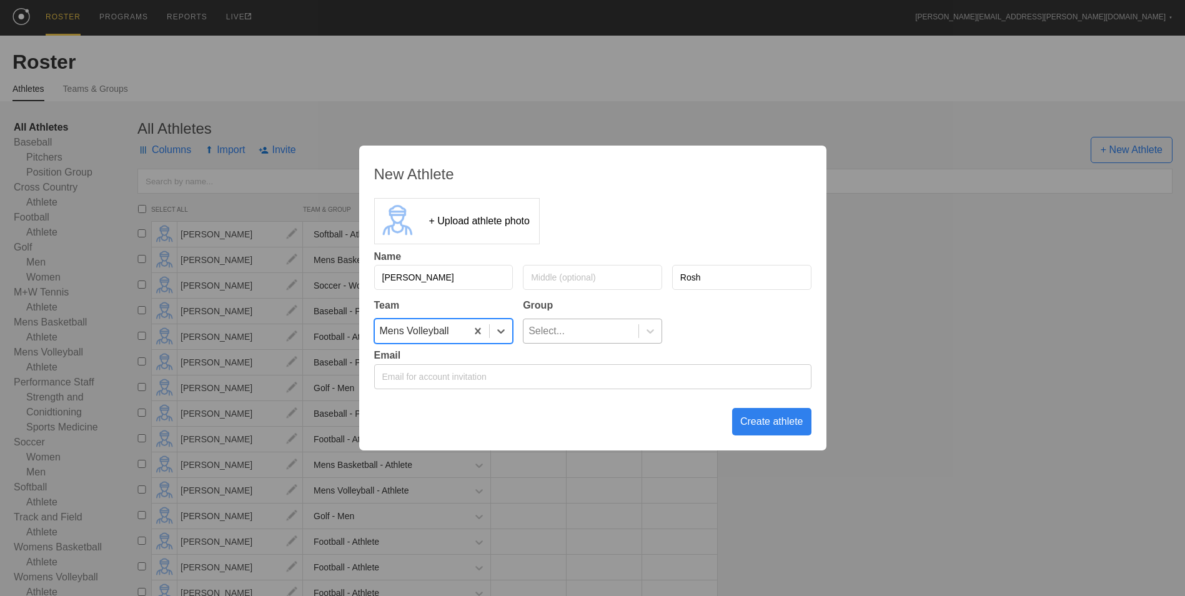
click at [615, 332] on div "Select..." at bounding box center [580, 331] width 115 height 24
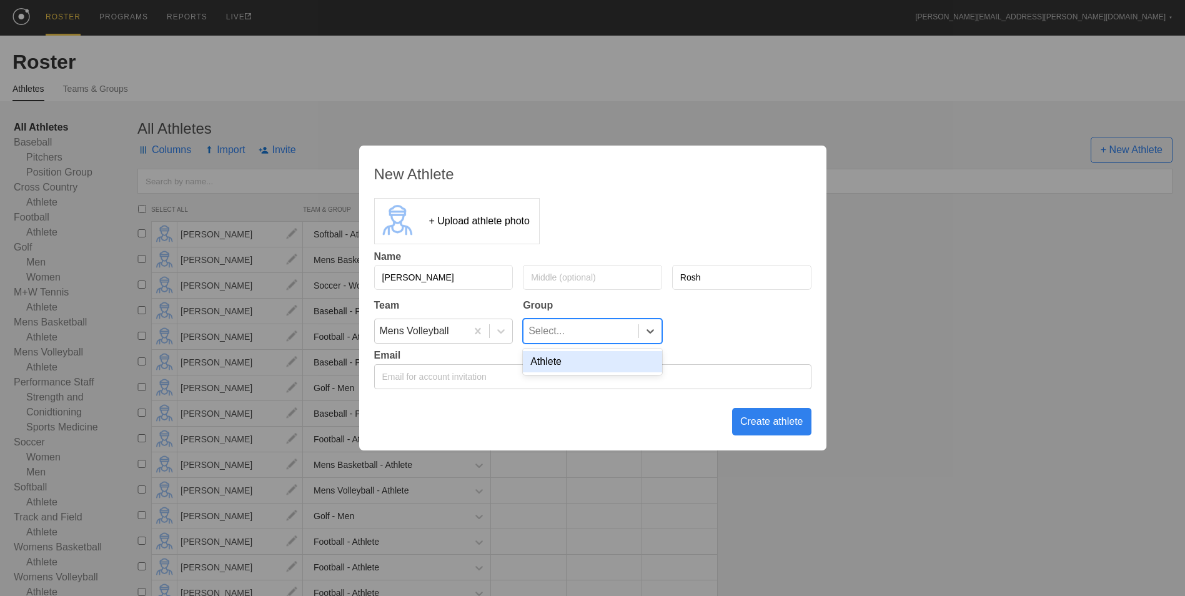
click at [604, 372] on div "Athlete" at bounding box center [592, 361] width 139 height 21
click at [762, 419] on div "Create athlete" at bounding box center [771, 421] width 79 height 27
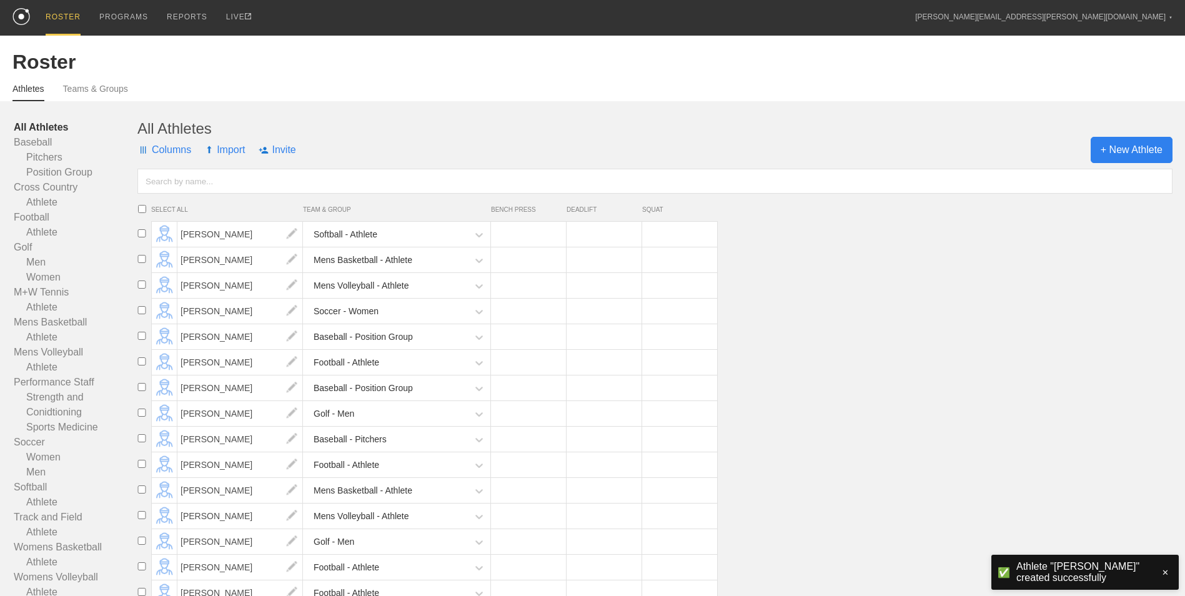
click at [1105, 159] on span "+ New Athlete" at bounding box center [1131, 150] width 82 height 26
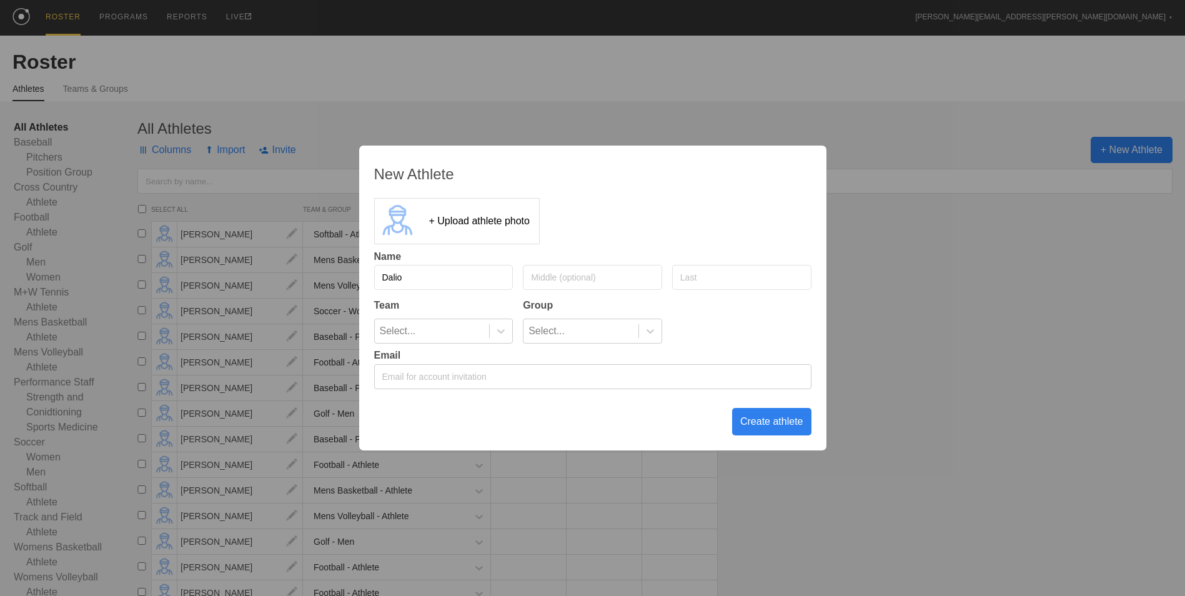
type input "Dalio"
type input "Taouil"
click at [505, 336] on icon at bounding box center [501, 331] width 12 height 12
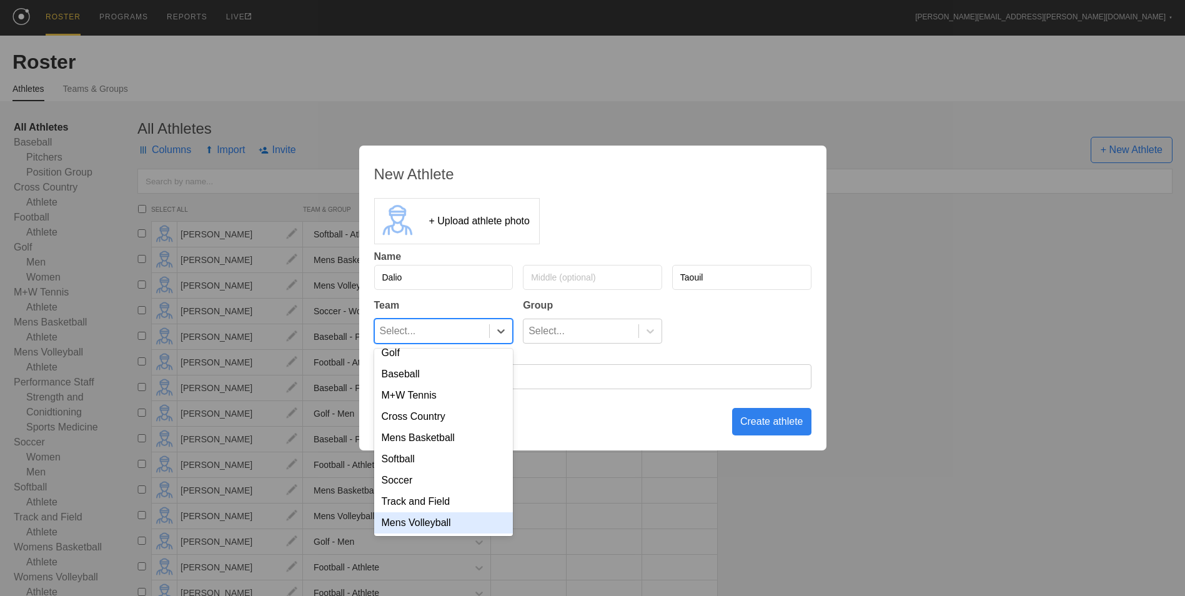
click at [458, 518] on div "Mens Volleyball" at bounding box center [443, 522] width 139 height 21
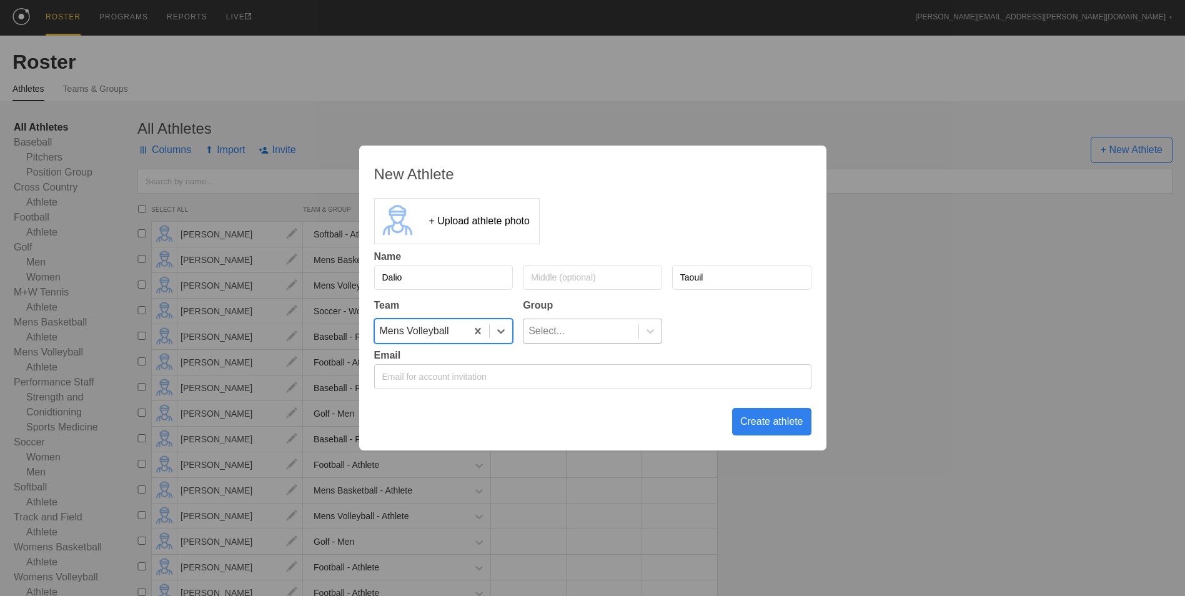
click at [579, 330] on div "Select..." at bounding box center [580, 331] width 115 height 24
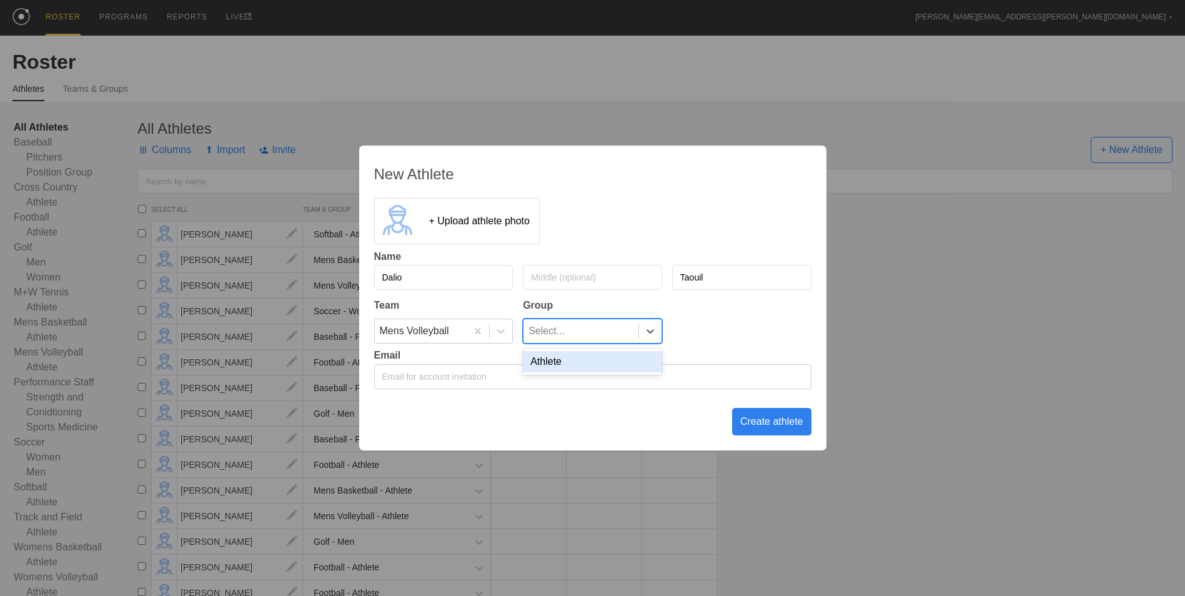
click at [579, 365] on div "Athlete" at bounding box center [592, 361] width 139 height 21
click at [764, 429] on div "Create athlete" at bounding box center [771, 421] width 79 height 27
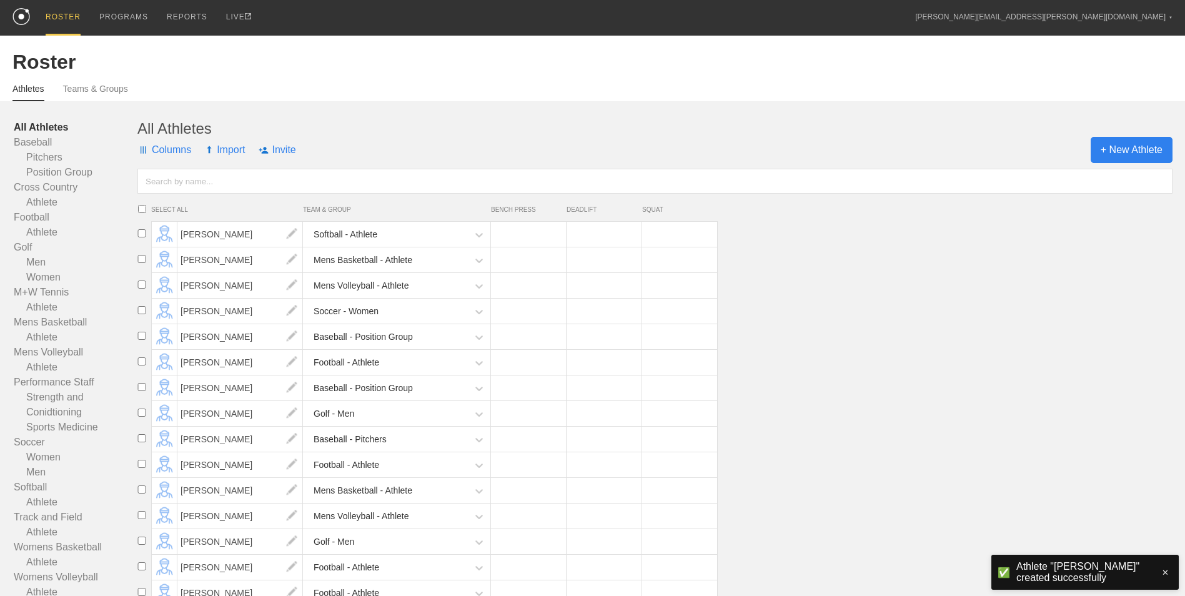
click at [1140, 147] on span "+ New Athlete" at bounding box center [1131, 150] width 82 height 26
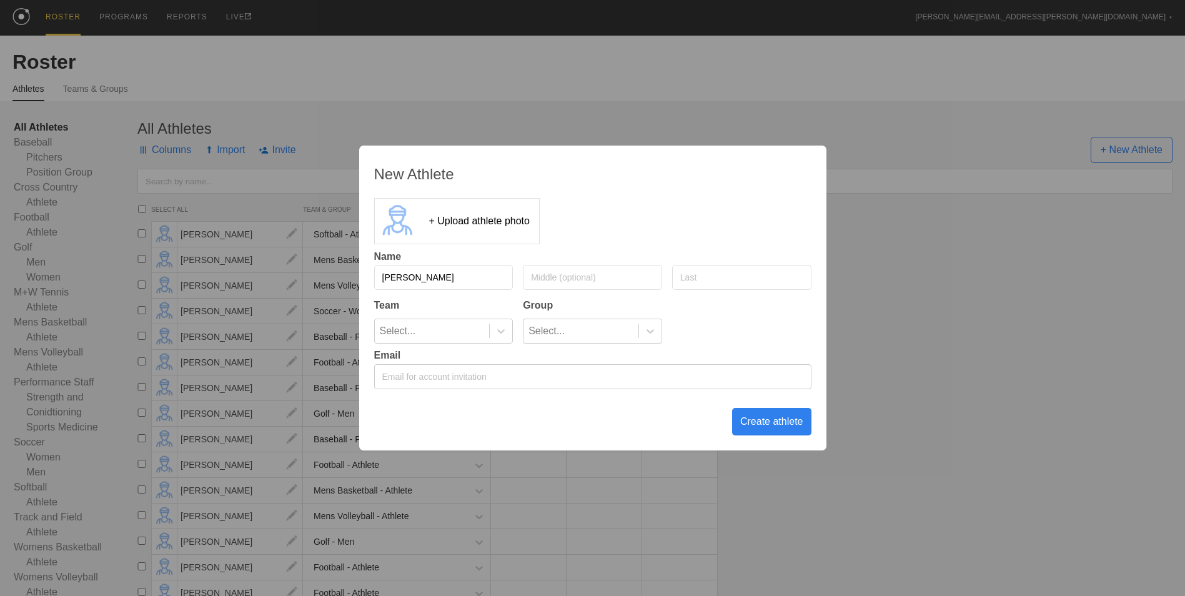
type input "[PERSON_NAME]"
click at [473, 323] on div "Select..." at bounding box center [432, 331] width 115 height 24
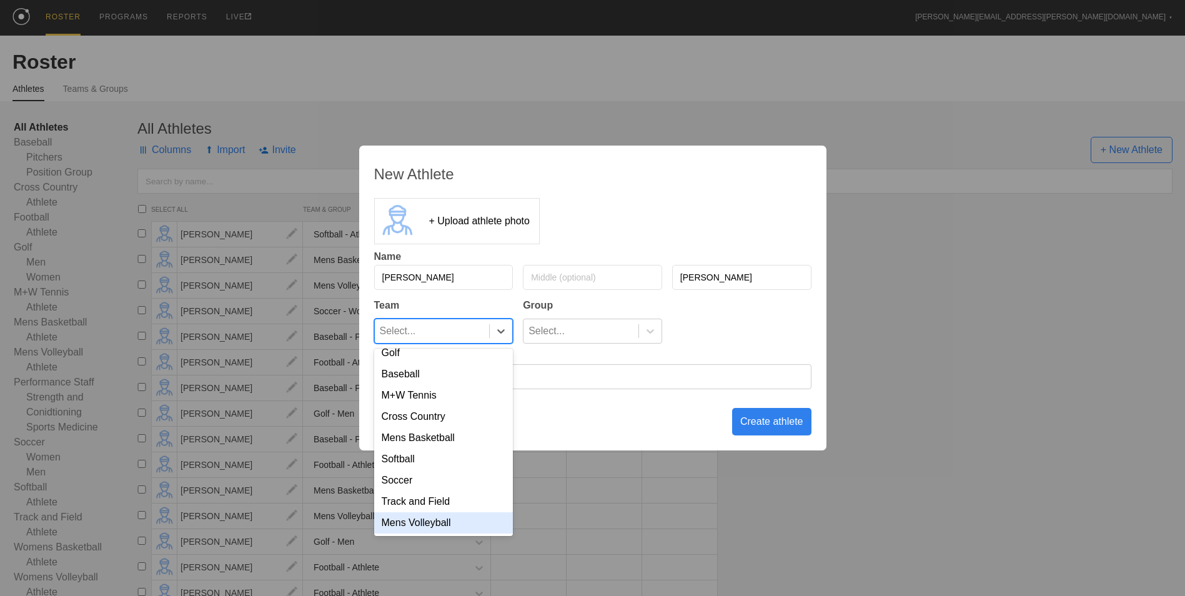
click at [447, 513] on div "Mens Volleyball" at bounding box center [443, 522] width 139 height 21
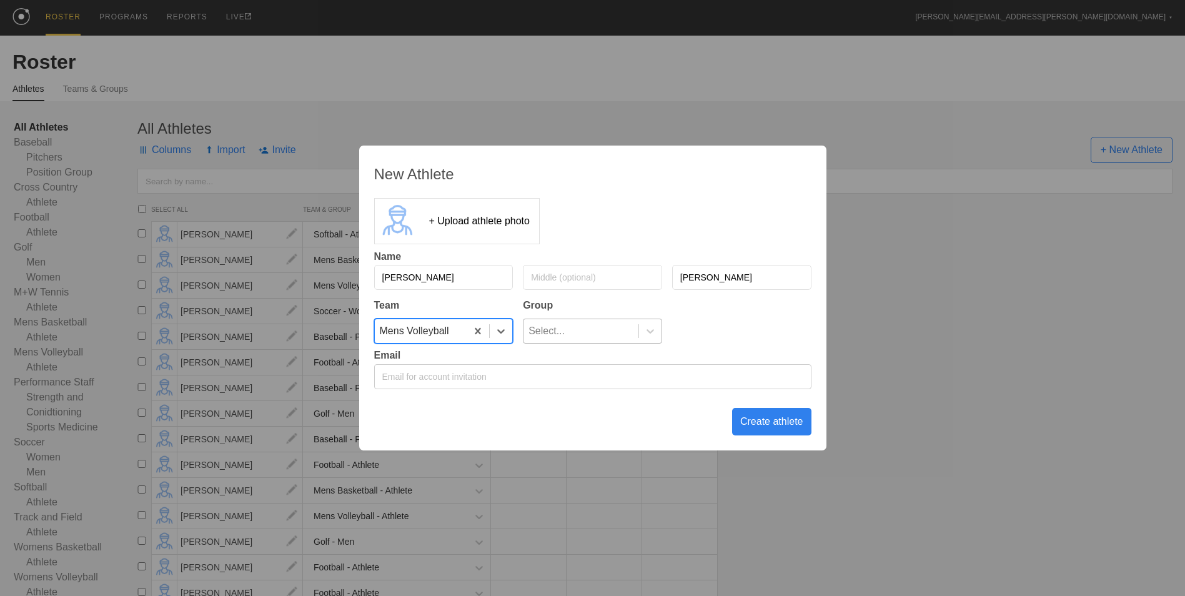
click at [567, 332] on div "Select..." at bounding box center [580, 331] width 115 height 24
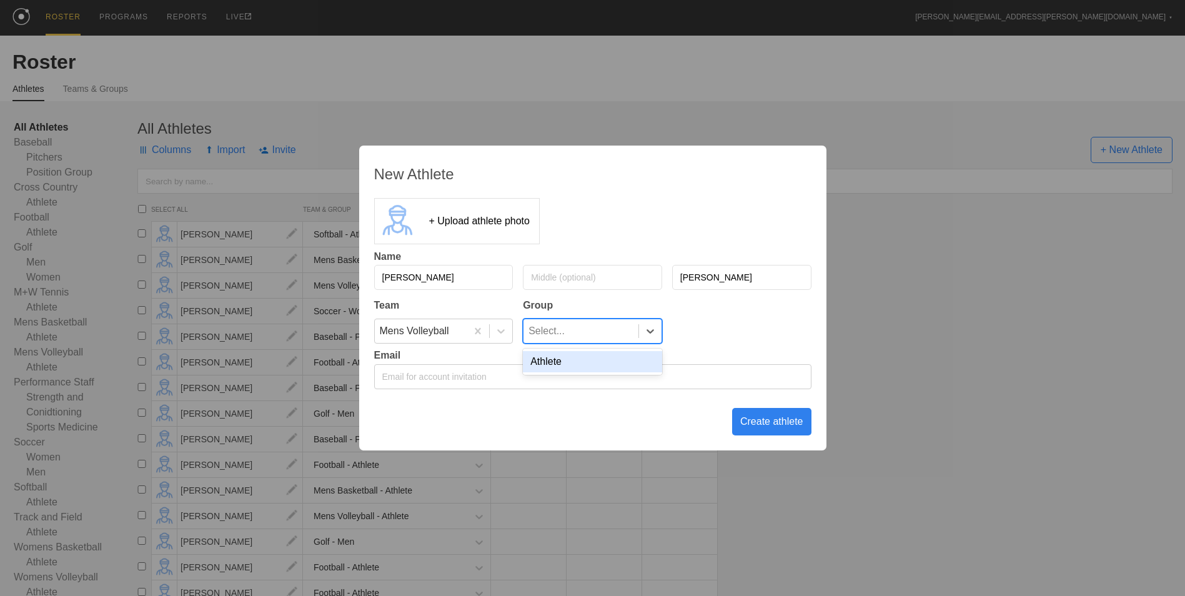
click at [569, 368] on div "Athlete" at bounding box center [592, 361] width 139 height 21
click at [765, 425] on div "Create athlete" at bounding box center [771, 421] width 79 height 27
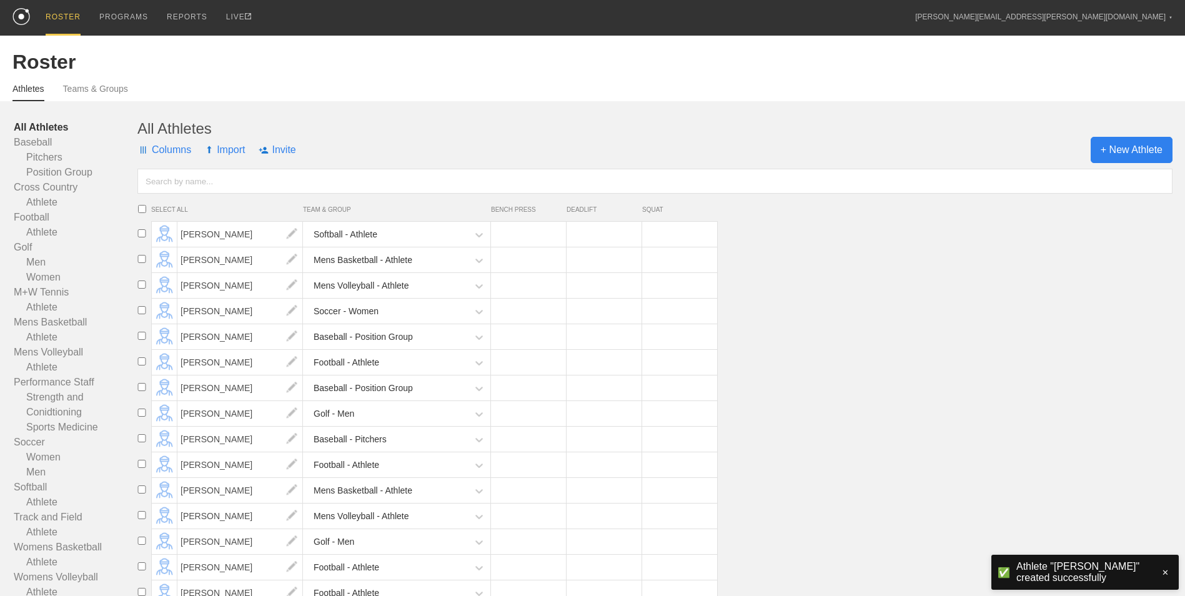
click at [1111, 145] on span "+ New Athlete" at bounding box center [1131, 150] width 82 height 26
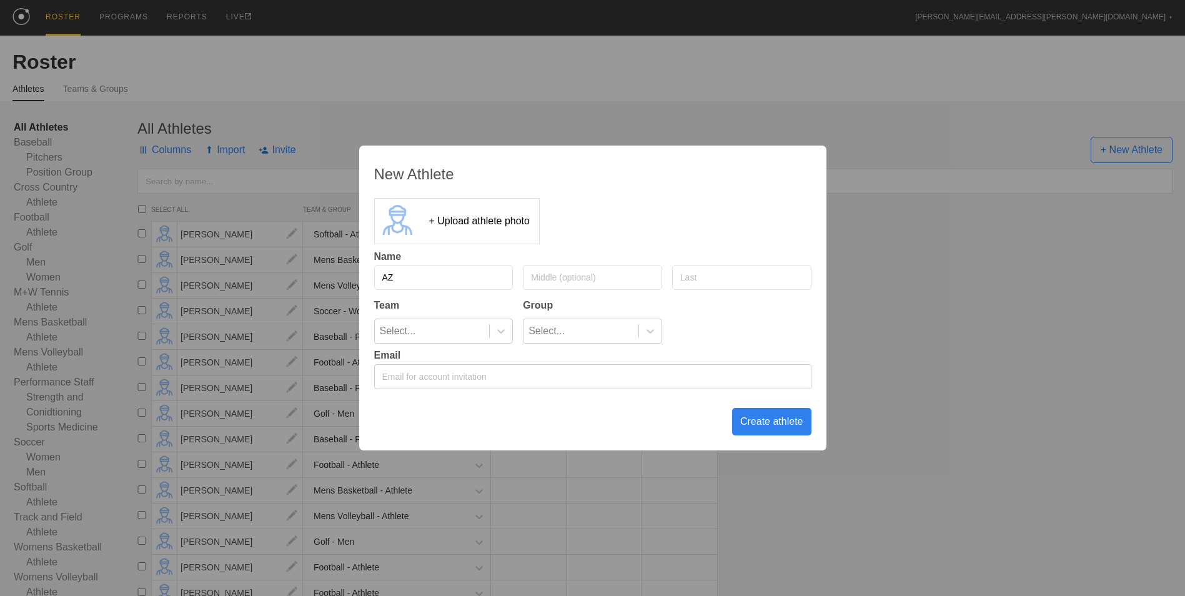
type input "A"
type input "[PERSON_NAME]"
type input "Werthmueller"
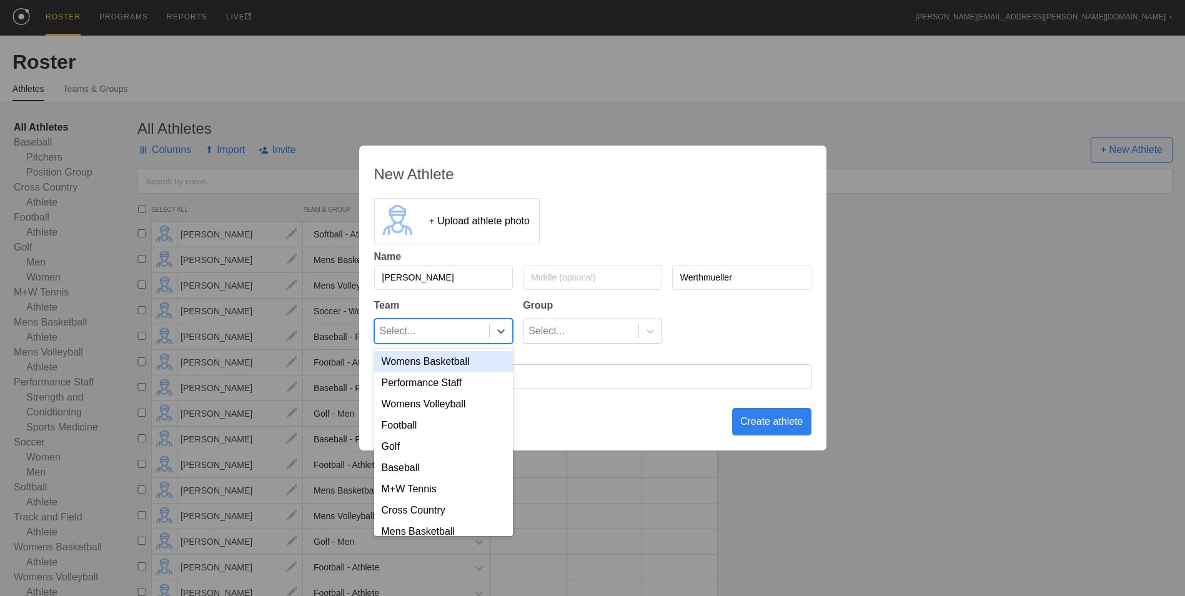
click at [473, 335] on div "Select..." at bounding box center [432, 331] width 115 height 24
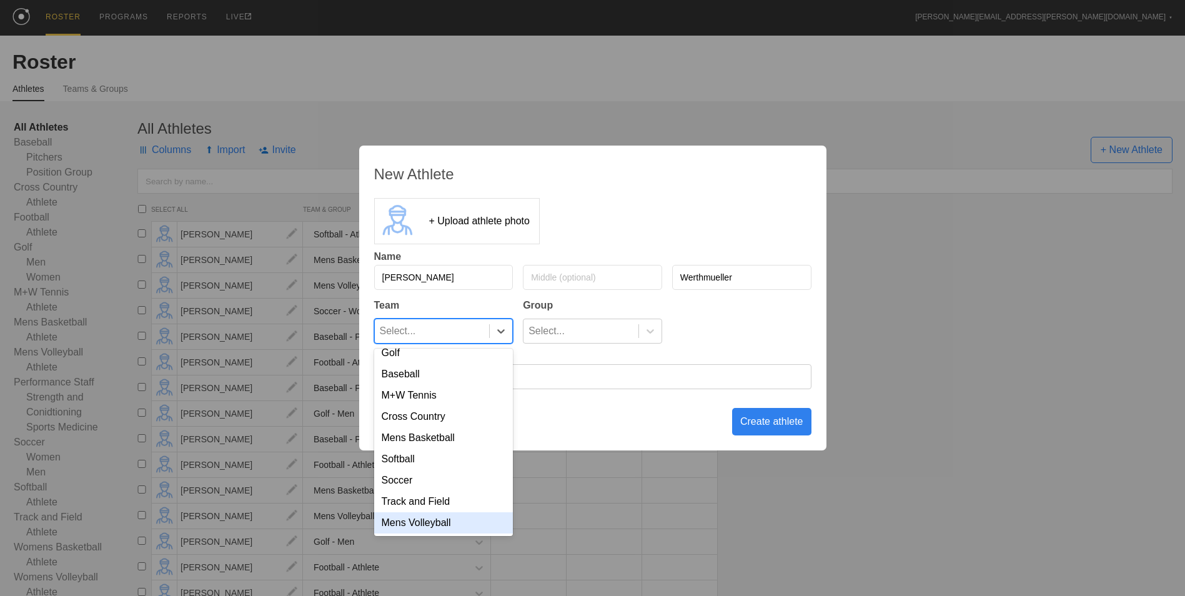
click at [449, 525] on div "Mens Volleyball" at bounding box center [443, 522] width 139 height 21
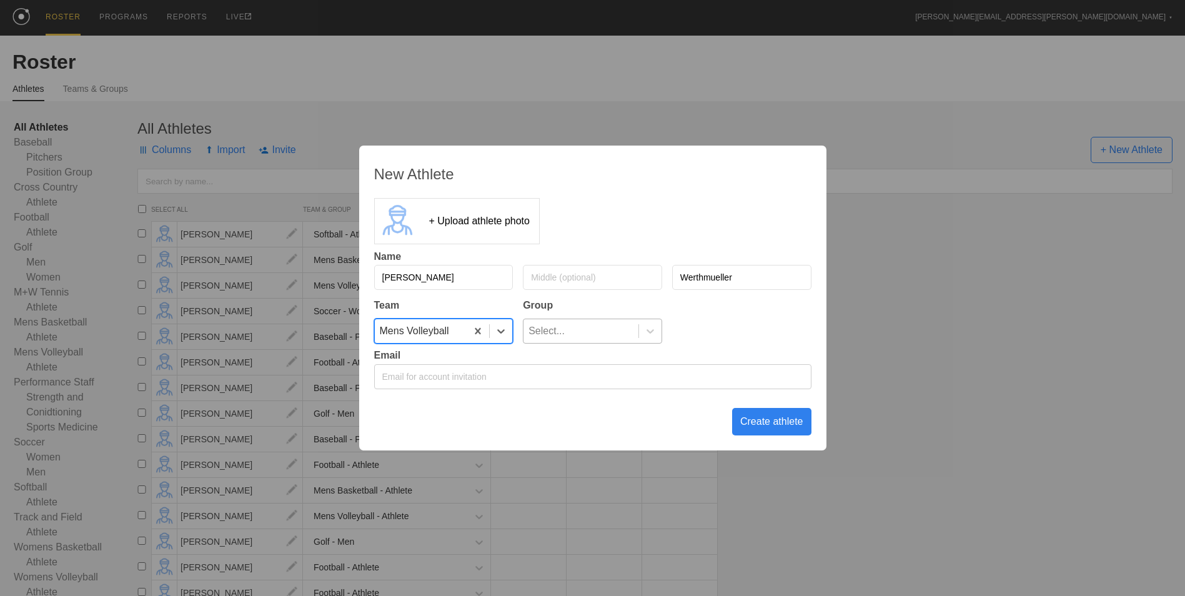
click at [584, 332] on div "Select..." at bounding box center [580, 331] width 115 height 24
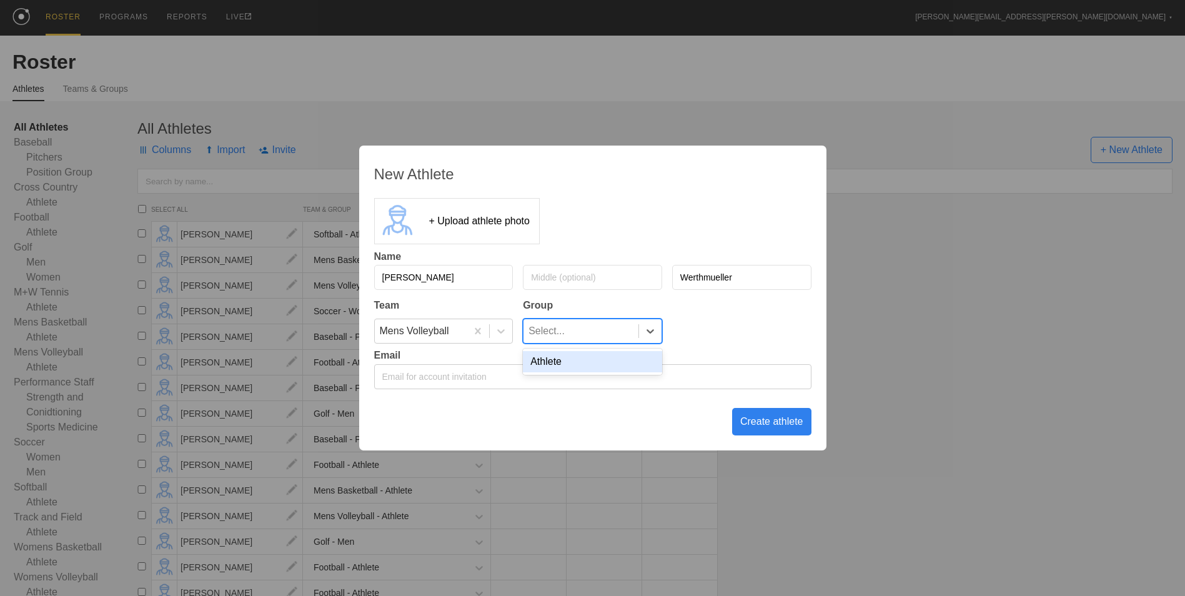
click at [583, 366] on div "Athlete" at bounding box center [592, 361] width 139 height 21
click at [765, 418] on div "Create athlete" at bounding box center [771, 421] width 79 height 27
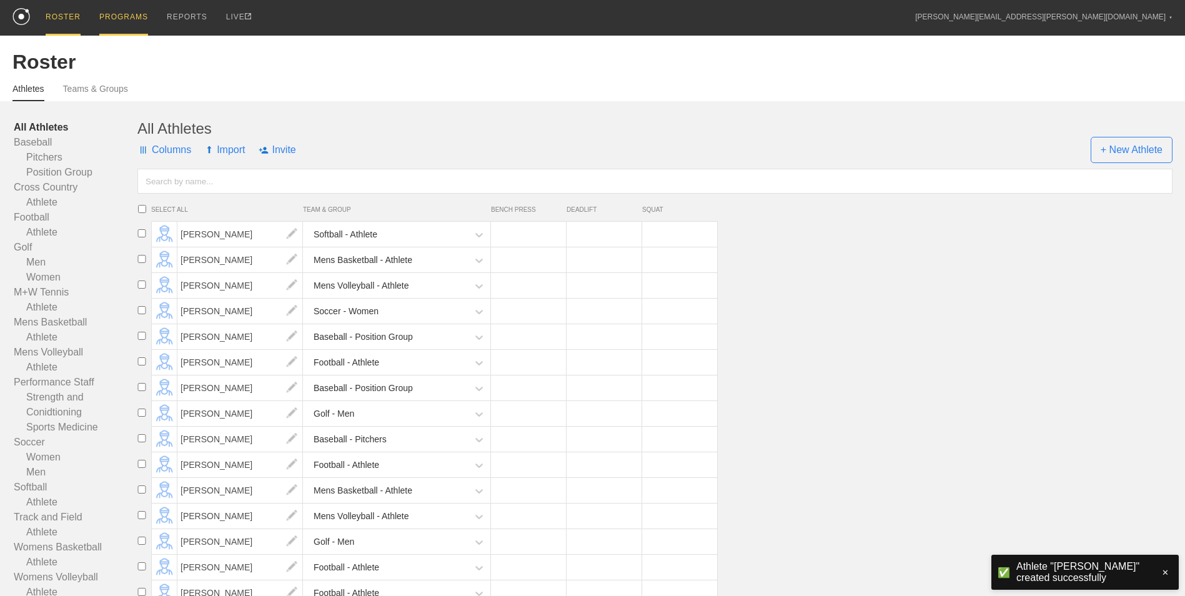
click at [119, 7] on div "PROGRAMS" at bounding box center [123, 18] width 49 height 36
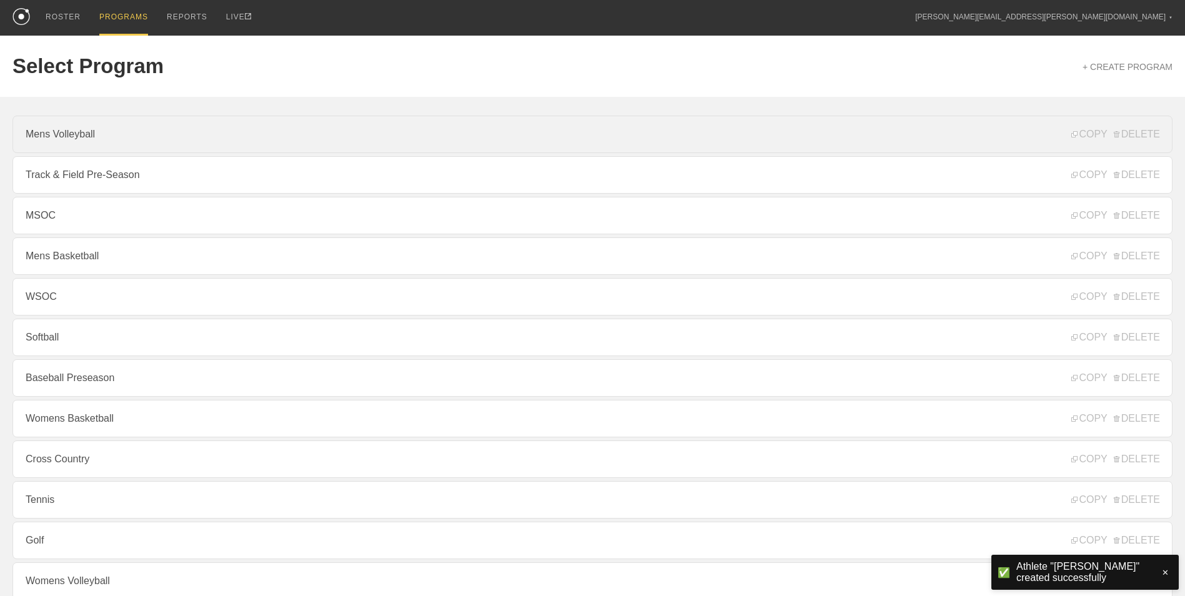
click at [167, 136] on link "Mens Volleyball" at bounding box center [592, 134] width 1160 height 37
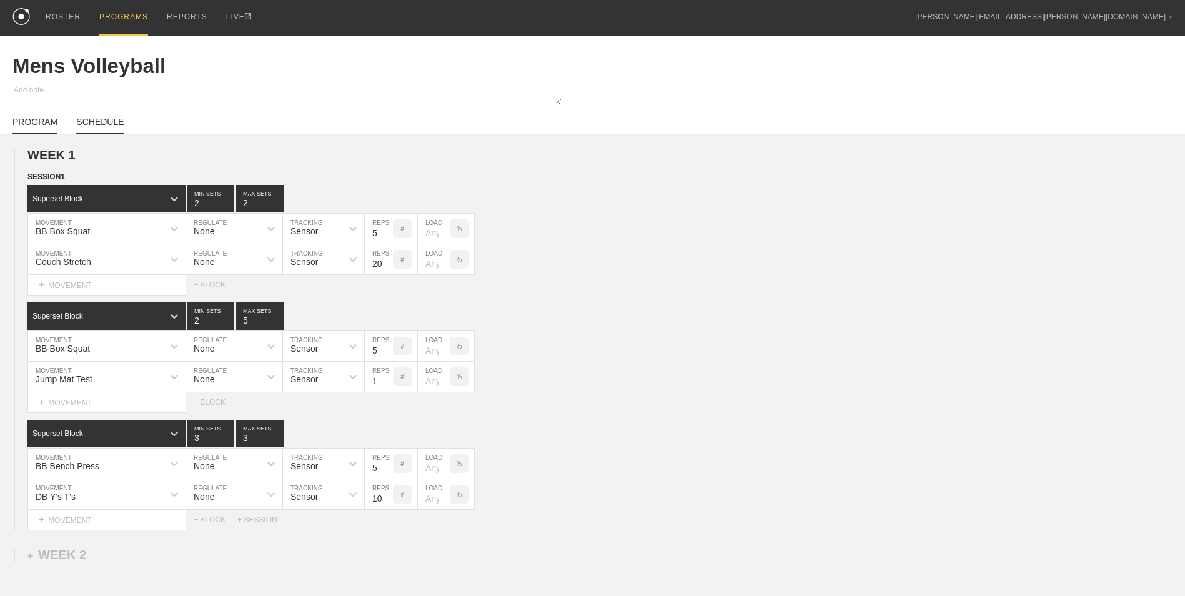
click at [106, 121] on link "SCHEDULE" at bounding box center [99, 125] width 47 height 17
type textarea "x"
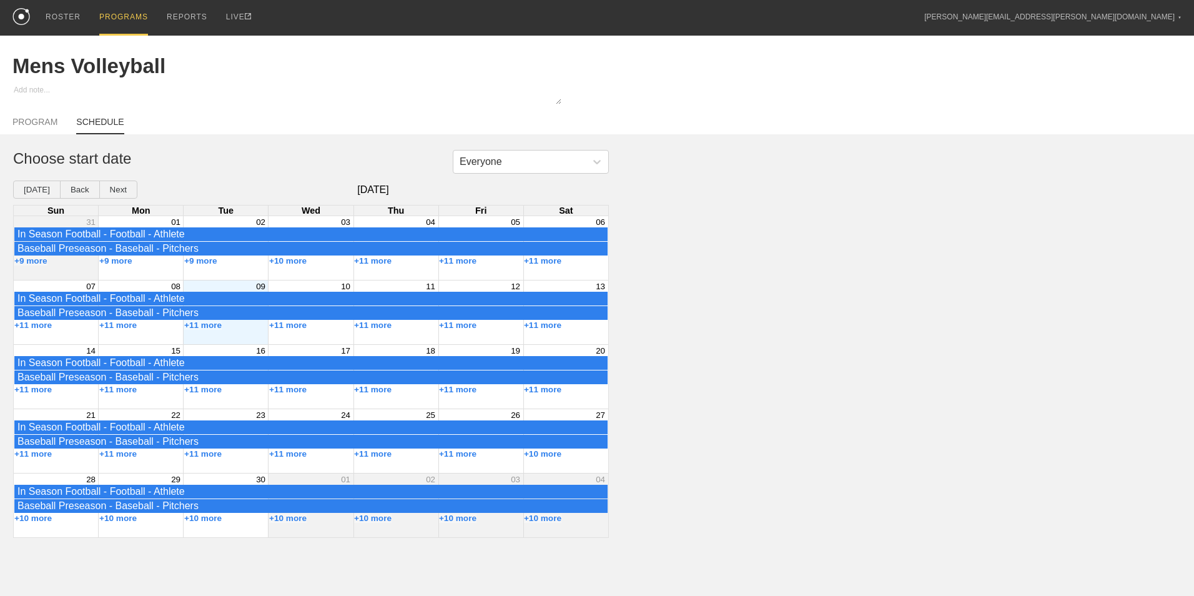
click at [225, 337] on div "Month View" at bounding box center [225, 312] width 85 height 64
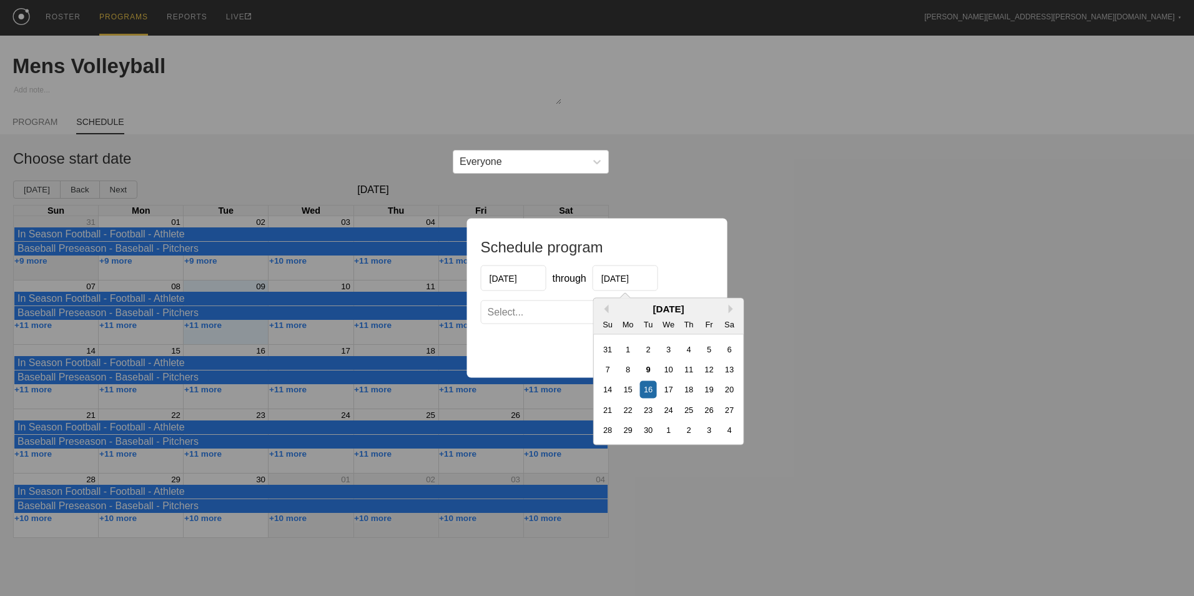
click at [641, 275] on input "[DATE]" at bounding box center [626, 278] width 66 height 26
click at [734, 308] on button "Next Month" at bounding box center [733, 309] width 9 height 9
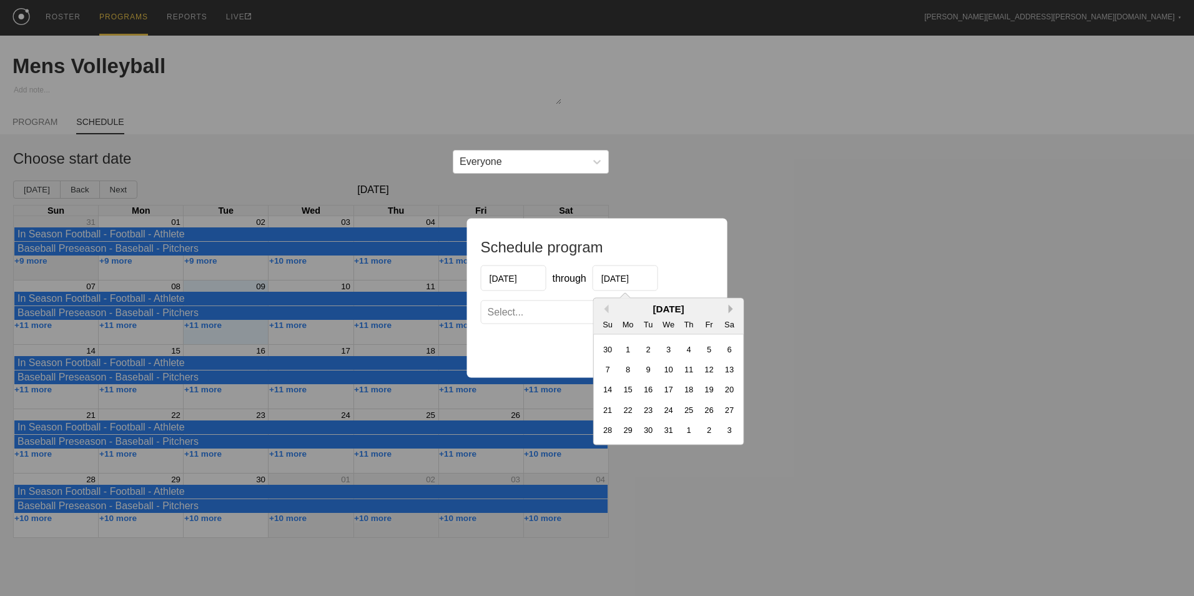
click at [734, 308] on button "Next Month" at bounding box center [733, 309] width 9 height 9
click at [733, 308] on button "Next Month" at bounding box center [733, 309] width 9 height 9
click at [604, 311] on button "Previous Month" at bounding box center [604, 309] width 9 height 9
click at [692, 408] on div "26" at bounding box center [688, 409] width 17 height 17
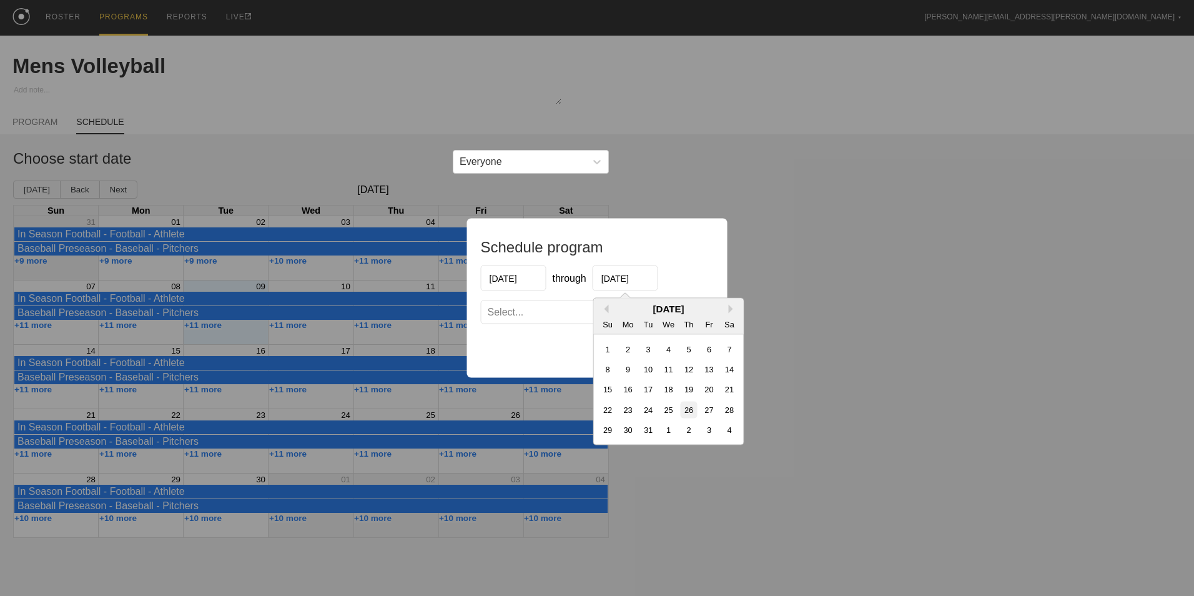
type input "[DATE]"
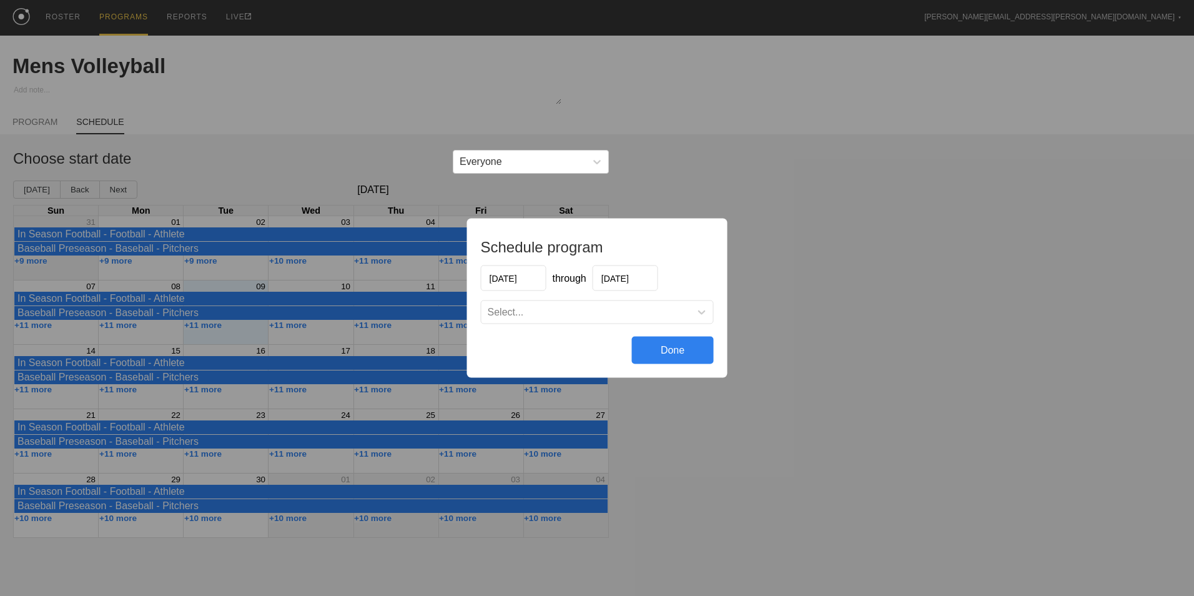
click at [656, 311] on div "Select..." at bounding box center [585, 312] width 209 height 12
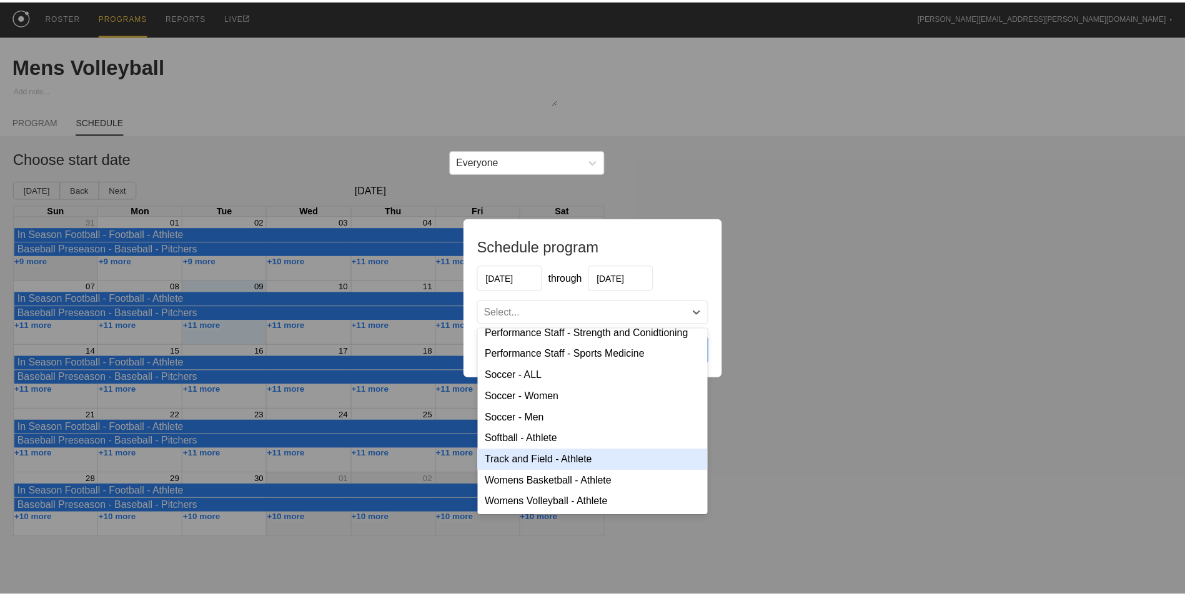
scroll to position [214, 0]
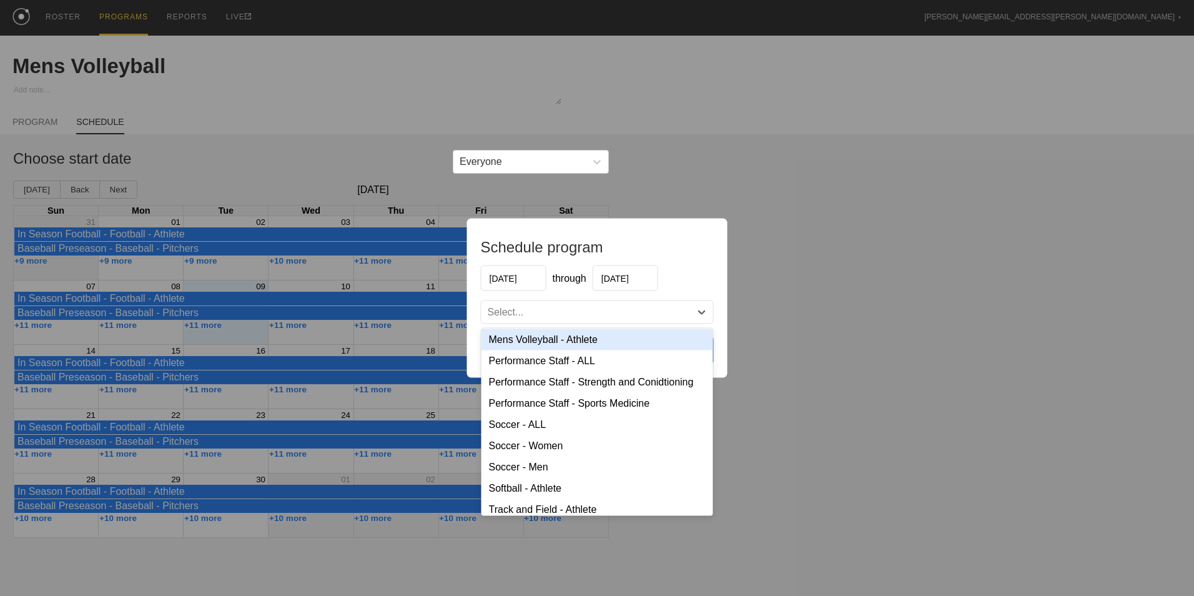
click at [552, 350] on div "Mens Volleyball - Athlete" at bounding box center [597, 339] width 232 height 21
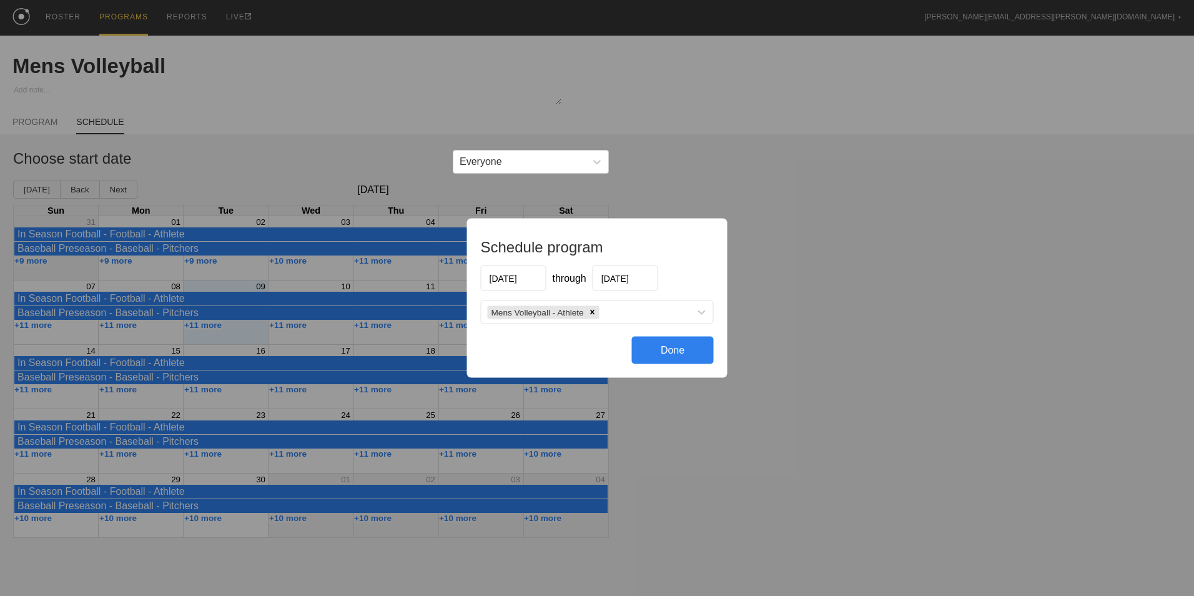
click at [691, 346] on div "Done" at bounding box center [673, 350] width 82 height 27
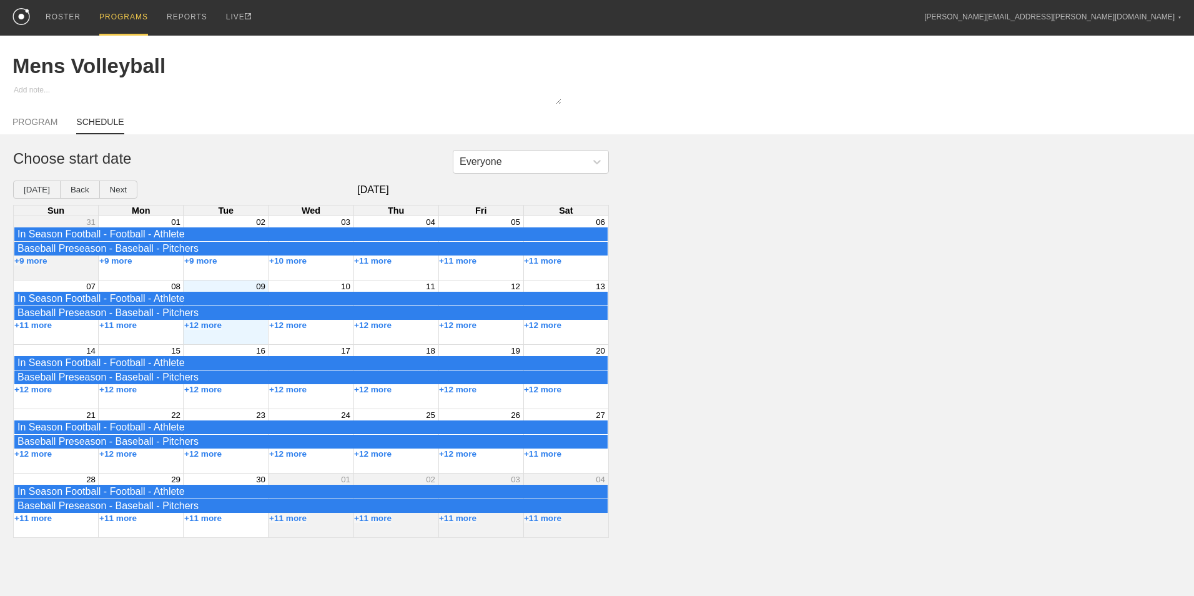
click at [99, 15] on div "PROGRAMS" at bounding box center [123, 18] width 49 height 36
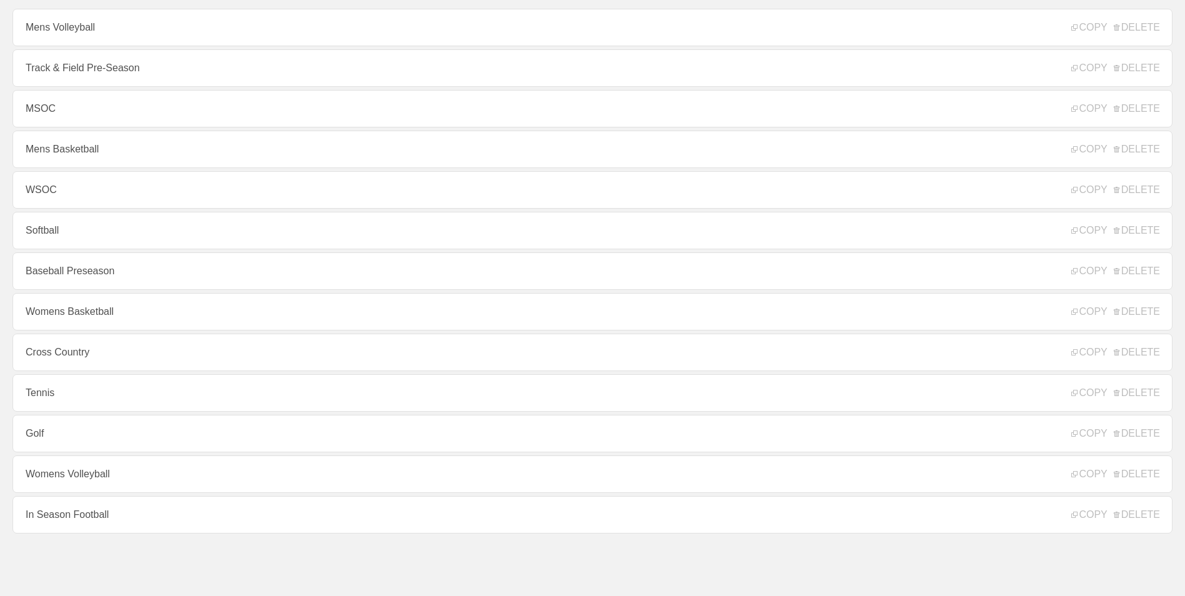
scroll to position [53, 0]
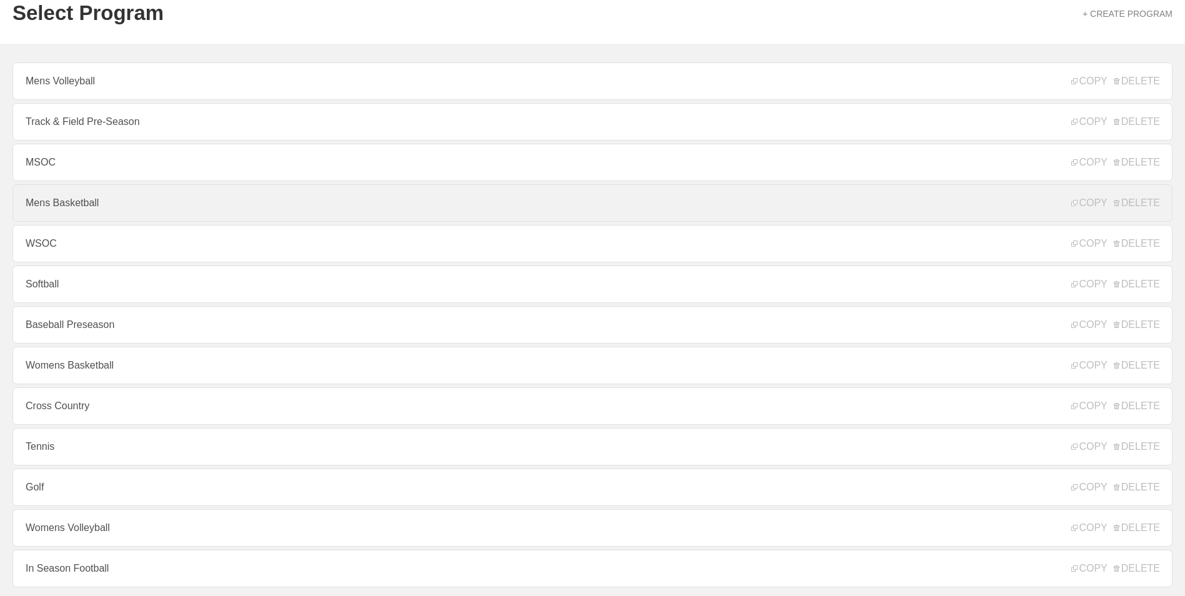
click at [85, 210] on link "Mens Basketball" at bounding box center [592, 202] width 1160 height 37
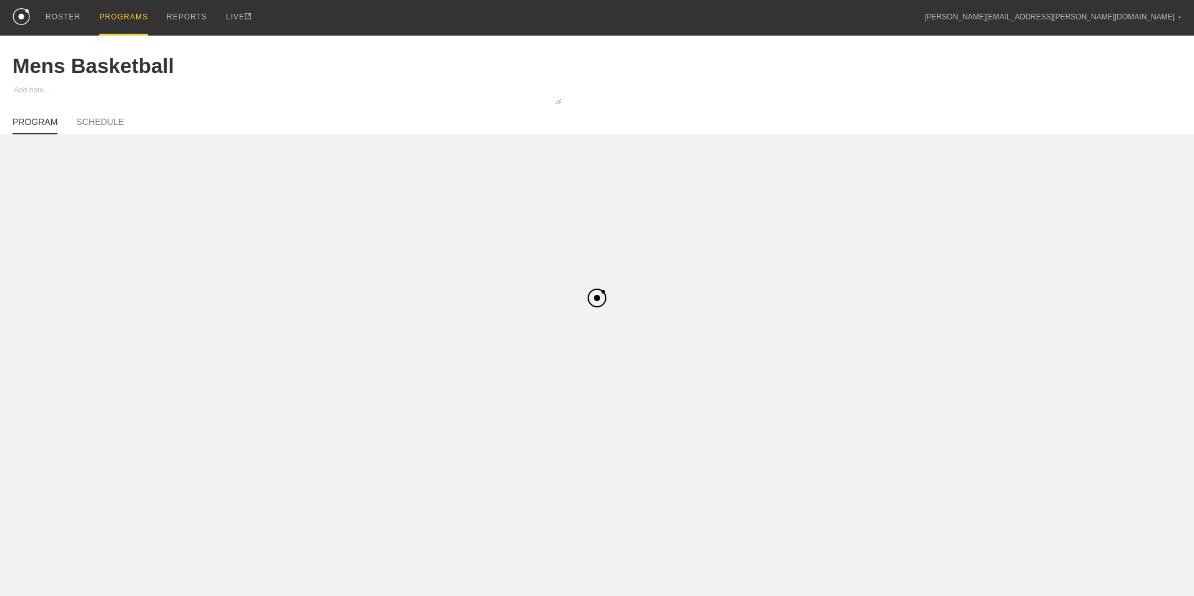
type textarea "x"
type input "Mens Basketball"
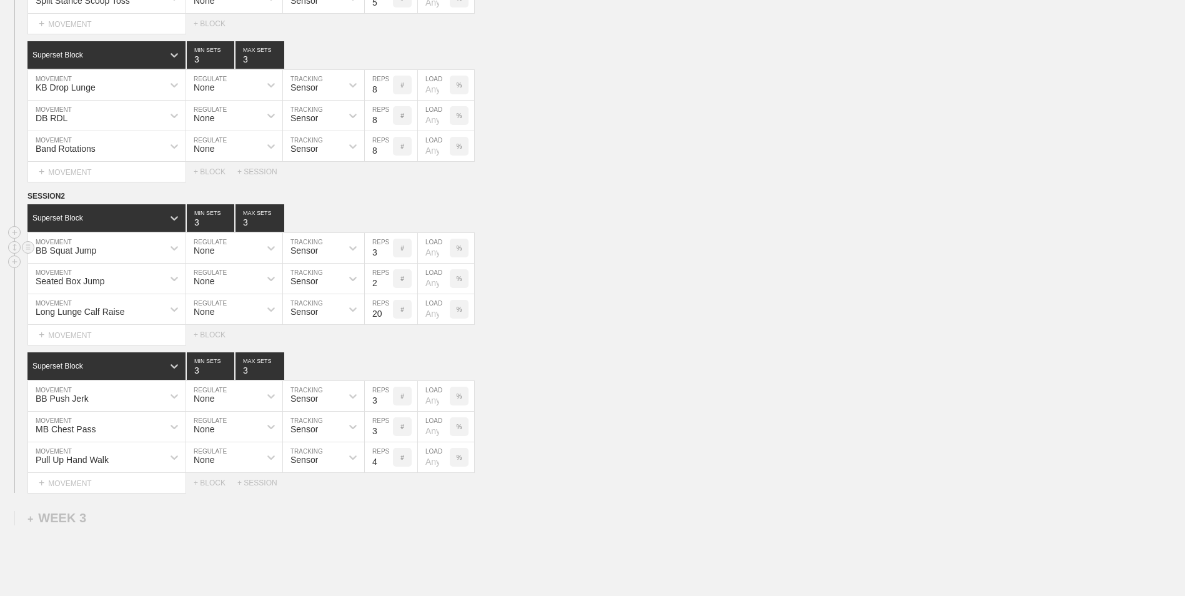
scroll to position [807, 0]
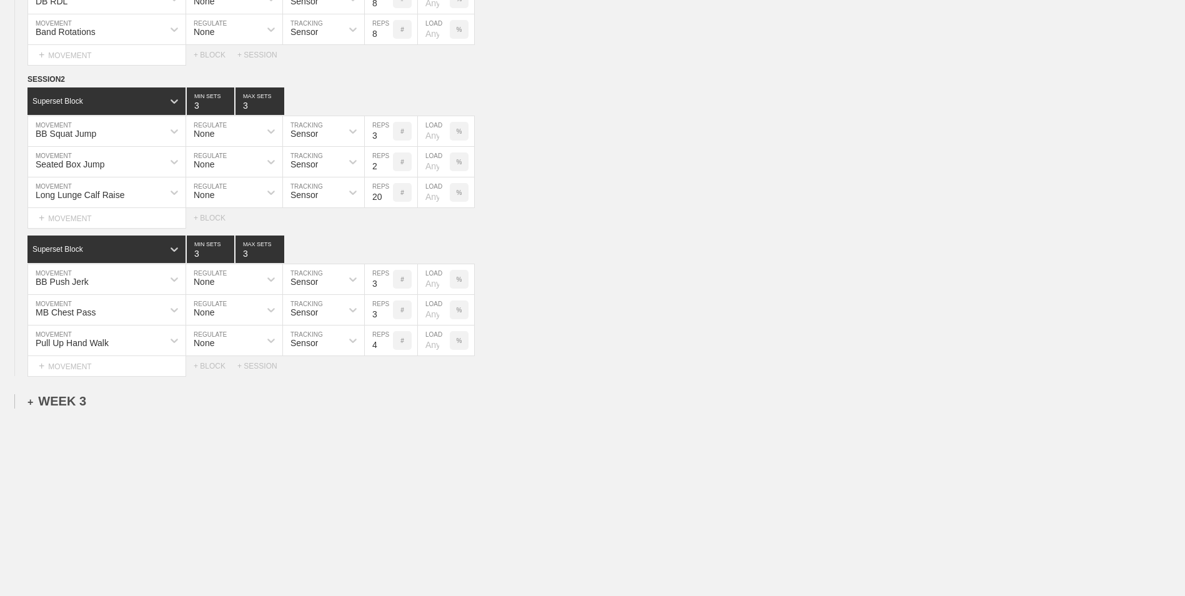
click at [73, 405] on div "+ WEEK 3" at bounding box center [56, 401] width 59 height 14
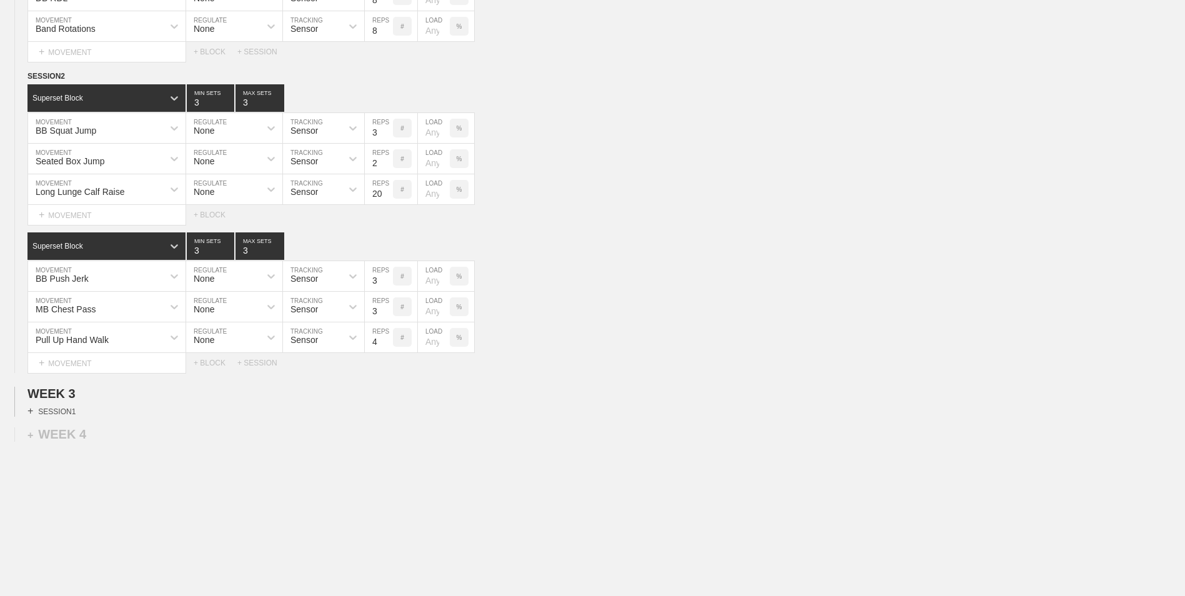
click at [68, 412] on div "+ SESSION 1" at bounding box center [51, 410] width 48 height 11
click at [92, 433] on div "+ BLOCK" at bounding box center [105, 433] width 157 height 20
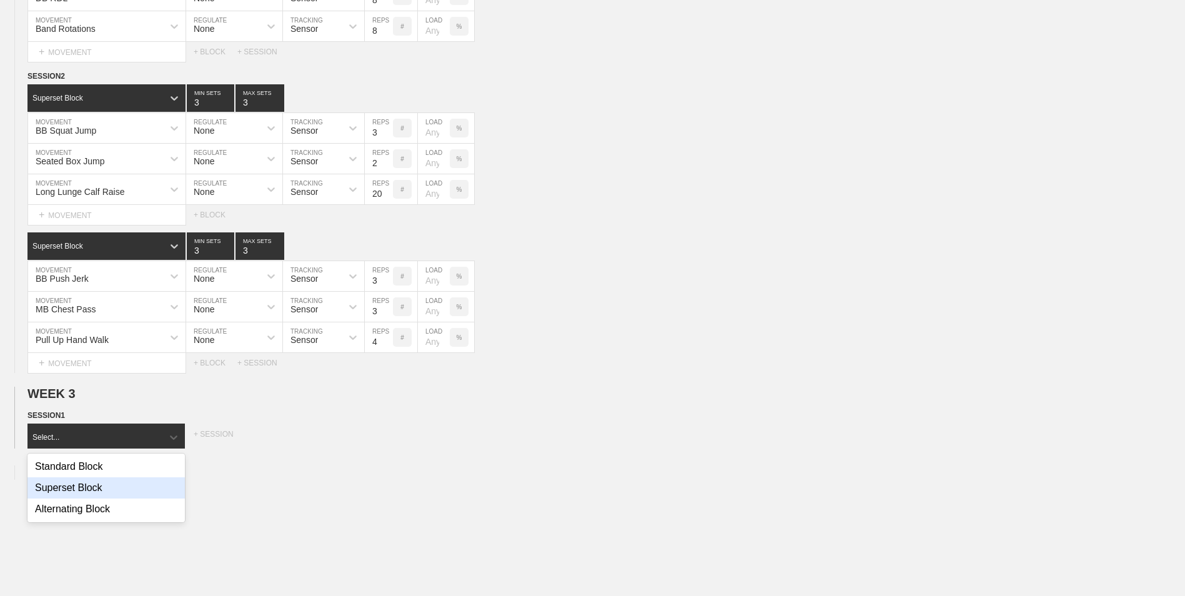
click at [102, 488] on div "Superset Block" at bounding box center [105, 487] width 157 height 21
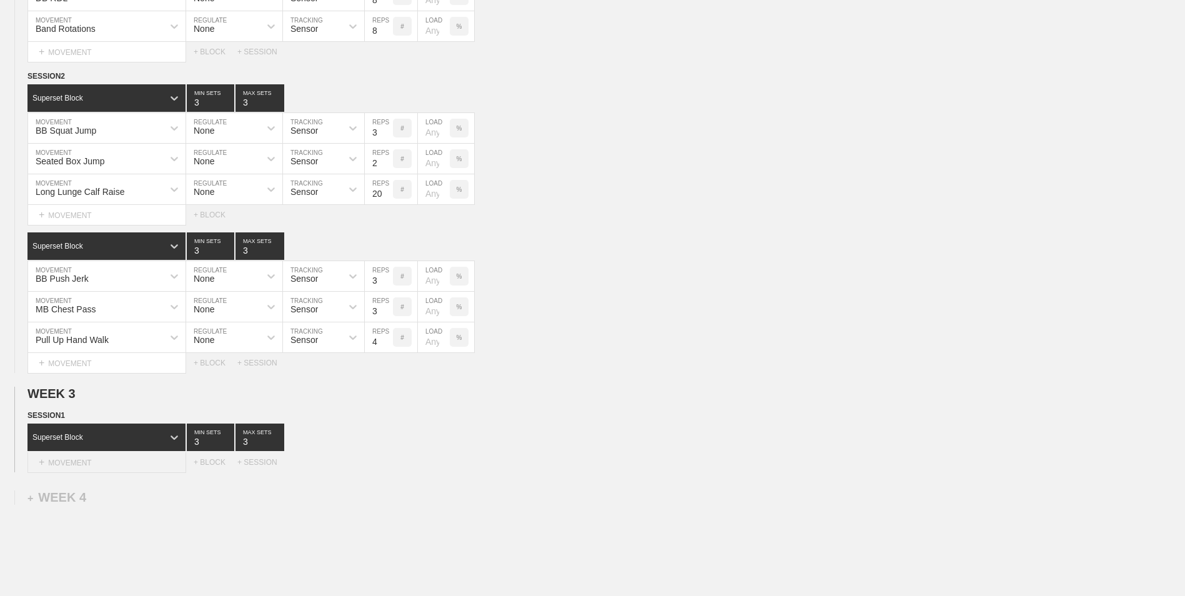
click at [99, 468] on div "+ MOVEMENT" at bounding box center [106, 462] width 159 height 21
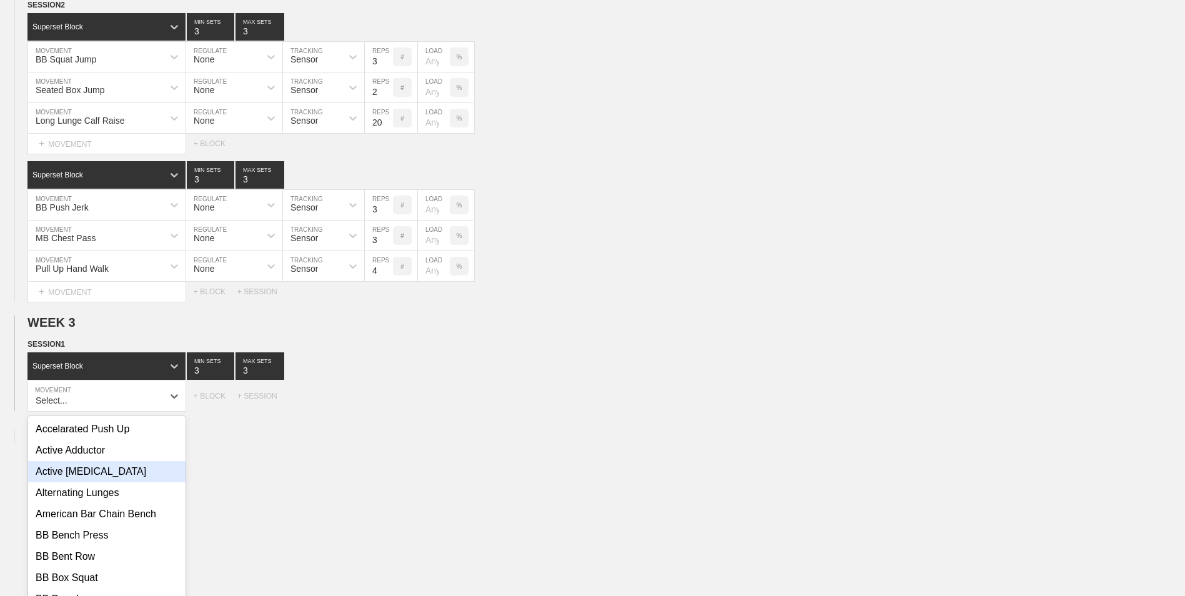
scroll to position [894, 0]
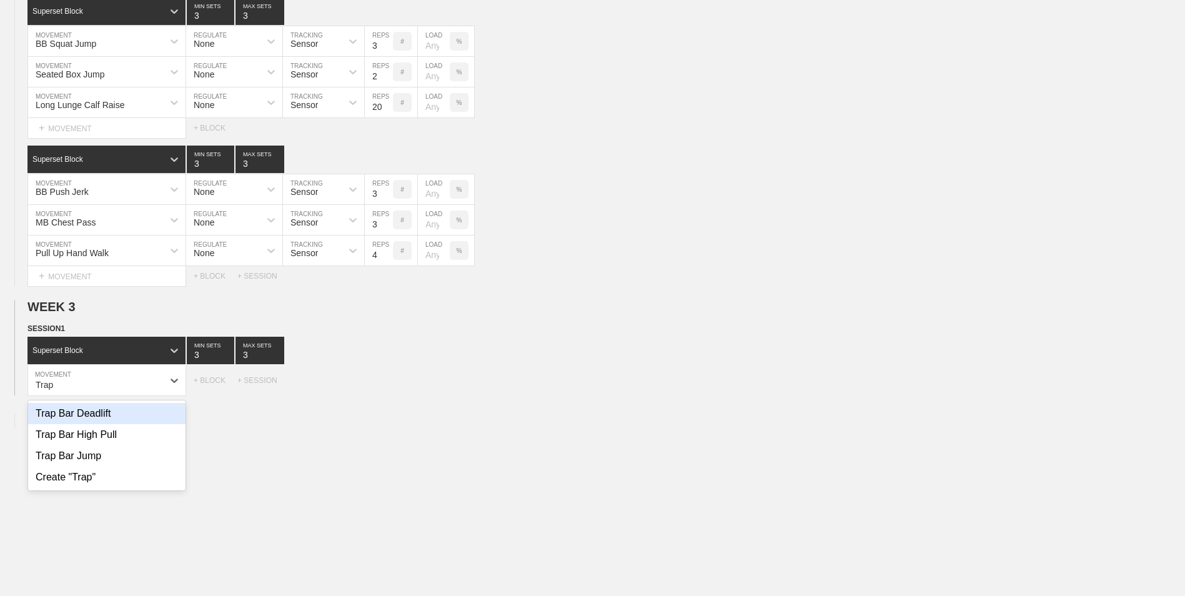
click at [116, 424] on div "Trap Bar Deadlift" at bounding box center [106, 413] width 157 height 21
type input "Trap"
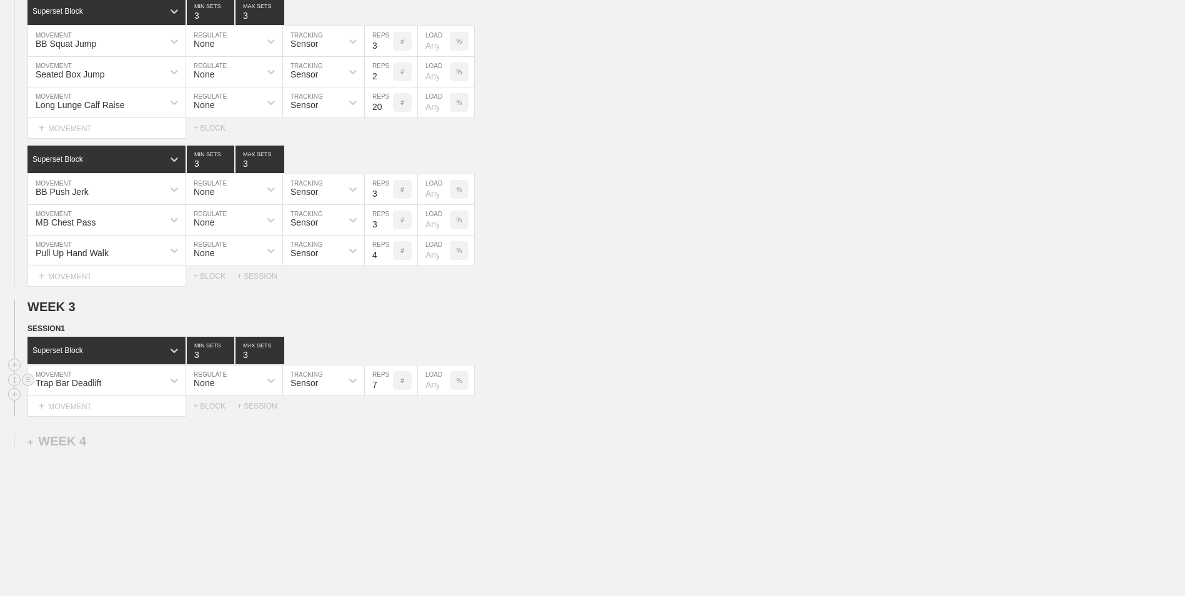
click at [385, 391] on input "7" at bounding box center [379, 380] width 28 height 30
click at [385, 391] on input "6" at bounding box center [379, 380] width 28 height 30
type input "5"
click at [385, 391] on input "5" at bounding box center [379, 380] width 28 height 30
click at [126, 405] on div "+ MOVEMENT" at bounding box center [106, 406] width 159 height 21
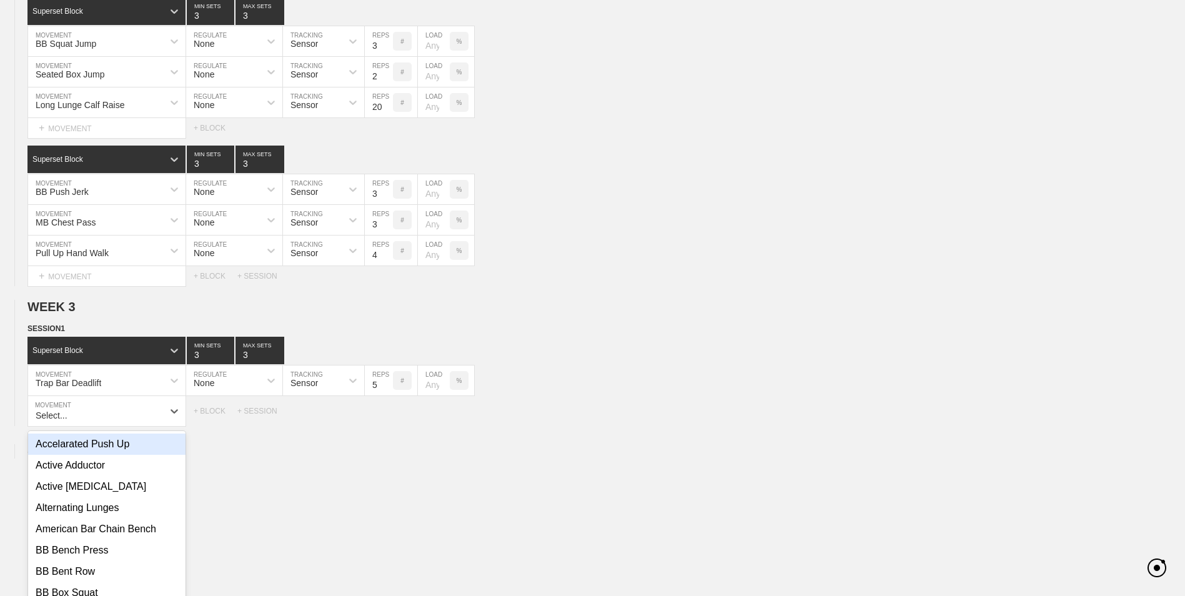
scroll to position [924, 0]
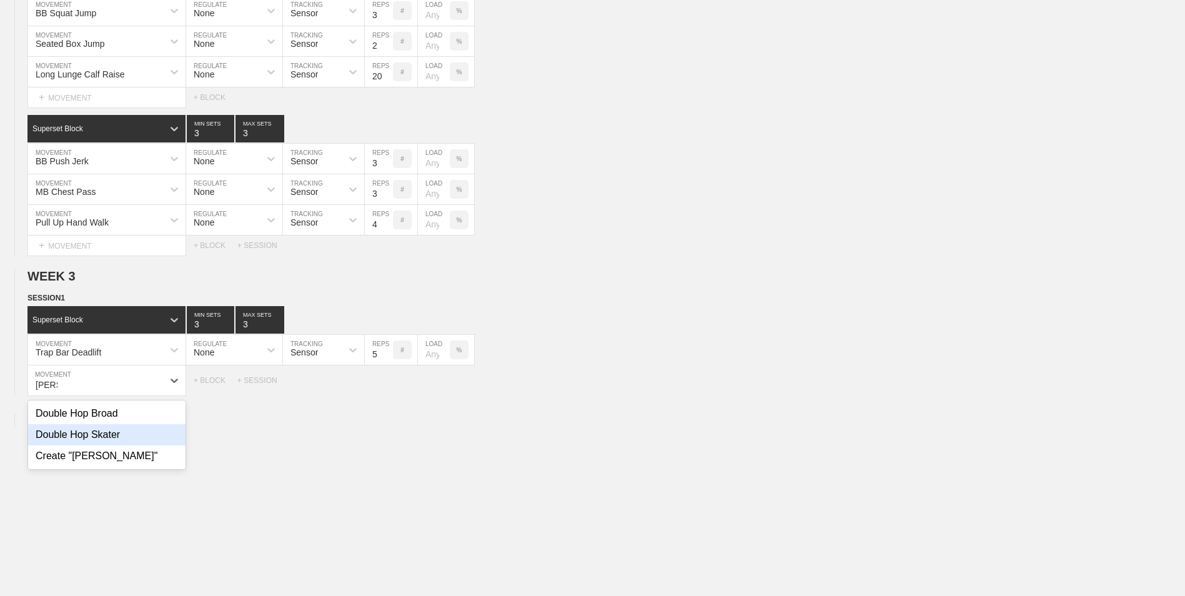
click at [132, 438] on div "Double Hop Skater" at bounding box center [106, 434] width 157 height 21
type input "[PERSON_NAME]"
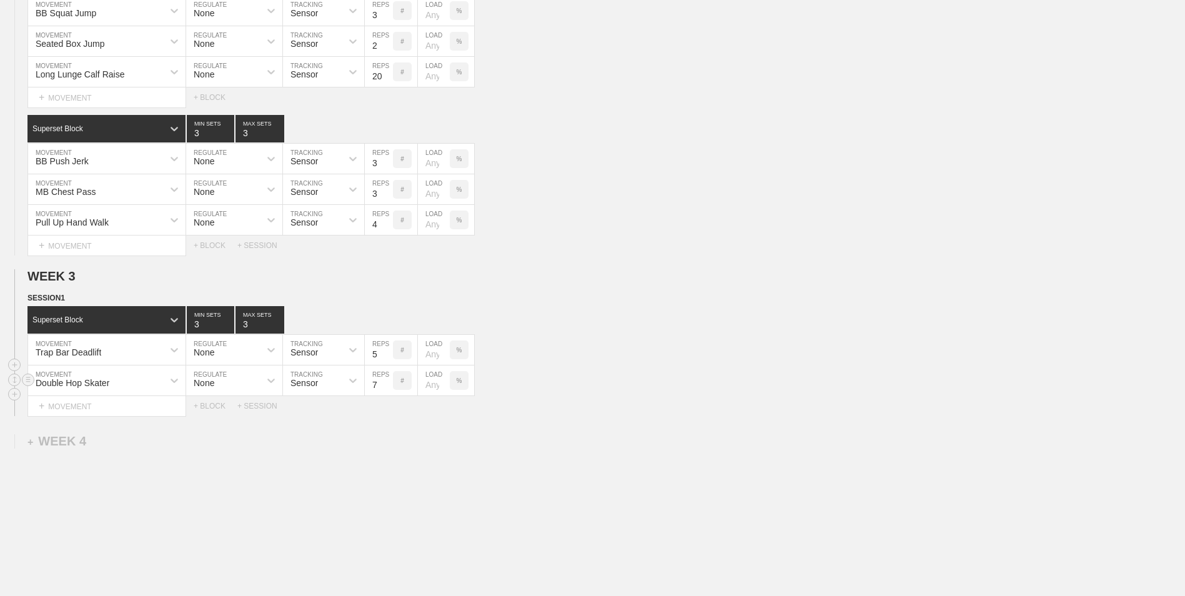
click at [383, 390] on input "7" at bounding box center [379, 380] width 28 height 30
click at [383, 390] on input "6" at bounding box center [379, 380] width 28 height 30
click at [385, 390] on input "5" at bounding box center [379, 380] width 28 height 30
click at [386, 390] on input "4" at bounding box center [379, 380] width 28 height 30
click at [386, 390] on input "3" at bounding box center [379, 380] width 28 height 30
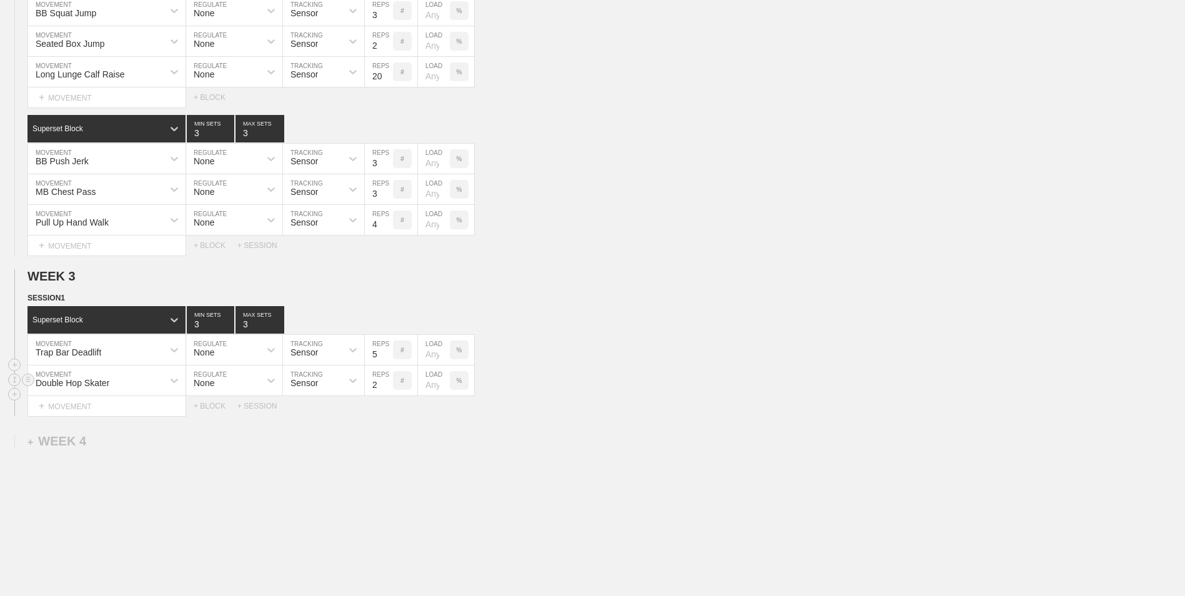
click at [386, 390] on input "2" at bounding box center [379, 380] width 28 height 30
type input "1"
click at [386, 390] on input "1" at bounding box center [379, 380] width 28 height 30
click at [214, 407] on div "+ BLOCK" at bounding box center [216, 406] width 44 height 9
click at [134, 440] on div "Standard Block" at bounding box center [95, 436] width 136 height 11
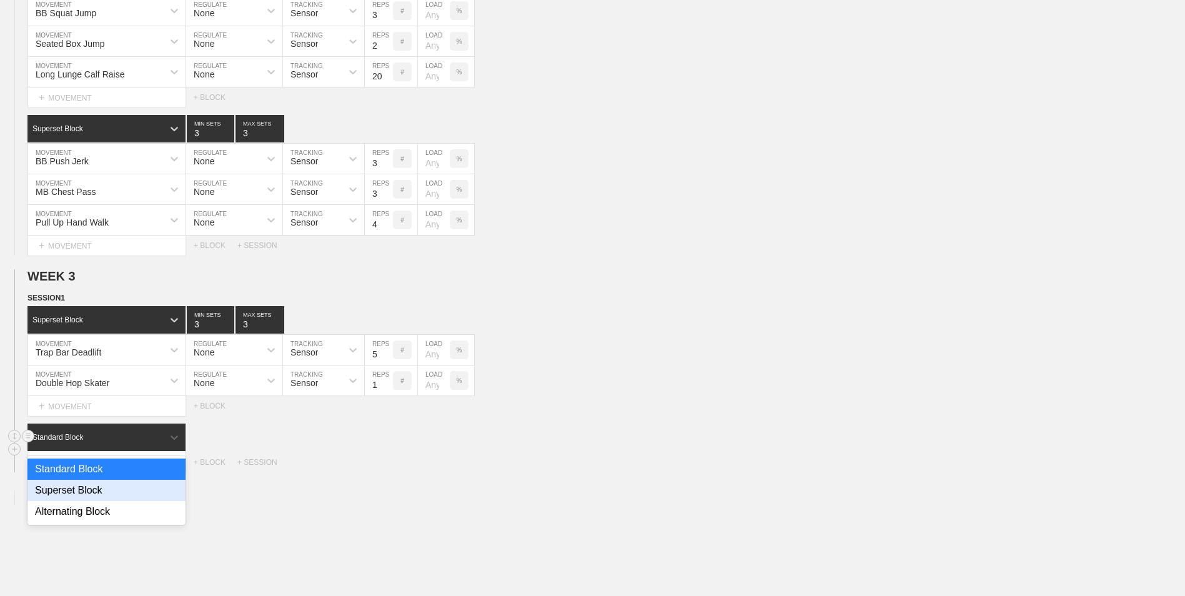
click at [121, 492] on div "Superset Block" at bounding box center [106, 490] width 158 height 21
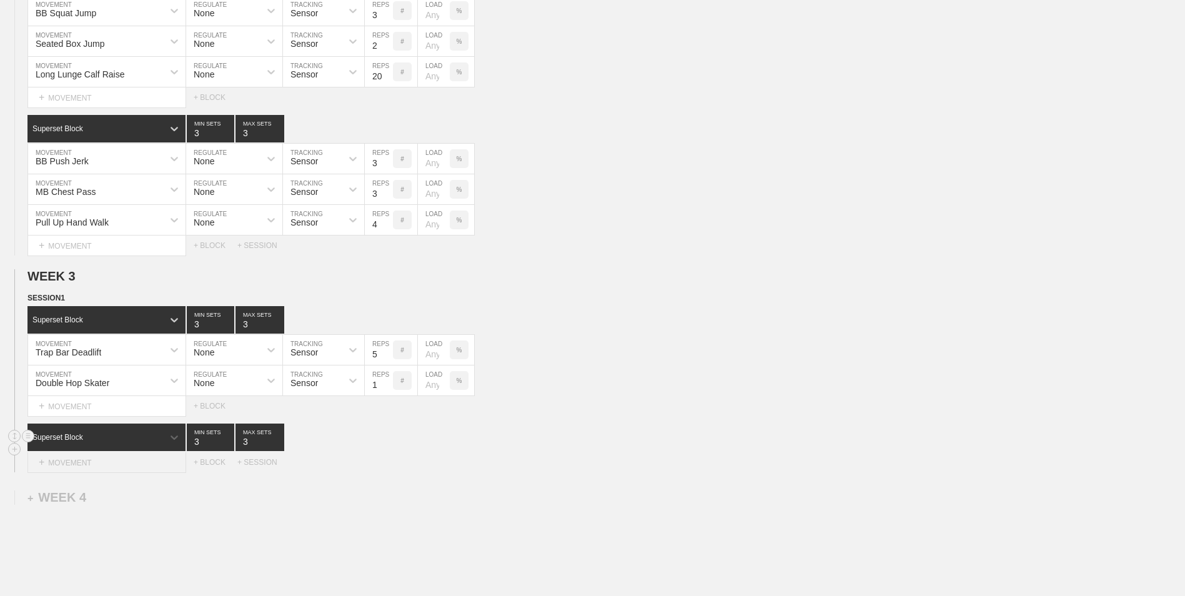
click at [112, 459] on div "+ MOVEMENT" at bounding box center [106, 462] width 159 height 21
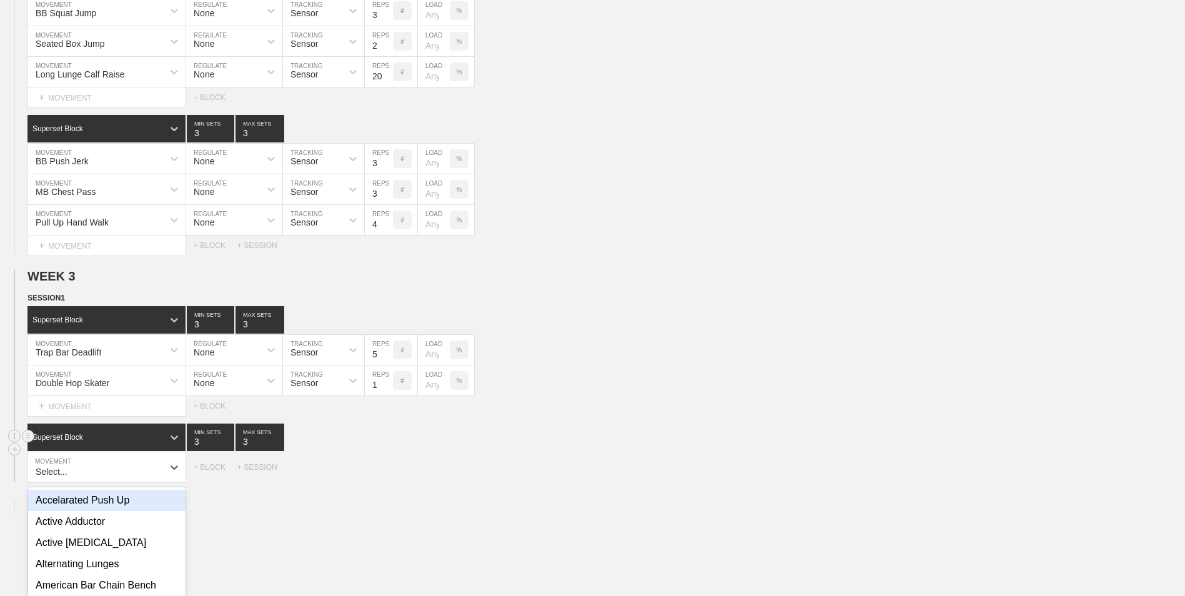
scroll to position [1011, 0]
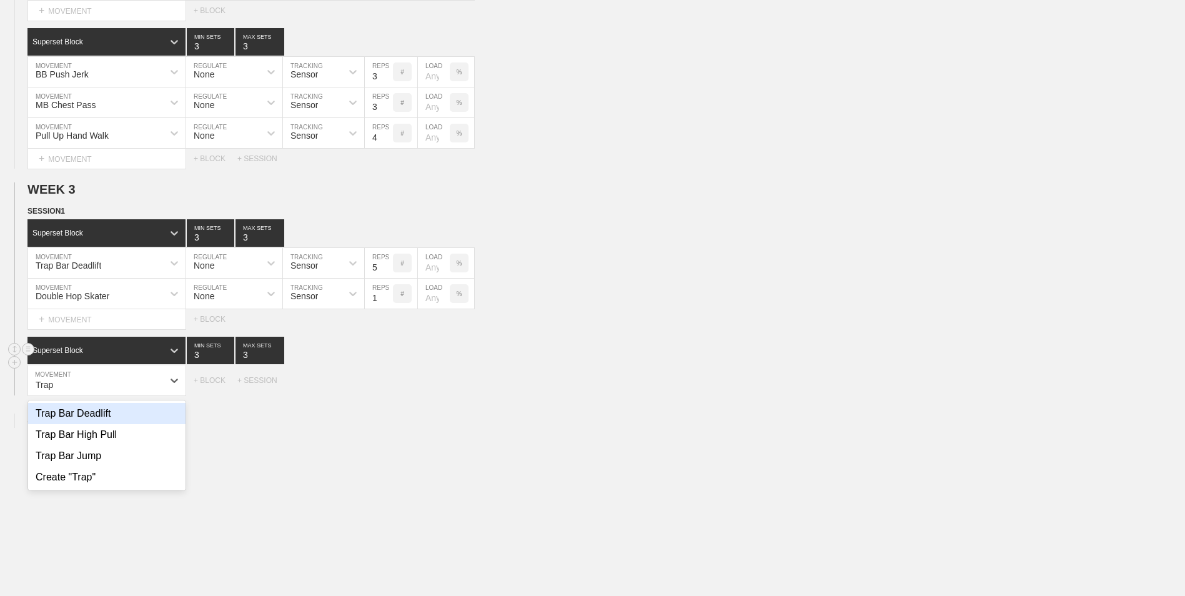
click at [99, 418] on div "Trap Bar Deadlift" at bounding box center [106, 413] width 157 height 21
type input "Trap"
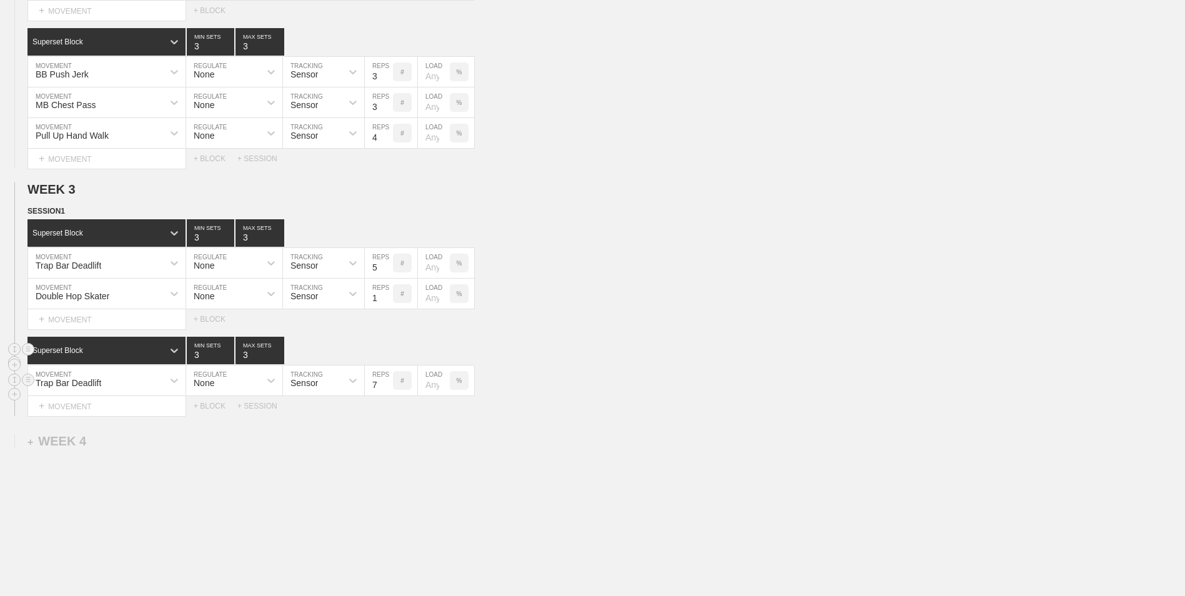
click at [385, 392] on input "7" at bounding box center [379, 380] width 28 height 30
click at [385, 392] on input "6" at bounding box center [379, 380] width 28 height 30
click at [385, 392] on input "5" at bounding box center [379, 380] width 28 height 30
click at [385, 392] on input "4" at bounding box center [379, 380] width 28 height 30
type input "5"
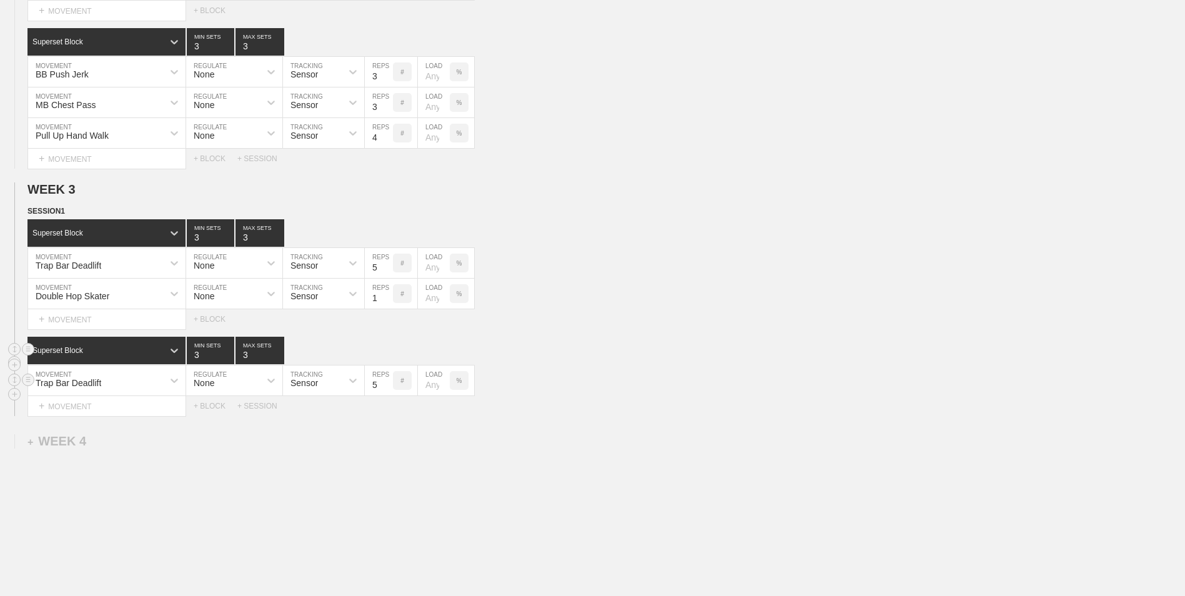
click at [385, 386] on input "5" at bounding box center [379, 380] width 28 height 30
click at [140, 410] on div "+ MOVEMENT" at bounding box center [106, 406] width 159 height 21
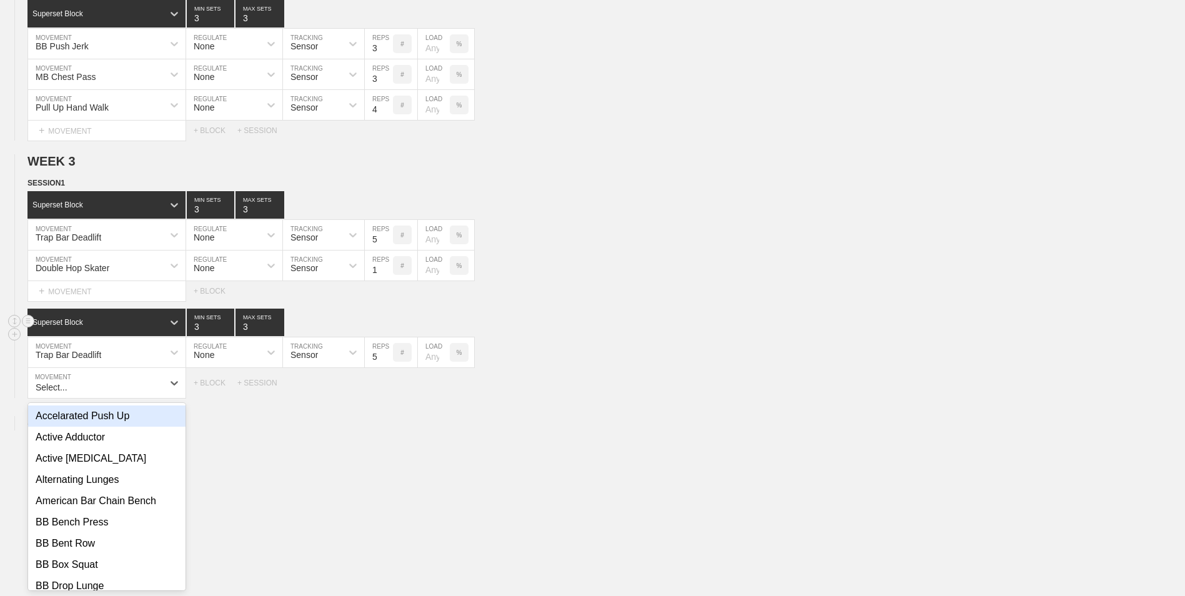
scroll to position [1042, 0]
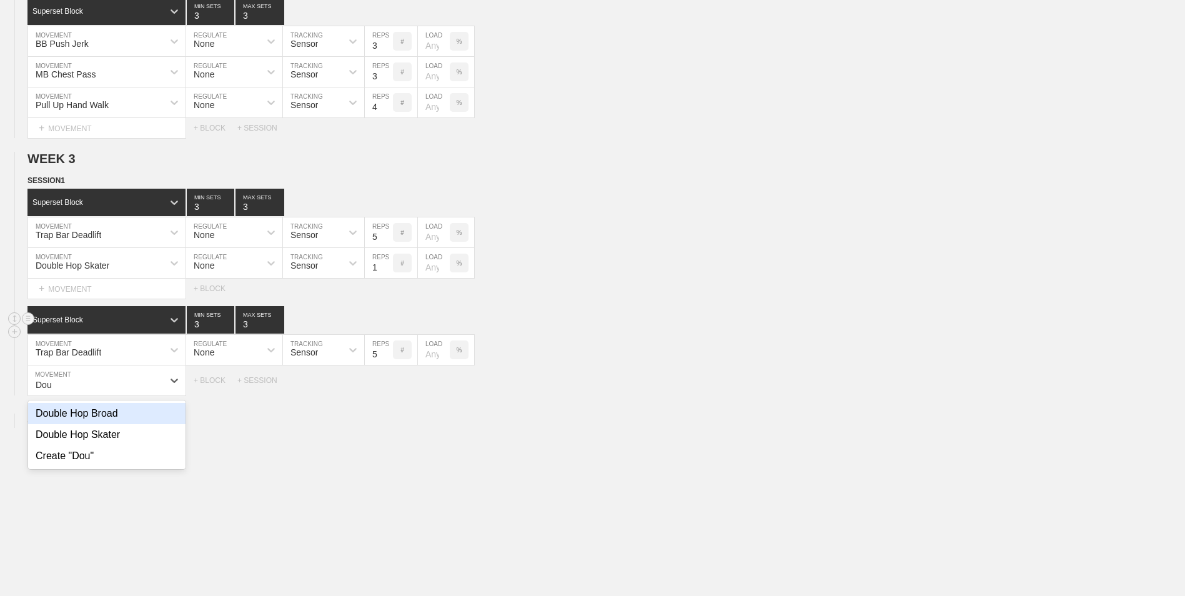
click at [136, 423] on div "Double Hop Broad" at bounding box center [106, 413] width 157 height 21
type input "Dou"
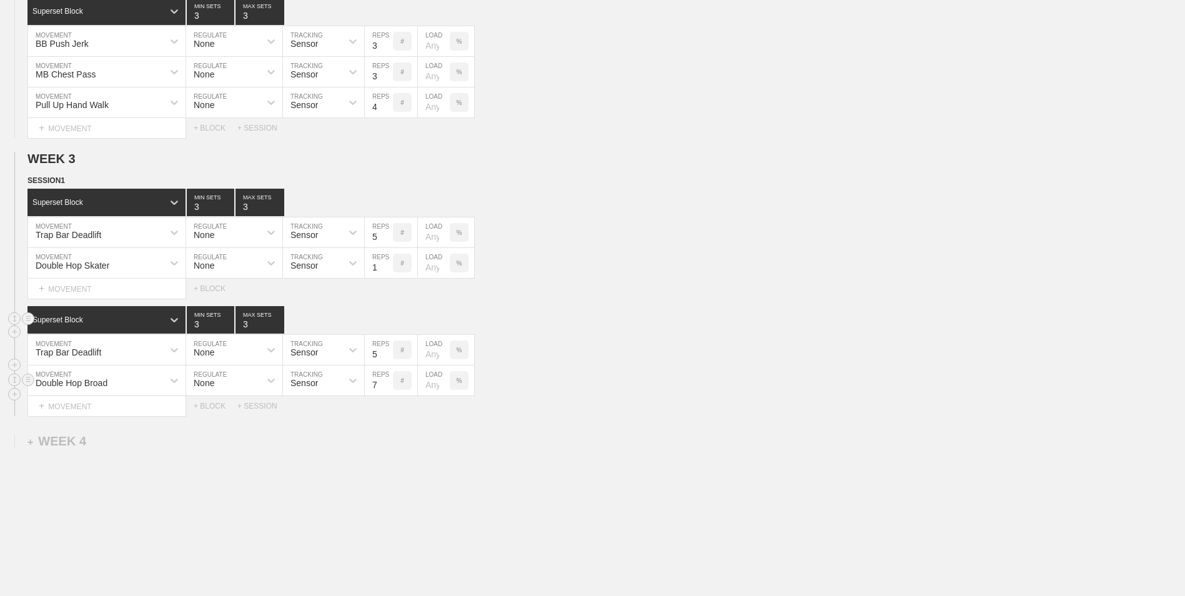
click at [388, 391] on input "7" at bounding box center [379, 380] width 28 height 30
click at [388, 391] on input "6" at bounding box center [379, 380] width 28 height 30
click at [388, 391] on input "5" at bounding box center [379, 380] width 28 height 30
click at [388, 391] on input "4" at bounding box center [379, 380] width 28 height 30
click at [388, 391] on input "3" at bounding box center [379, 380] width 28 height 30
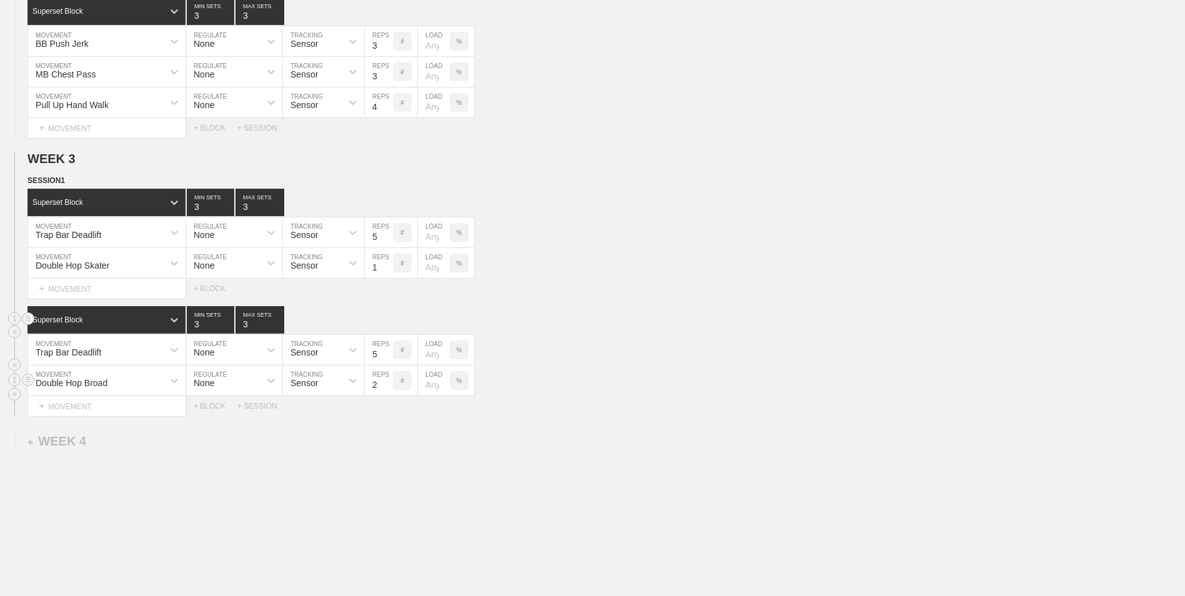
click at [388, 391] on input "2" at bounding box center [379, 380] width 28 height 30
type input "1"
click at [388, 391] on input "1" at bounding box center [379, 380] width 28 height 30
click at [105, 414] on div "+ MOVEMENT" at bounding box center [106, 406] width 159 height 21
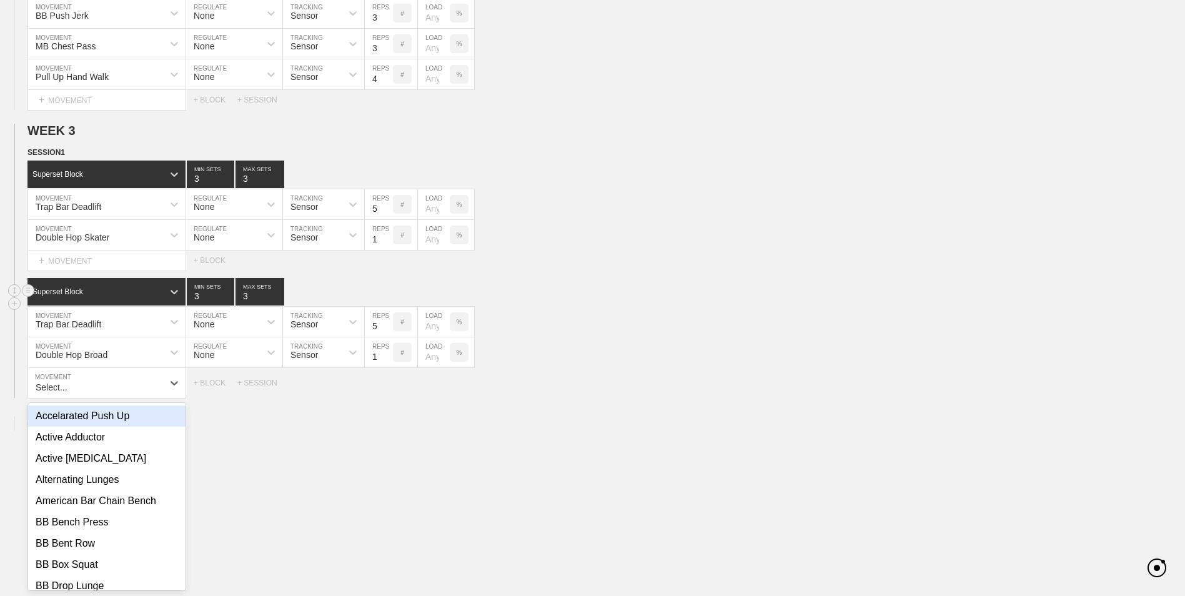
scroll to position [1072, 0]
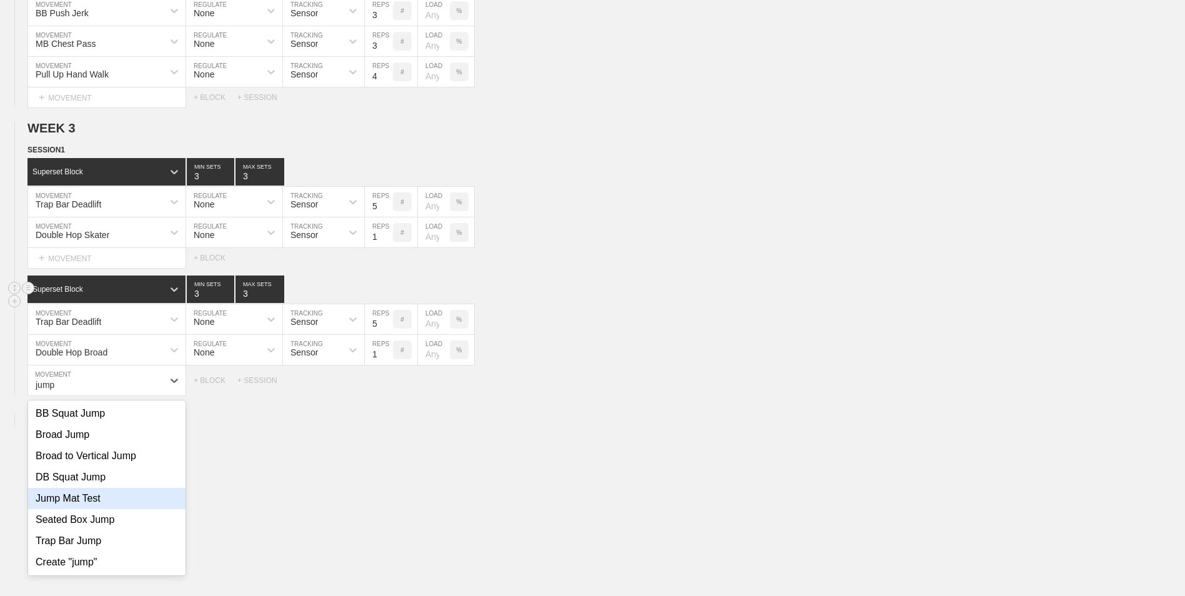
click at [129, 507] on div "Jump Mat Test" at bounding box center [106, 498] width 157 height 21
type input "jump"
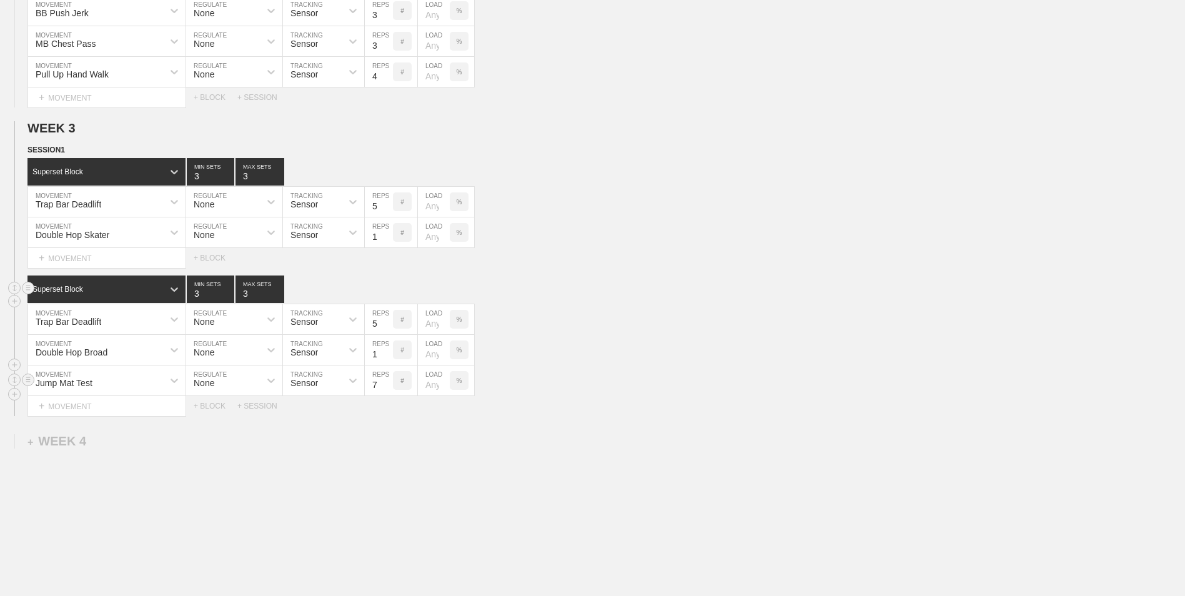
click at [388, 390] on input "7" at bounding box center [379, 380] width 28 height 30
click at [388, 390] on input "6" at bounding box center [379, 380] width 28 height 30
click at [388, 390] on input "5" at bounding box center [379, 380] width 28 height 30
click at [388, 390] on input "4" at bounding box center [379, 380] width 28 height 30
click at [388, 390] on input "3" at bounding box center [379, 380] width 28 height 30
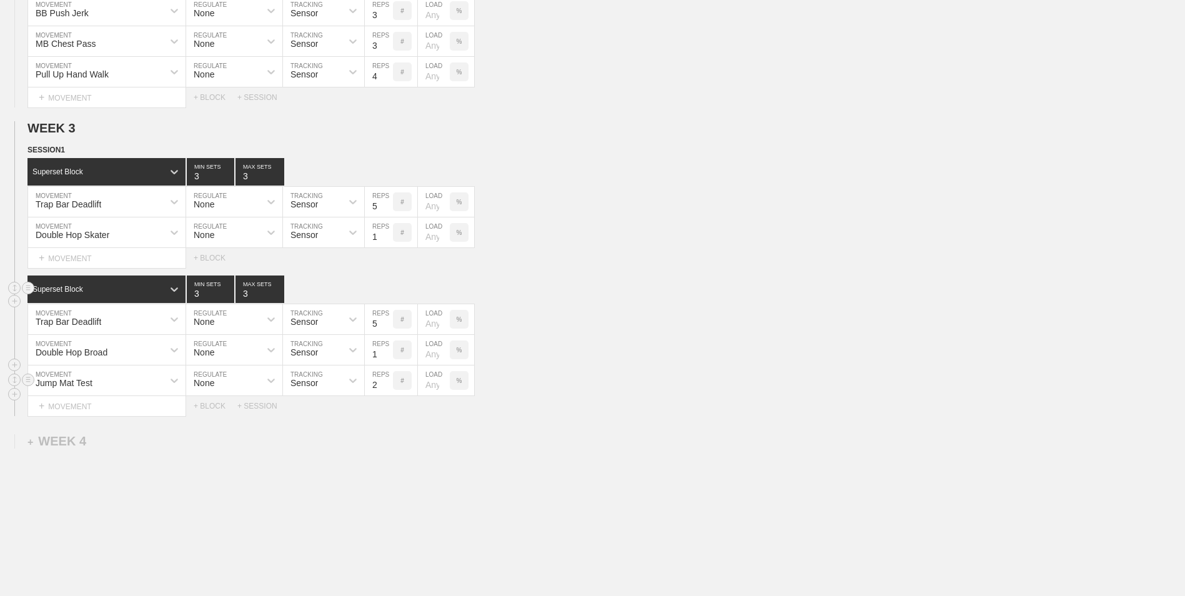
click at [388, 390] on input "2" at bounding box center [379, 380] width 28 height 30
type input "1"
click at [388, 390] on input "1" at bounding box center [379, 380] width 28 height 30
click at [209, 407] on div "+ BLOCK" at bounding box center [216, 406] width 44 height 9
click at [112, 438] on div "Standard Block" at bounding box center [95, 436] width 136 height 11
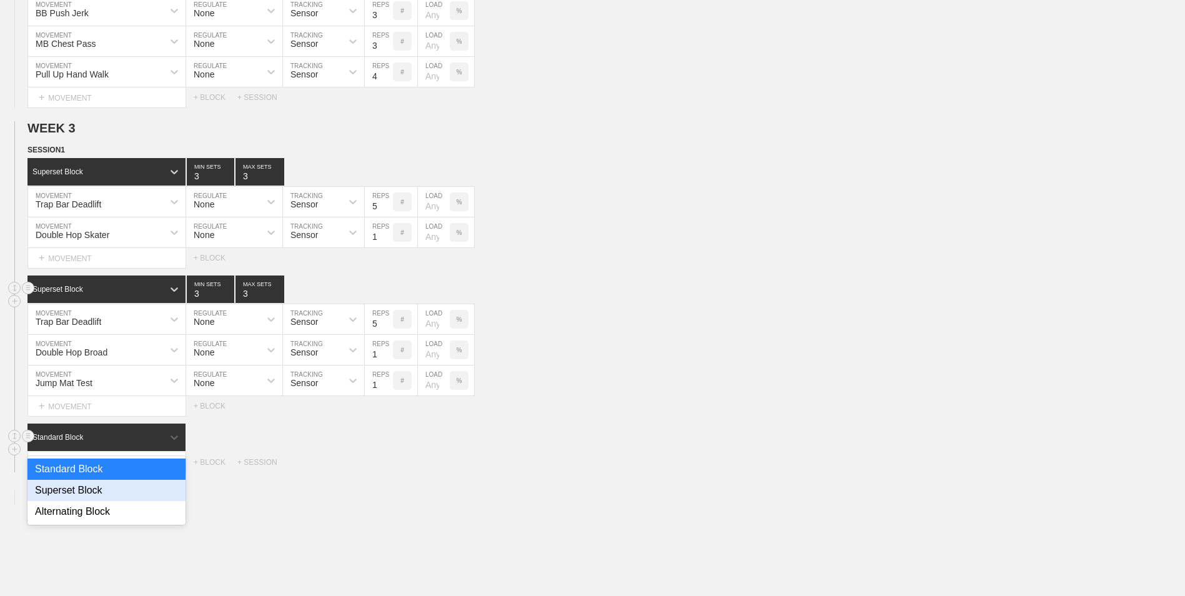
click at [90, 492] on div "Superset Block" at bounding box center [106, 490] width 158 height 21
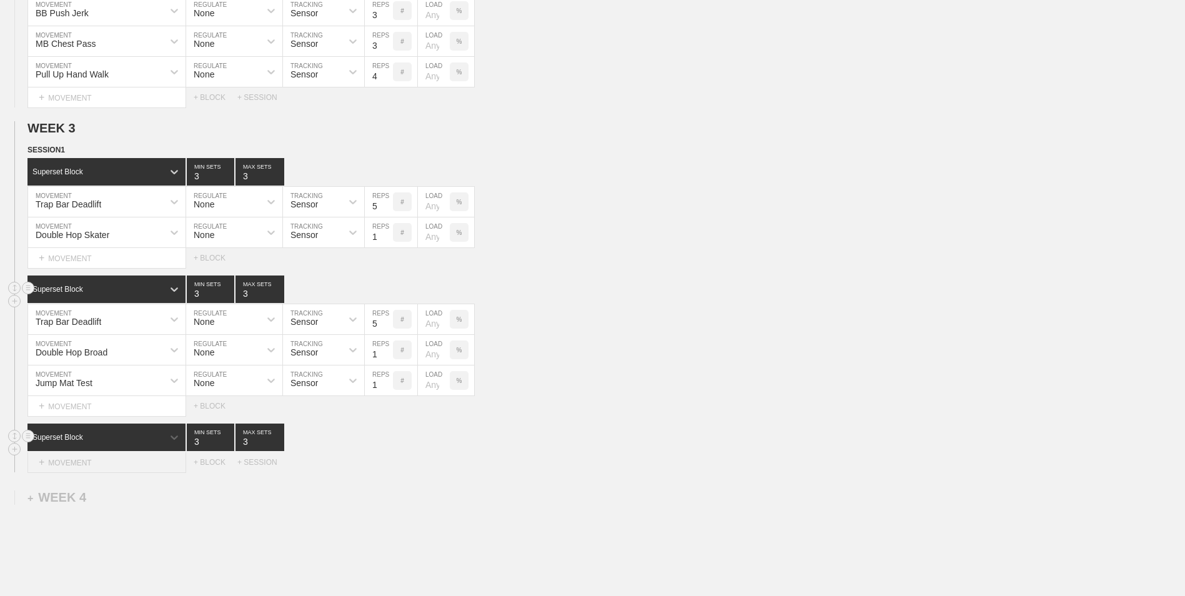
click at [87, 468] on div "+ MOVEMENT" at bounding box center [106, 462] width 159 height 21
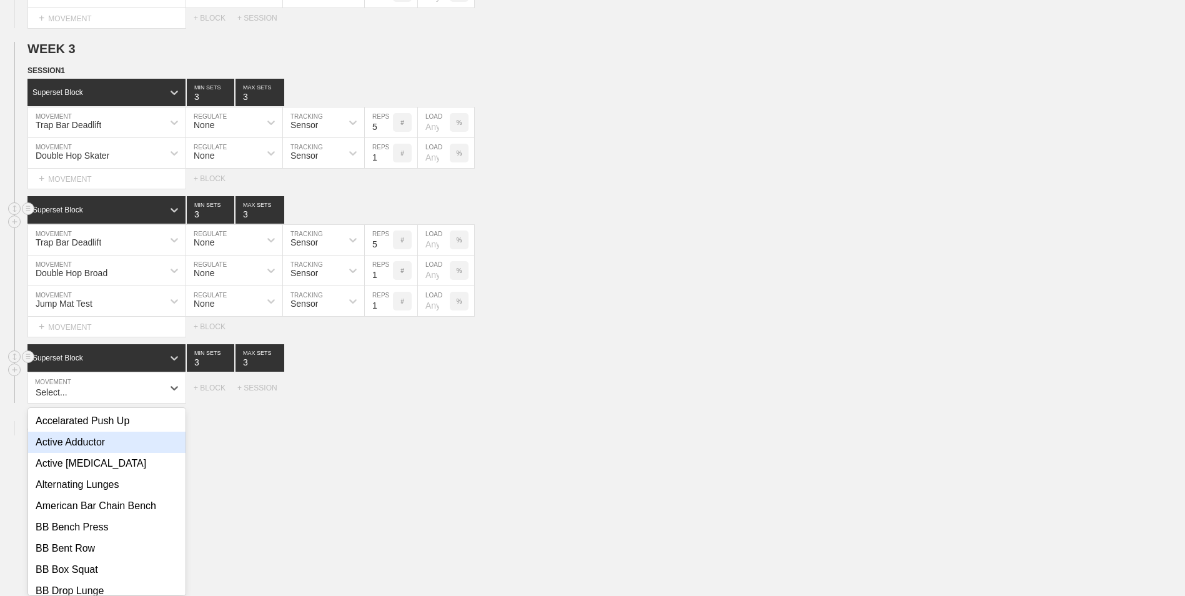
scroll to position [1159, 0]
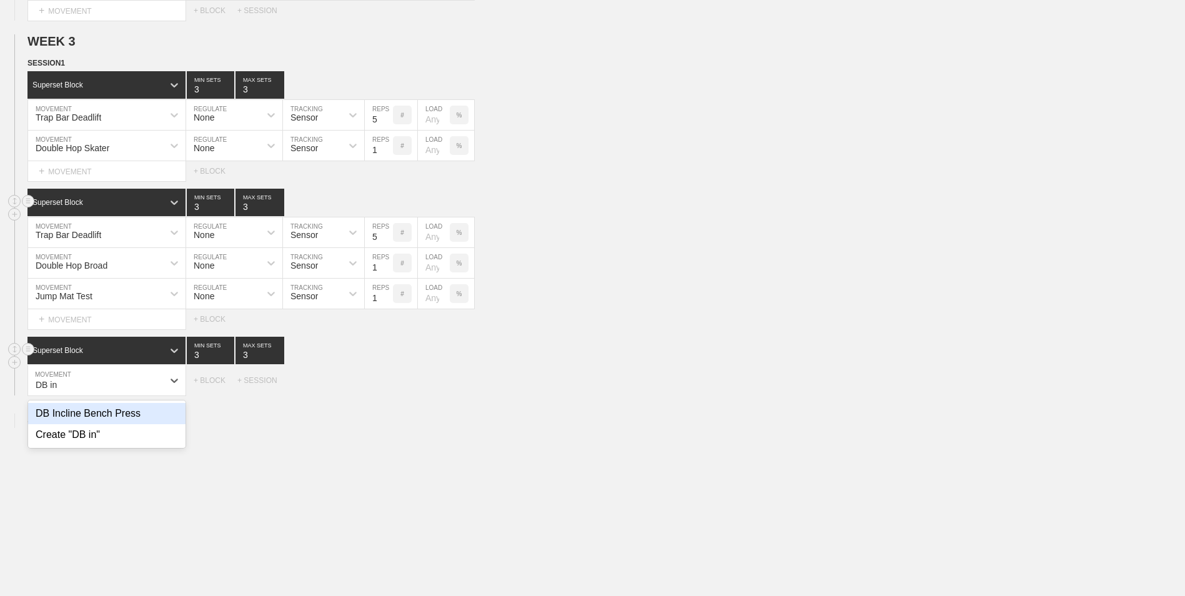
click at [94, 421] on div "DB Incline Bench Press" at bounding box center [106, 413] width 157 height 21
type input "DB in"
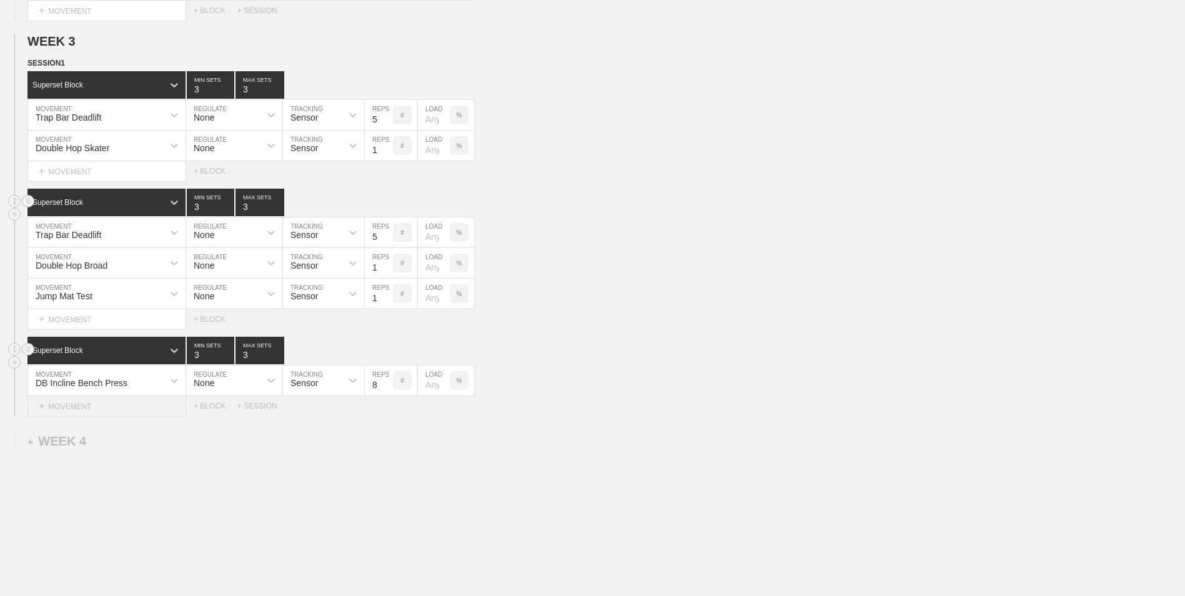
click at [150, 402] on div "+ MOVEMENT" at bounding box center [106, 406] width 159 height 21
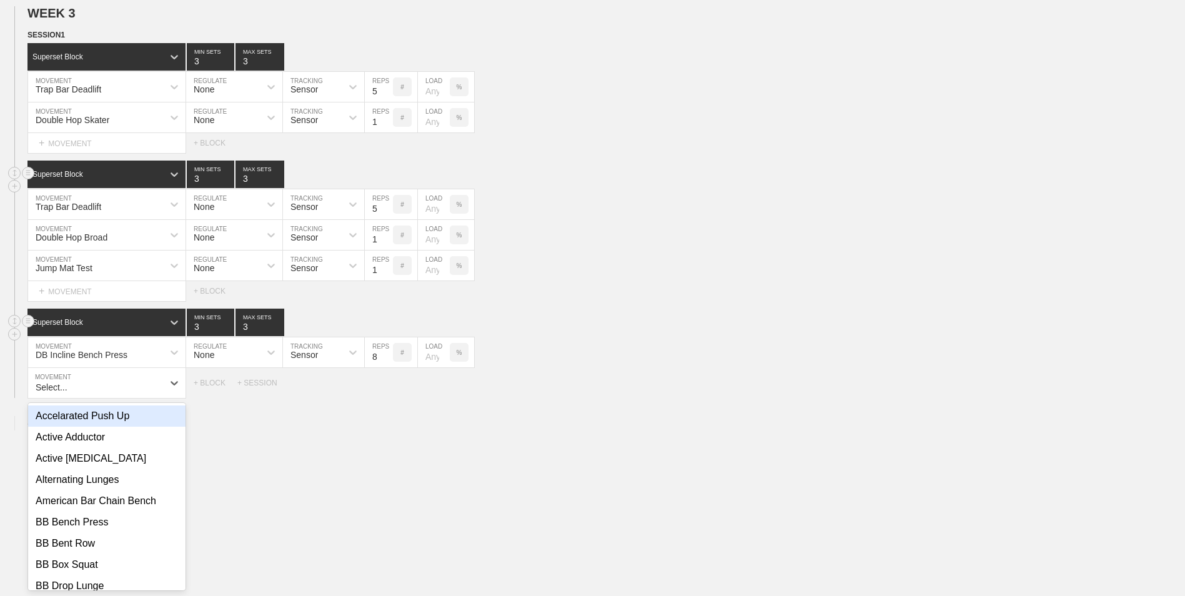
scroll to position [1190, 0]
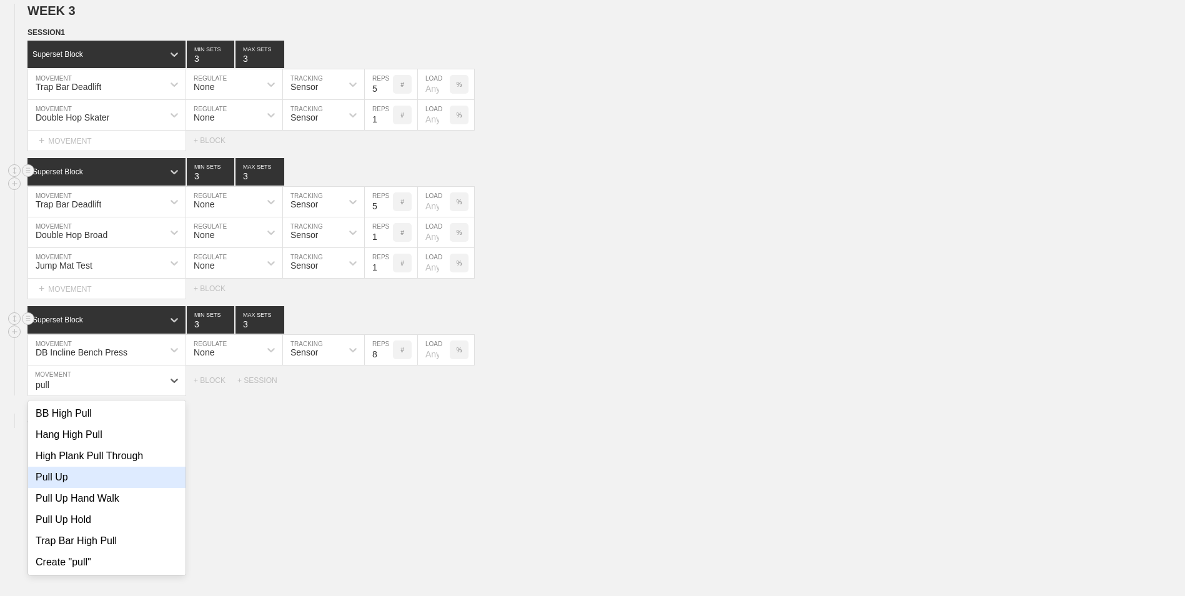
click at [71, 481] on div "Pull Up" at bounding box center [106, 476] width 157 height 21
type input "pull"
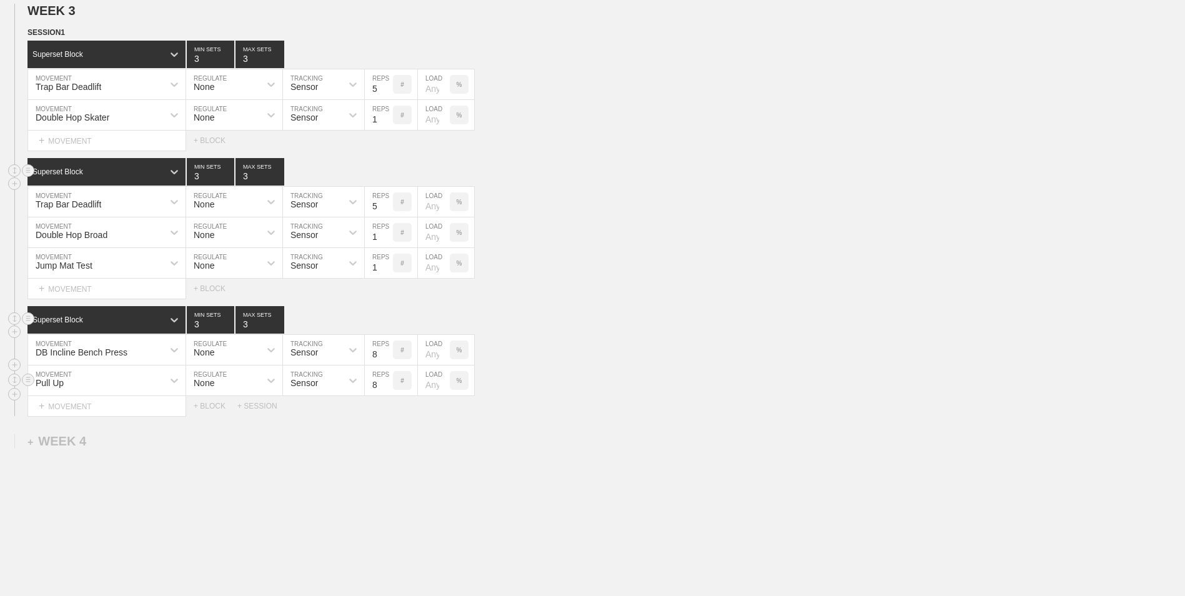
click at [139, 382] on div "Pull Up" at bounding box center [95, 380] width 135 height 21
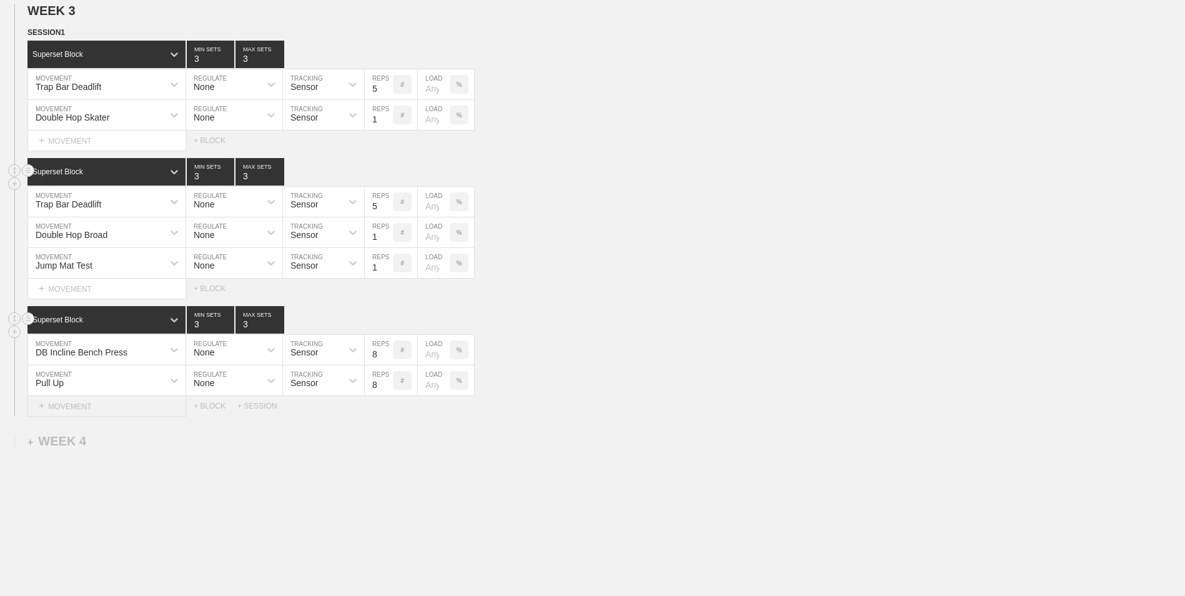
click at [140, 405] on div "+ MOVEMENT" at bounding box center [106, 406] width 159 height 21
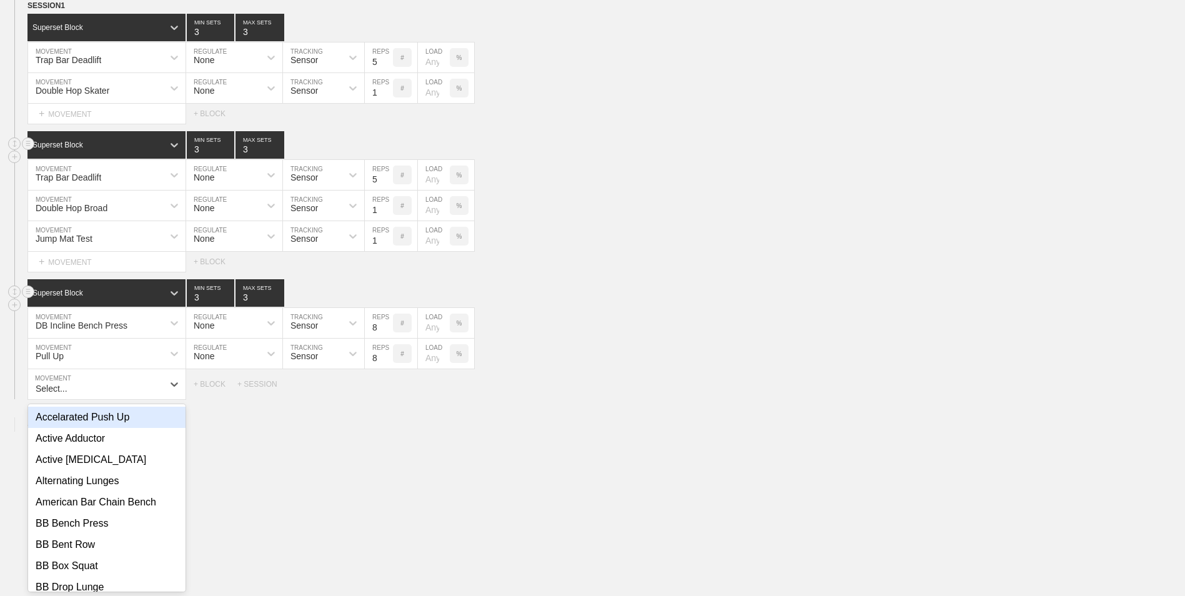
scroll to position [1220, 0]
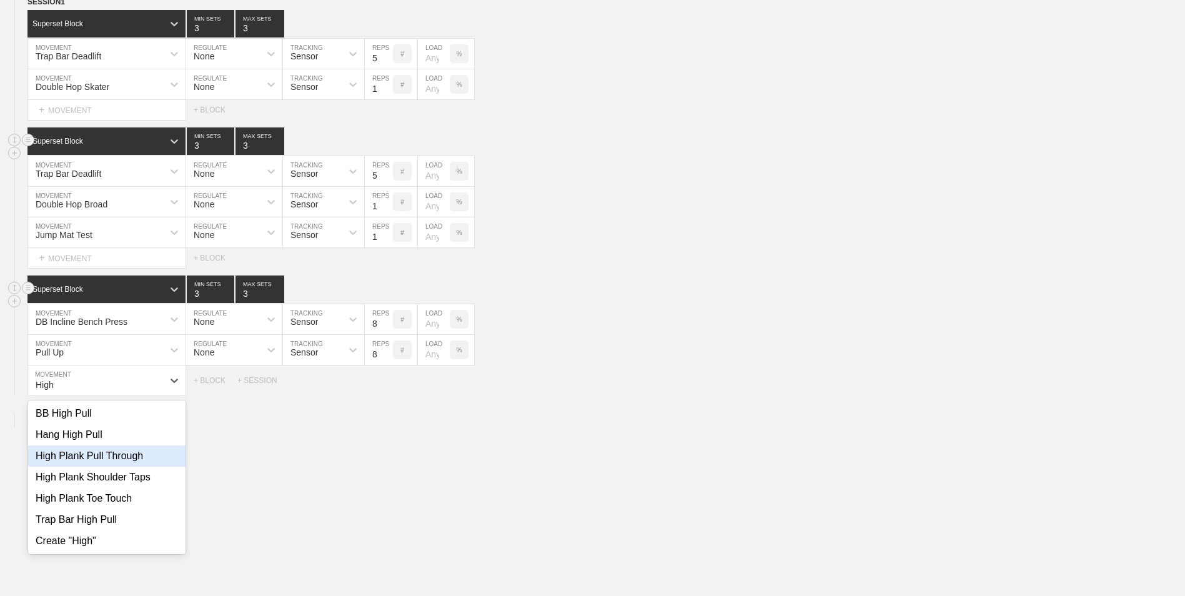
click at [138, 456] on div "High Plank Pull Through" at bounding box center [106, 455] width 157 height 21
type input "High"
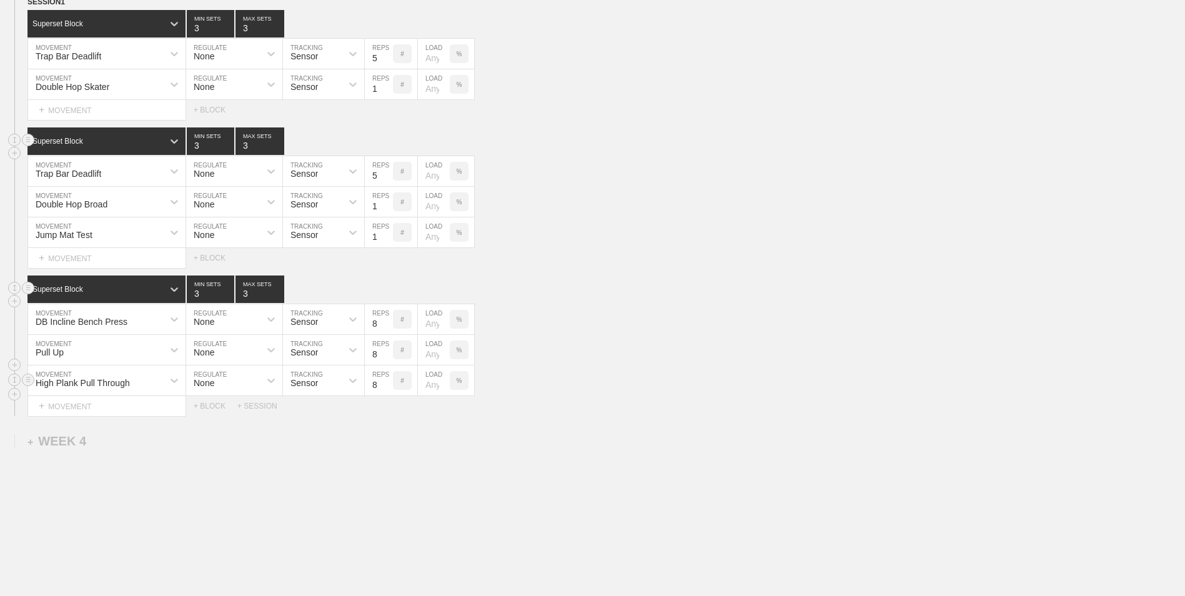
click at [387, 382] on input "8" at bounding box center [379, 380] width 28 height 30
click at [387, 385] on input "9" at bounding box center [379, 380] width 28 height 30
click at [387, 385] on input "10" at bounding box center [379, 380] width 28 height 30
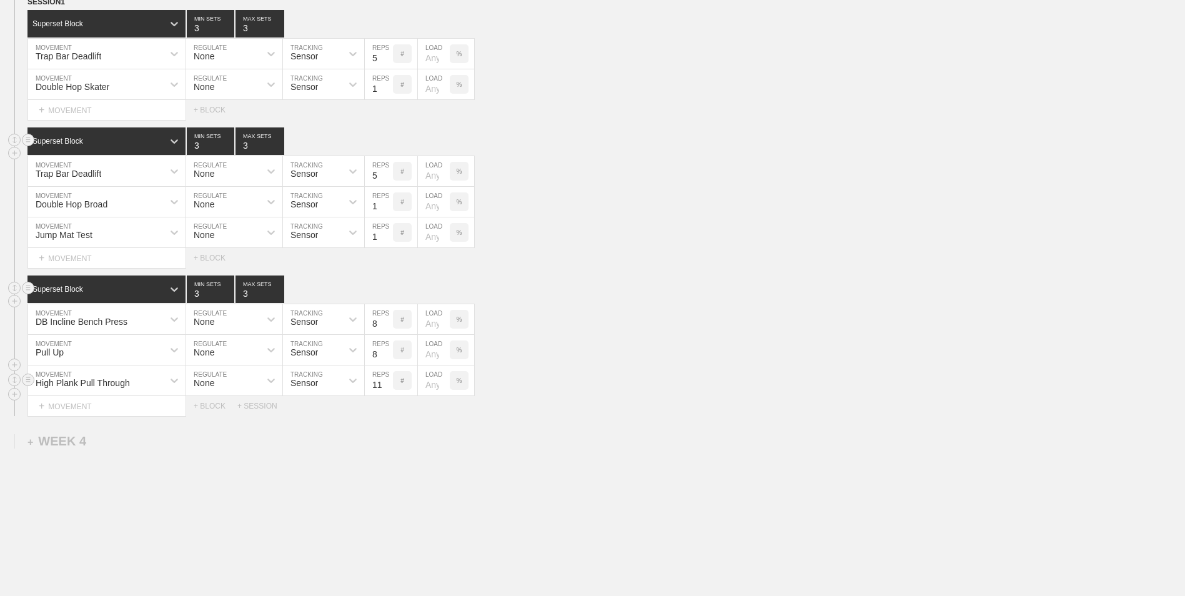
click at [387, 385] on input "11" at bounding box center [379, 380] width 28 height 30
type input "12"
click at [387, 385] on input "12" at bounding box center [379, 380] width 28 height 30
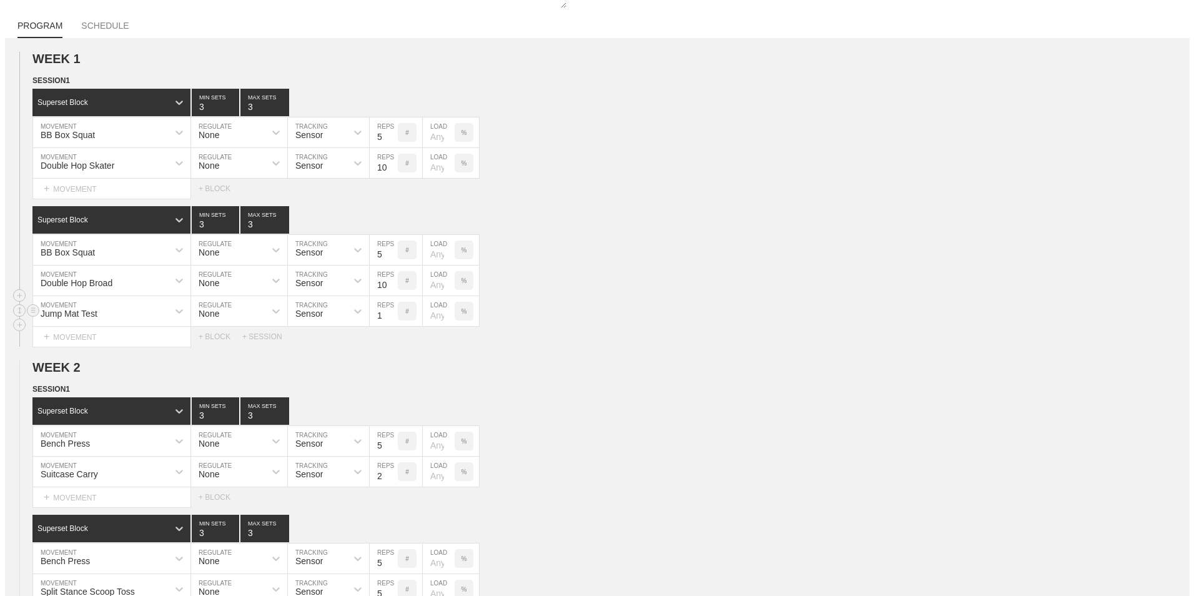
scroll to position [0, 0]
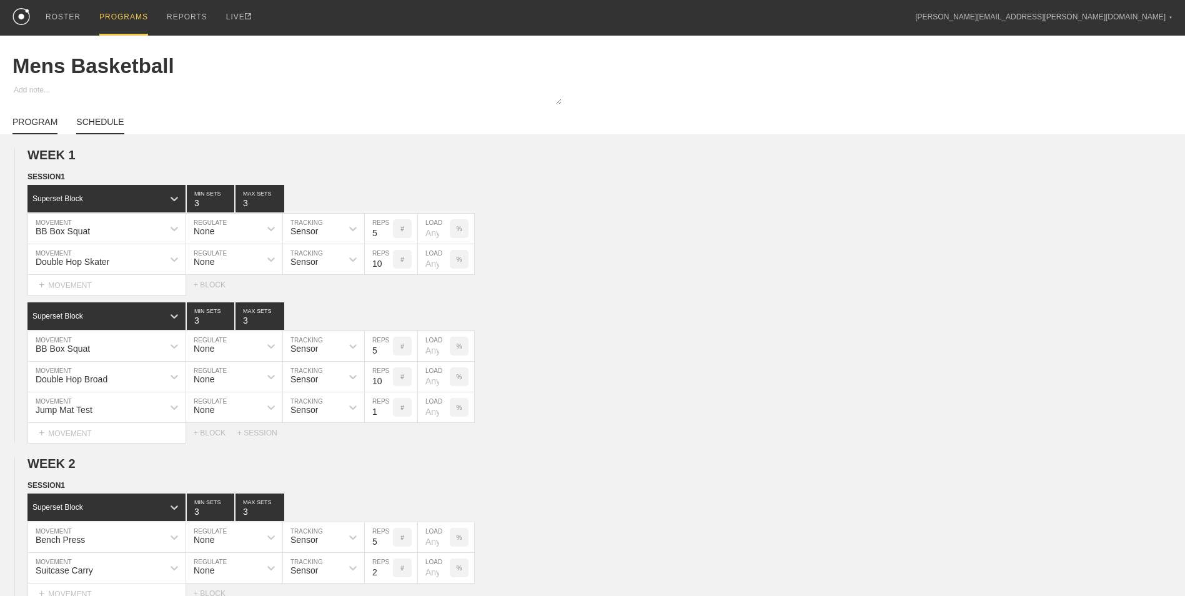
click at [102, 119] on link "SCHEDULE" at bounding box center [99, 125] width 47 height 17
type textarea "x"
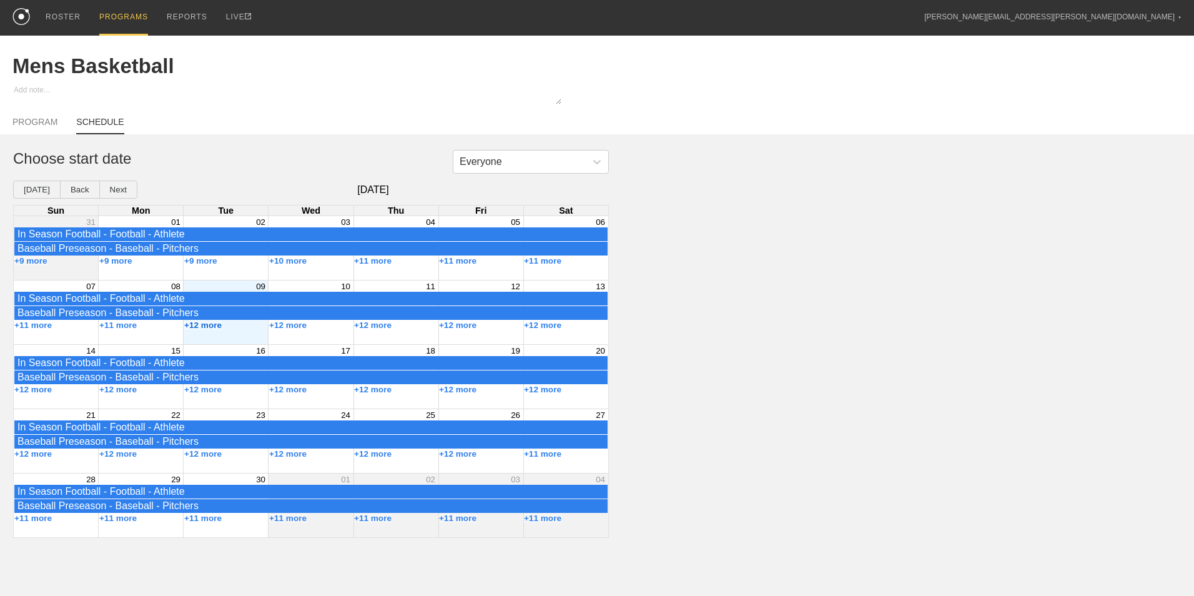
click at [212, 330] on button "+12 more" at bounding box center [202, 324] width 37 height 9
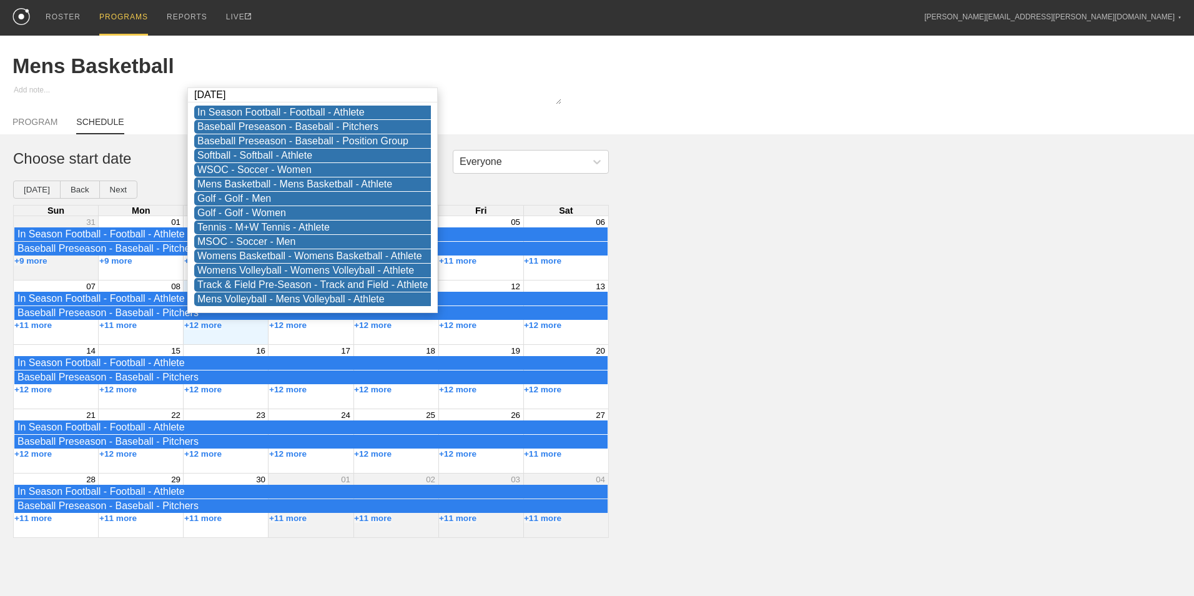
click at [835, 272] on div "Everyone Choose start date [DATE] Back Next [DATE] Sun Mon Tue Wed Thu Fri Sat …" at bounding box center [597, 344] width 1194 height 388
